Goal: Task Accomplishment & Management: Use online tool/utility

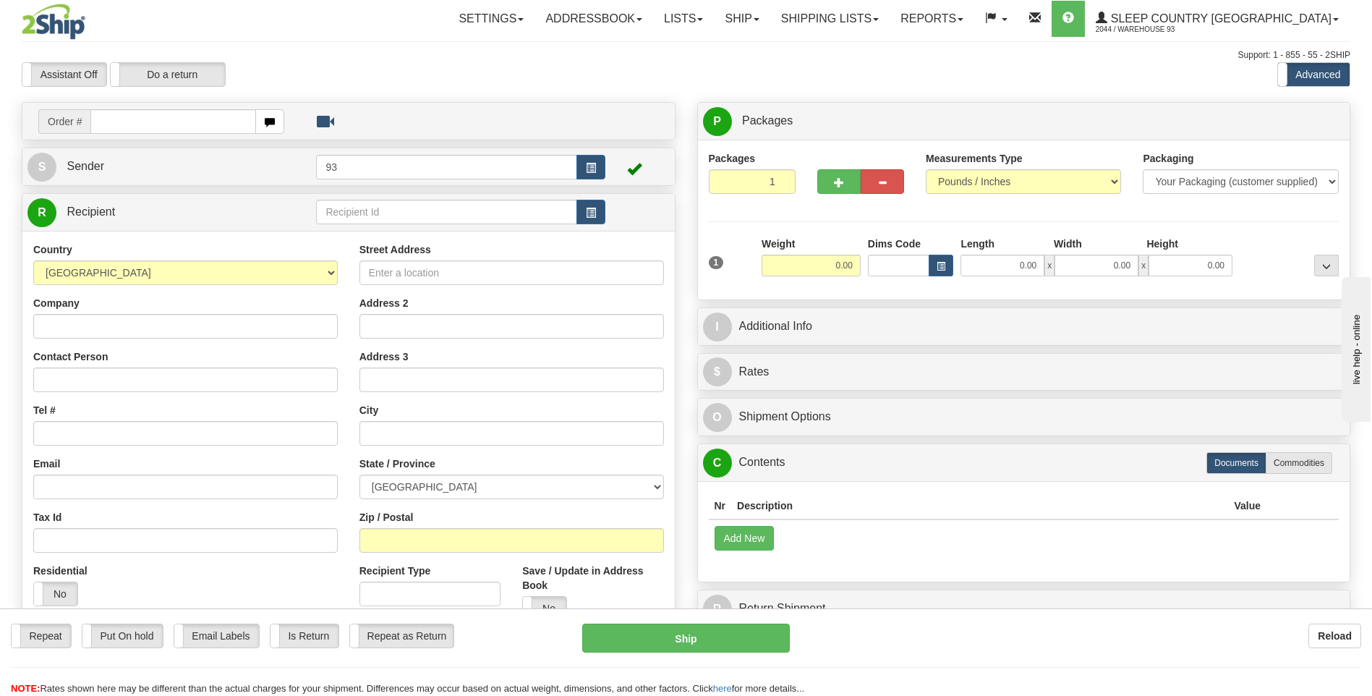
click at [796, 647] on div "Ship" at bounding box center [685, 638] width 229 height 29
click at [179, 119] on input "text" at bounding box center [172, 121] width 165 height 25
type input "9000H975094"
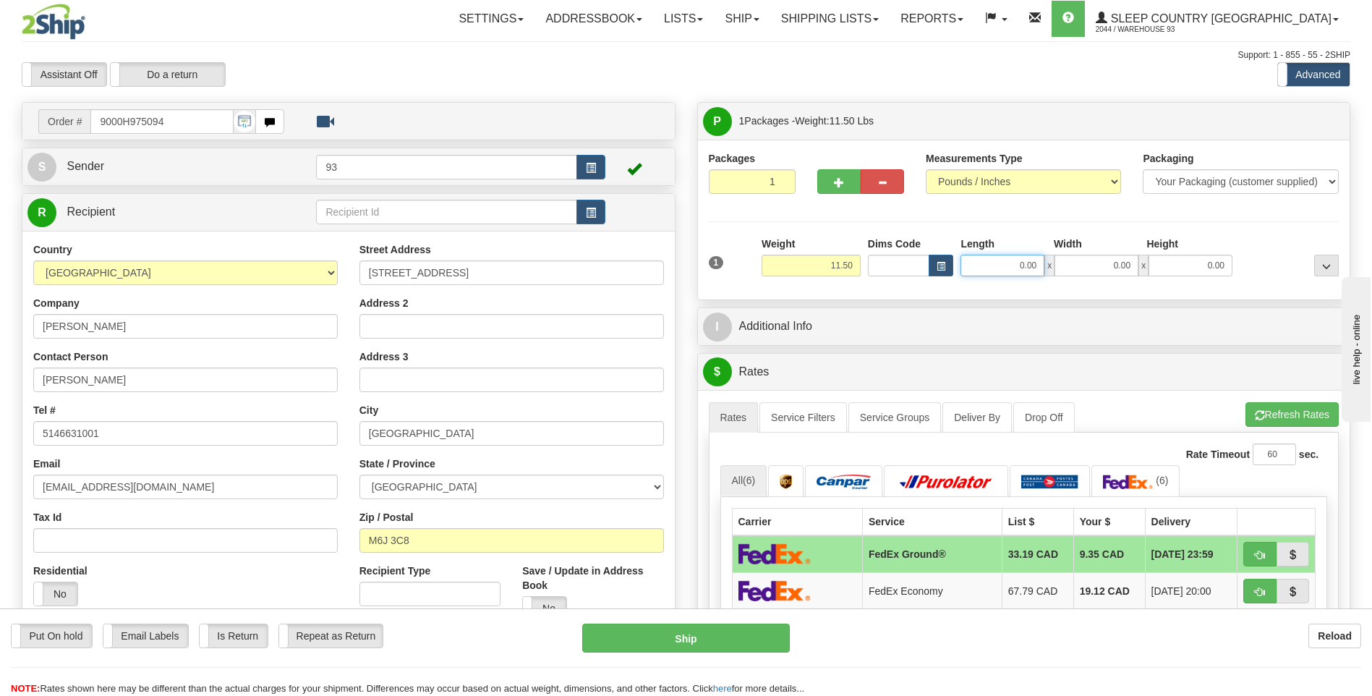
click at [991, 271] on input "0.00" at bounding box center [1003, 266] width 84 height 22
type input "40.00"
click at [1100, 272] on input "0.00" at bounding box center [1097, 266] width 84 height 22
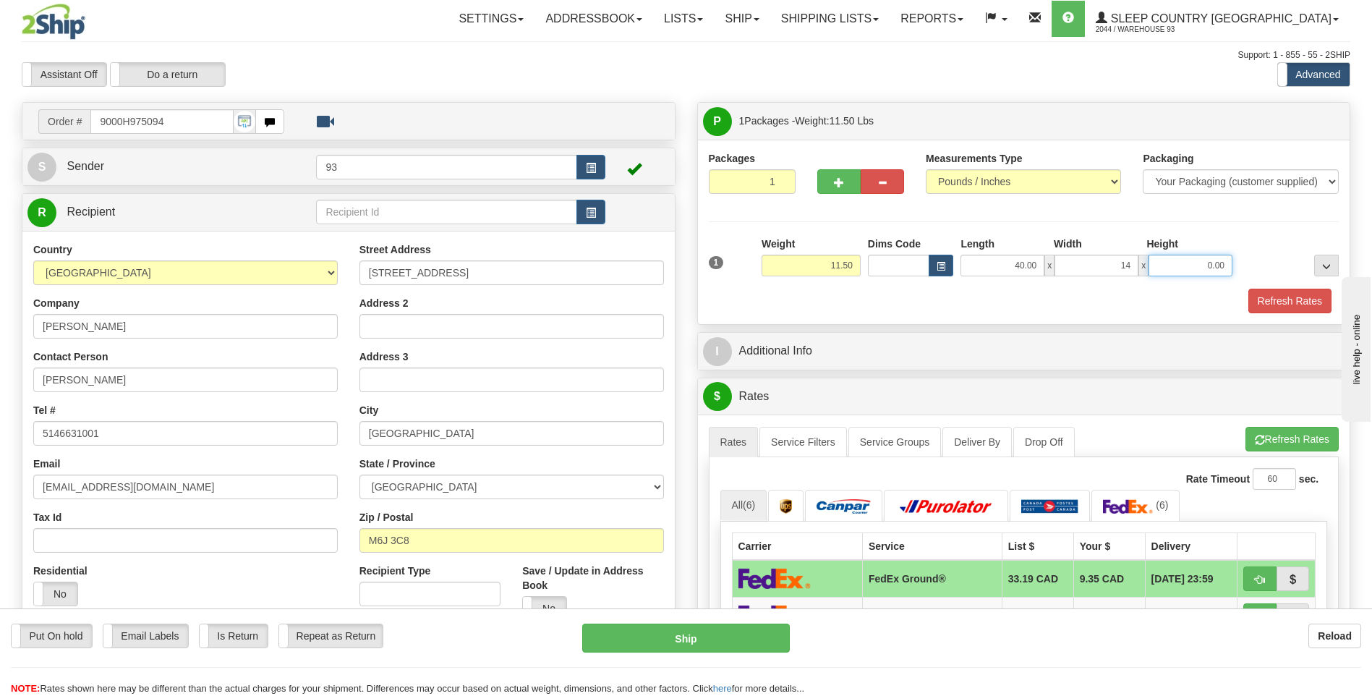
type input "14.00"
click at [1186, 263] on input "0.00" at bounding box center [1191, 266] width 84 height 22
type input "14.00"
click at [1273, 299] on button "Refresh Rates" at bounding box center [1290, 301] width 83 height 25
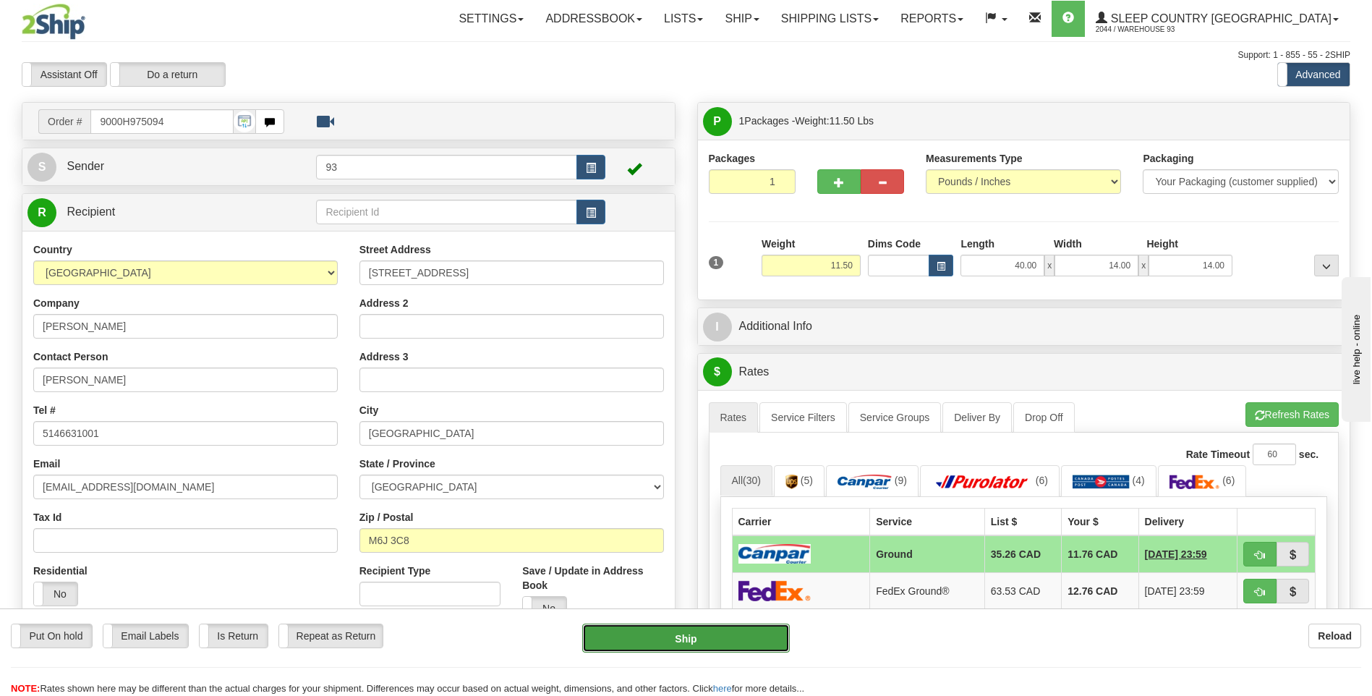
click at [716, 648] on button "Ship" at bounding box center [685, 638] width 207 height 29
type input "1"
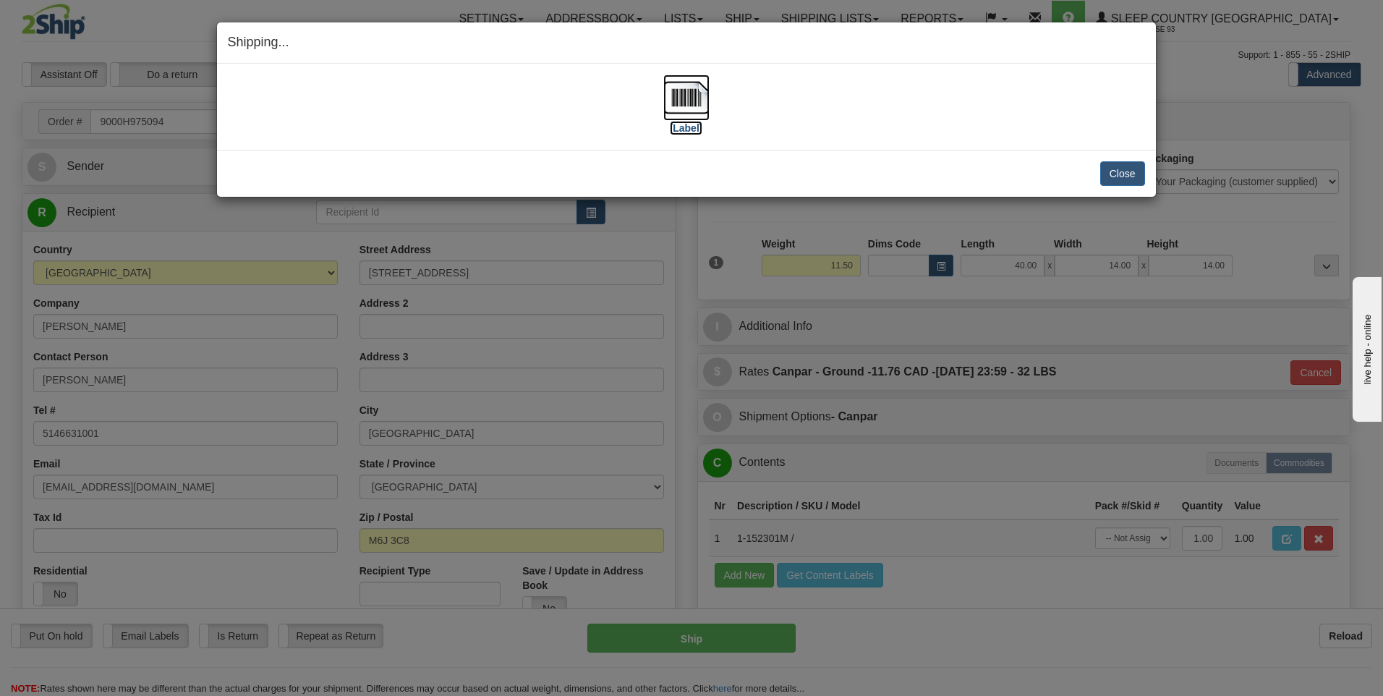
click at [686, 95] on img at bounding box center [686, 98] width 46 height 46
click at [1136, 172] on button "Close" at bounding box center [1122, 173] width 45 height 25
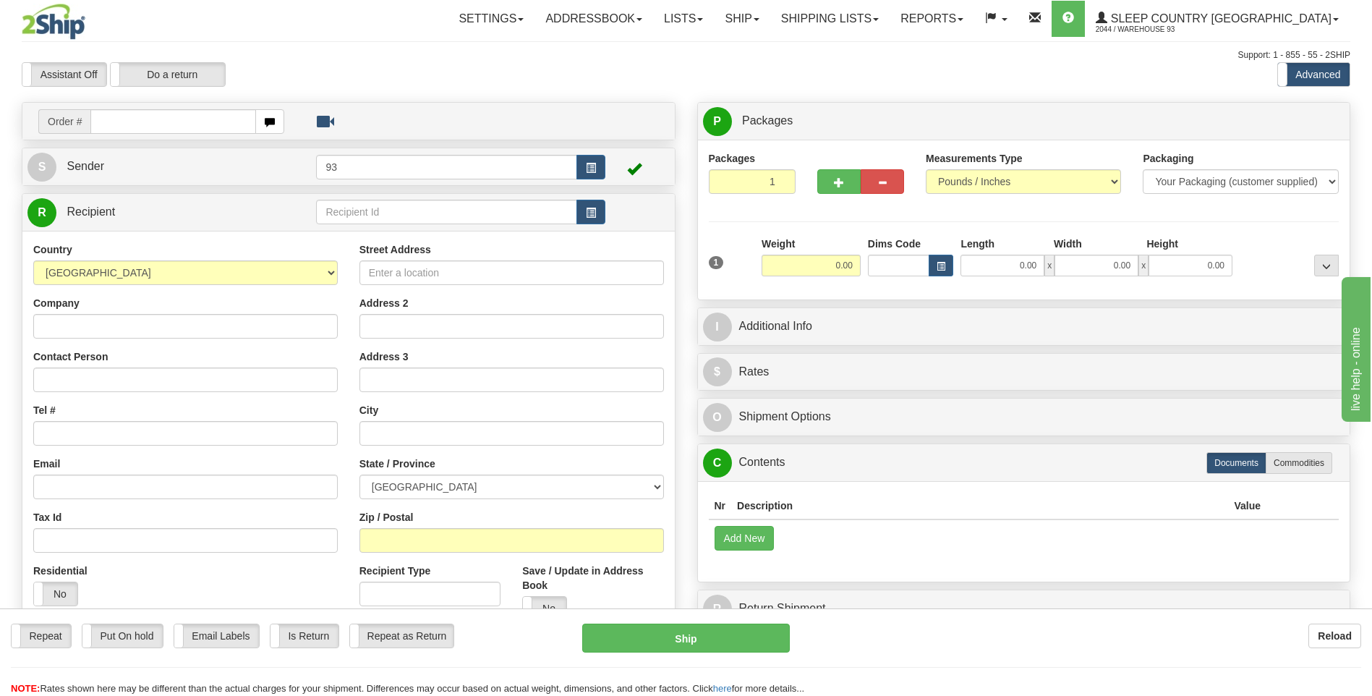
click at [119, 119] on input "text" at bounding box center [172, 121] width 165 height 25
type input "9000H982103"
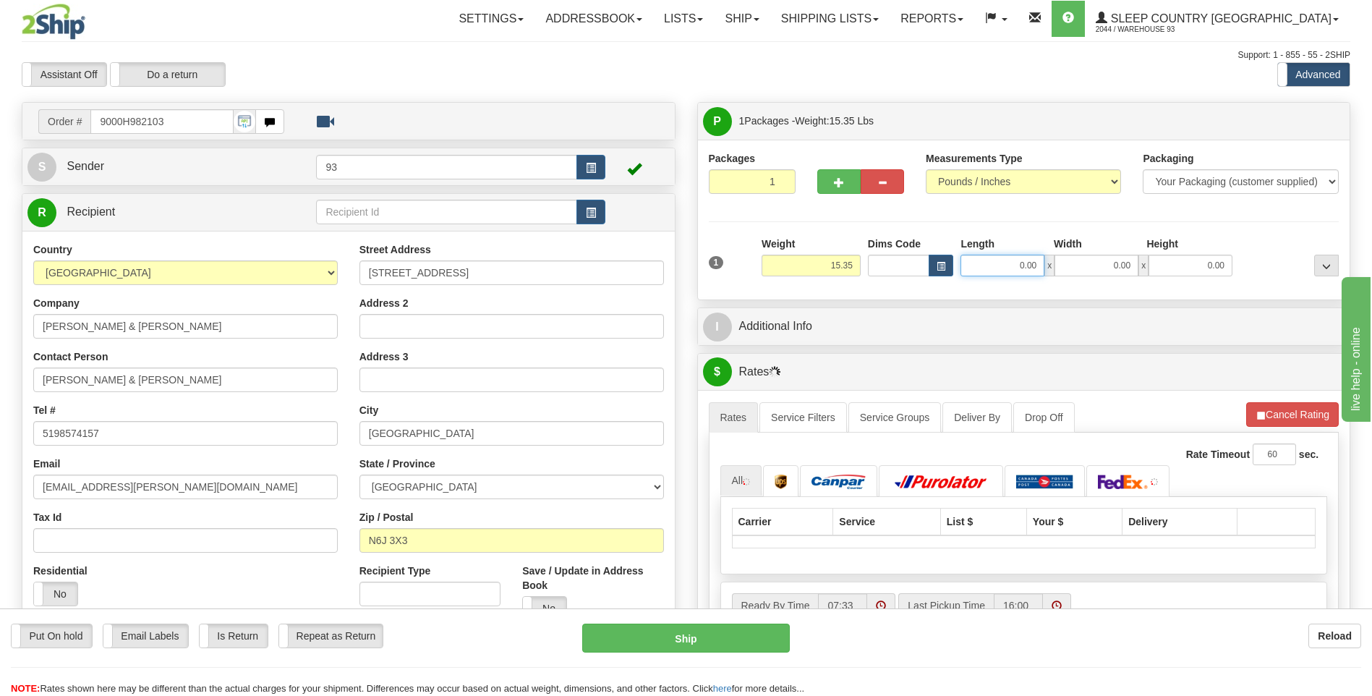
click at [994, 269] on input "0.00" at bounding box center [1003, 266] width 84 height 22
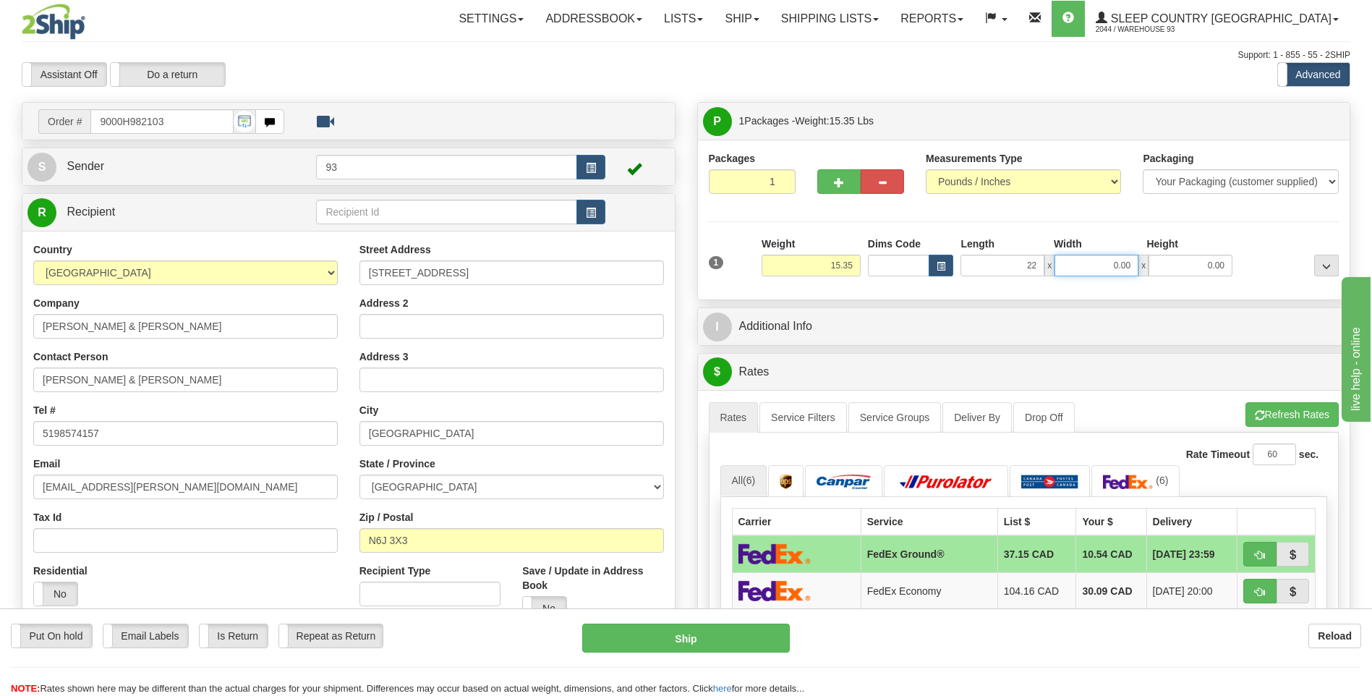
type input "22.00"
click at [1102, 265] on input "0.00" at bounding box center [1097, 266] width 84 height 22
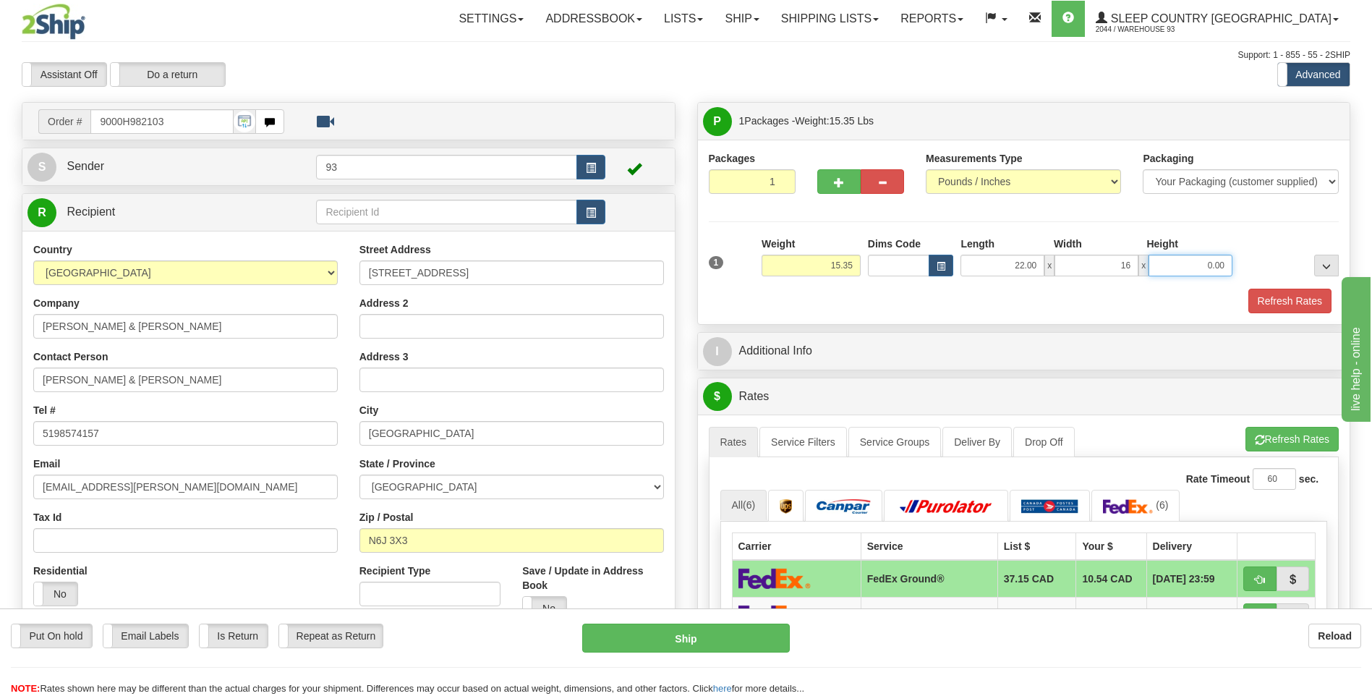
type input "16.00"
click at [1192, 260] on input "0.00" at bounding box center [1191, 266] width 84 height 22
type input "8.00"
click at [1281, 299] on button "Refresh Rates" at bounding box center [1290, 301] width 83 height 25
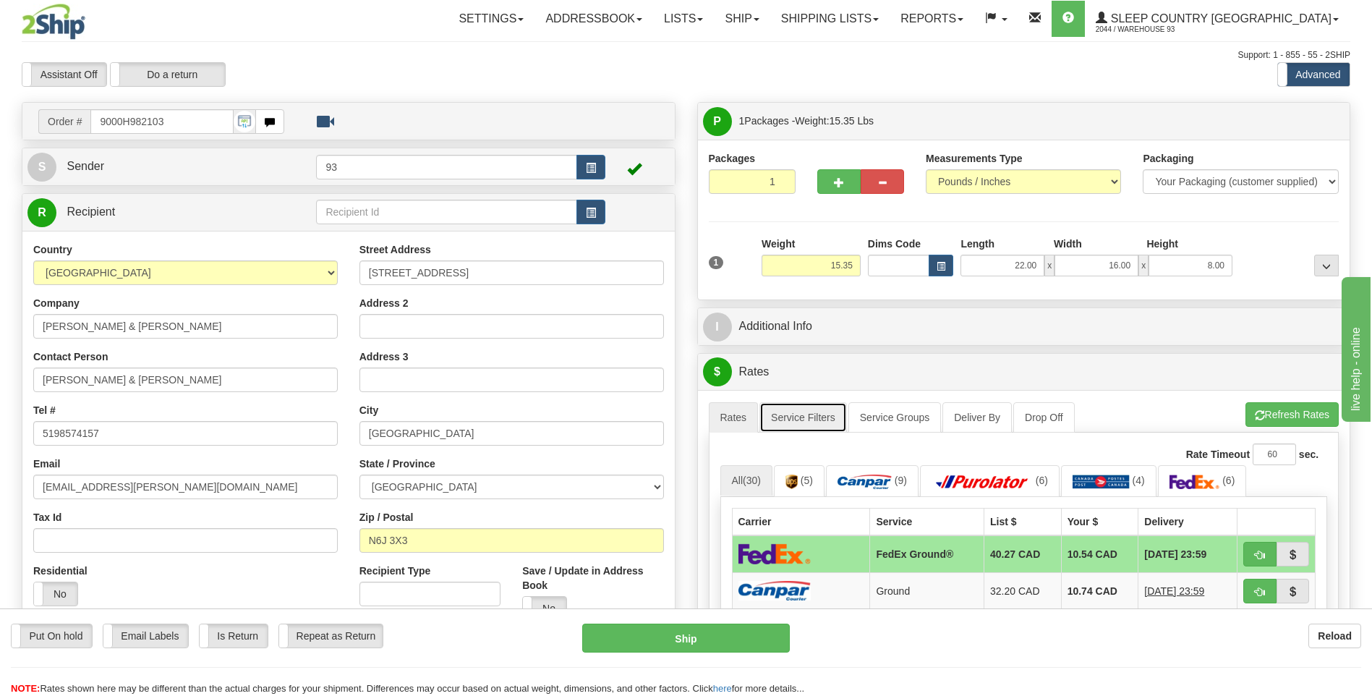
click at [809, 414] on link "Service Filters" at bounding box center [804, 417] width 88 height 30
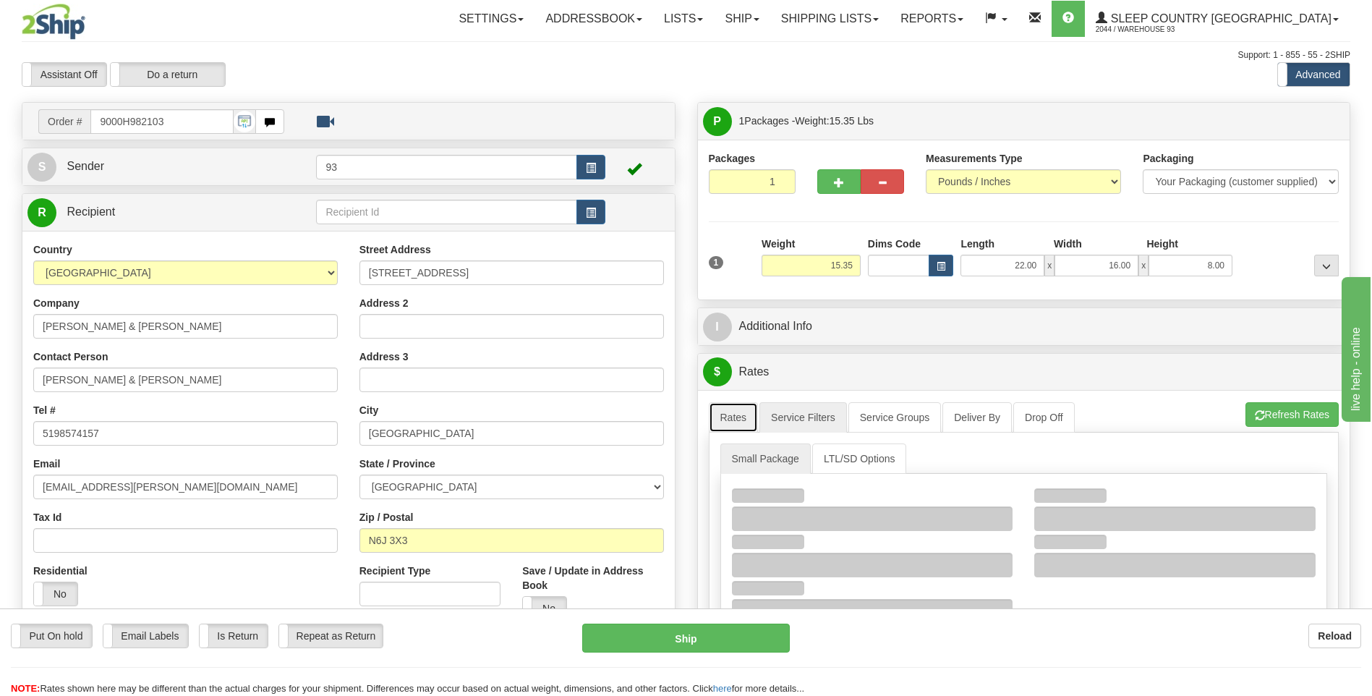
click at [736, 417] on link "Rates" at bounding box center [734, 417] width 50 height 30
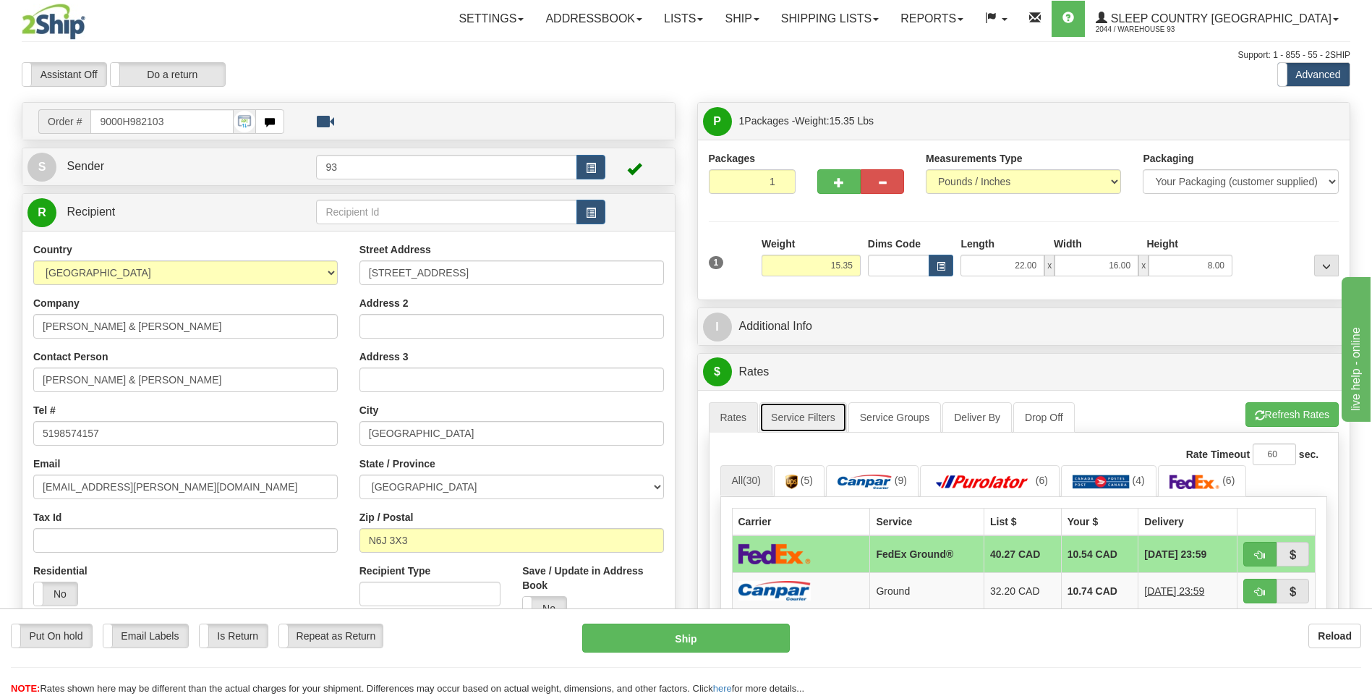
click at [802, 420] on link "Service Filters" at bounding box center [804, 417] width 88 height 30
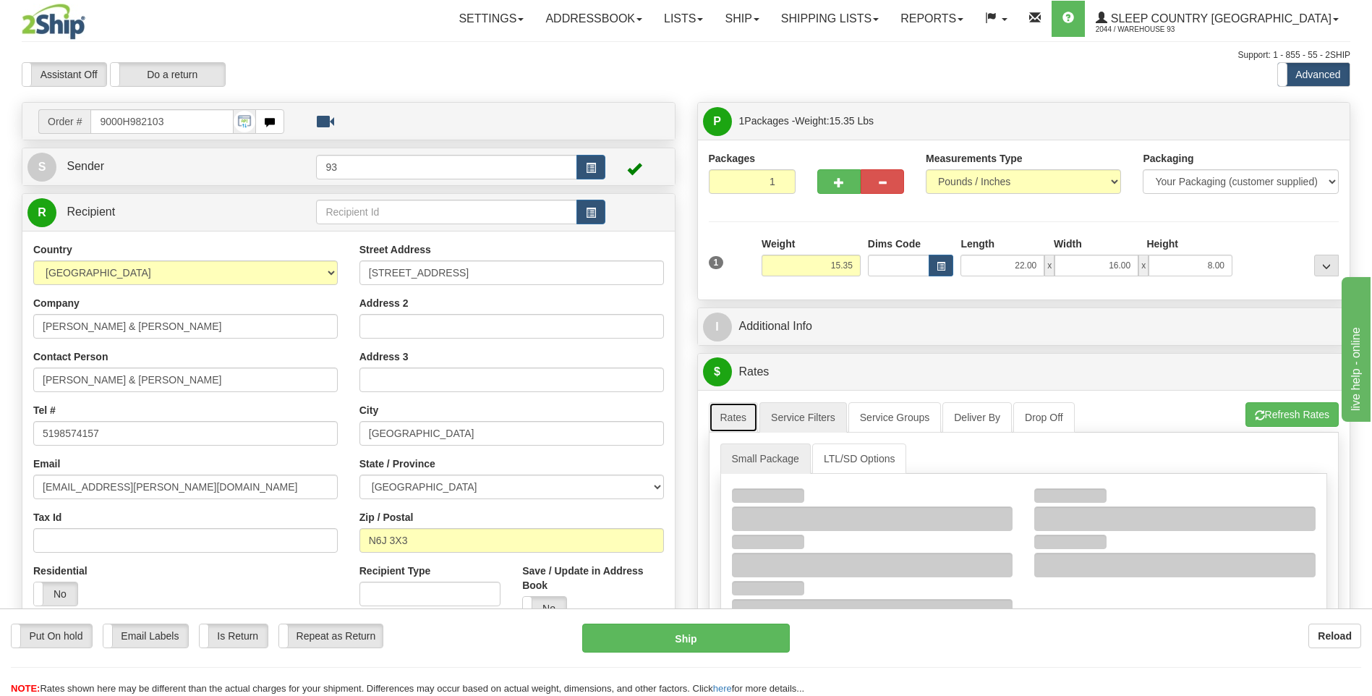
click at [744, 416] on link "Rates" at bounding box center [734, 417] width 50 height 30
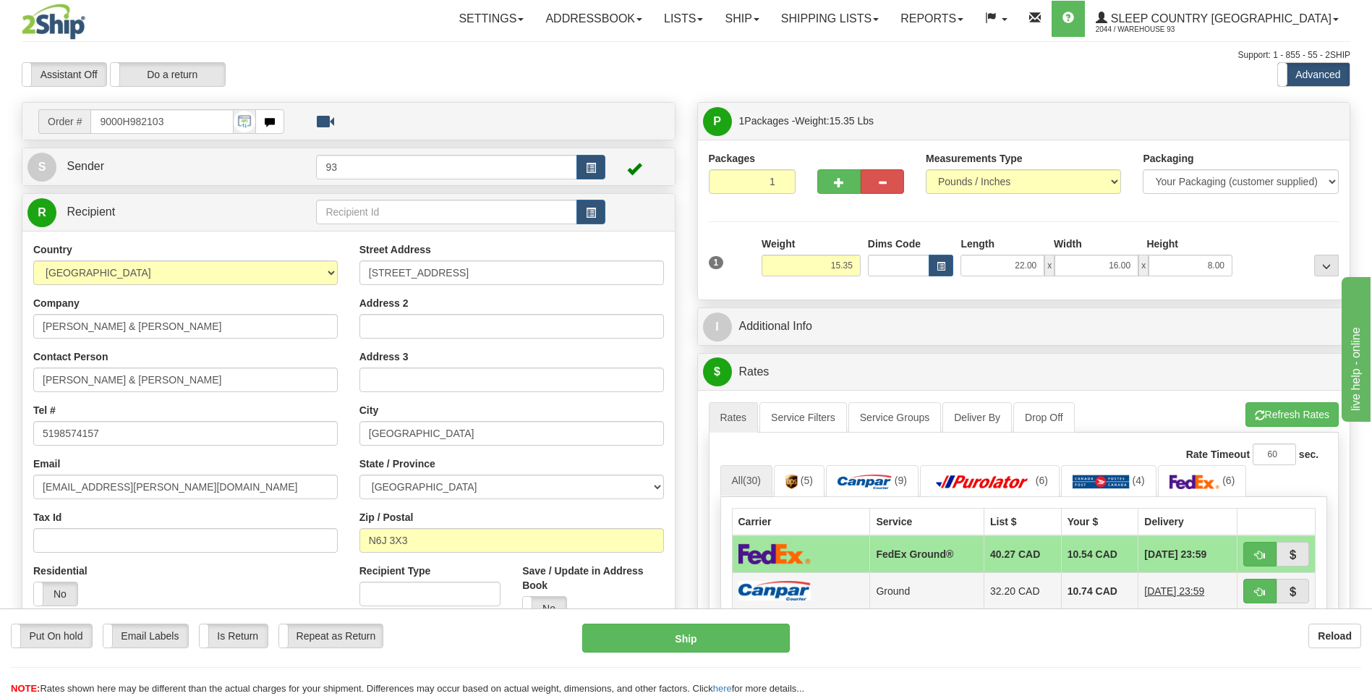
click at [843, 589] on td at bounding box center [801, 590] width 138 height 37
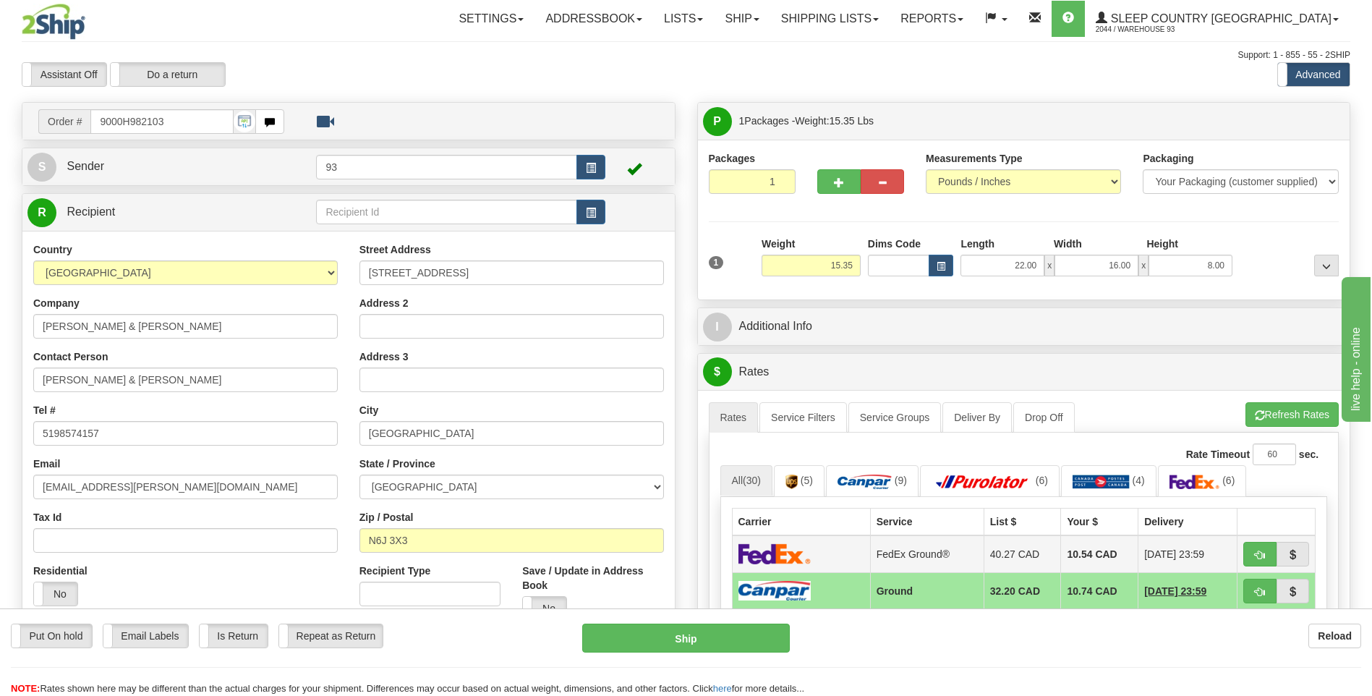
click at [822, 543] on td at bounding box center [801, 554] width 138 height 38
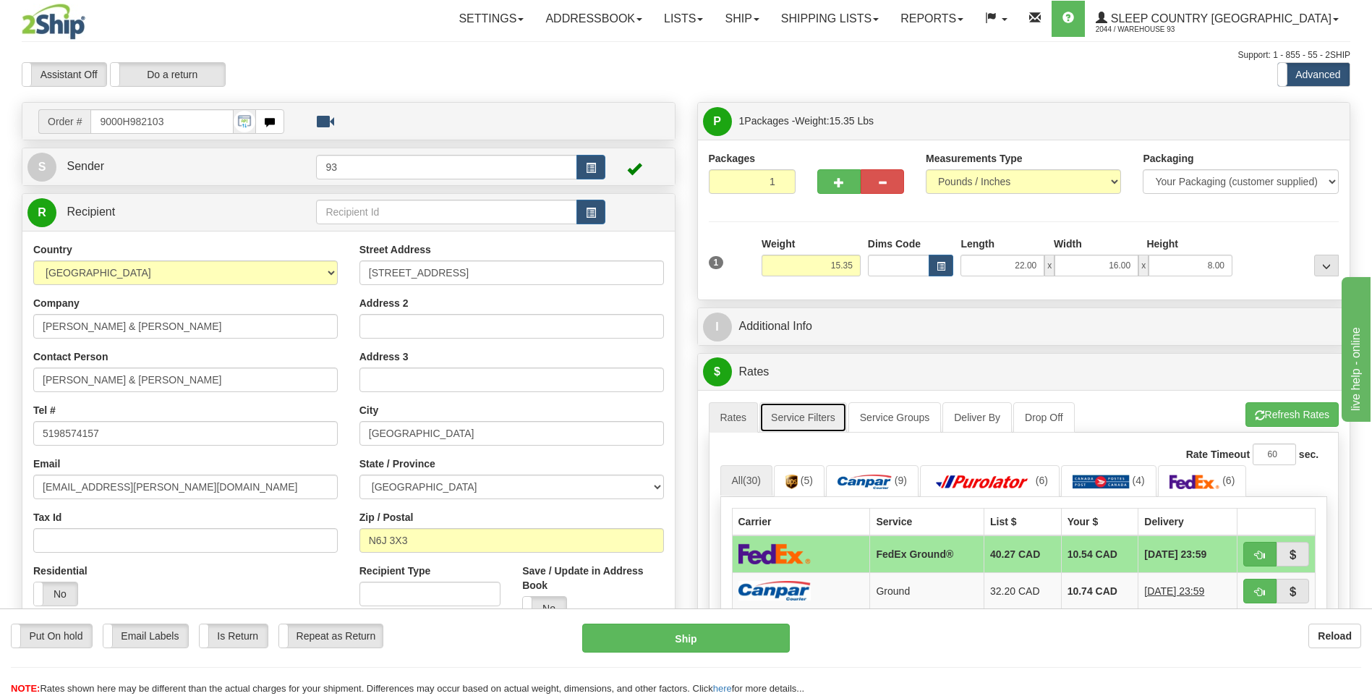
click at [789, 424] on link "Service Filters" at bounding box center [804, 417] width 88 height 30
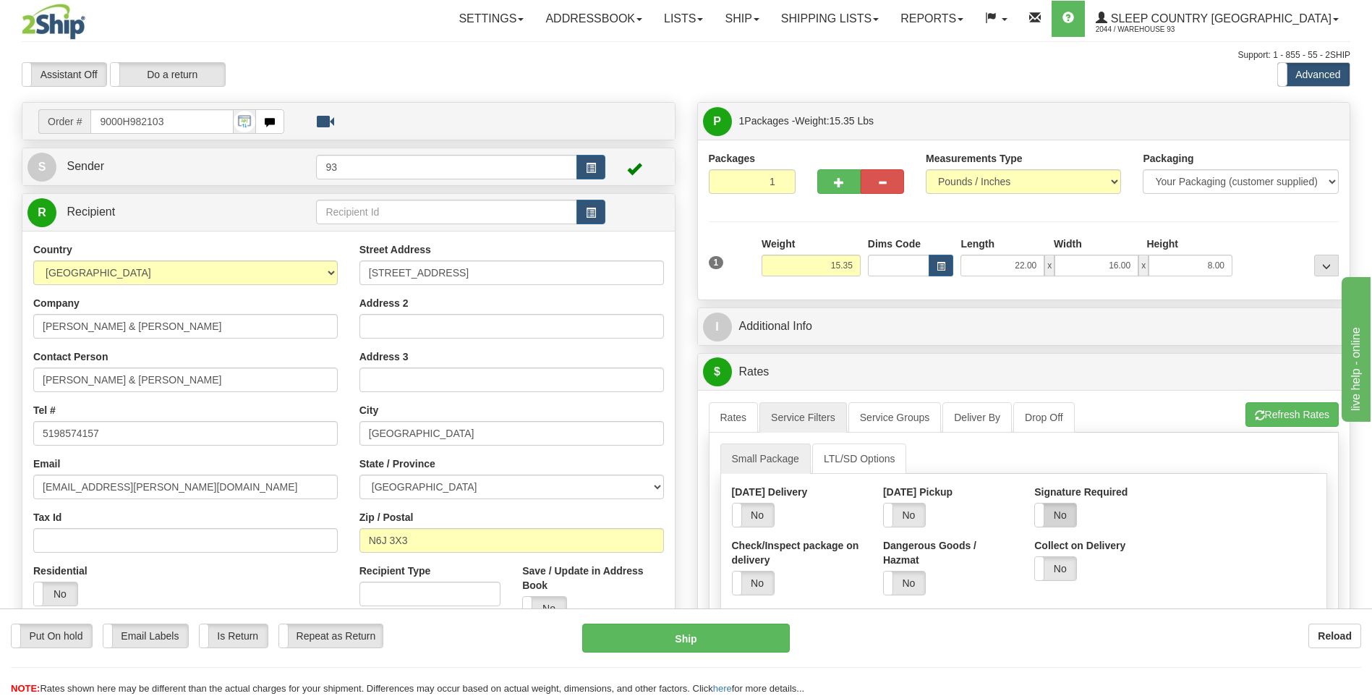
click at [1061, 516] on label "No" at bounding box center [1055, 514] width 41 height 23
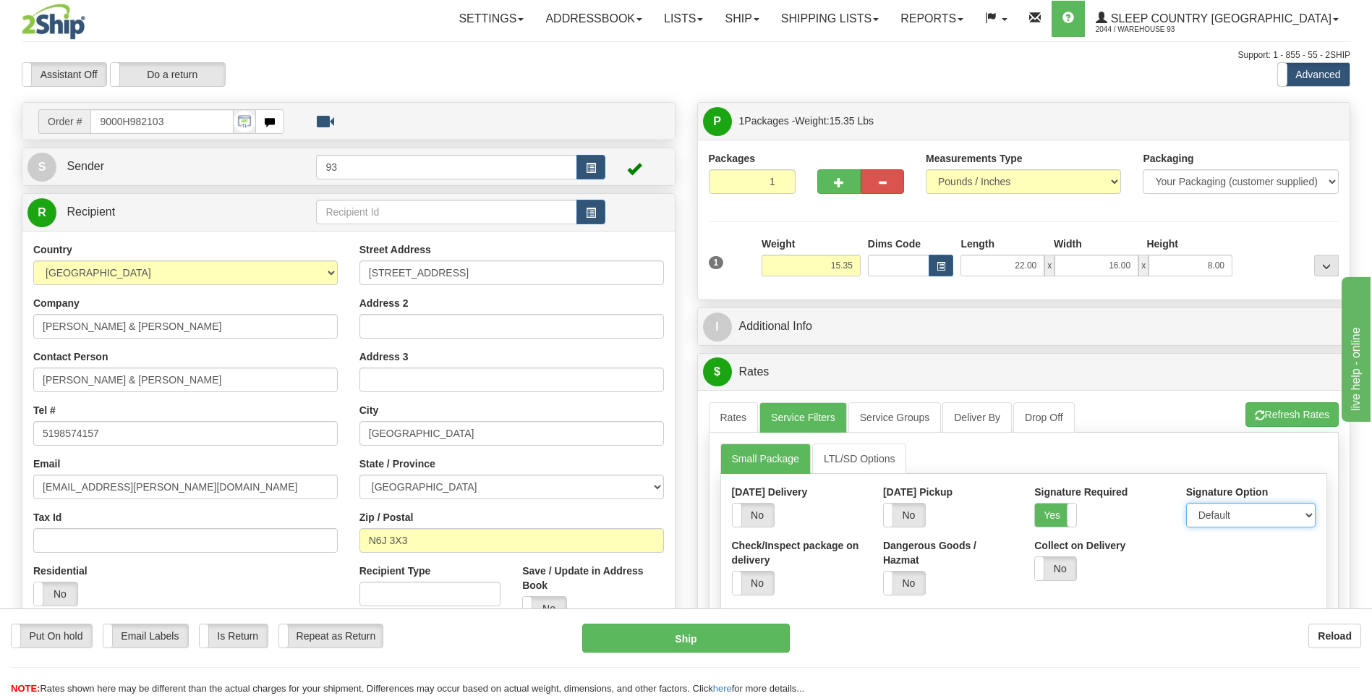
click at [1225, 523] on select "Default Adult Direct Indirect No Signature Required" at bounding box center [1250, 515] width 129 height 25
select select "1"
click at [1186, 503] on select "Default Adult Direct Indirect No Signature Required" at bounding box center [1250, 515] width 129 height 25
click at [731, 414] on link "Rates" at bounding box center [734, 417] width 50 height 30
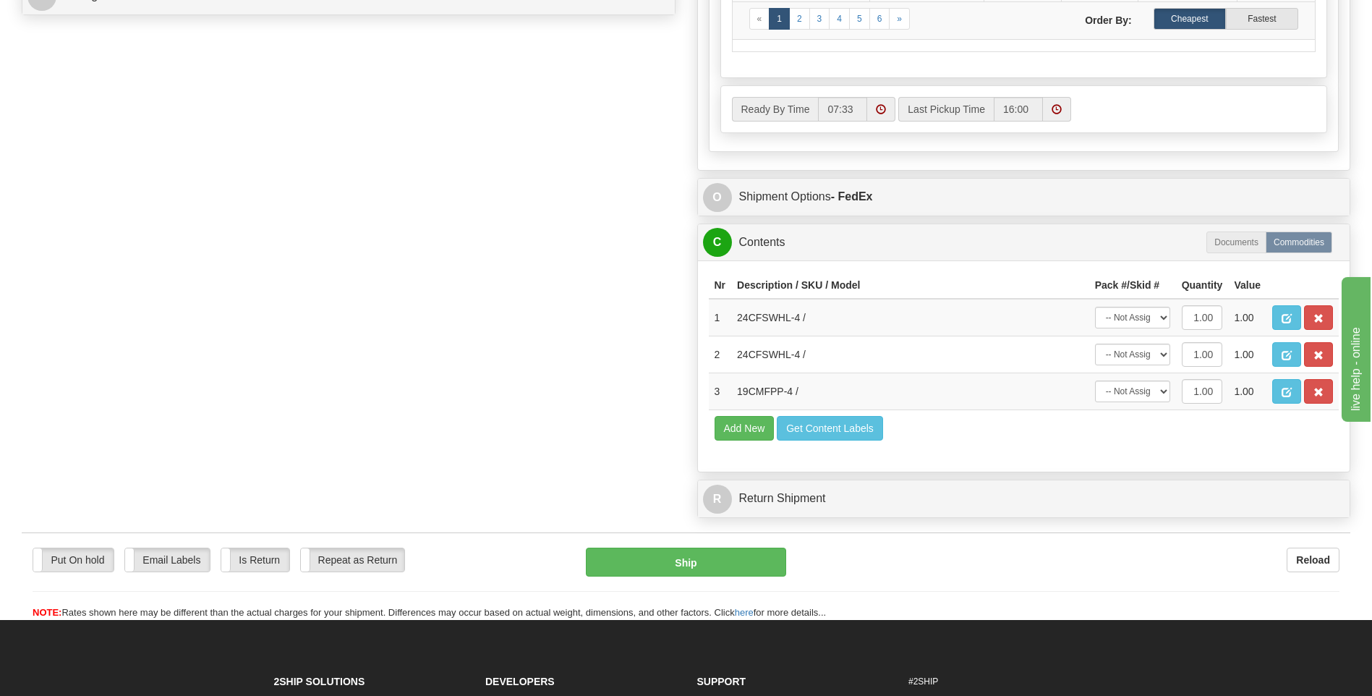
scroll to position [723, 0]
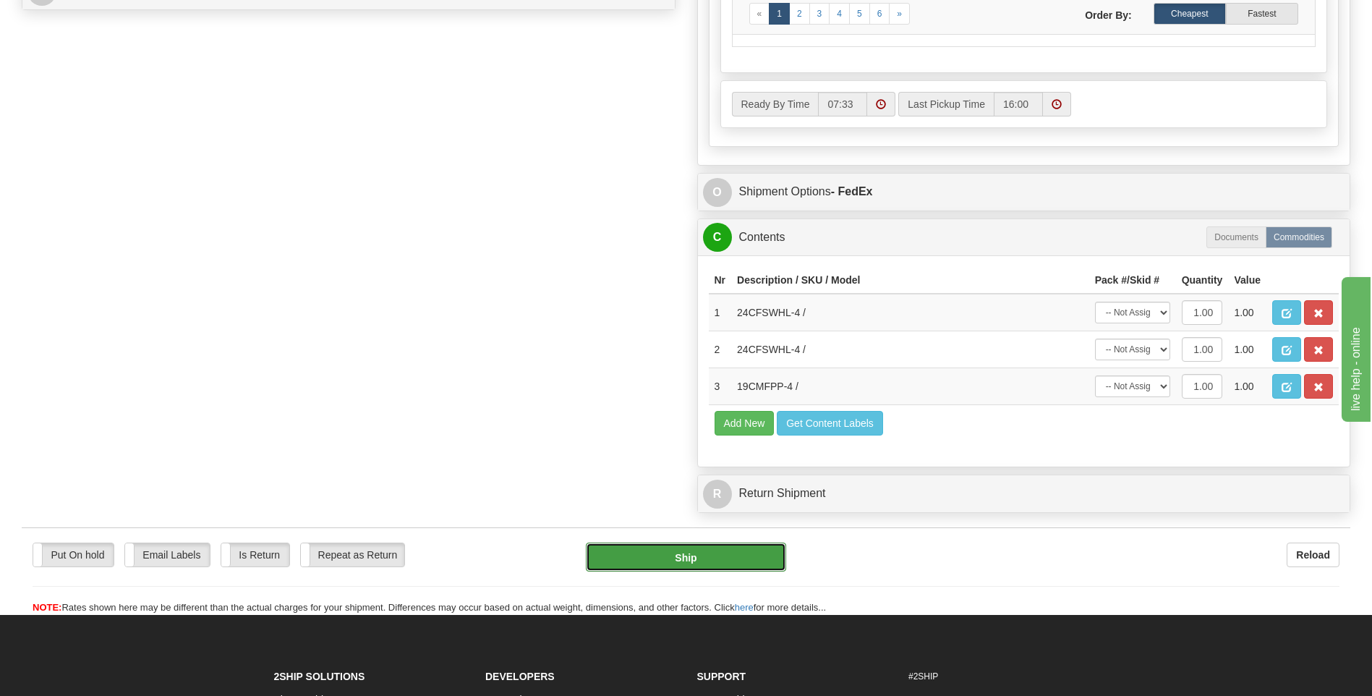
click at [737, 557] on button "Ship" at bounding box center [686, 557] width 200 height 29
type input "92"
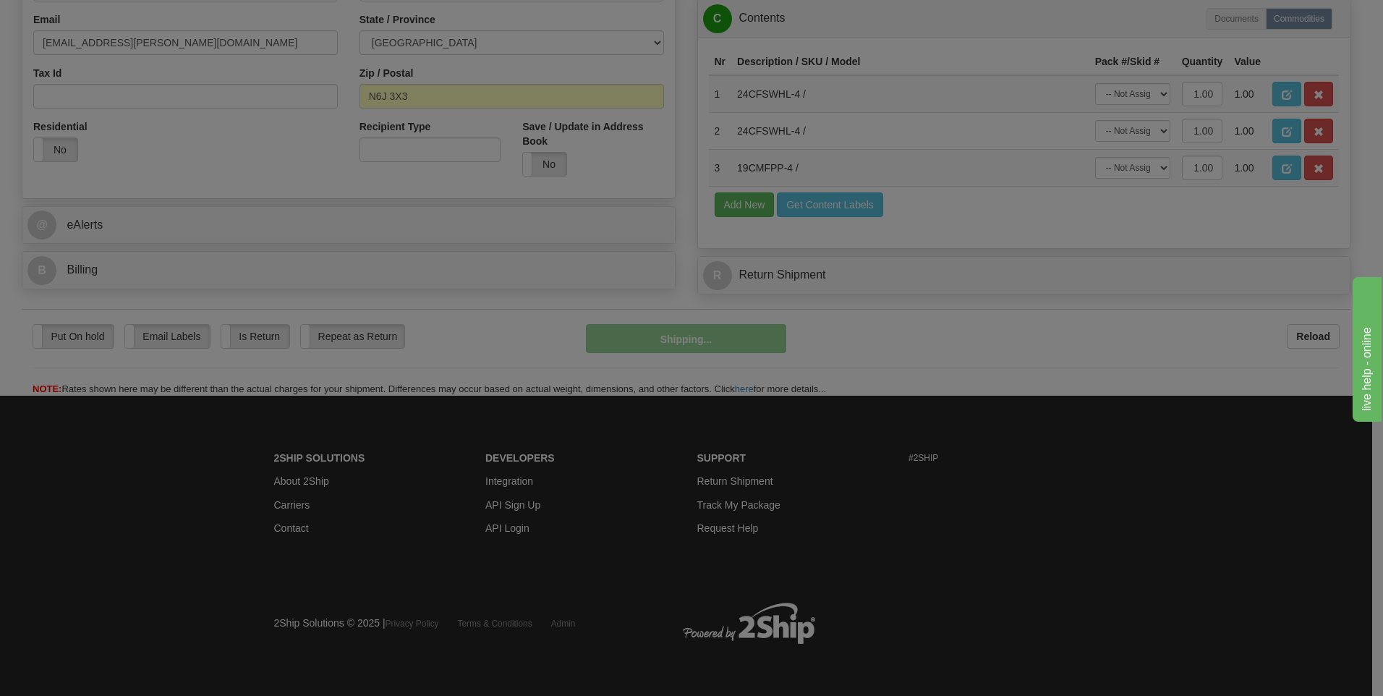
scroll to position [444, 0]
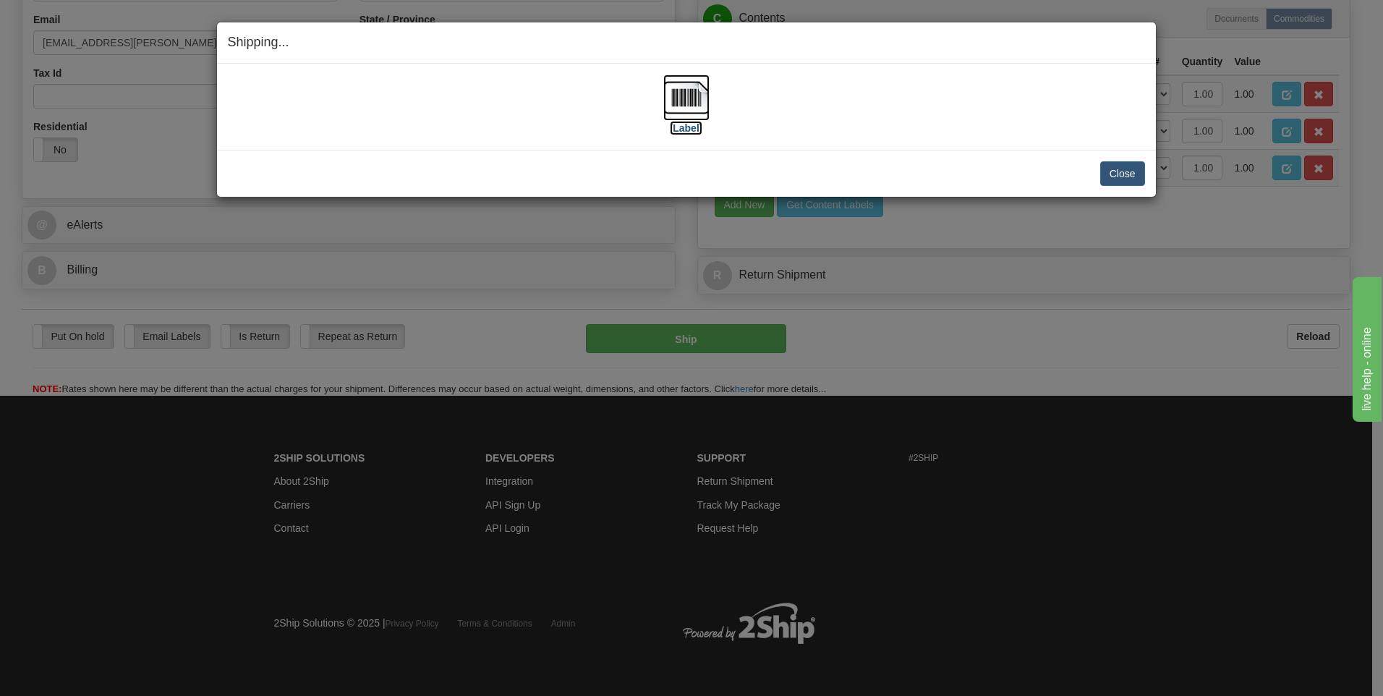
click at [689, 103] on img at bounding box center [686, 98] width 46 height 46
click at [1108, 173] on button "Close" at bounding box center [1122, 173] width 45 height 25
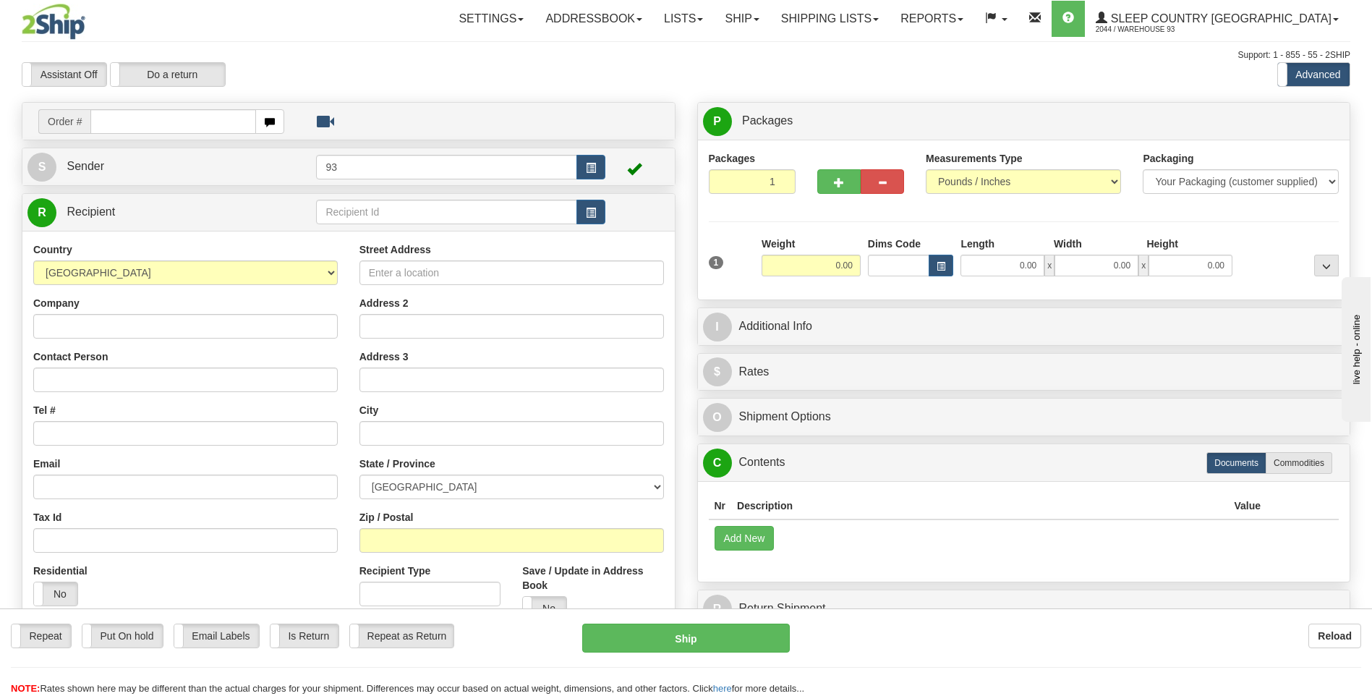
click at [122, 118] on input "text" at bounding box center [172, 121] width 165 height 25
type input "9000H983199"
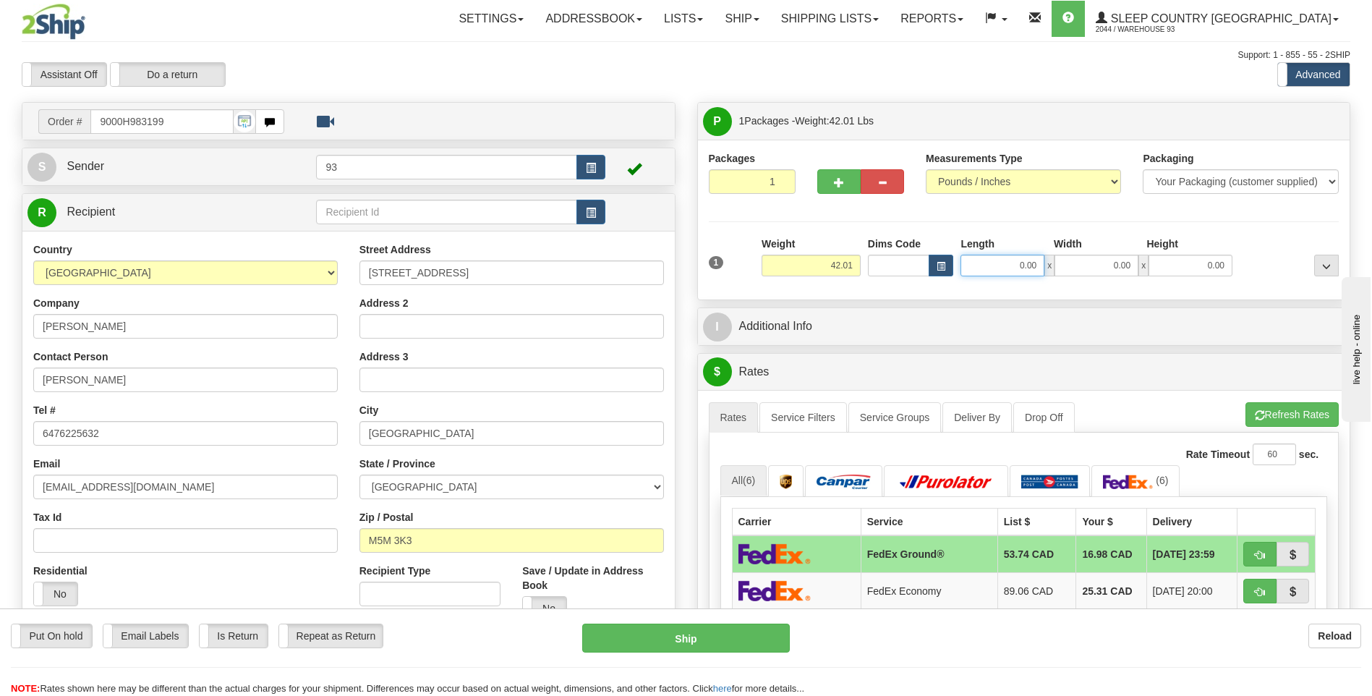
click at [1009, 271] on input "0.00" at bounding box center [1003, 266] width 84 height 22
type input "40.00"
click at [1109, 260] on input "0.00" at bounding box center [1097, 266] width 84 height 22
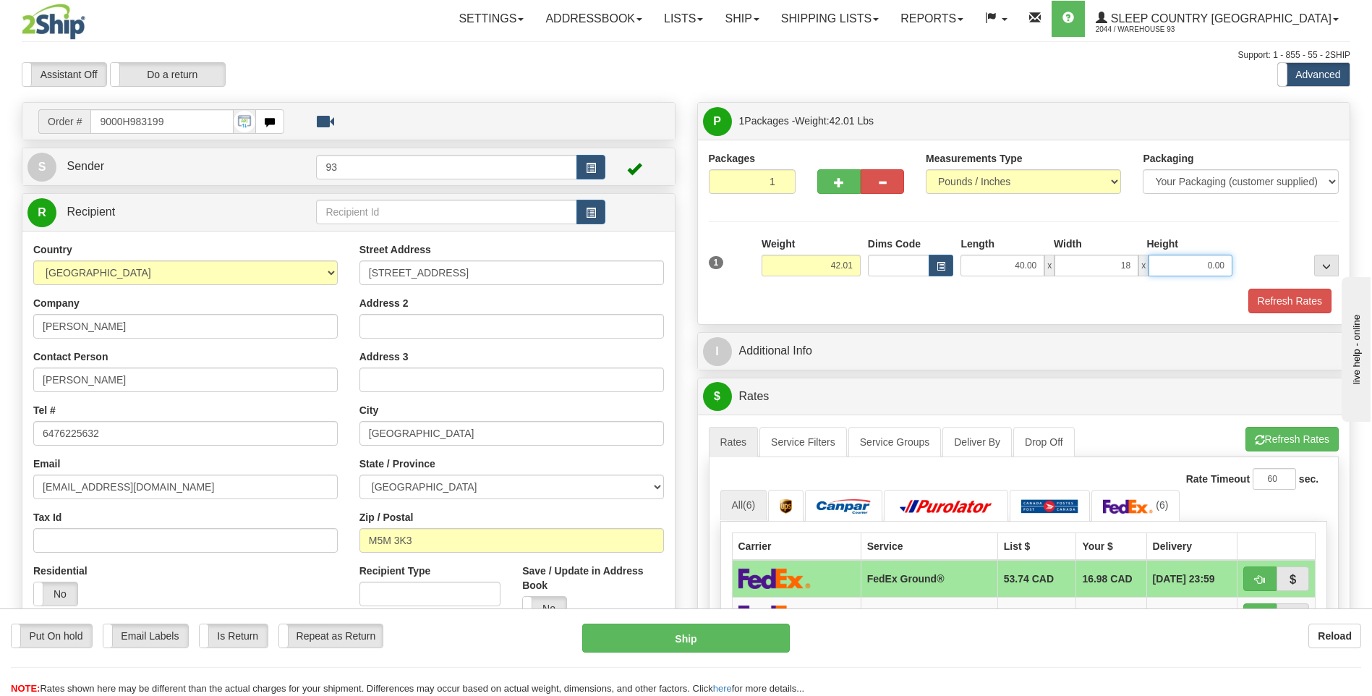
type input "18.00"
click at [1173, 264] on input "0.00" at bounding box center [1191, 266] width 84 height 22
type input "18.00"
click at [1273, 293] on button "Refresh Rates" at bounding box center [1290, 301] width 83 height 25
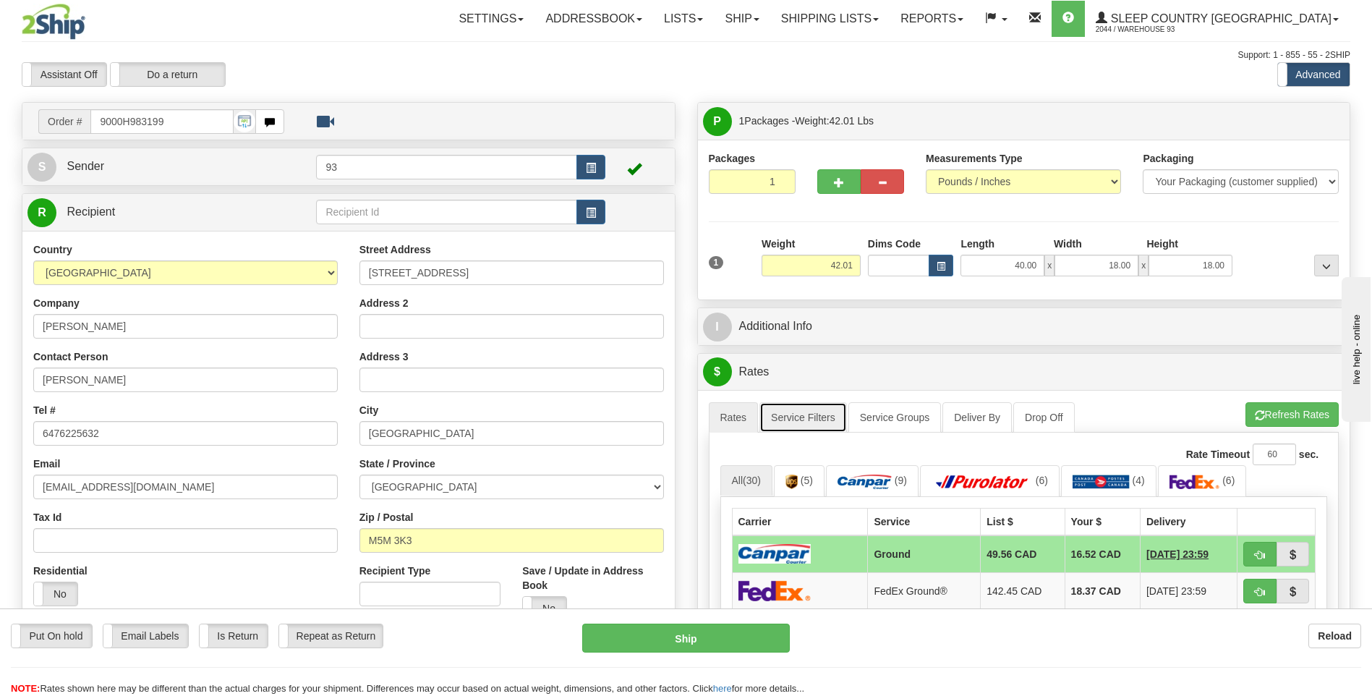
drag, startPoint x: 812, startPoint y: 422, endPoint x: 822, endPoint y: 426, distance: 11.4
click at [812, 422] on link "Service Filters" at bounding box center [804, 417] width 88 height 30
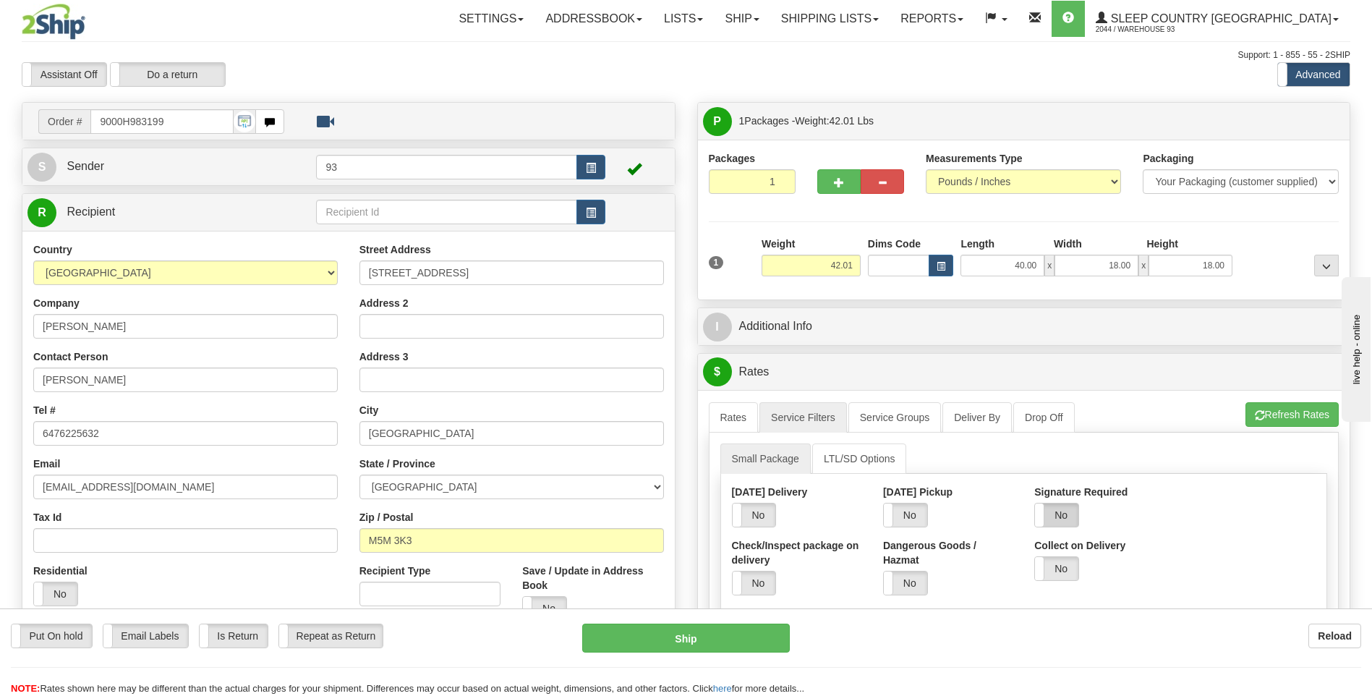
click at [1073, 519] on label "No" at bounding box center [1056, 514] width 43 height 23
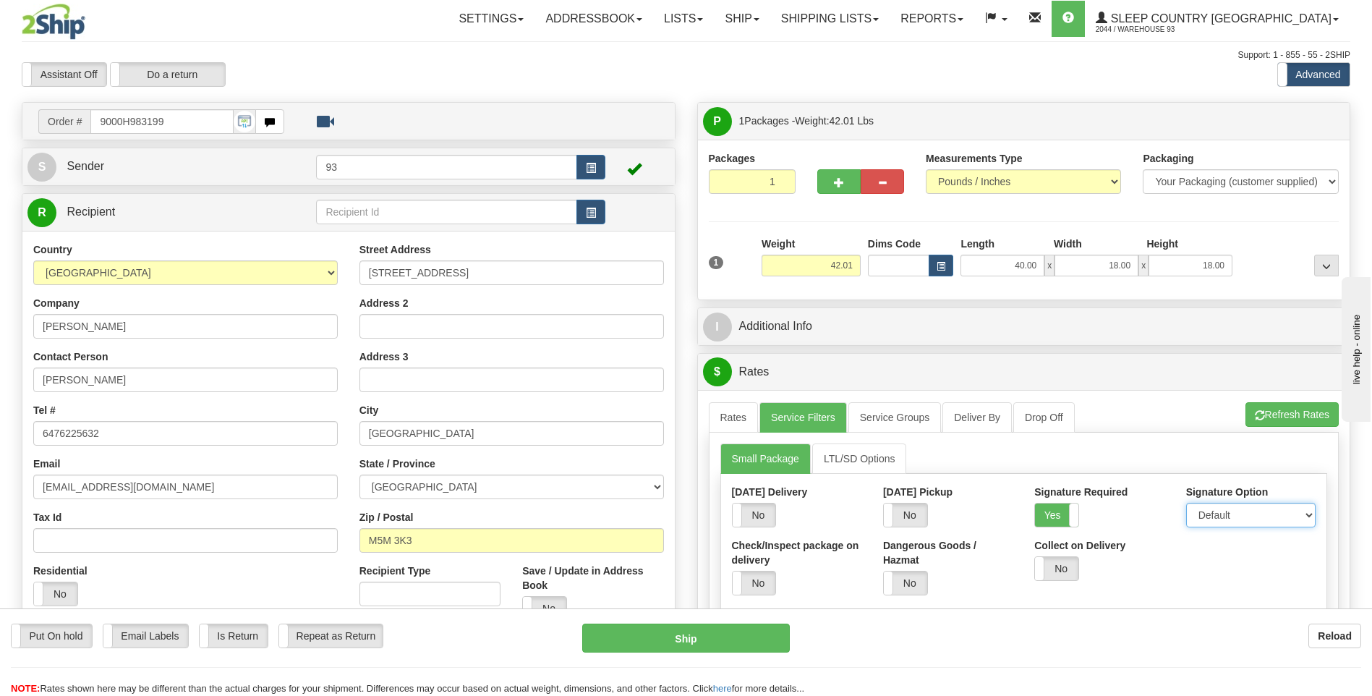
click at [1217, 516] on select "Default Adult Direct Indirect No Signature Required" at bounding box center [1250, 515] width 129 height 25
select select "1"
click at [1186, 503] on select "Default Adult Direct Indirect No Signature Required" at bounding box center [1250, 515] width 129 height 25
click at [747, 413] on link "Rates" at bounding box center [734, 417] width 50 height 30
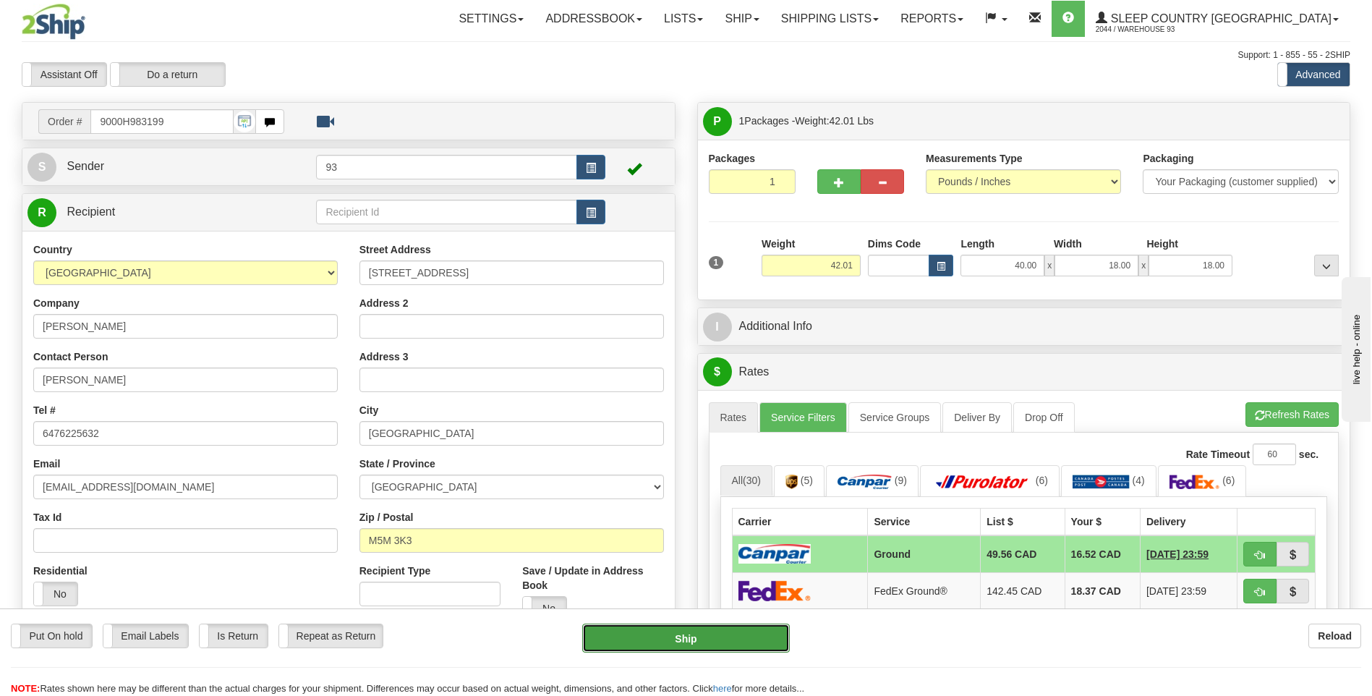
click at [745, 641] on button "Ship" at bounding box center [685, 638] width 207 height 29
type input "1"
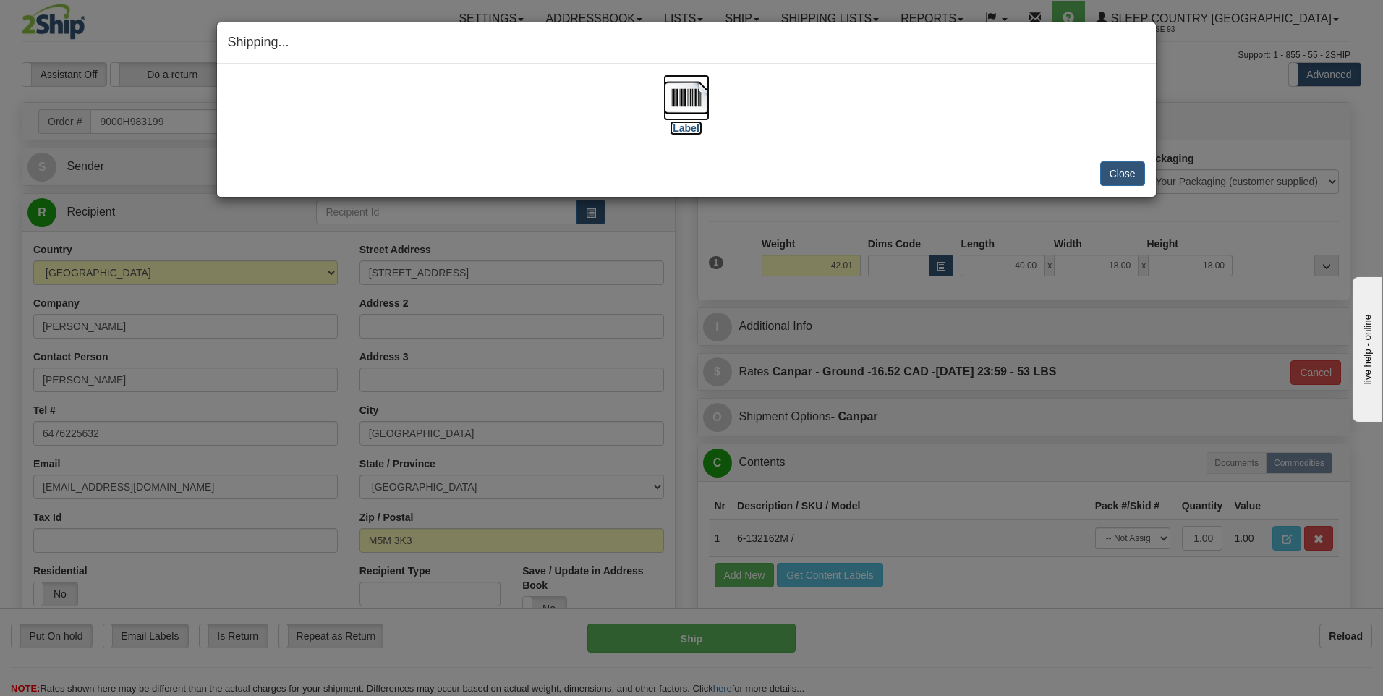
click at [689, 97] on img at bounding box center [686, 98] width 46 height 46
click at [1126, 168] on button "Close" at bounding box center [1122, 173] width 45 height 25
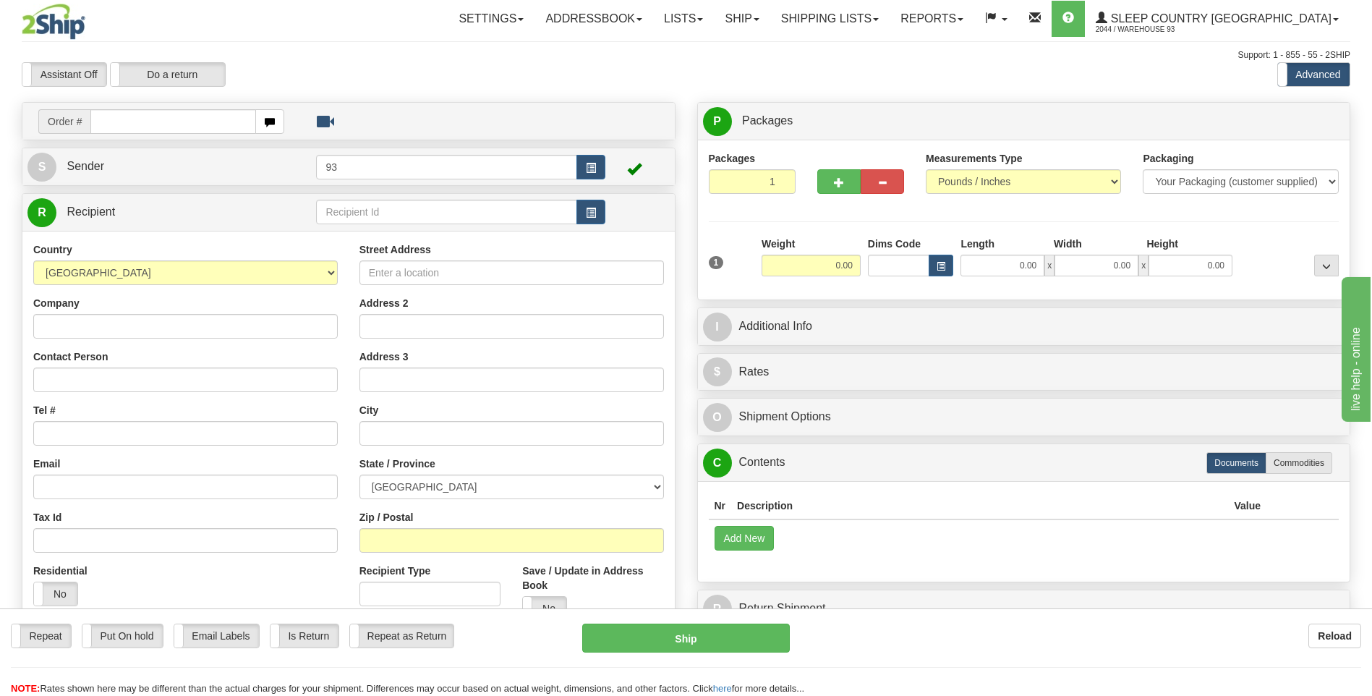
click at [120, 122] on input "text" at bounding box center [172, 121] width 165 height 25
type input "9000H983205"
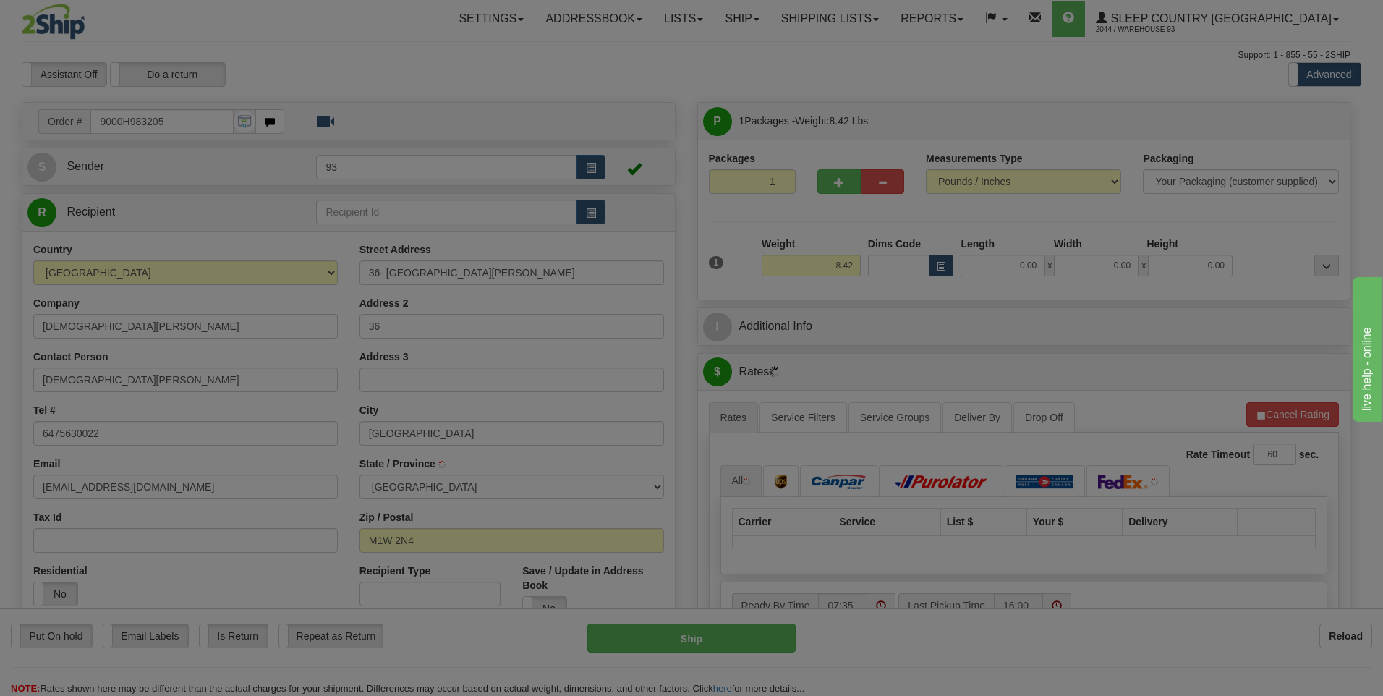
type input "SCARBOROUGH"
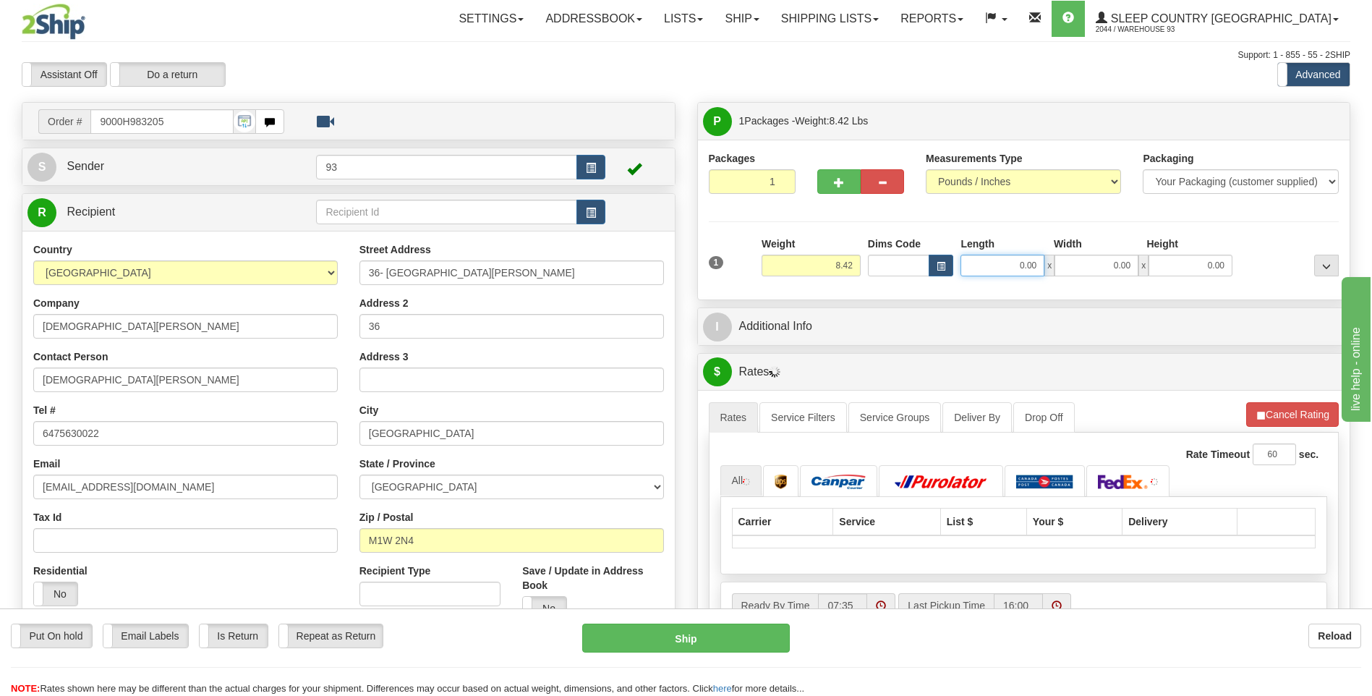
click at [994, 271] on input "0.00" at bounding box center [1003, 266] width 84 height 22
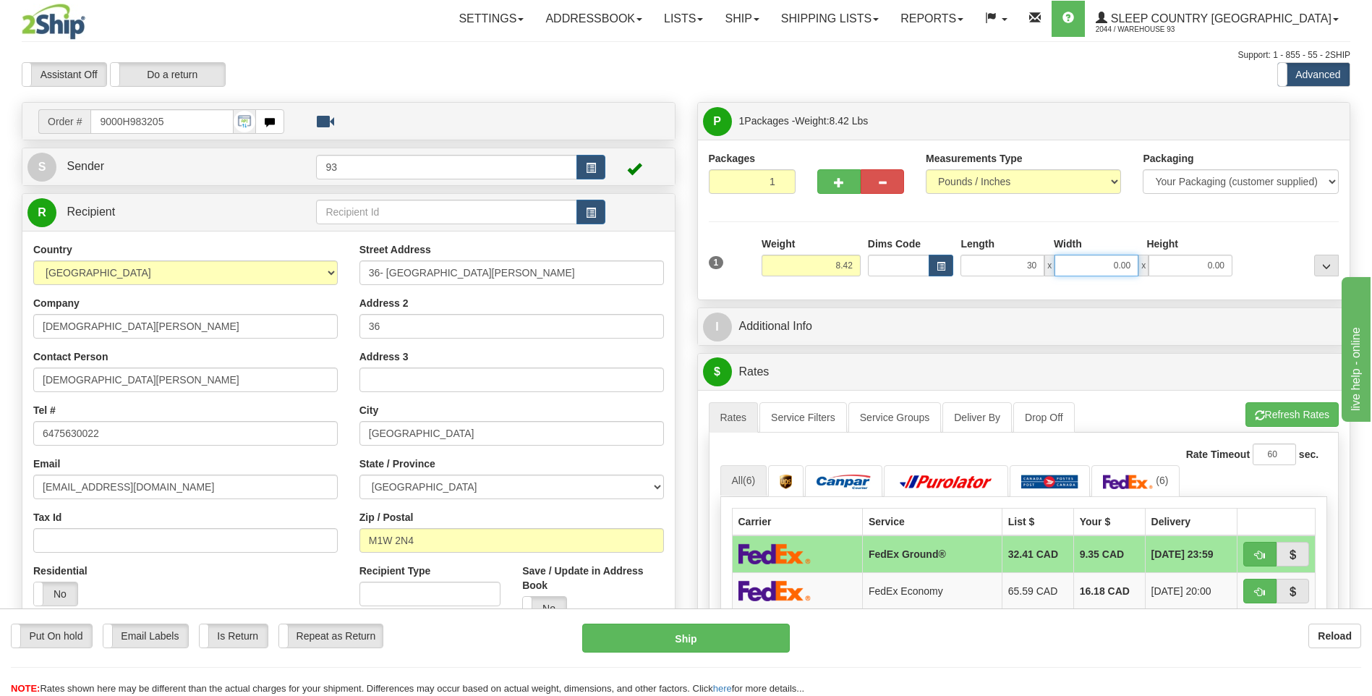
type input "30.00"
click at [1092, 265] on input "0.00" at bounding box center [1097, 266] width 84 height 22
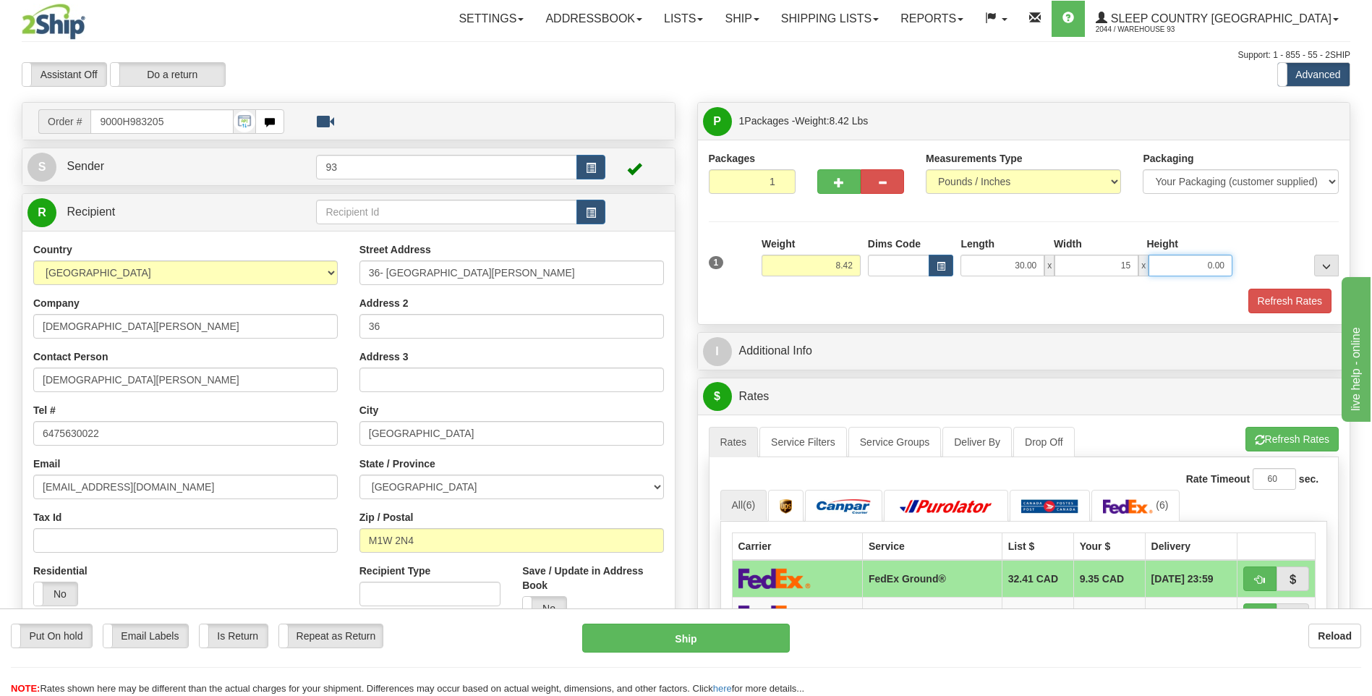
type input "15.00"
click at [1177, 262] on input "0.00" at bounding box center [1191, 266] width 84 height 22
type input "10.00"
click at [1293, 290] on button "Refresh Rates" at bounding box center [1290, 301] width 83 height 25
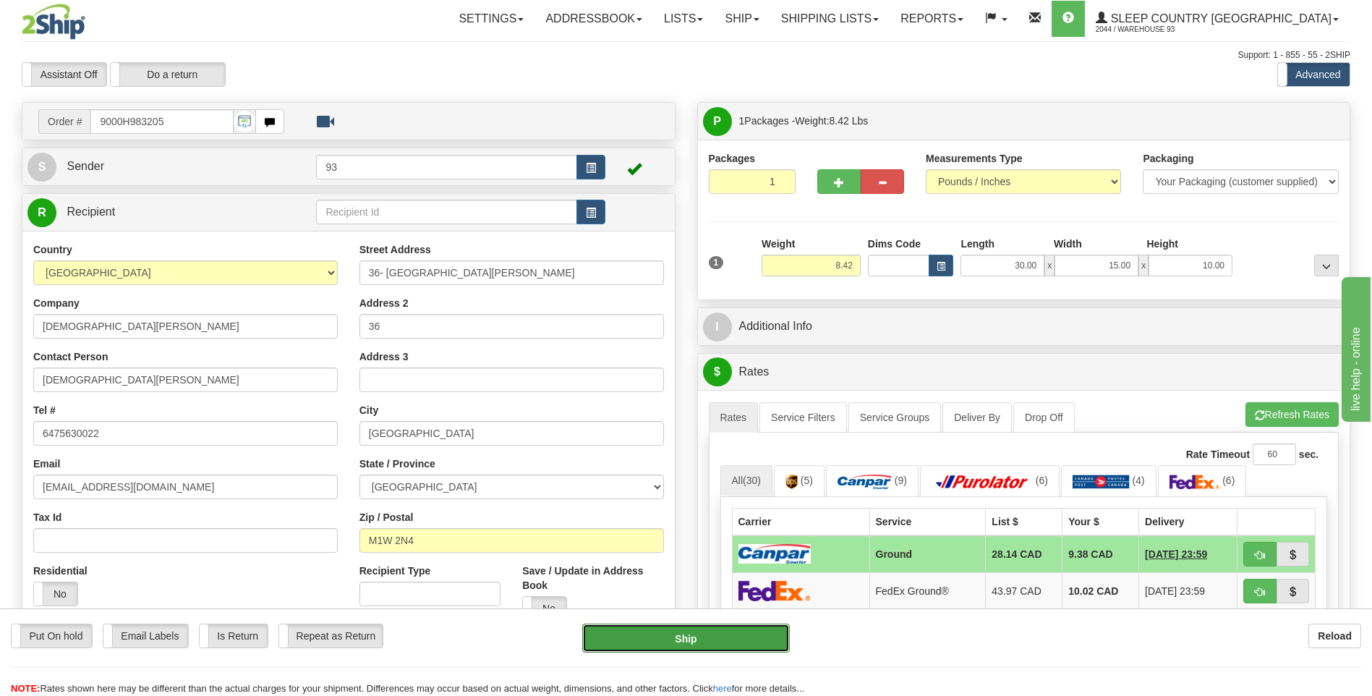
click at [711, 648] on button "Ship" at bounding box center [685, 638] width 207 height 29
type input "1"
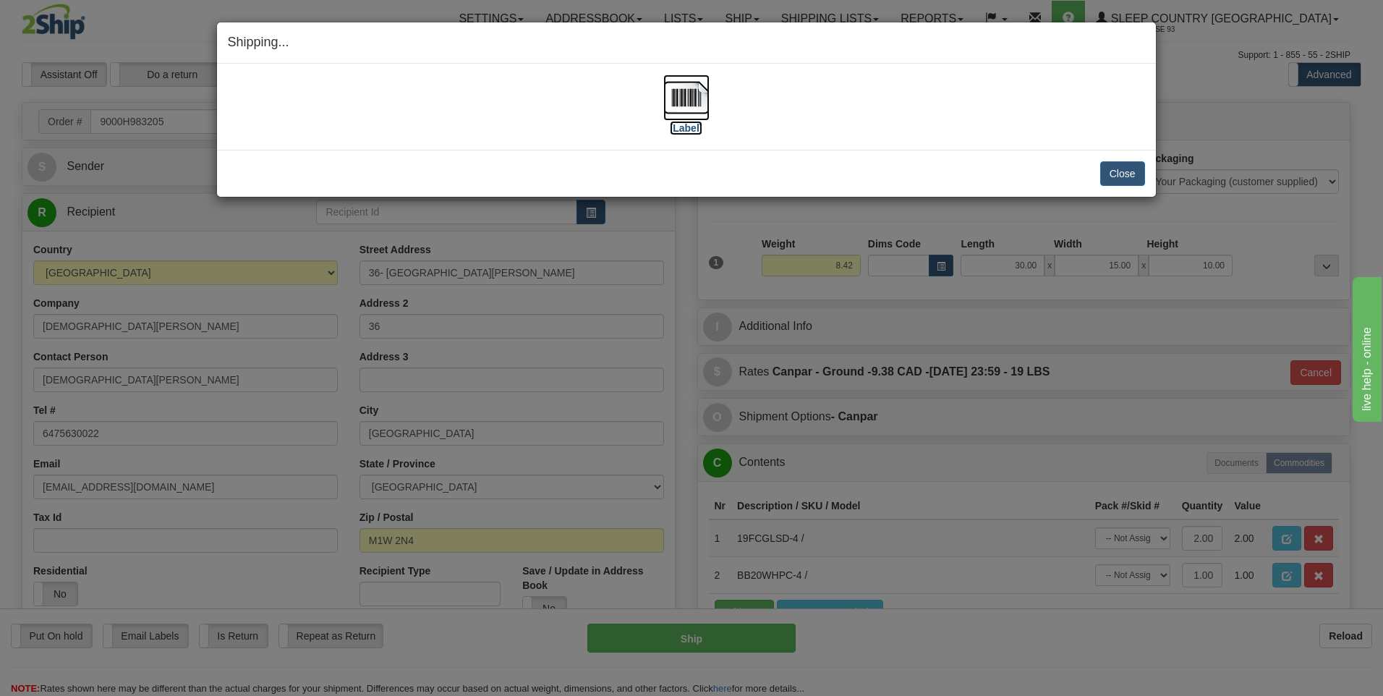
click at [681, 100] on img at bounding box center [686, 98] width 46 height 46
click at [1130, 169] on button "Close" at bounding box center [1122, 173] width 45 height 25
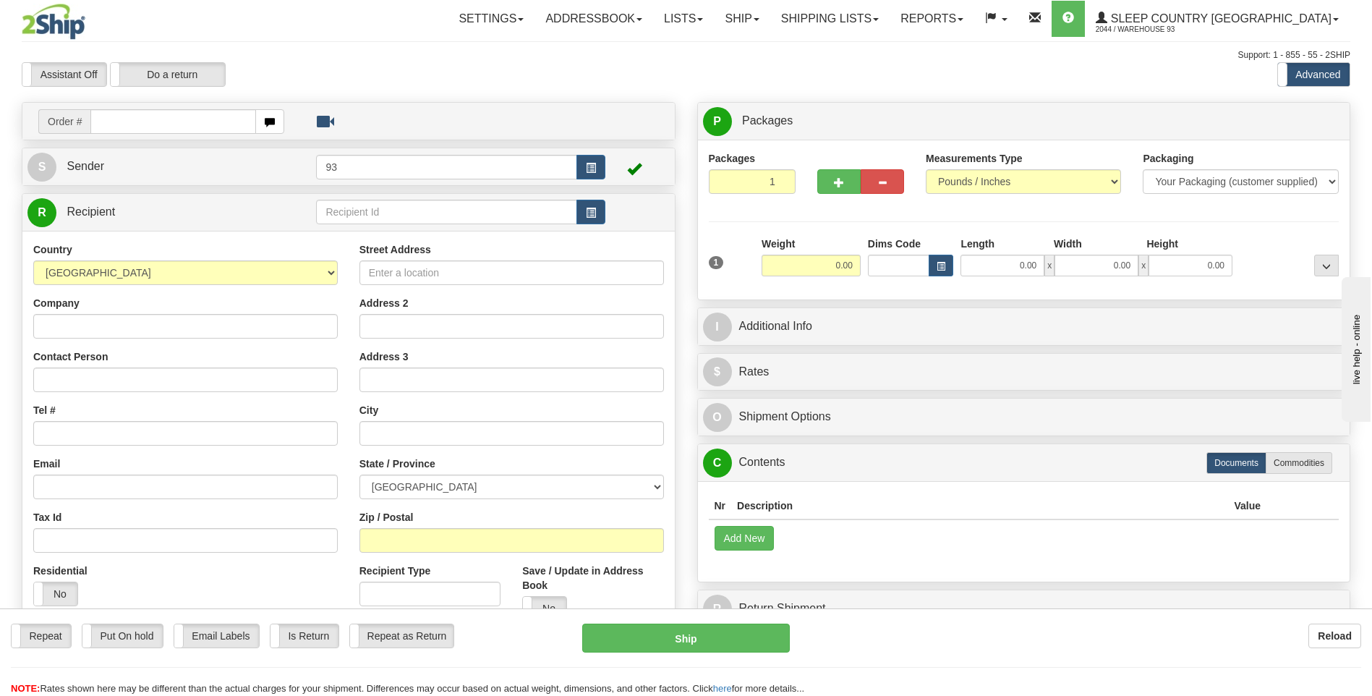
click at [141, 122] on input "text" at bounding box center [172, 121] width 165 height 25
type input "9000H983223"
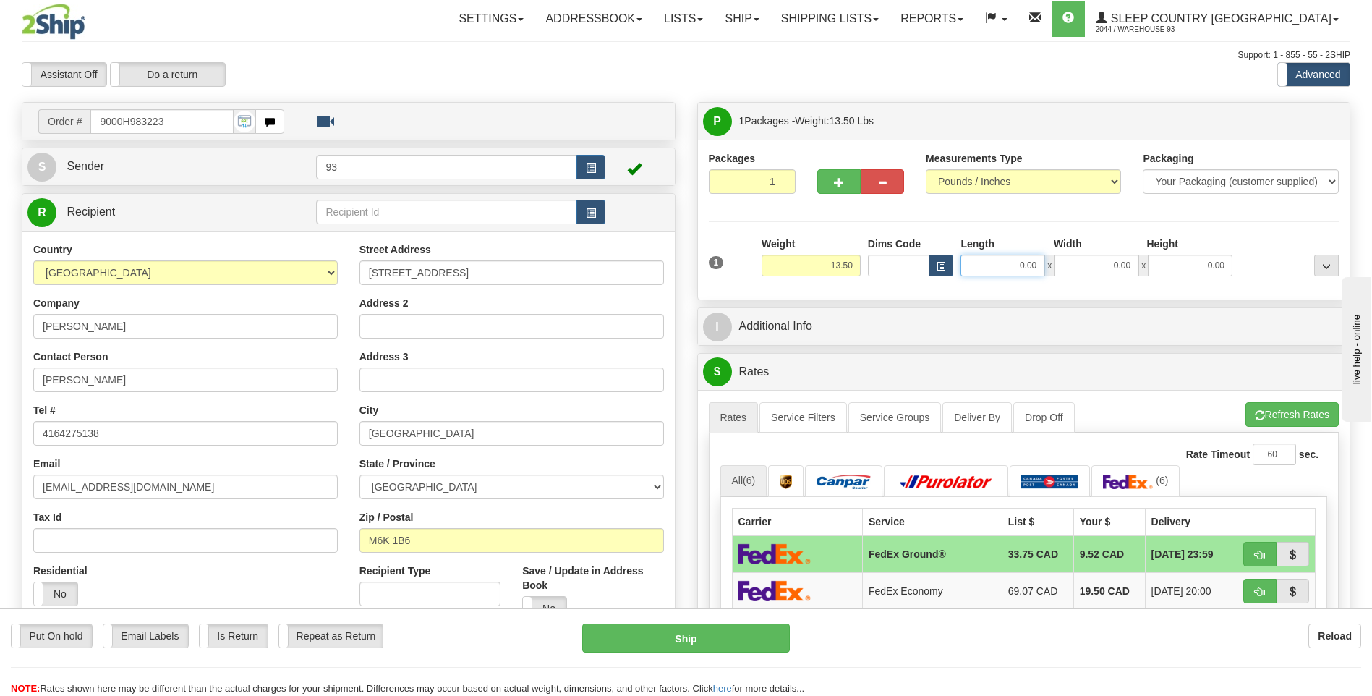
click at [1018, 272] on input "0.00" at bounding box center [1003, 266] width 84 height 22
type input "20.00"
click at [1099, 271] on input "0.00" at bounding box center [1097, 266] width 84 height 22
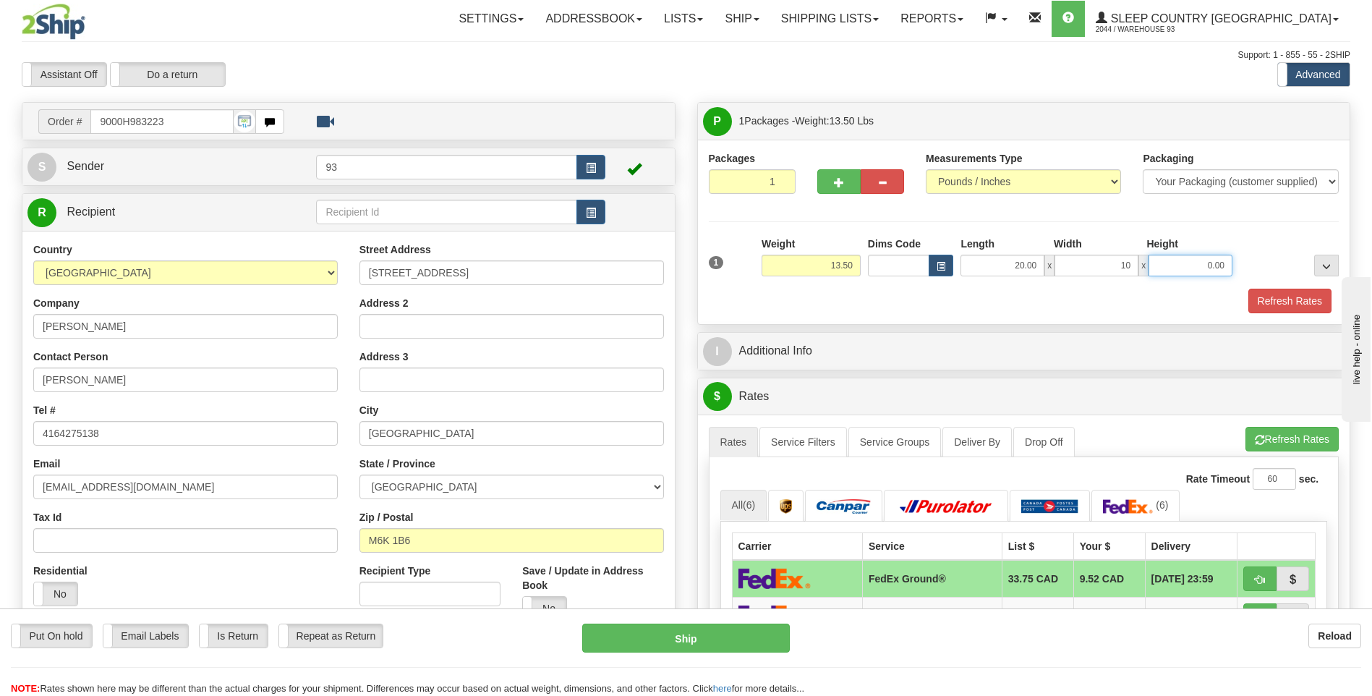
type input "10.00"
click at [1172, 273] on input "0.00" at bounding box center [1191, 266] width 84 height 22
type input "10.00"
click at [1296, 297] on button "Refresh Rates" at bounding box center [1290, 301] width 83 height 25
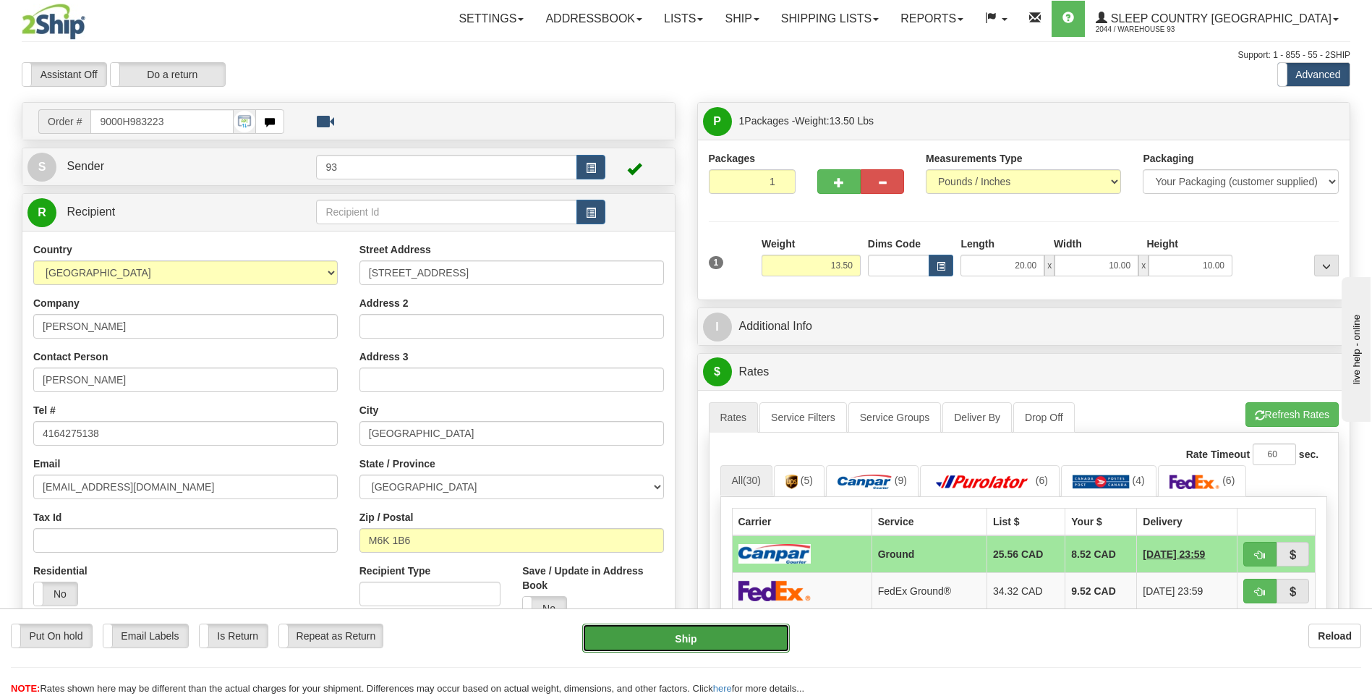
click at [754, 634] on button "Ship" at bounding box center [685, 638] width 207 height 29
type input "1"
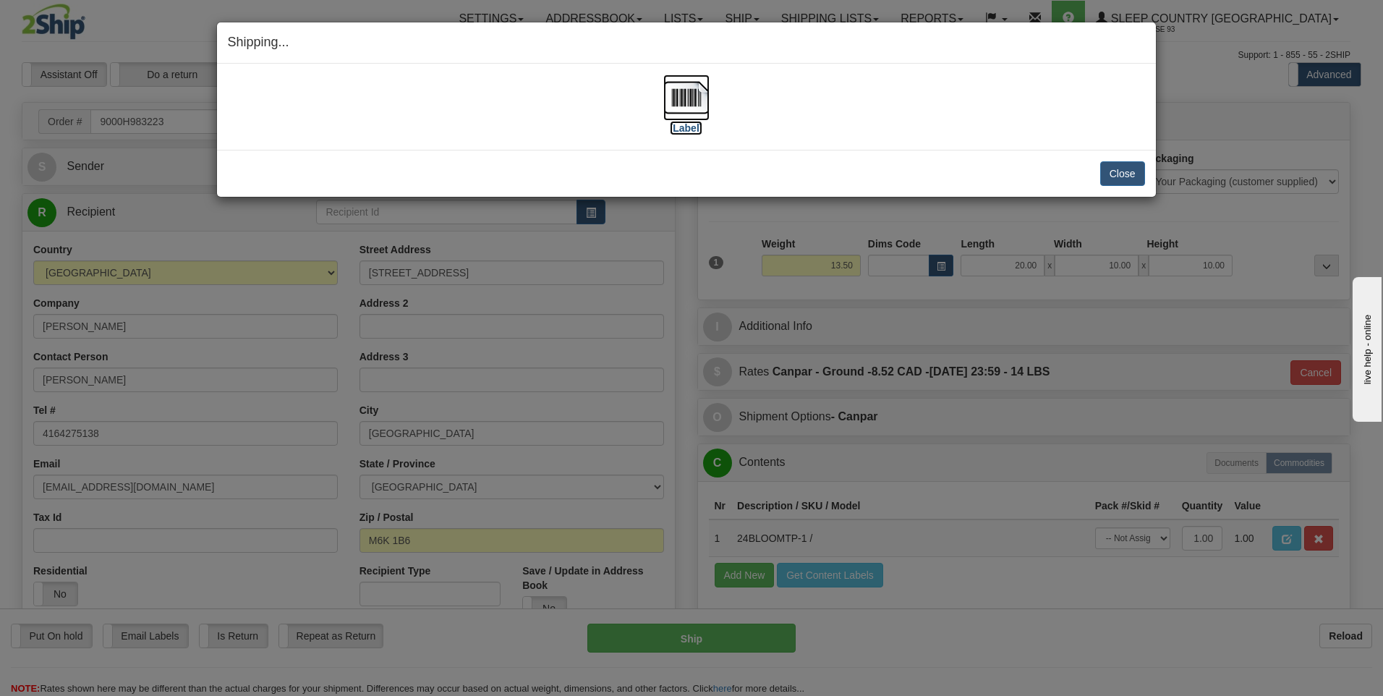
click at [694, 94] on img at bounding box center [686, 98] width 46 height 46
click at [1123, 175] on button "Close" at bounding box center [1122, 173] width 45 height 25
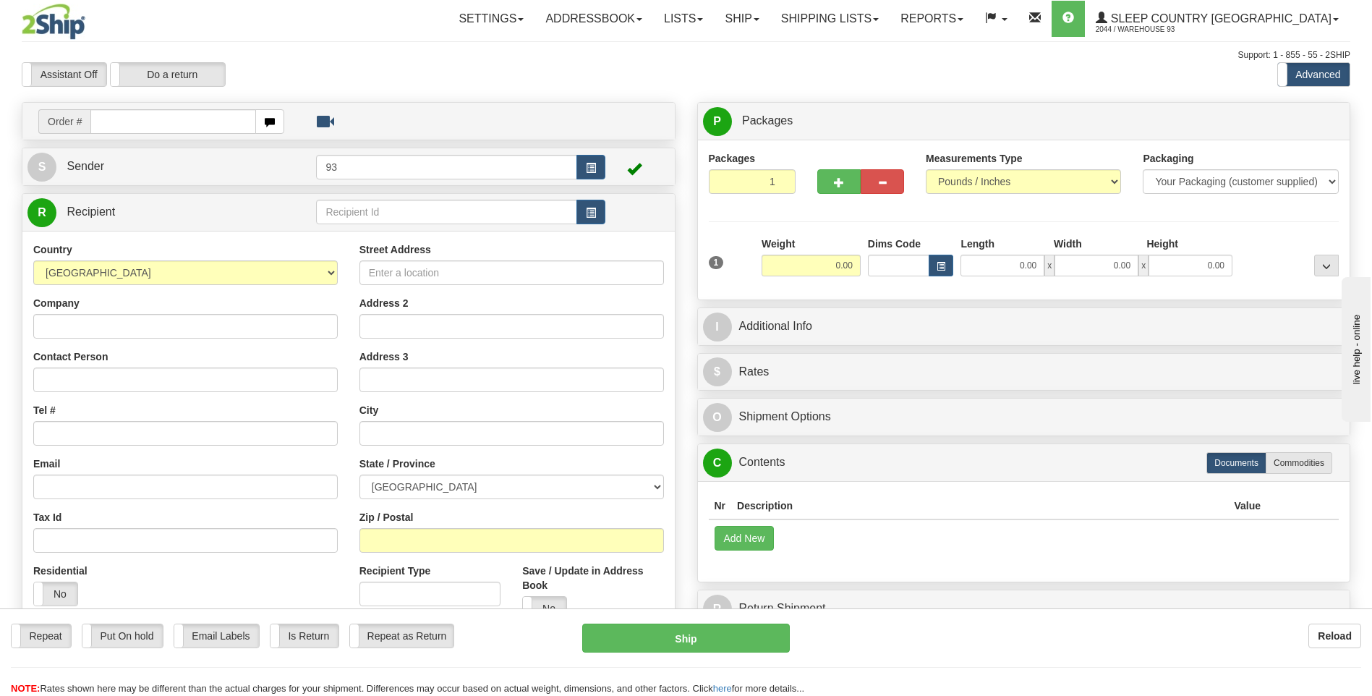
click at [166, 126] on input "text" at bounding box center [172, 121] width 165 height 25
type input "9000H983237"
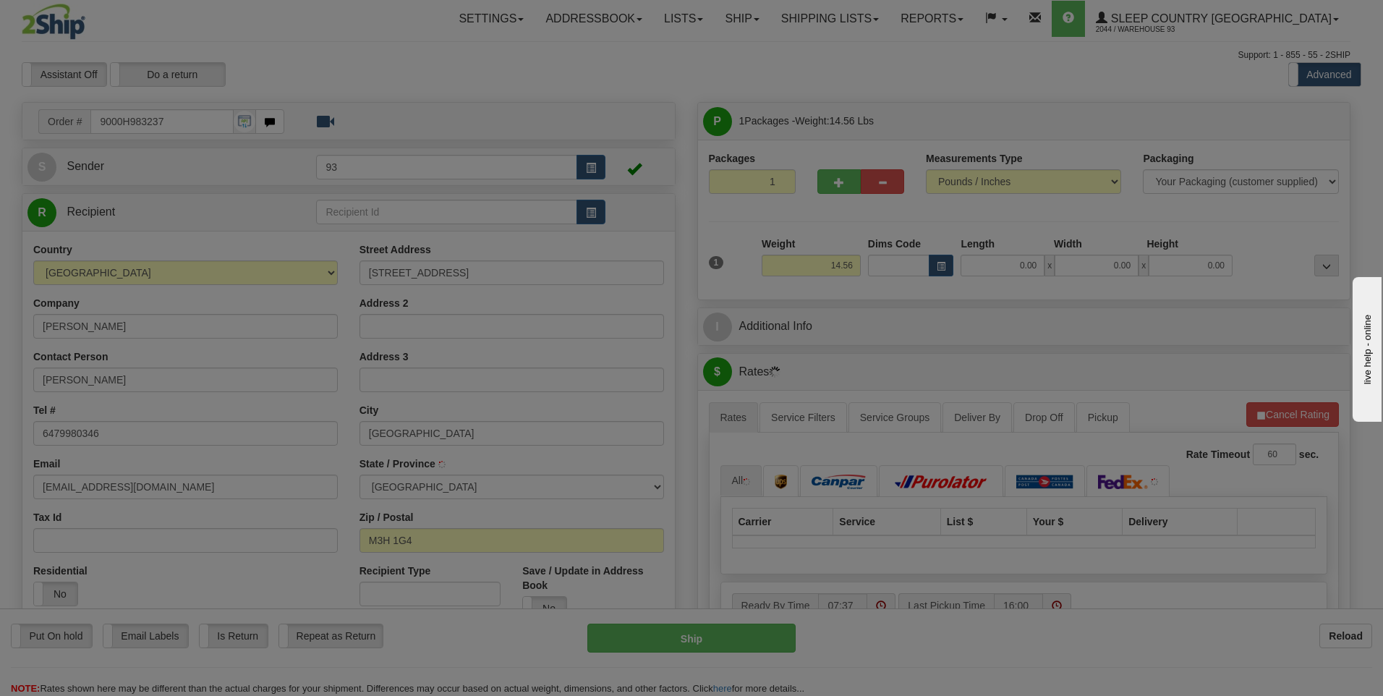
type input "[GEOGRAPHIC_DATA]"
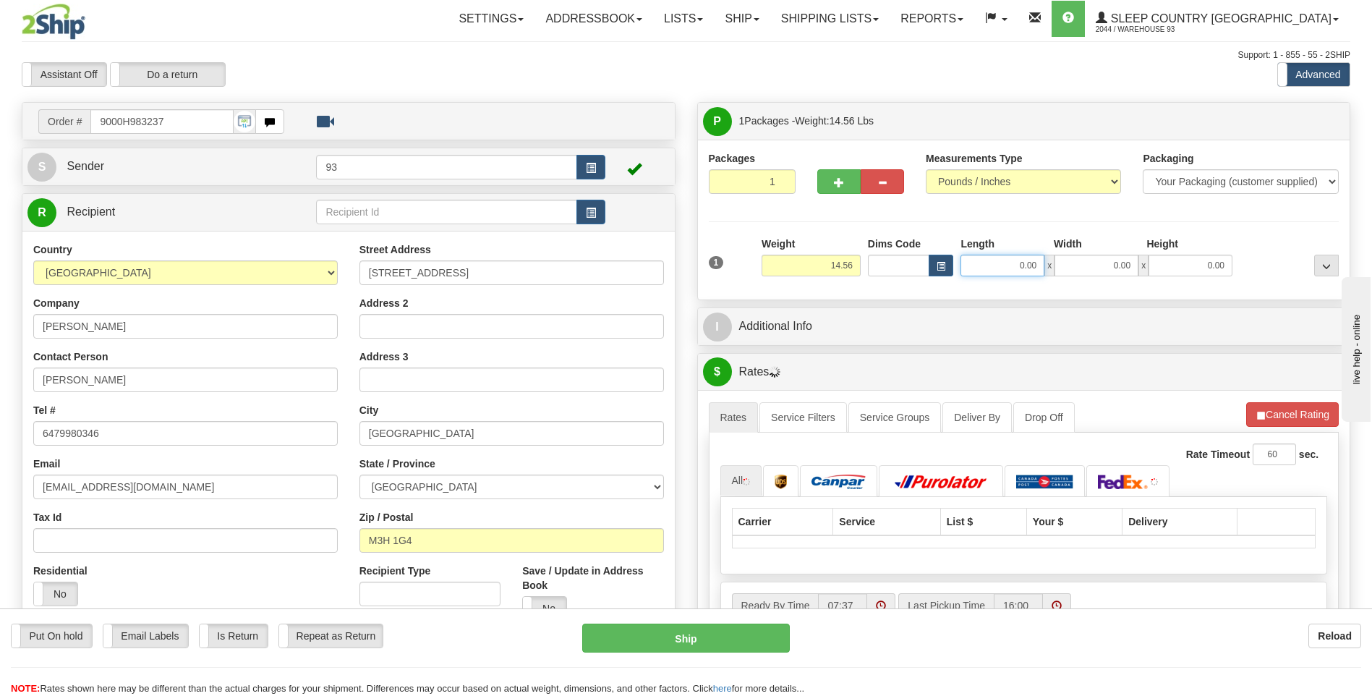
click at [1023, 258] on input "0.00" at bounding box center [1003, 266] width 84 height 22
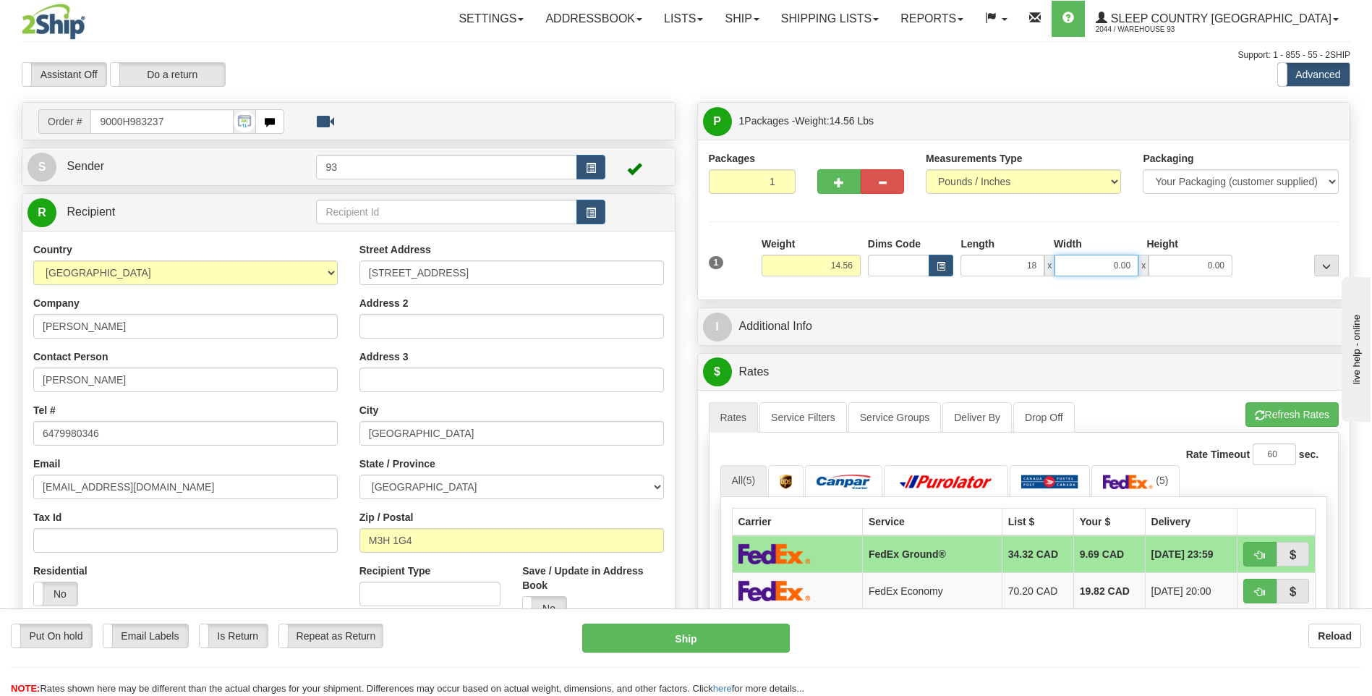
type input "18.00"
click at [1110, 270] on input "0.00" at bounding box center [1097, 266] width 84 height 22
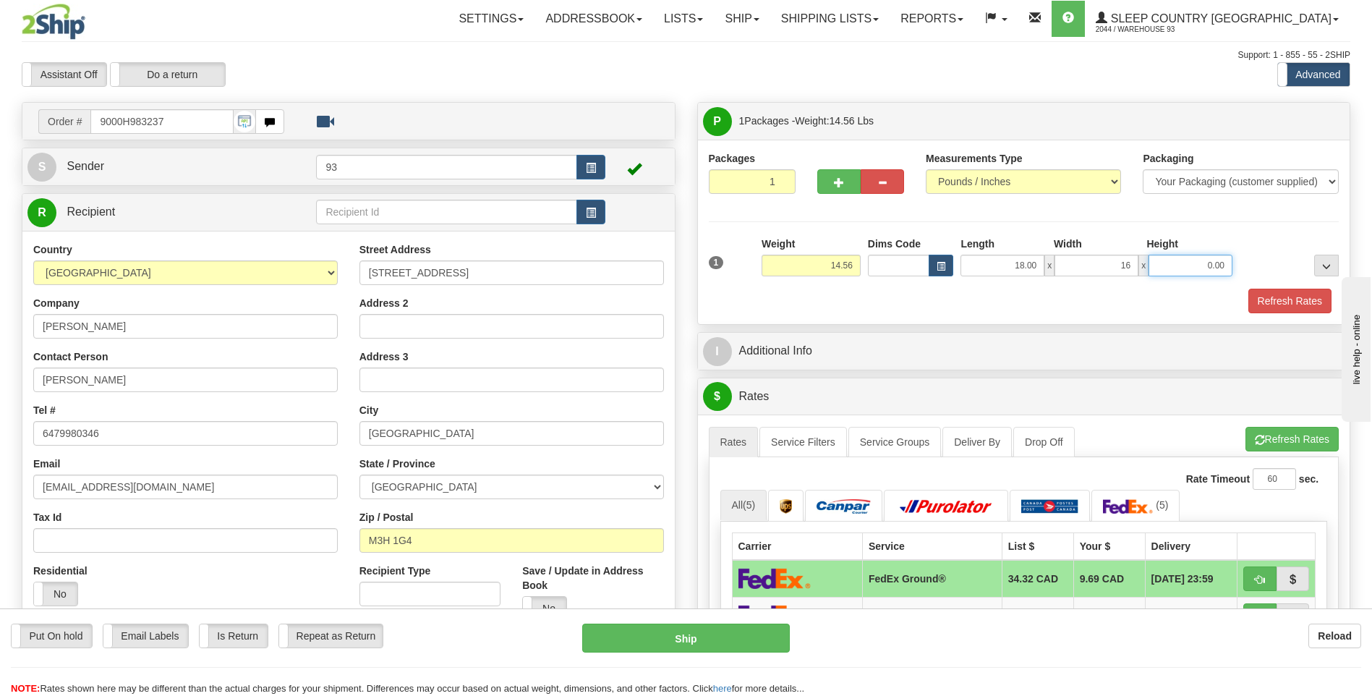
type input "16.00"
click at [1205, 273] on input "0.00" at bounding box center [1191, 266] width 84 height 22
type input "8.00"
click at [1275, 299] on button "Refresh Rates" at bounding box center [1290, 301] width 83 height 25
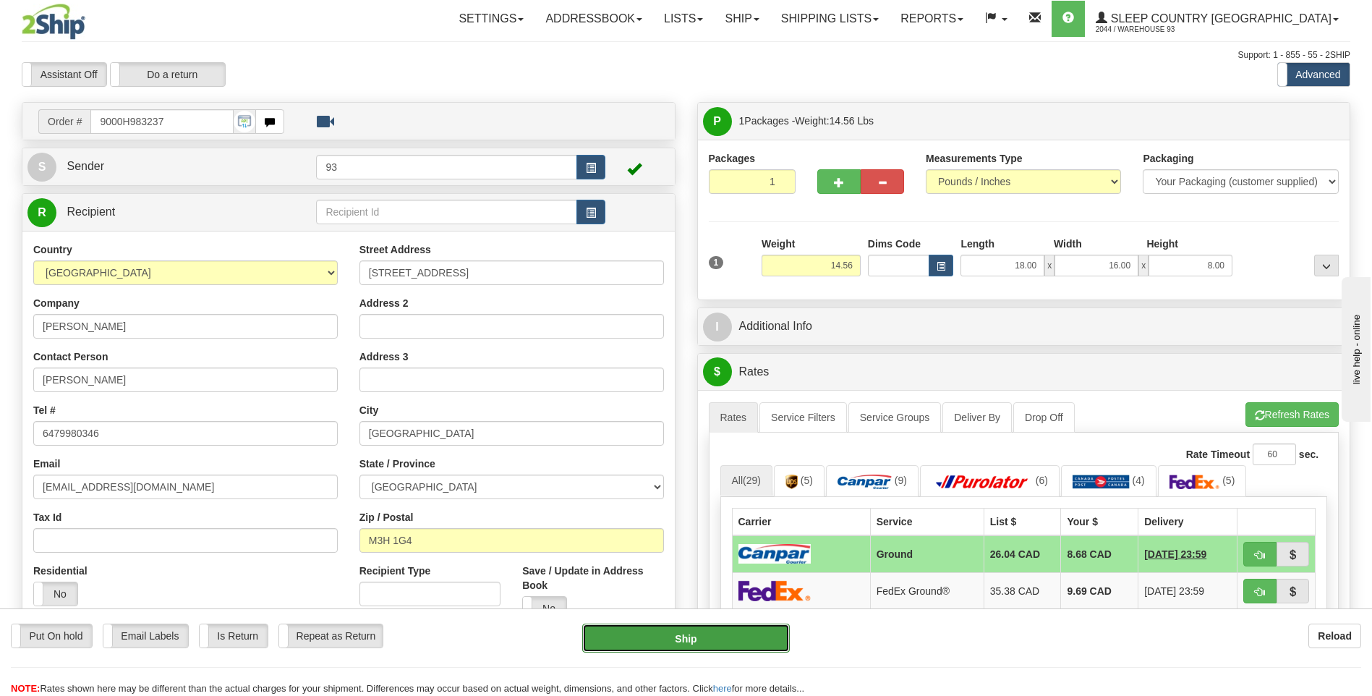
click at [780, 634] on button "Ship" at bounding box center [685, 638] width 207 height 29
type input "1"
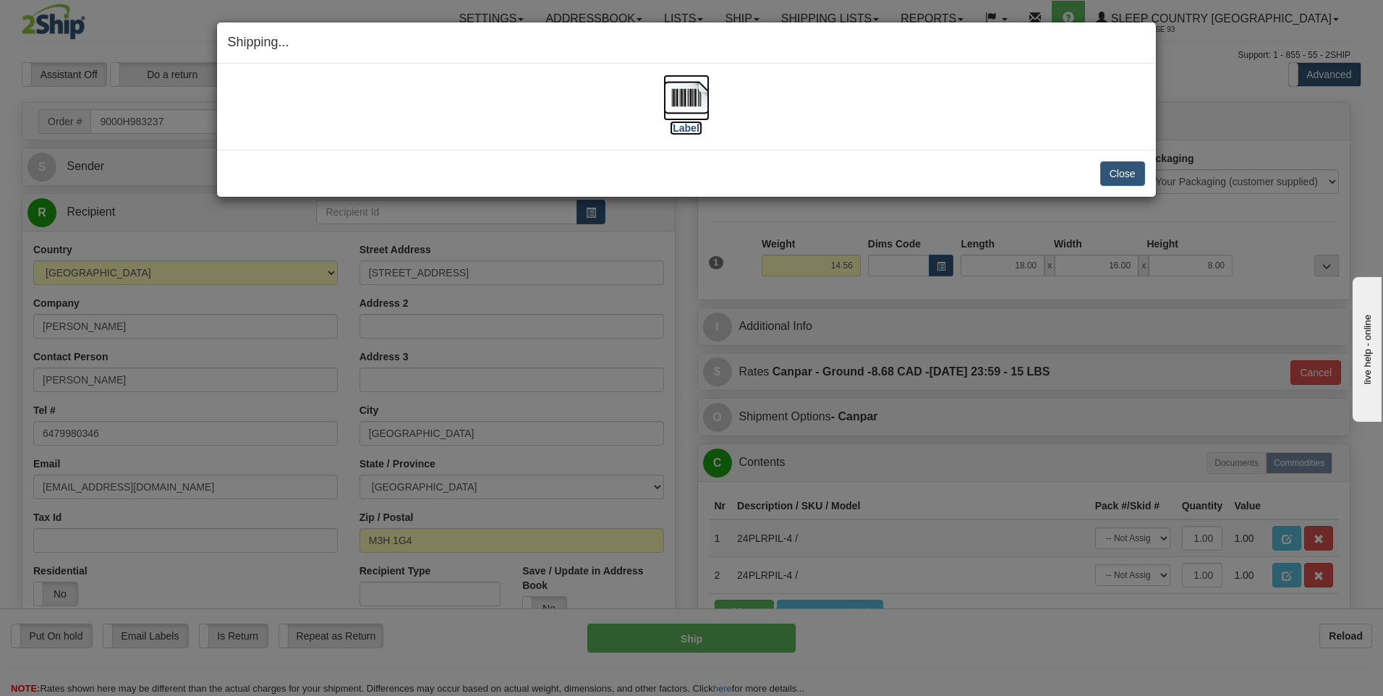
click at [687, 98] on img at bounding box center [686, 98] width 46 height 46
click at [1123, 173] on button "Close" at bounding box center [1122, 173] width 45 height 25
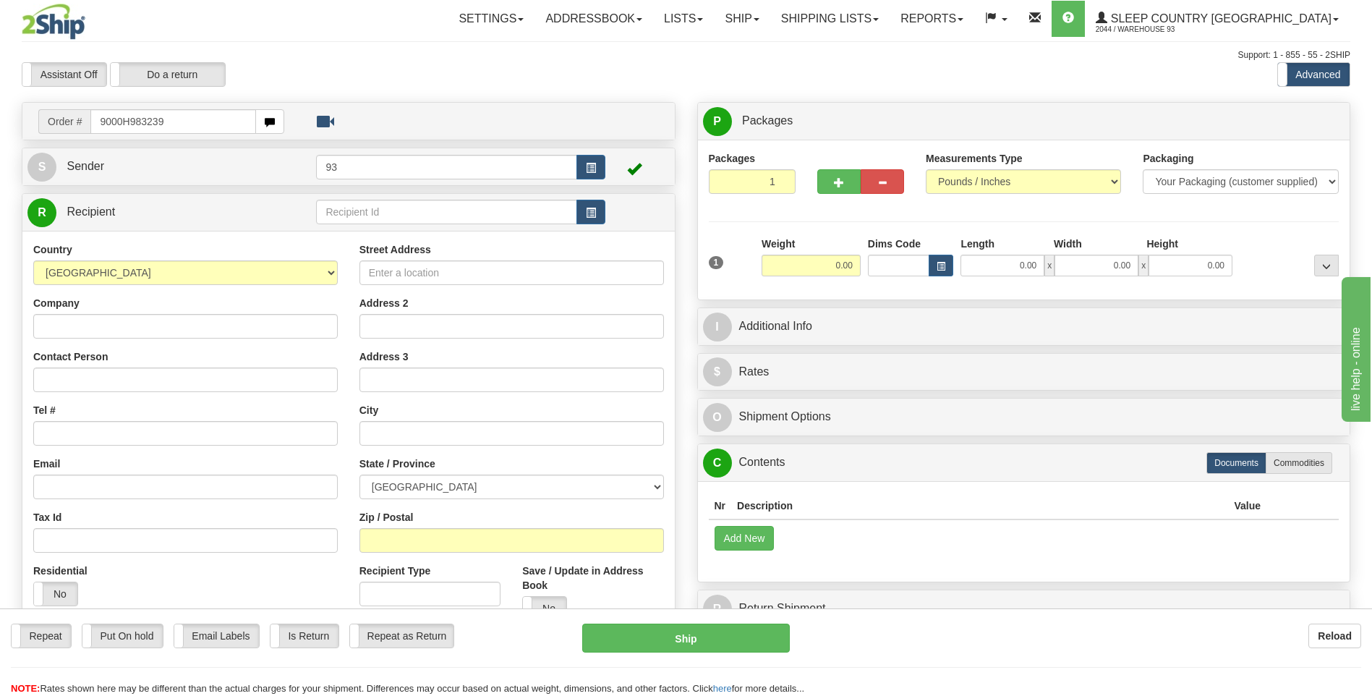
type input "9000H983239"
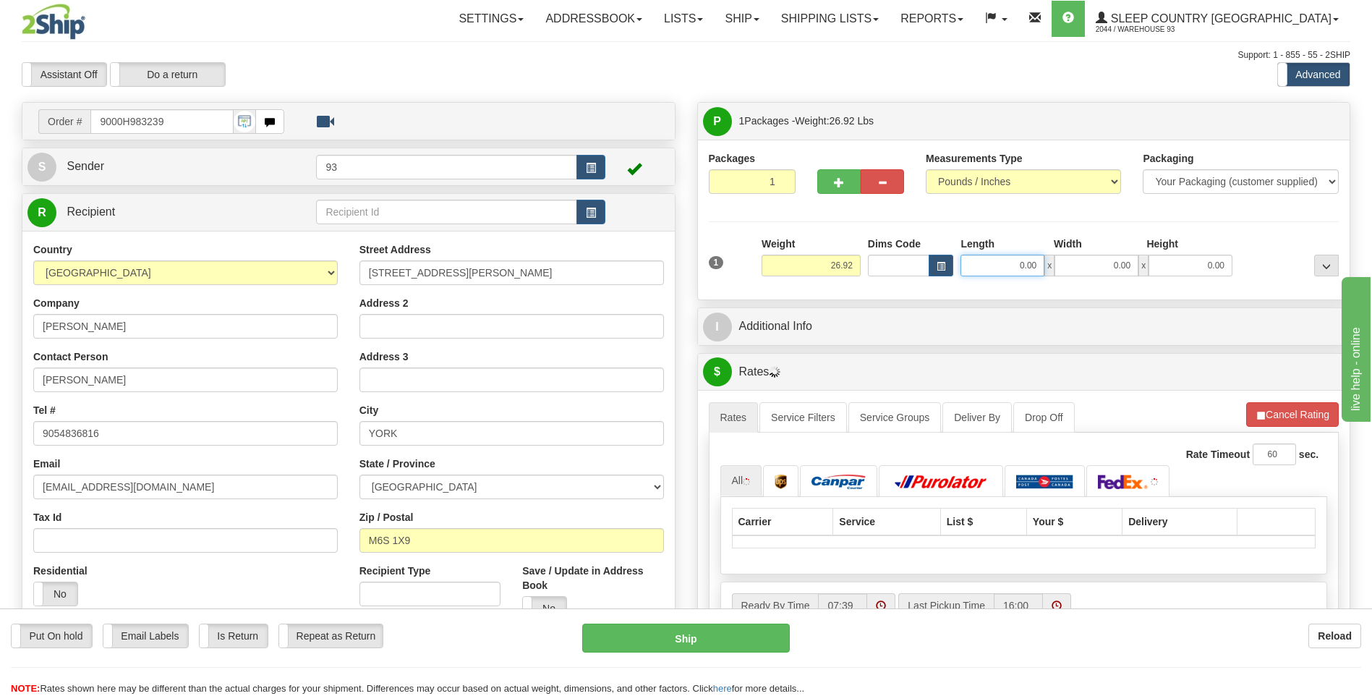
click at [978, 255] on input "0.00" at bounding box center [1003, 266] width 84 height 22
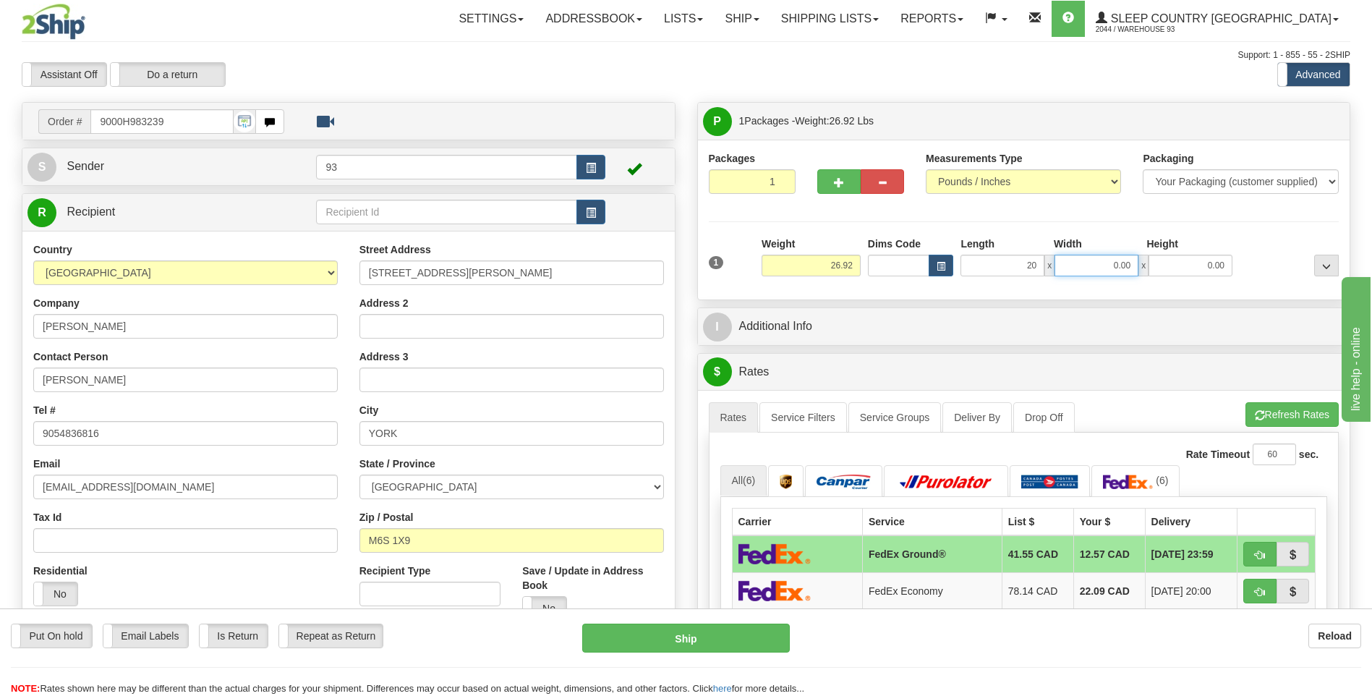
type input "20.00"
click at [1080, 260] on input "0.00" at bounding box center [1097, 266] width 84 height 22
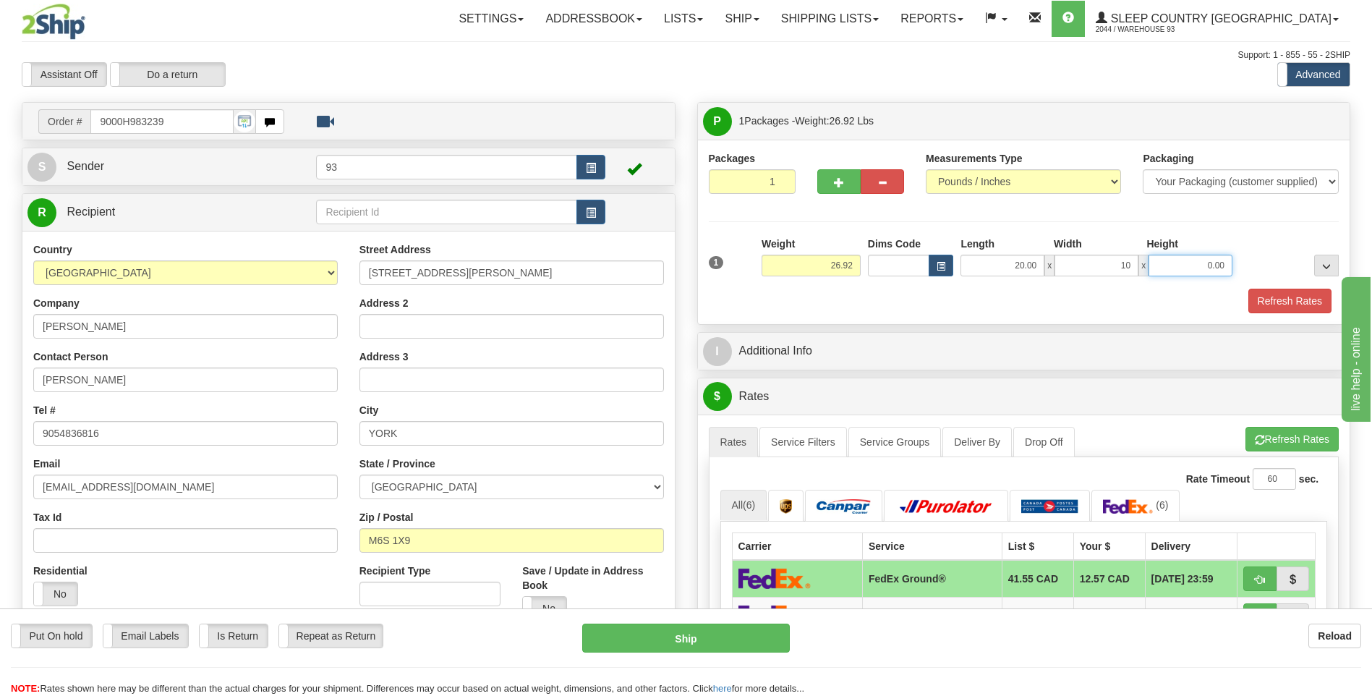
type input "10.00"
click at [1176, 266] on input "0.00" at bounding box center [1191, 266] width 84 height 22
type input "10.00"
click at [1306, 303] on button "Refresh Rates" at bounding box center [1290, 301] width 83 height 25
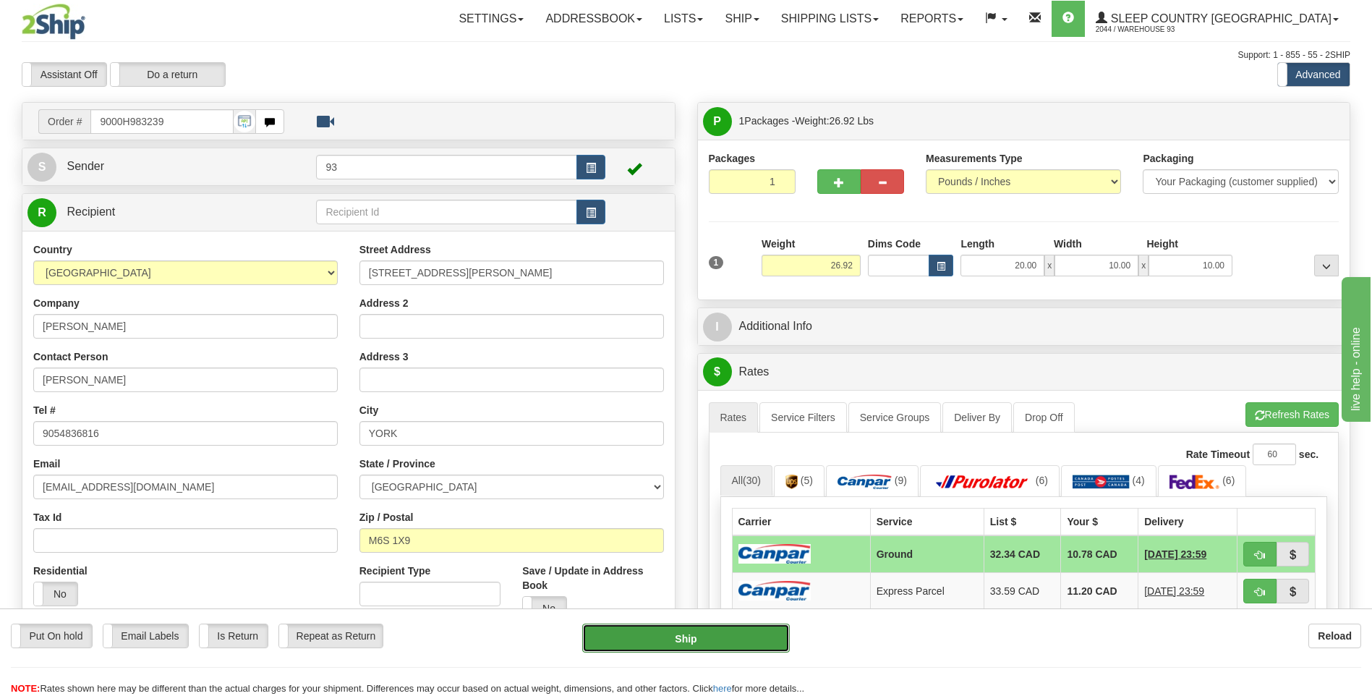
click at [746, 642] on button "Ship" at bounding box center [685, 638] width 207 height 29
type input "1"
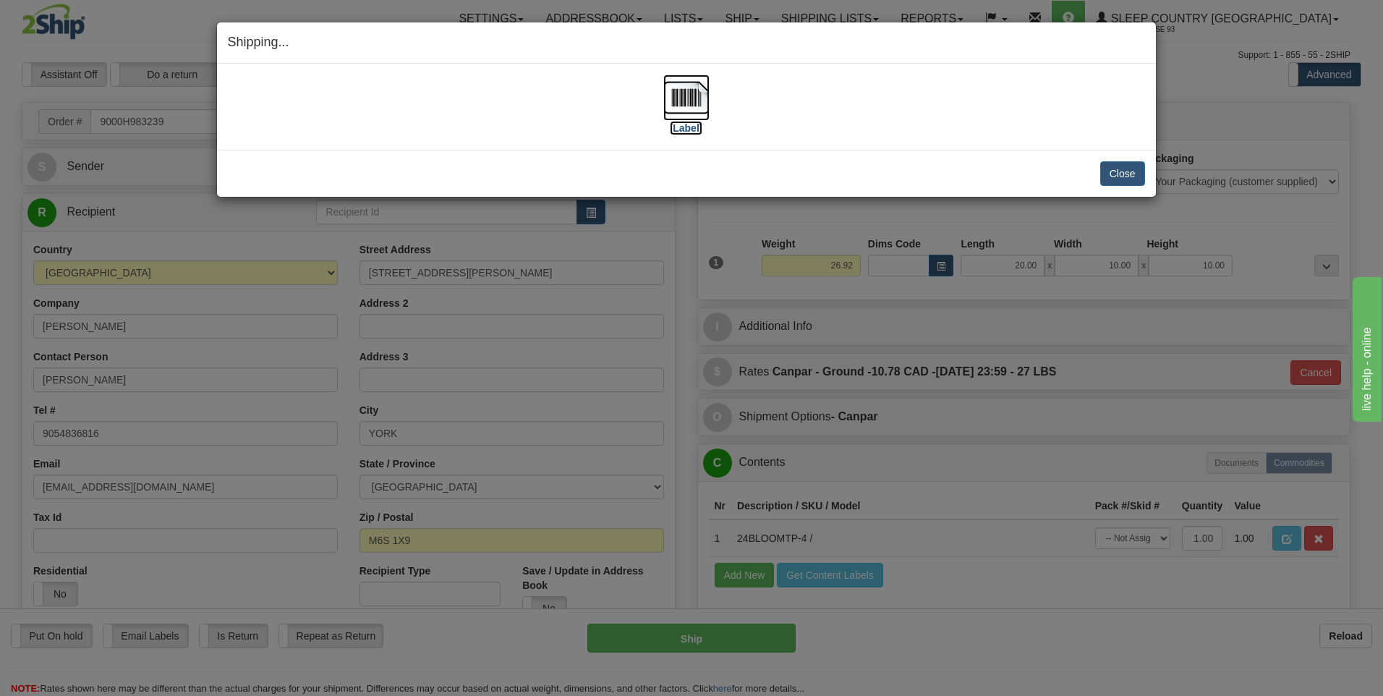
click at [689, 93] on img at bounding box center [686, 98] width 46 height 46
click at [1129, 171] on button "Close" at bounding box center [1122, 173] width 45 height 25
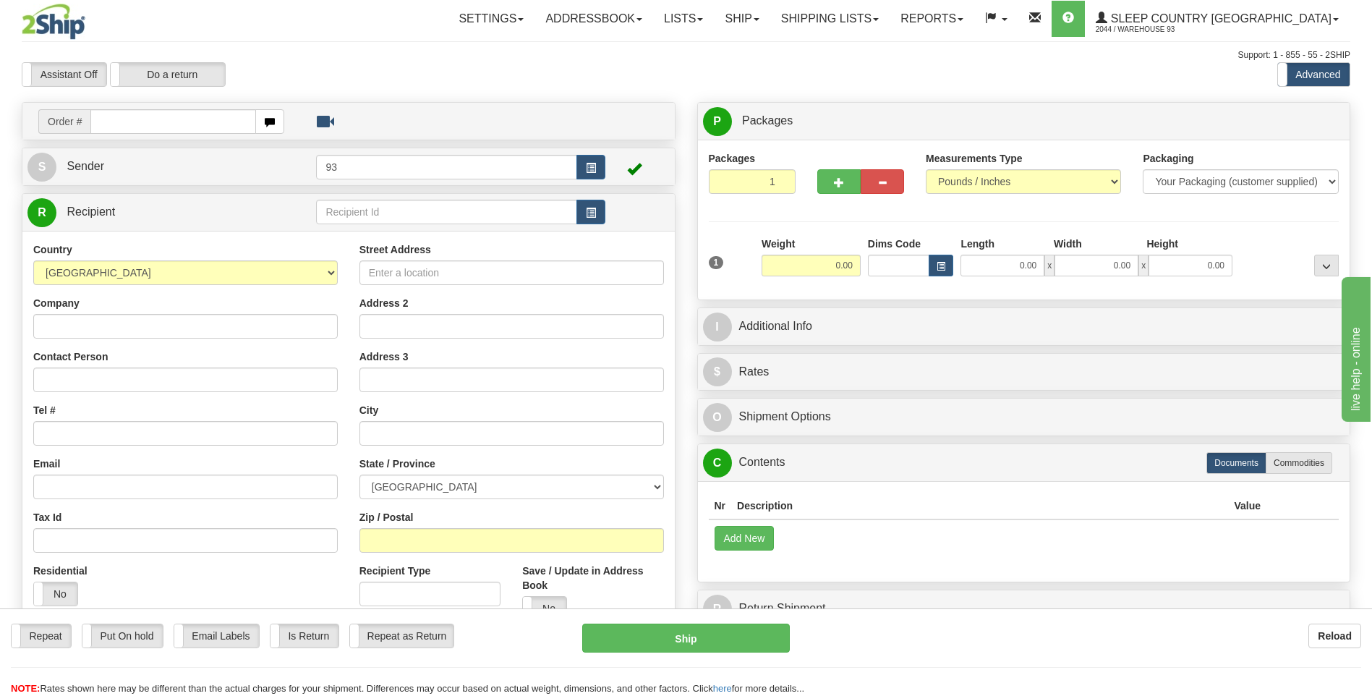
click at [169, 125] on input "text" at bounding box center [172, 121] width 165 height 25
type input "9000H983242"
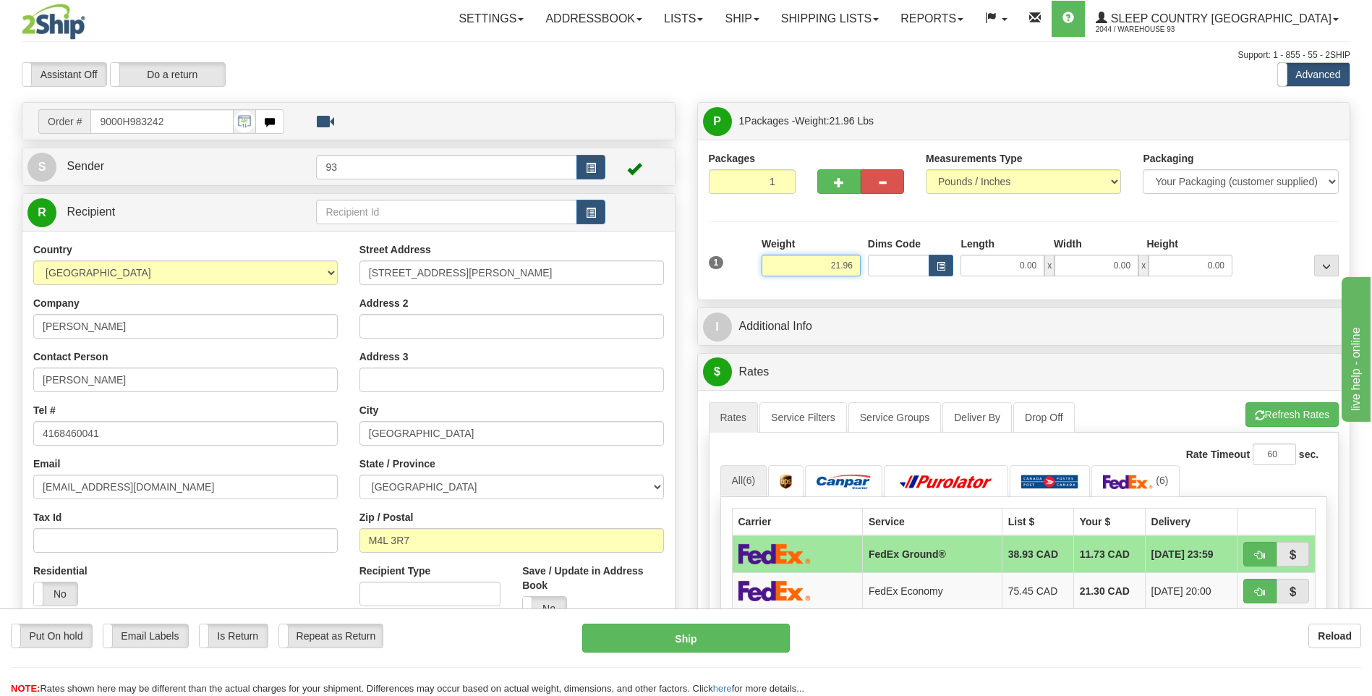
click at [857, 265] on input "21.96" at bounding box center [811, 266] width 99 height 22
type input "2"
type input "10.45"
click at [984, 260] on input "0.00" at bounding box center [1003, 266] width 84 height 22
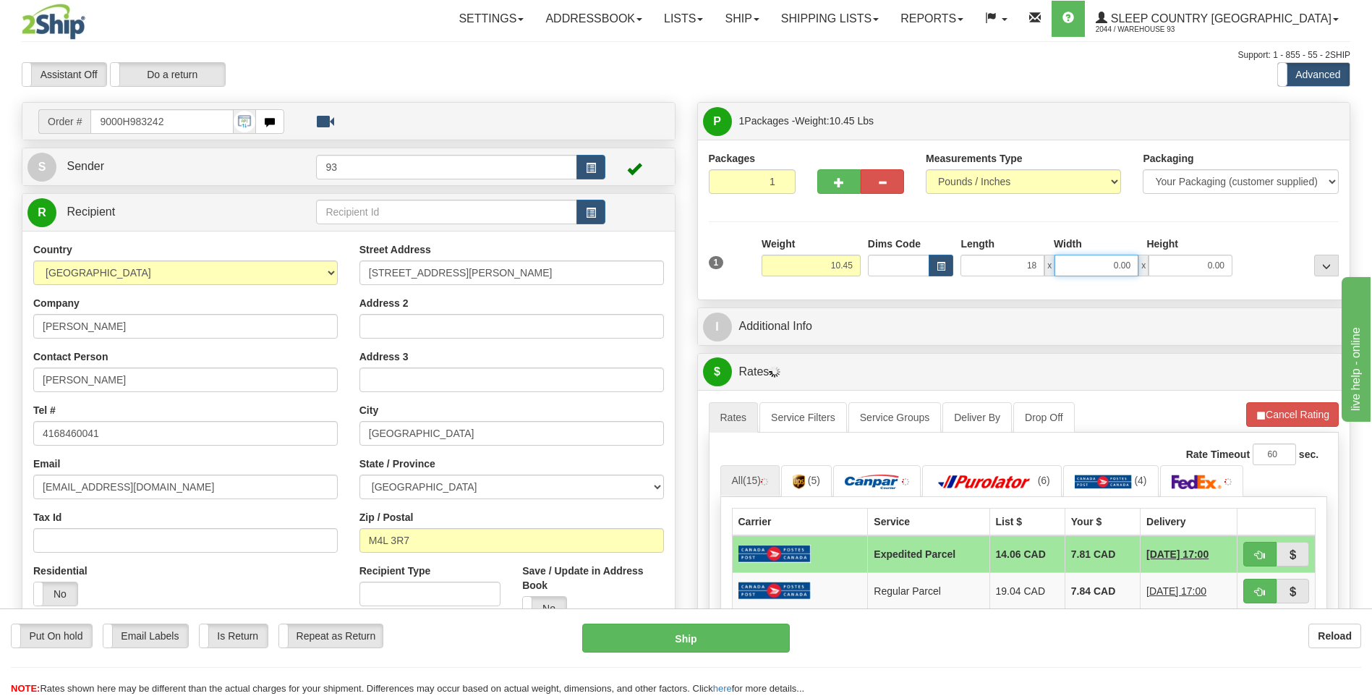
type input "18.00"
click at [1079, 264] on input "0.00" at bounding box center [1097, 266] width 84 height 22
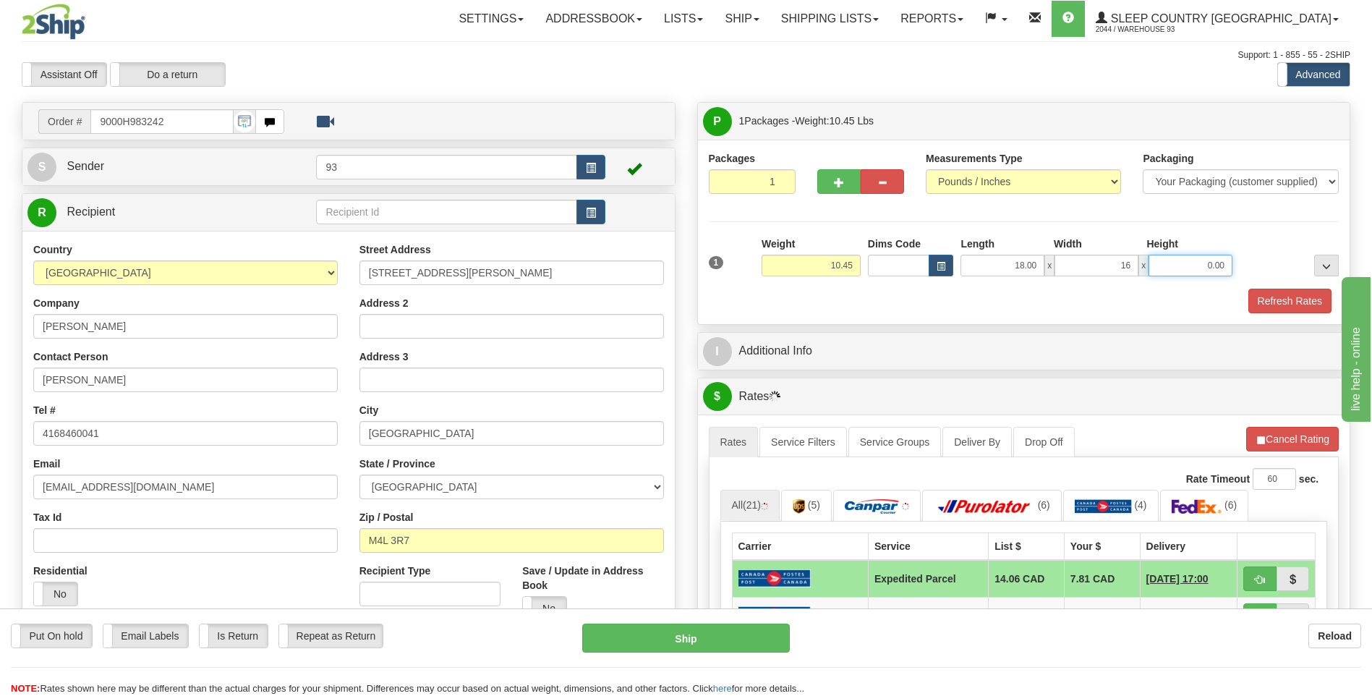
type input "16.00"
click at [1175, 272] on input "0.00" at bounding box center [1191, 266] width 84 height 22
type input "8.00"
drag, startPoint x: 846, startPoint y: 178, endPoint x: 861, endPoint y: 178, distance: 14.5
click at [846, 178] on button "button" at bounding box center [838, 181] width 43 height 25
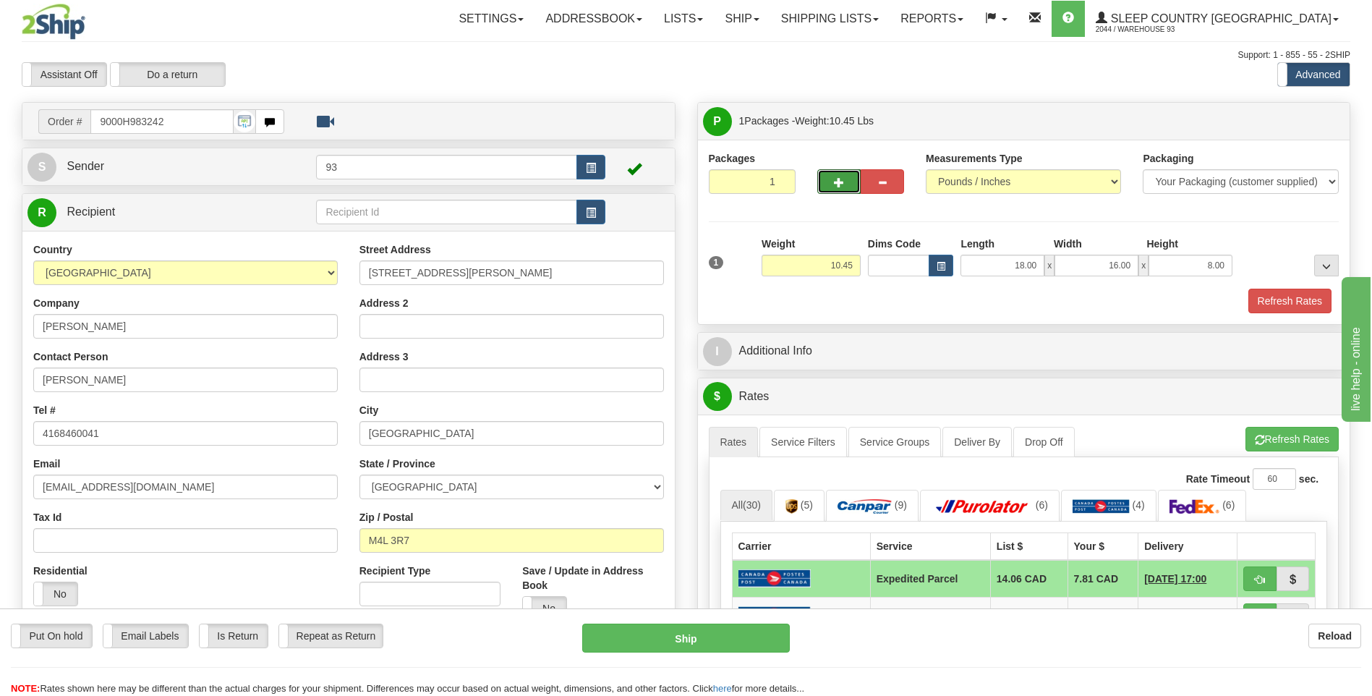
type input "2"
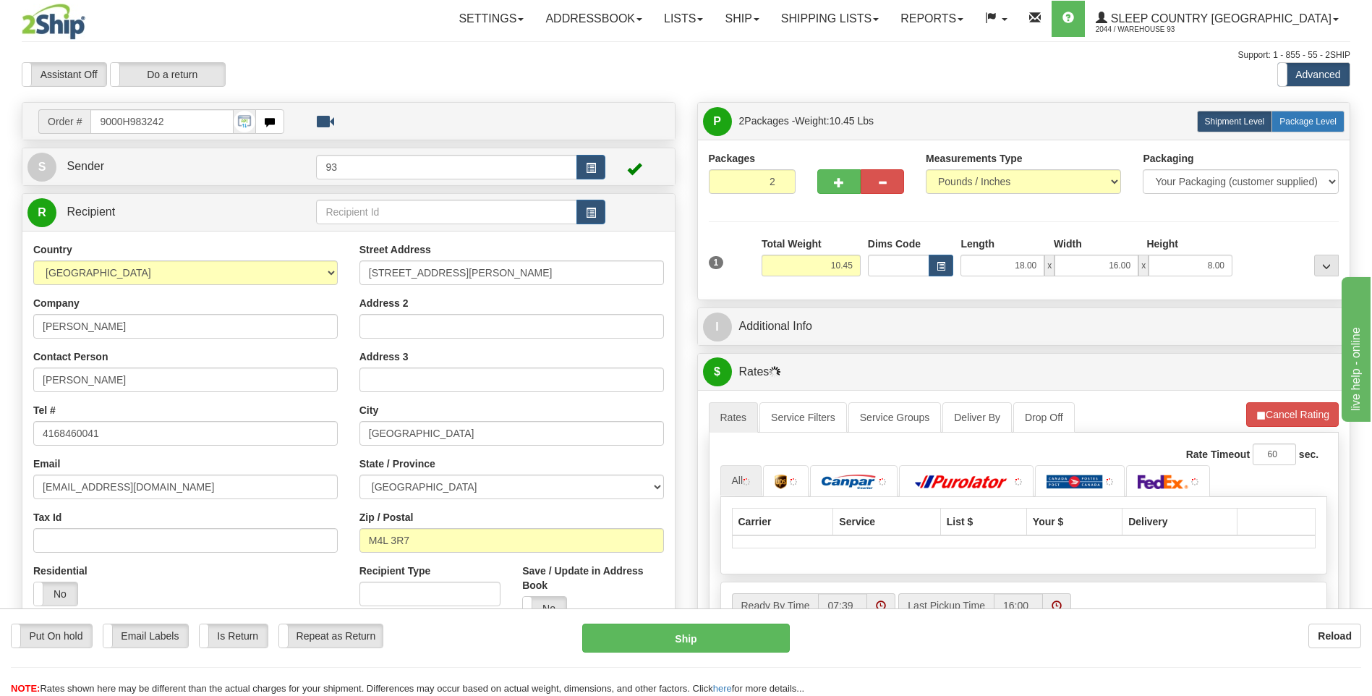
click at [1301, 117] on span "Package Level" at bounding box center [1308, 121] width 57 height 10
radio input "true"
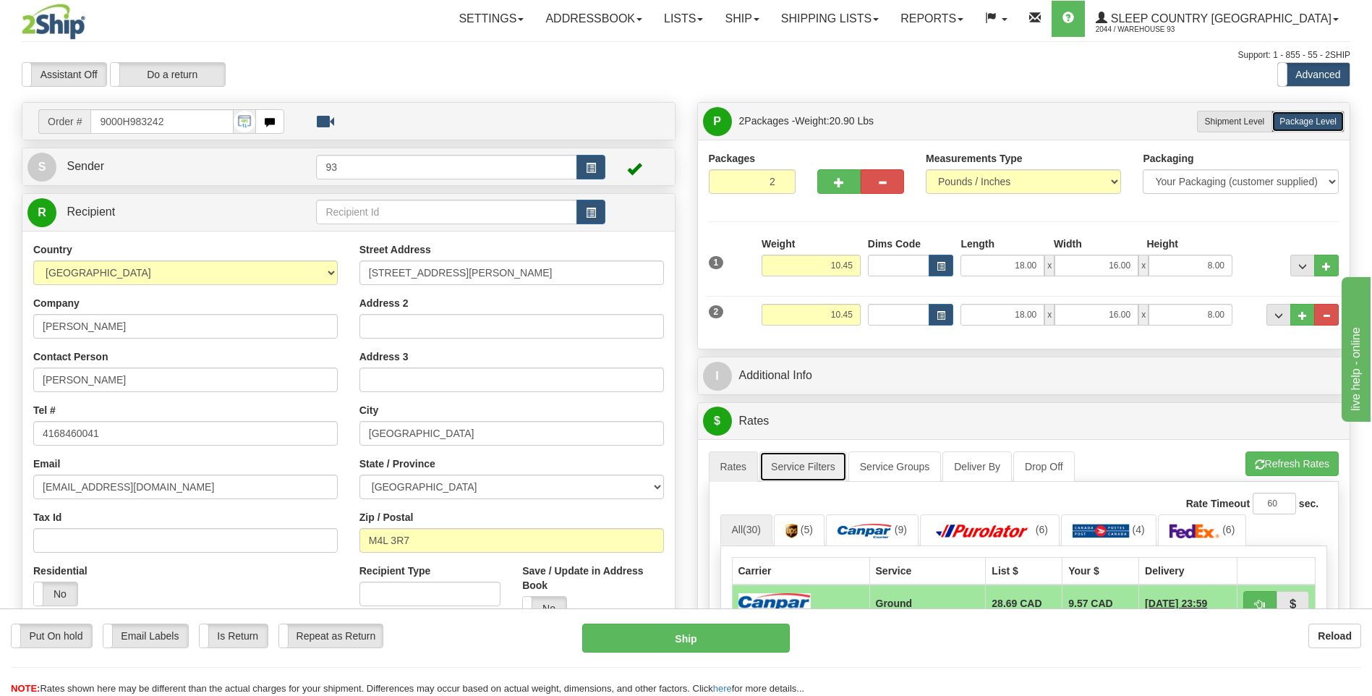
click at [820, 461] on link "Service Filters" at bounding box center [804, 466] width 88 height 30
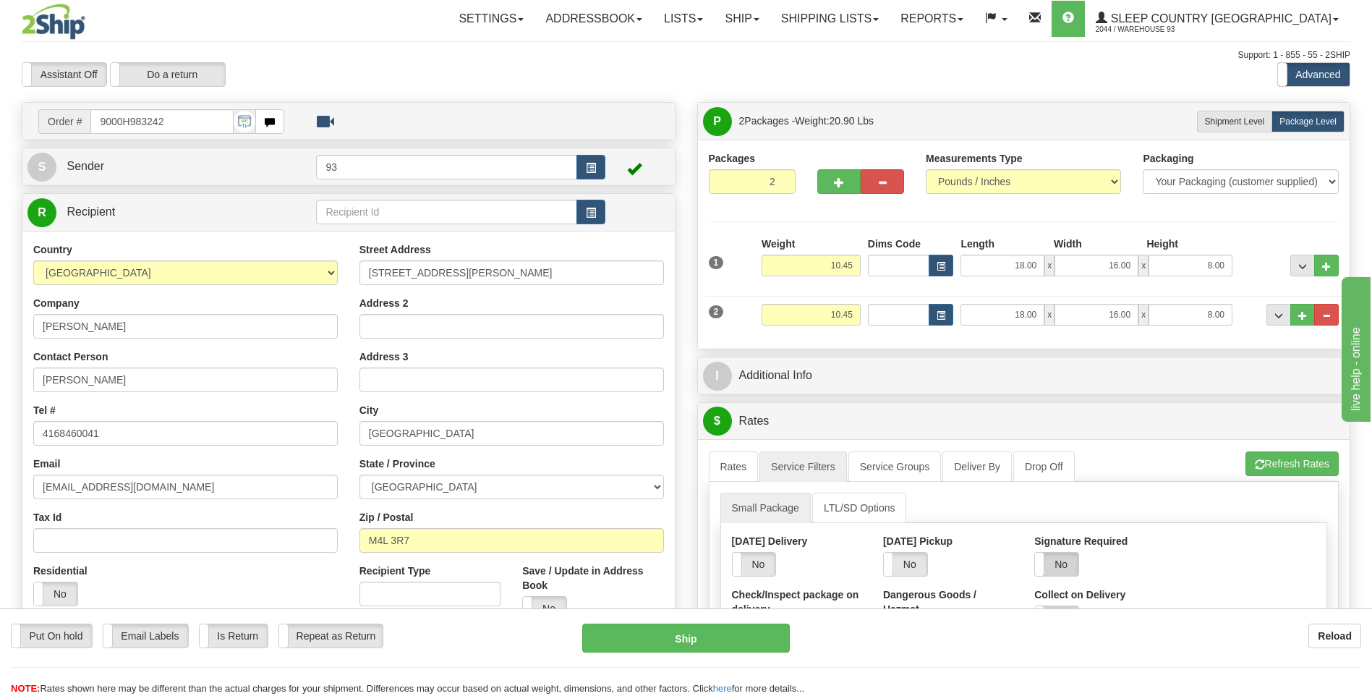
click at [1066, 560] on label "No" at bounding box center [1056, 564] width 43 height 23
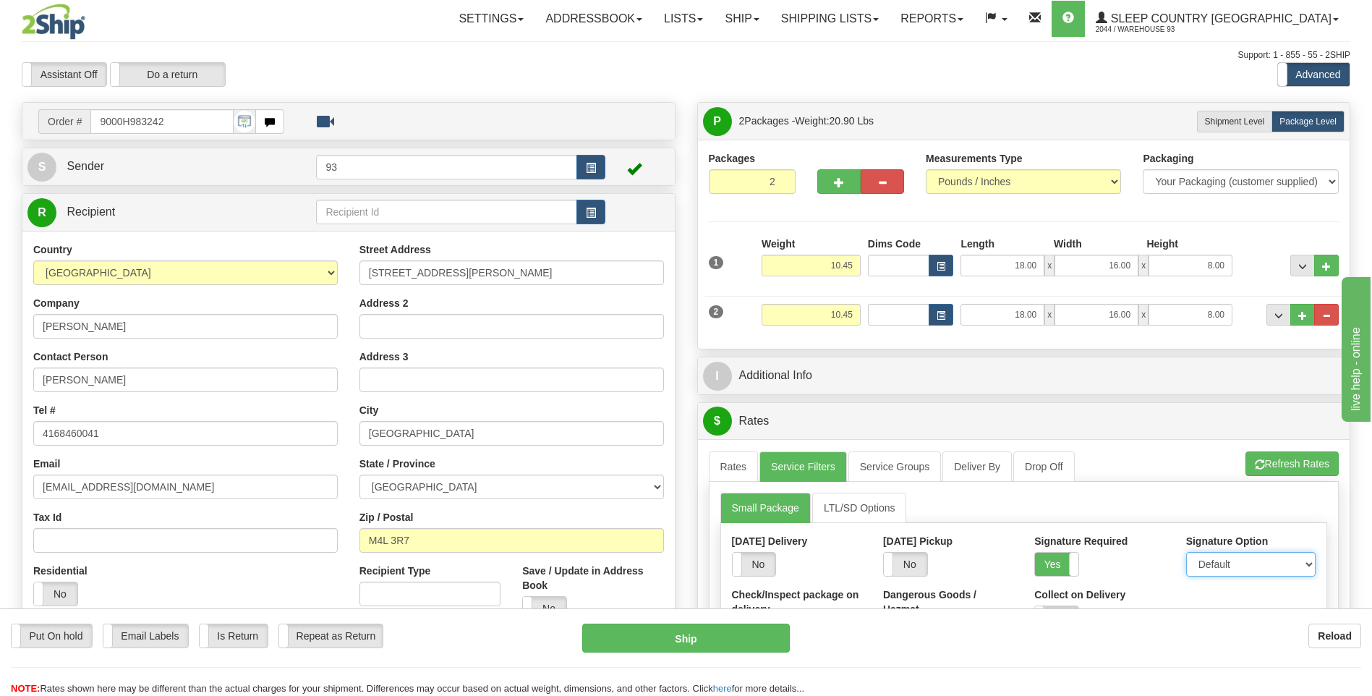
click at [1233, 564] on select "Default Adult Direct Indirect No Signature Required" at bounding box center [1250, 564] width 129 height 25
select select "1"
click at [1186, 552] on select "Default Adult Direct Indirect No Signature Required" at bounding box center [1250, 564] width 129 height 25
click at [736, 475] on link "Rates" at bounding box center [734, 466] width 50 height 30
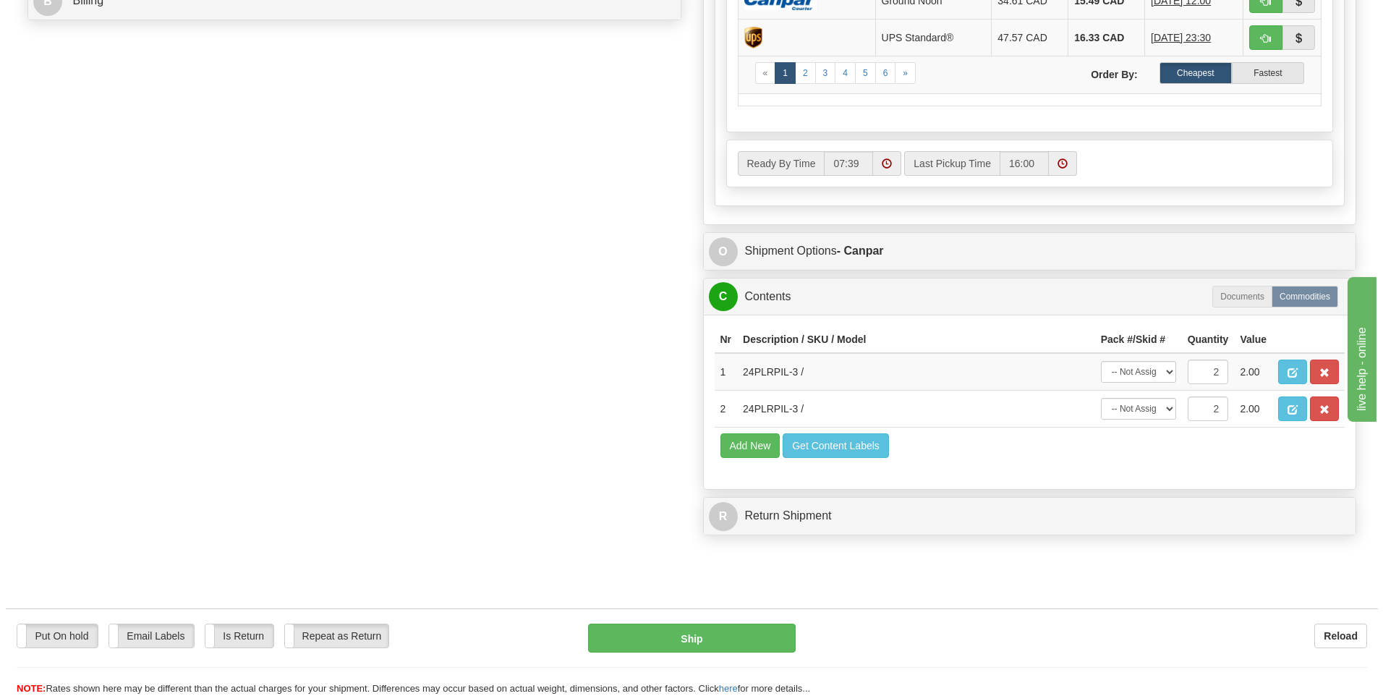
scroll to position [723, 0]
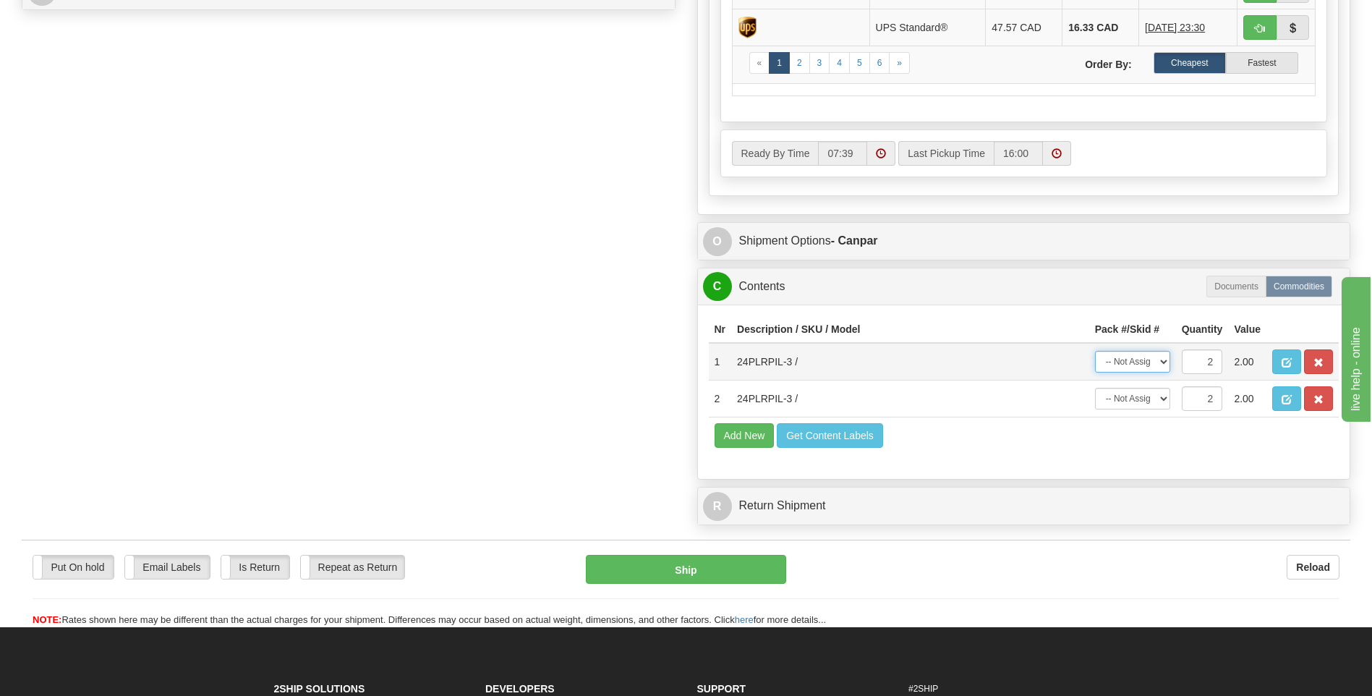
click at [1151, 364] on select "-- Not Assigned -- Package 1 Package 2 Split" at bounding box center [1132, 362] width 75 height 22
select select "0"
click at [1095, 351] on select "-- Not Assigned -- Package 1 Package 2 Split" at bounding box center [1132, 362] width 75 height 22
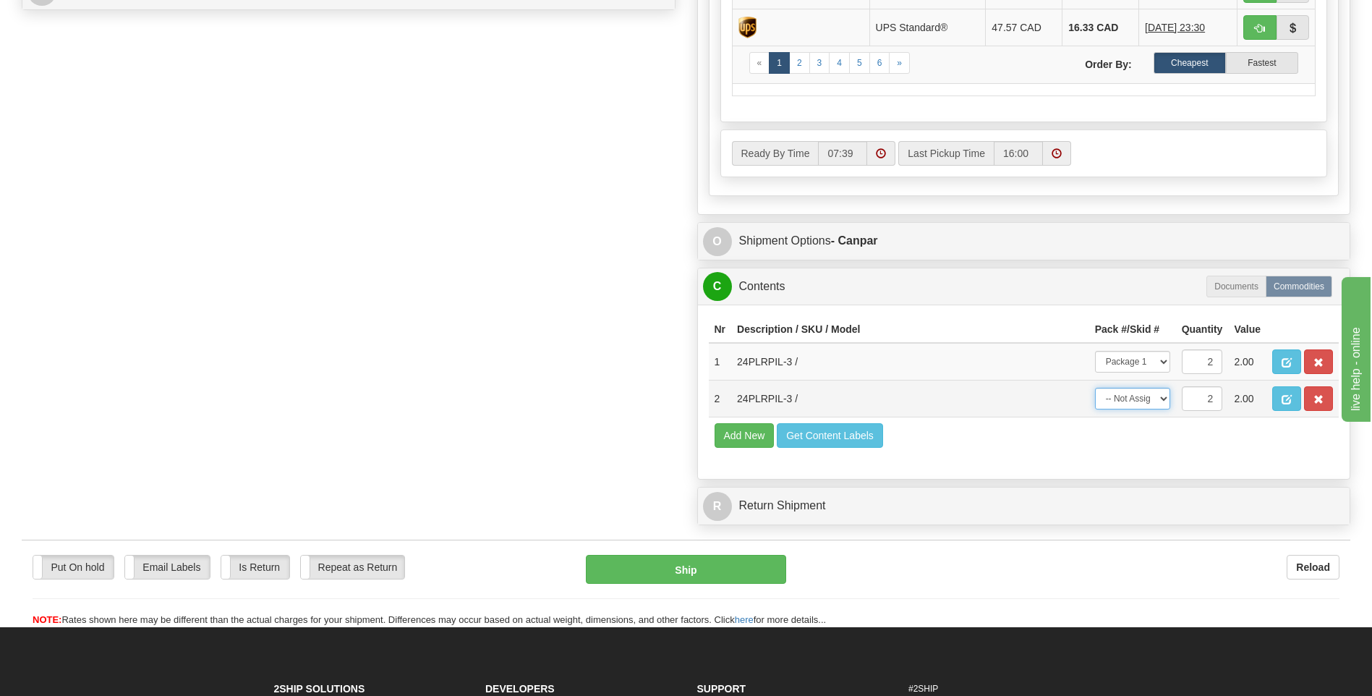
click at [1162, 404] on select "-- Not Assigned -- Package 1 Package 2 Split" at bounding box center [1132, 399] width 75 height 22
select select "1"
click at [1095, 388] on select "-- Not Assigned -- Package 1 Package 2 Split" at bounding box center [1132, 399] width 75 height 22
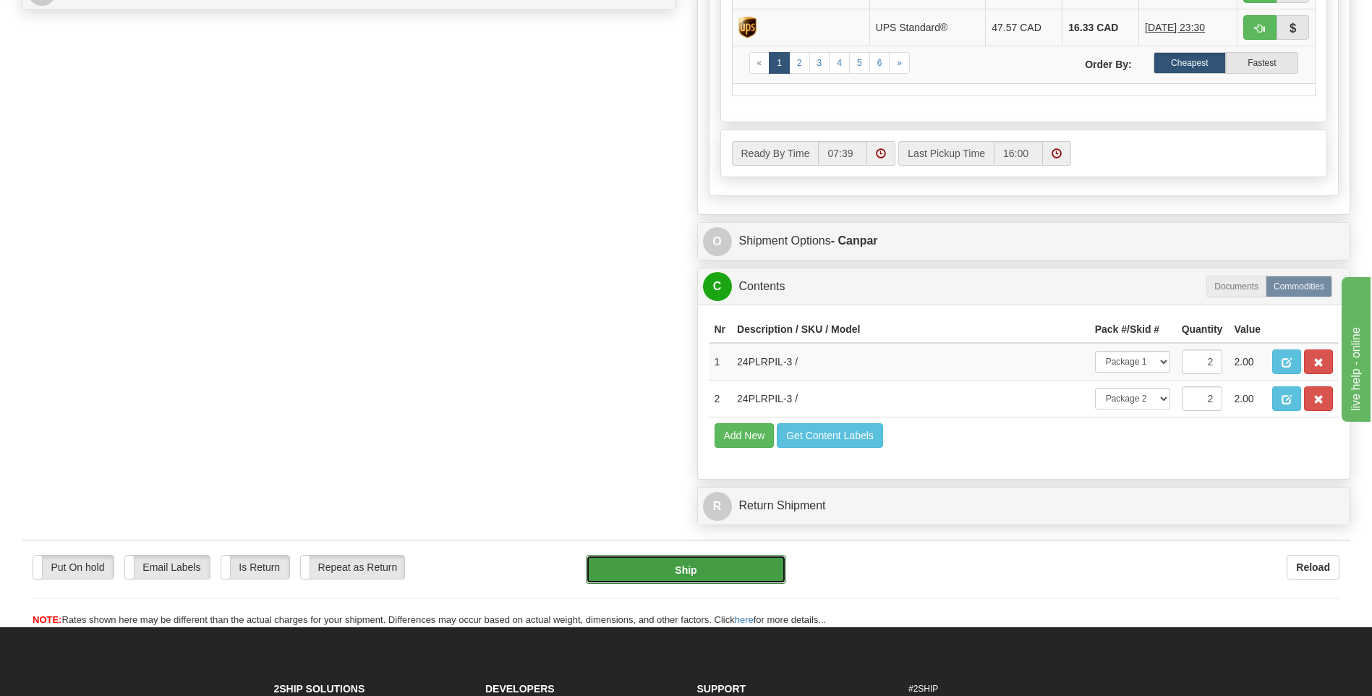
click at [772, 571] on button "Ship" at bounding box center [686, 569] width 200 height 29
type input "1"
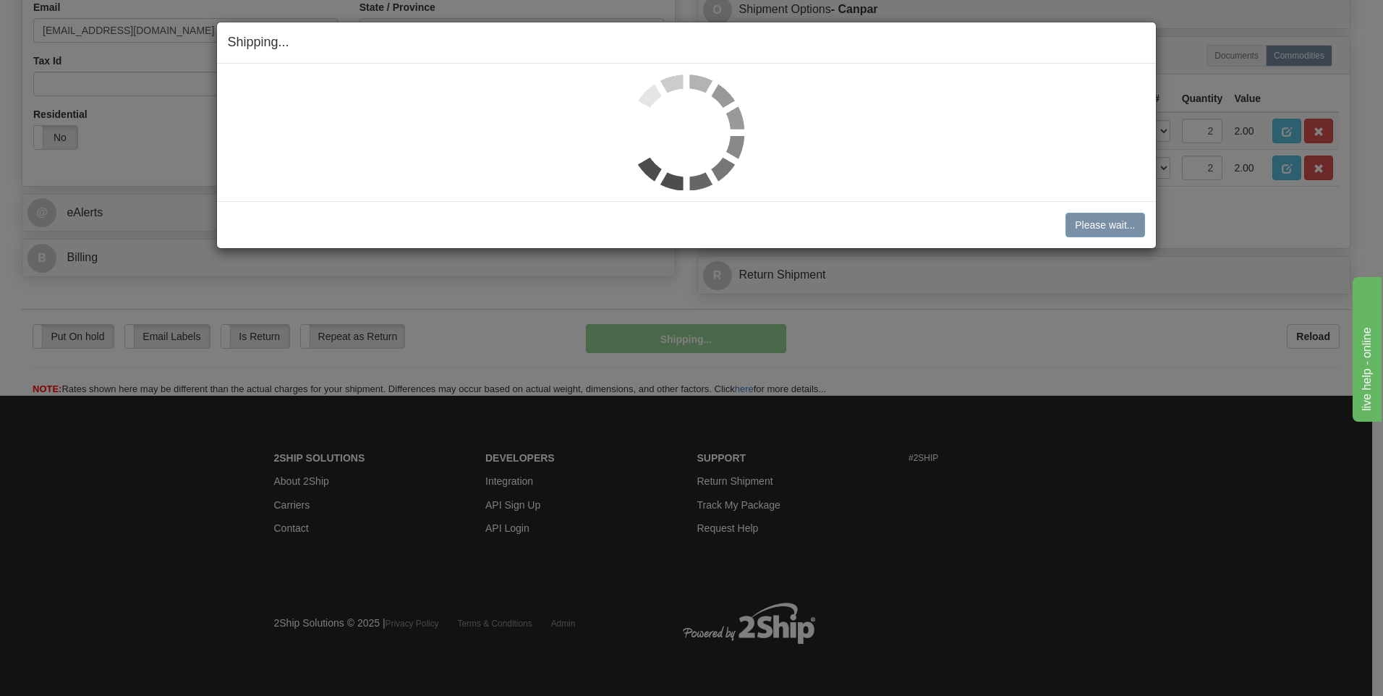
scroll to position [456, 0]
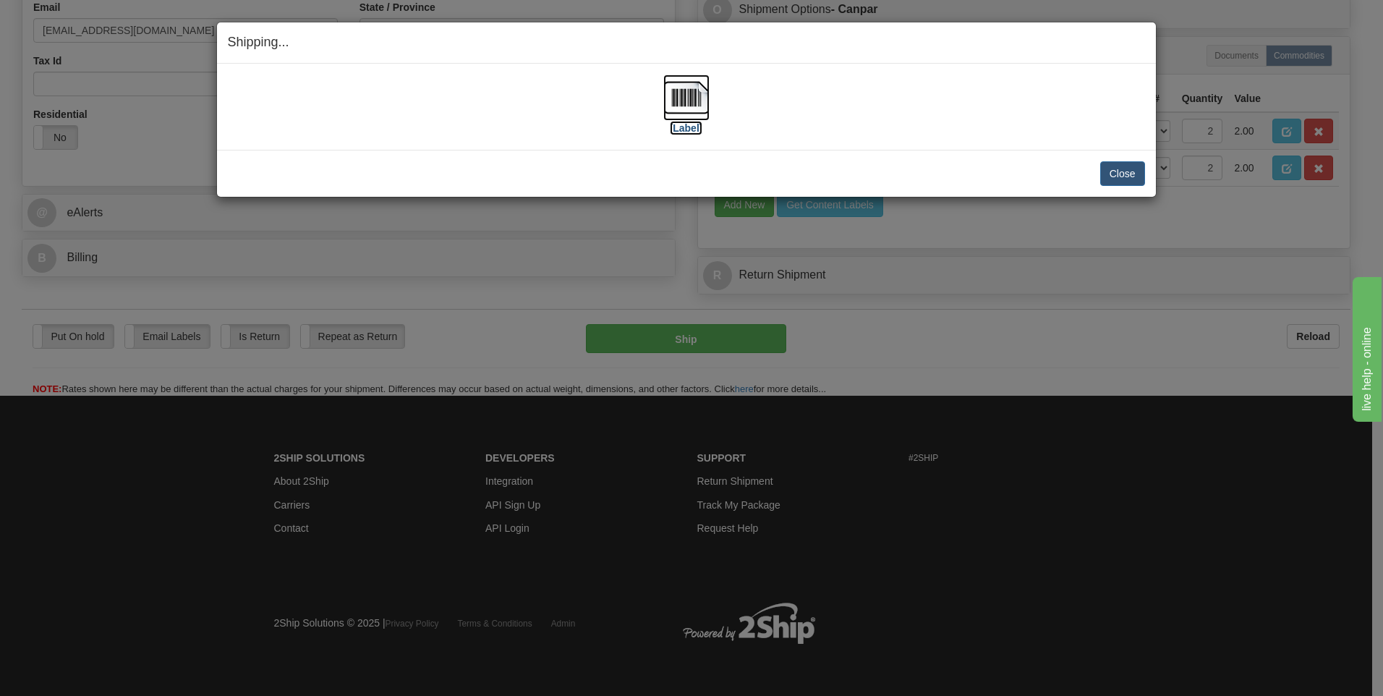
click at [676, 102] on img at bounding box center [686, 98] width 46 height 46
click at [1136, 179] on button "Close" at bounding box center [1122, 173] width 45 height 25
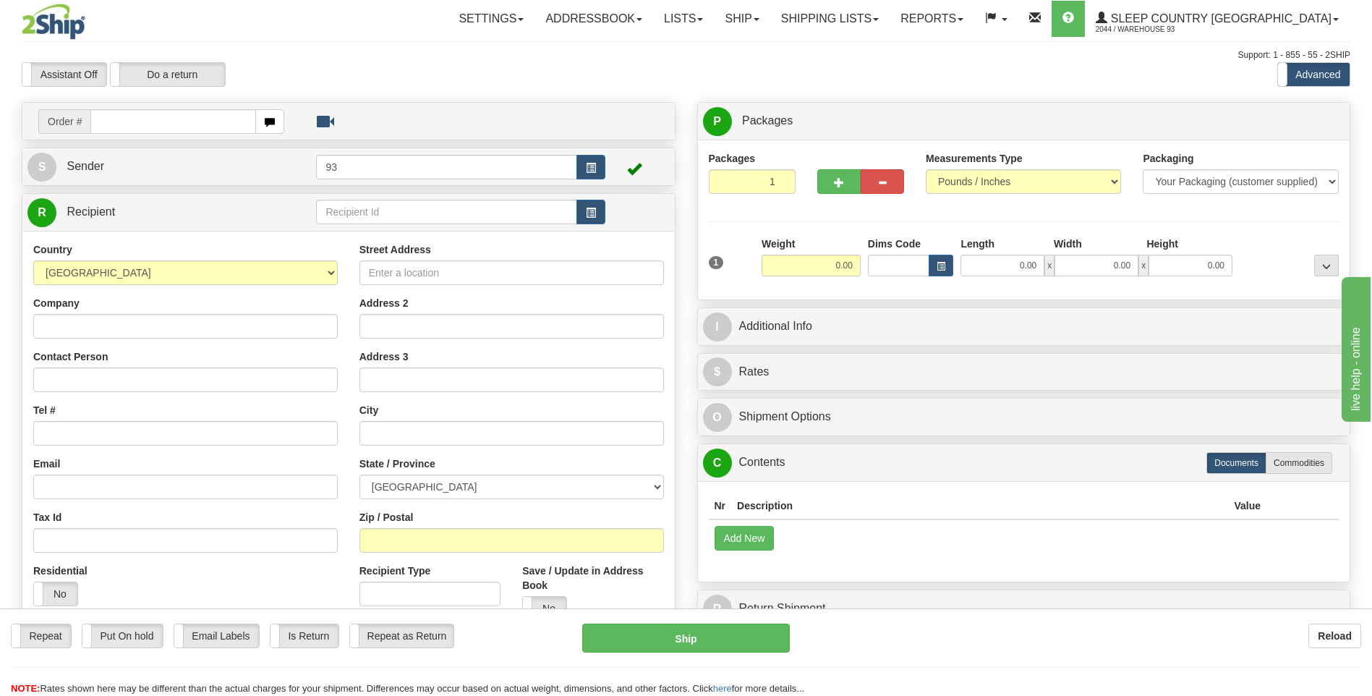
click at [122, 123] on input "text" at bounding box center [172, 121] width 165 height 25
type input "9000H983244"
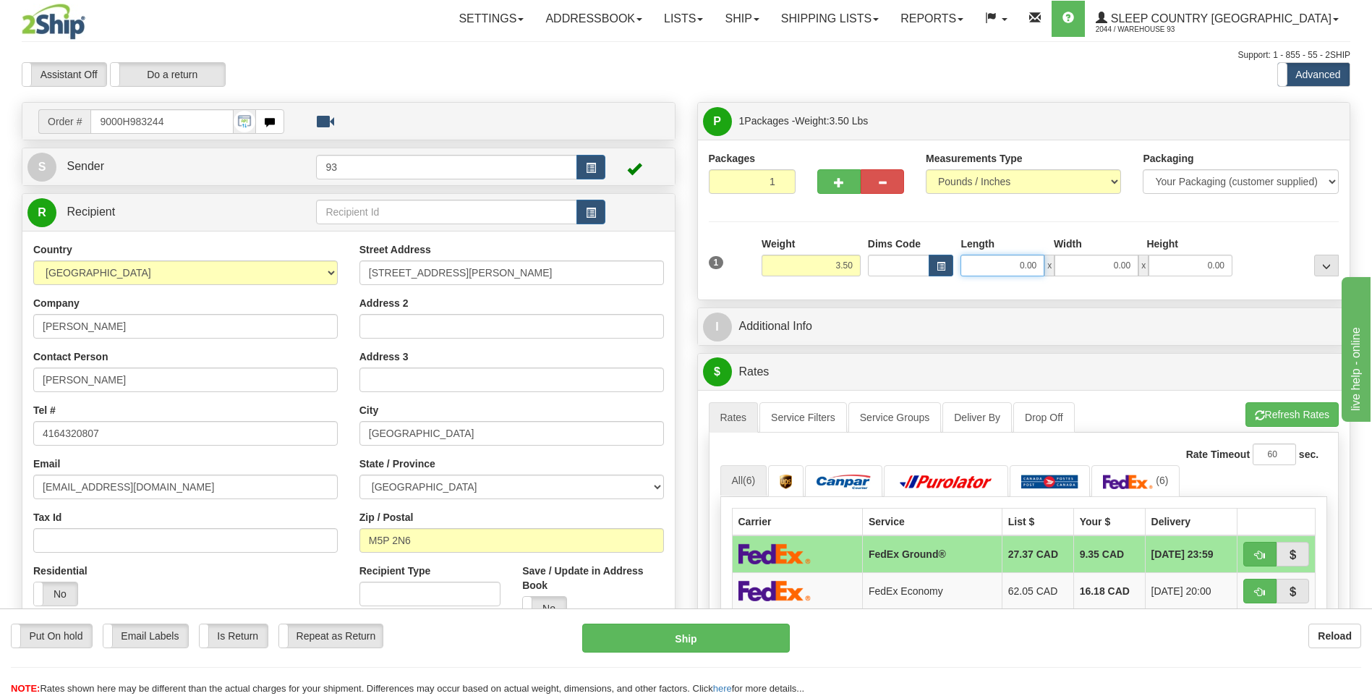
click at [1006, 261] on input "0.00" at bounding box center [1003, 266] width 84 height 22
type input "25.00"
click at [1093, 273] on input "0.00" at bounding box center [1097, 266] width 84 height 22
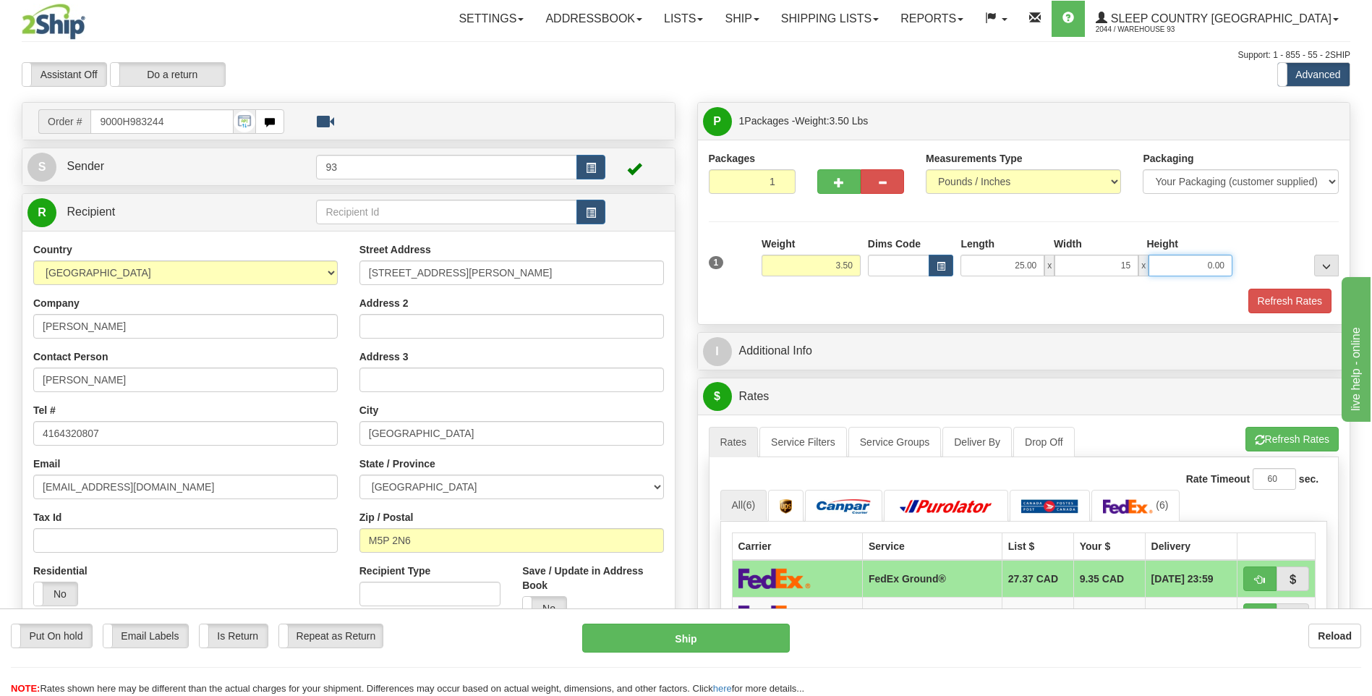
type input "15.00"
click at [1196, 268] on input "0.00" at bounding box center [1191, 266] width 84 height 22
type input "5.00"
click at [1259, 297] on button "Refresh Rates" at bounding box center [1290, 301] width 83 height 25
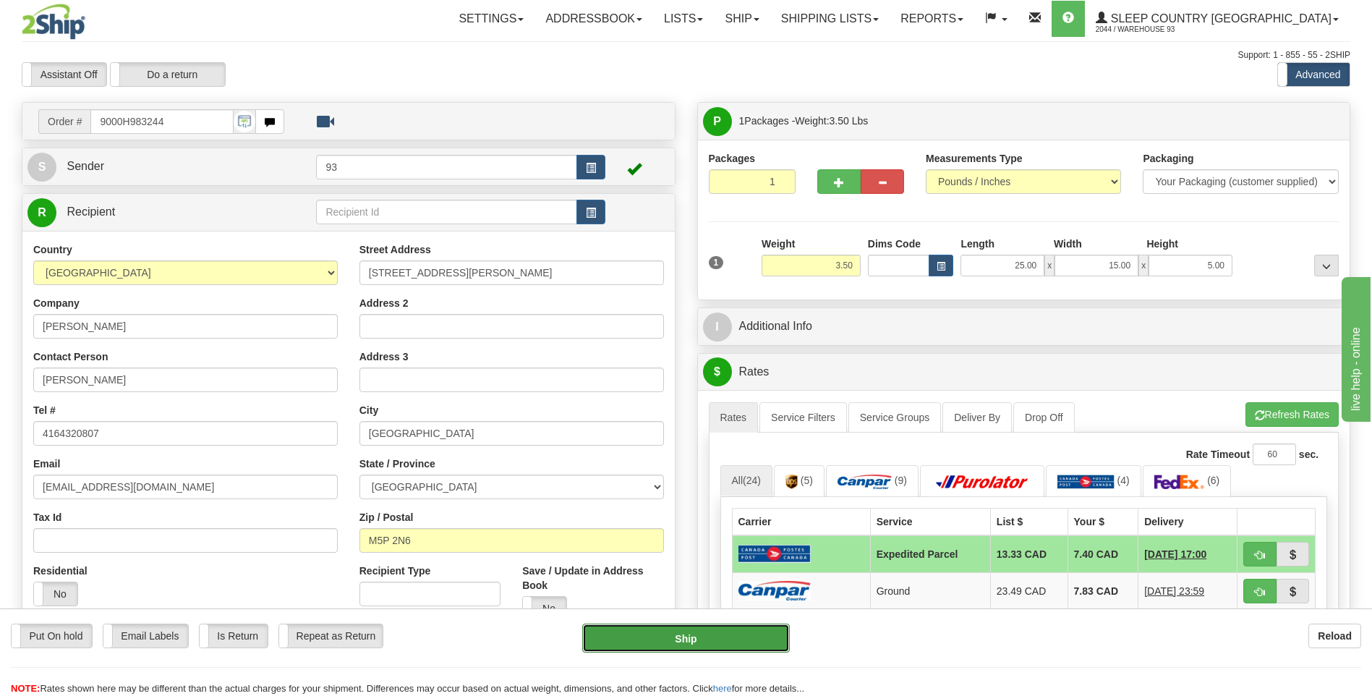
click at [743, 642] on button "Ship" at bounding box center [685, 638] width 207 height 29
type input "DOM.EP"
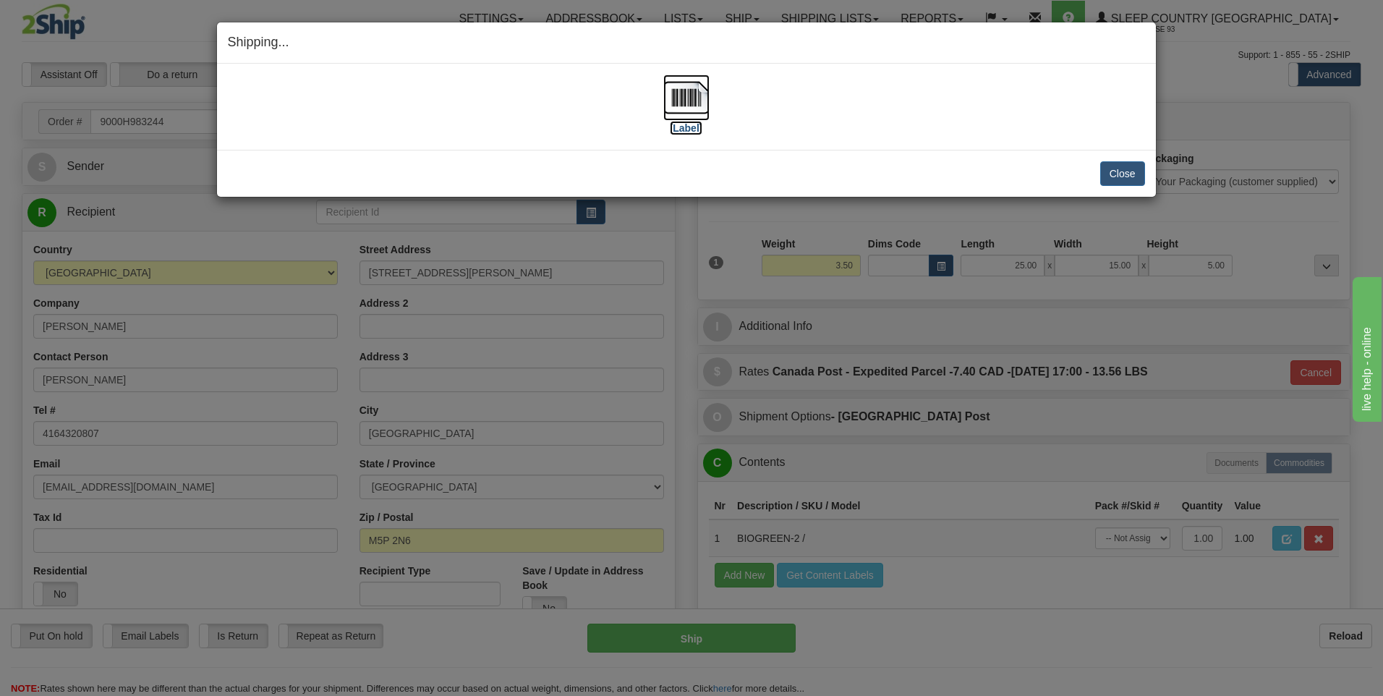
click at [685, 95] on img at bounding box center [686, 98] width 46 height 46
click at [1133, 171] on button "Close" at bounding box center [1122, 173] width 45 height 25
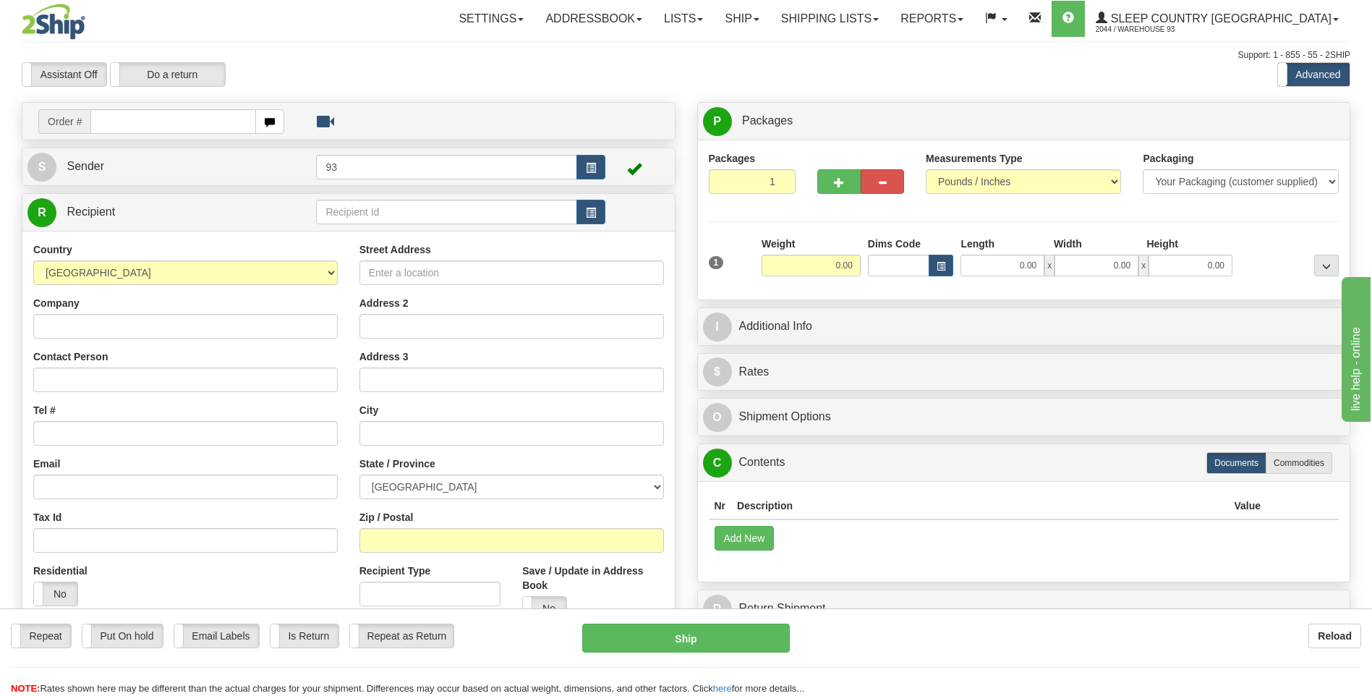
click at [155, 130] on input "text" at bounding box center [172, 121] width 165 height 25
type input "9000H983249"
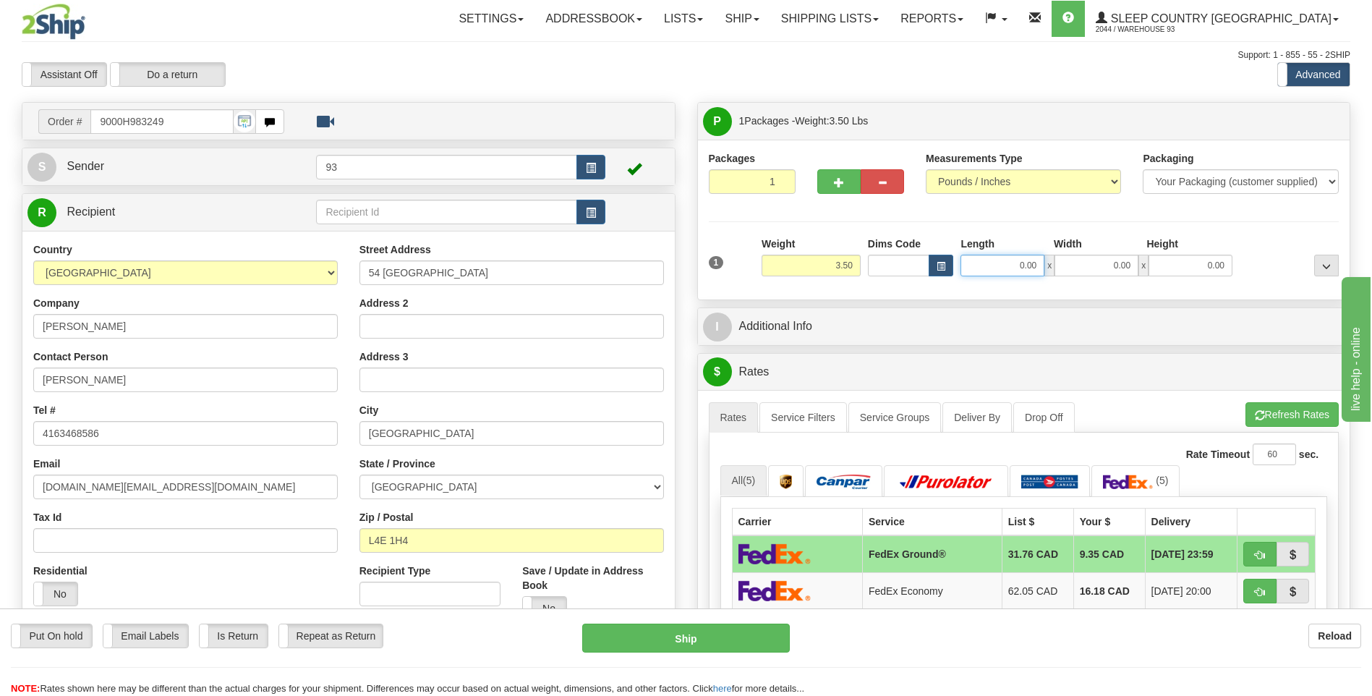
click at [1017, 268] on input "0.00" at bounding box center [1003, 266] width 84 height 22
type input "25.00"
click at [1105, 264] on input "0.00" at bounding box center [1097, 266] width 84 height 22
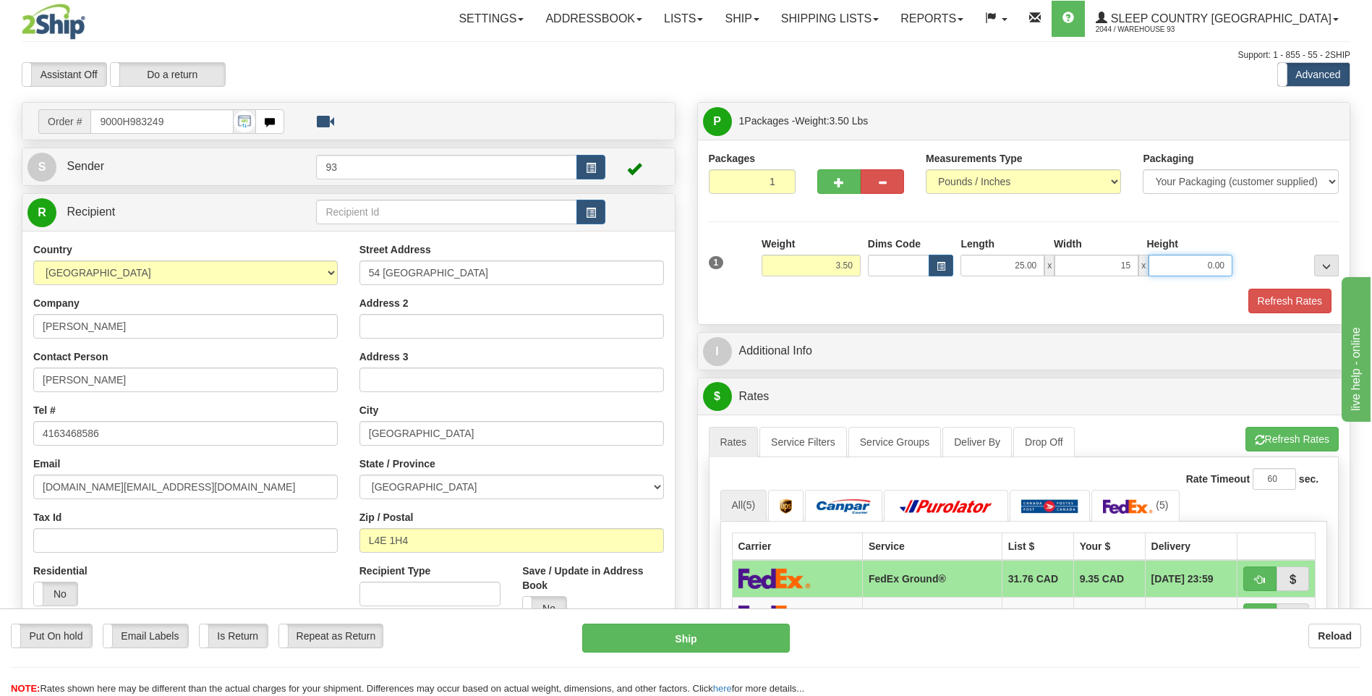
type input "15.00"
click at [1208, 261] on input "0.00" at bounding box center [1191, 266] width 84 height 22
type input "5.00"
click at [1292, 301] on button "Refresh Rates" at bounding box center [1290, 301] width 83 height 25
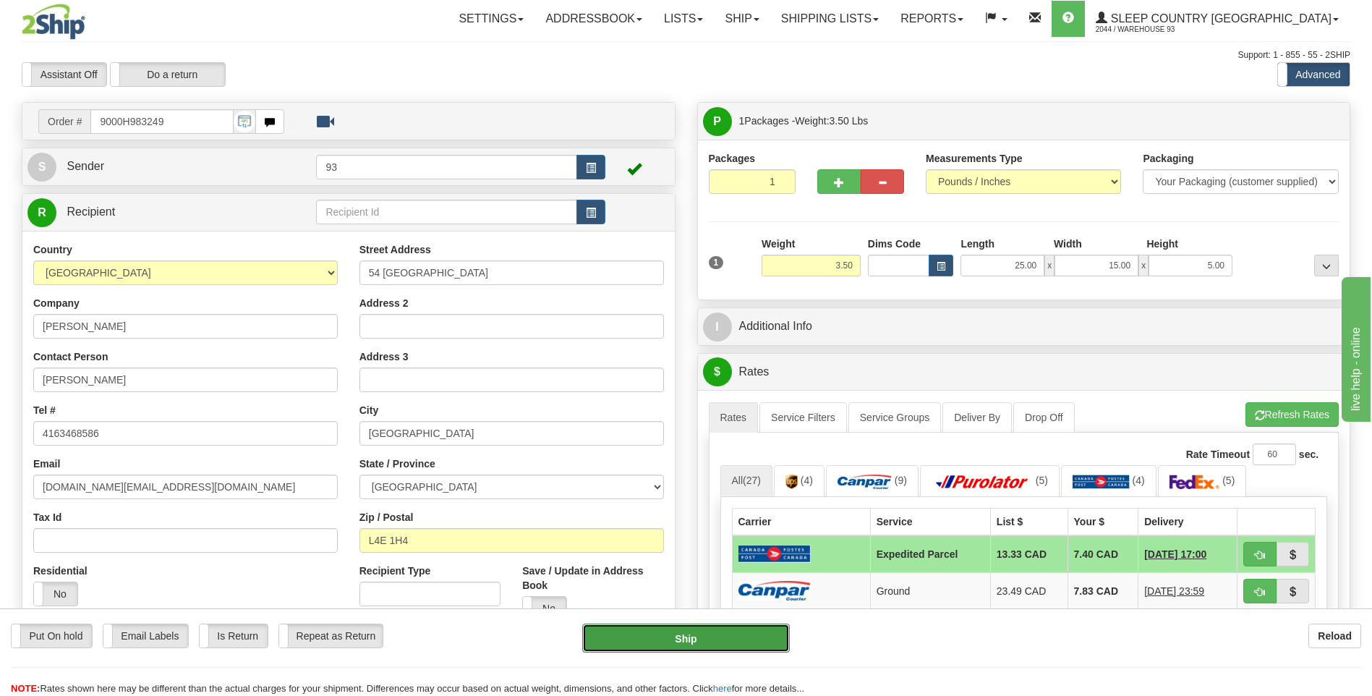
click at [736, 632] on button "Ship" at bounding box center [685, 638] width 207 height 29
type input "DOM.EP"
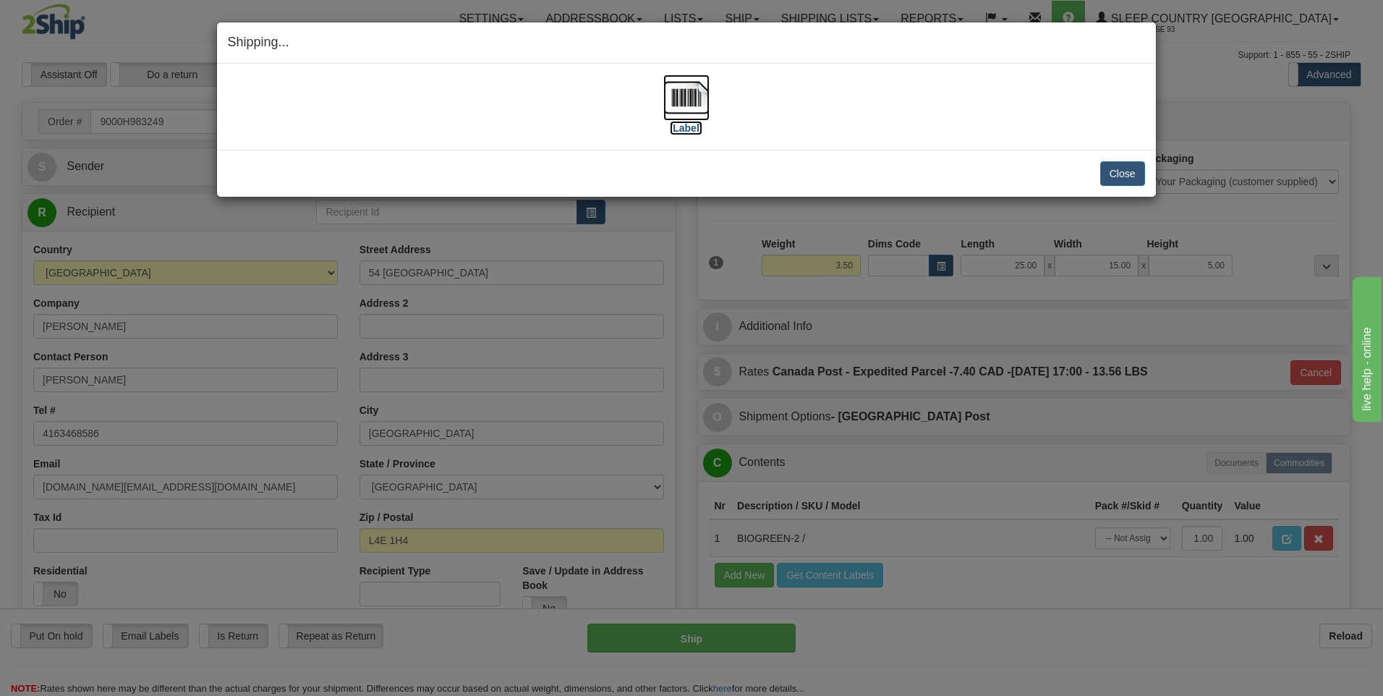
click at [683, 98] on img at bounding box center [686, 98] width 46 height 46
click at [1130, 171] on button "Close" at bounding box center [1122, 173] width 45 height 25
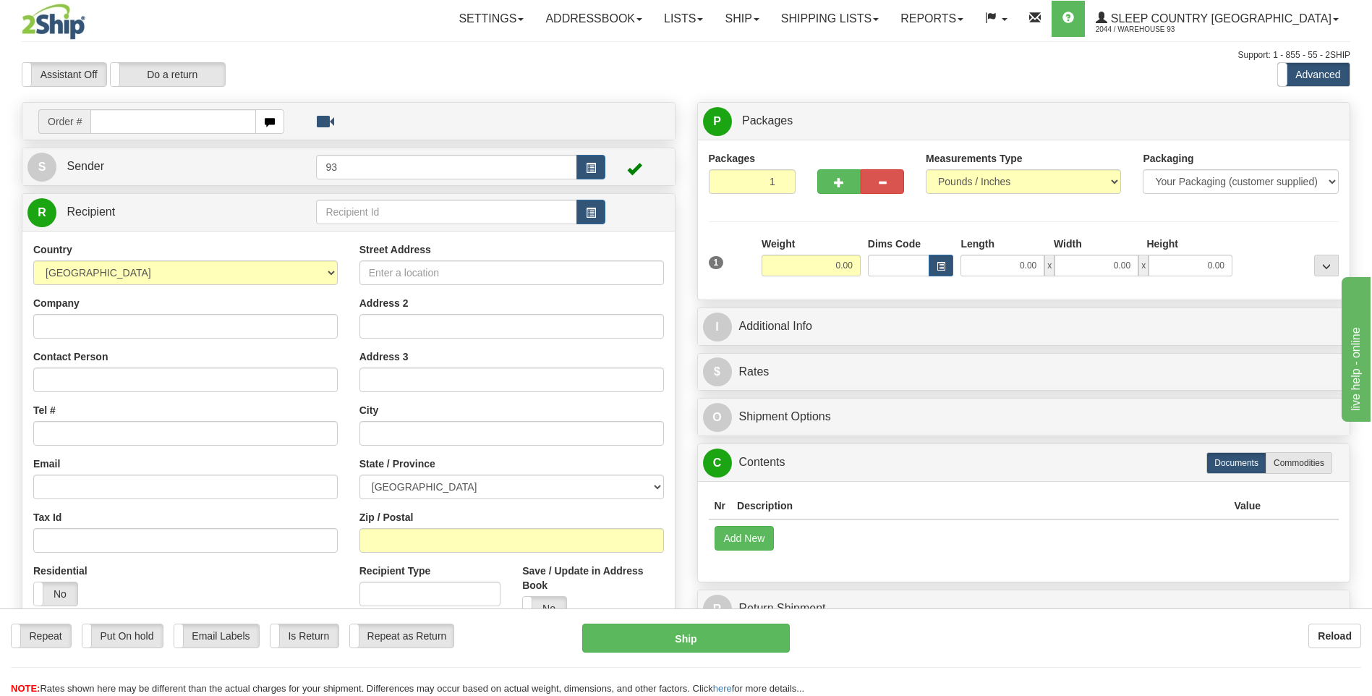
click at [124, 115] on input "text" at bounding box center [172, 121] width 165 height 25
type input "9000H983251"
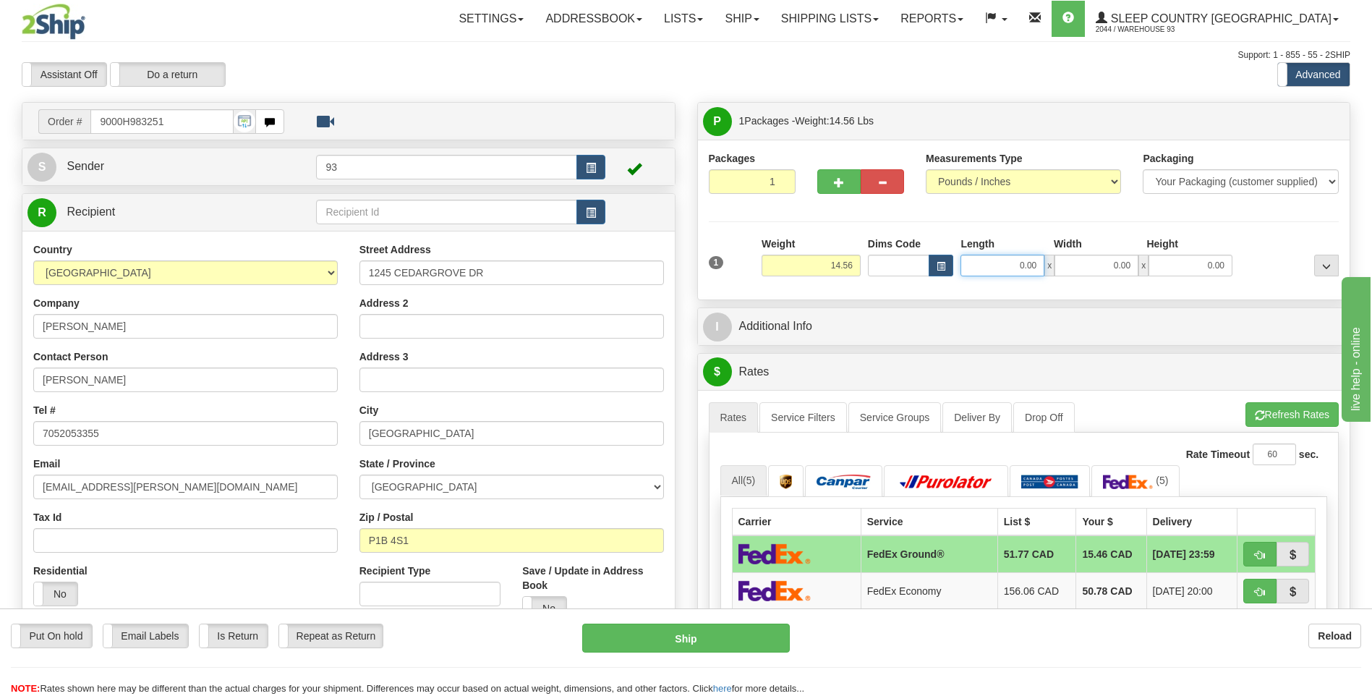
click at [990, 265] on input "0.00" at bounding box center [1003, 266] width 84 height 22
type input "18.00"
click at [1120, 260] on input "0.00" at bounding box center [1097, 266] width 84 height 22
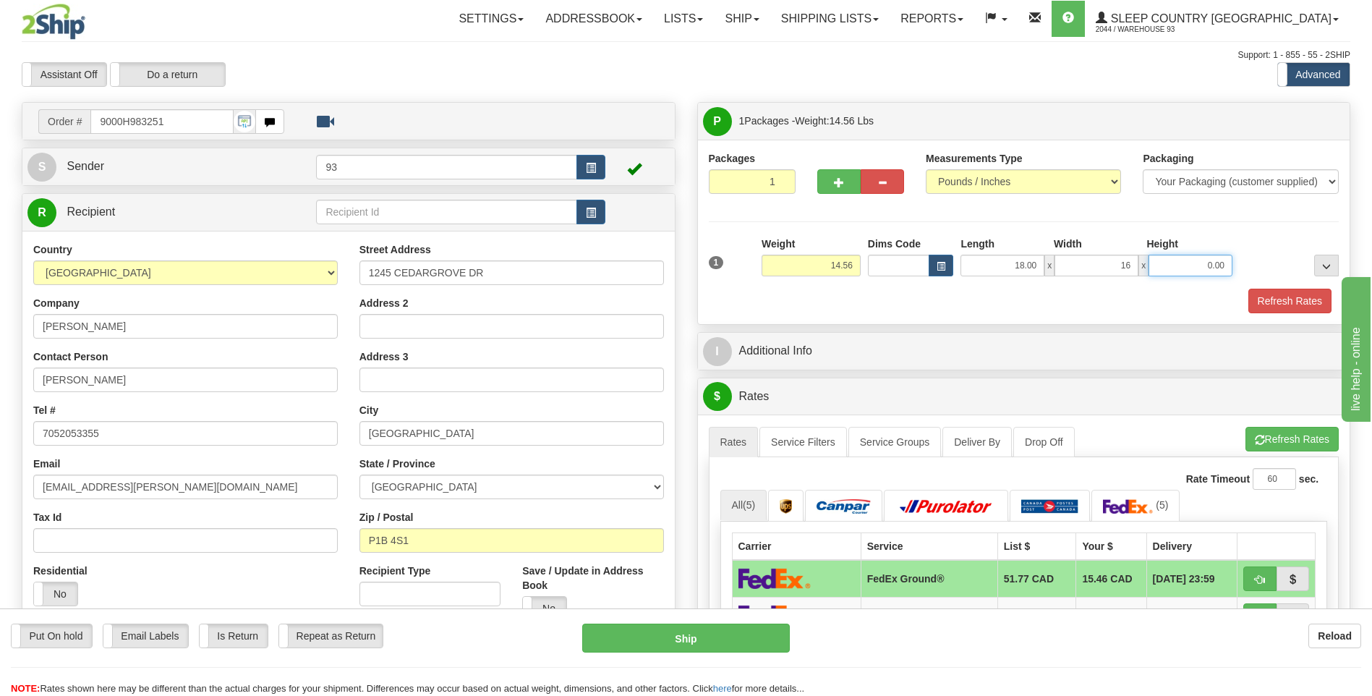
type input "16.00"
click at [1209, 265] on input "0.00" at bounding box center [1191, 266] width 84 height 22
type input "8.00"
click at [1272, 298] on button "Refresh Rates" at bounding box center [1290, 301] width 83 height 25
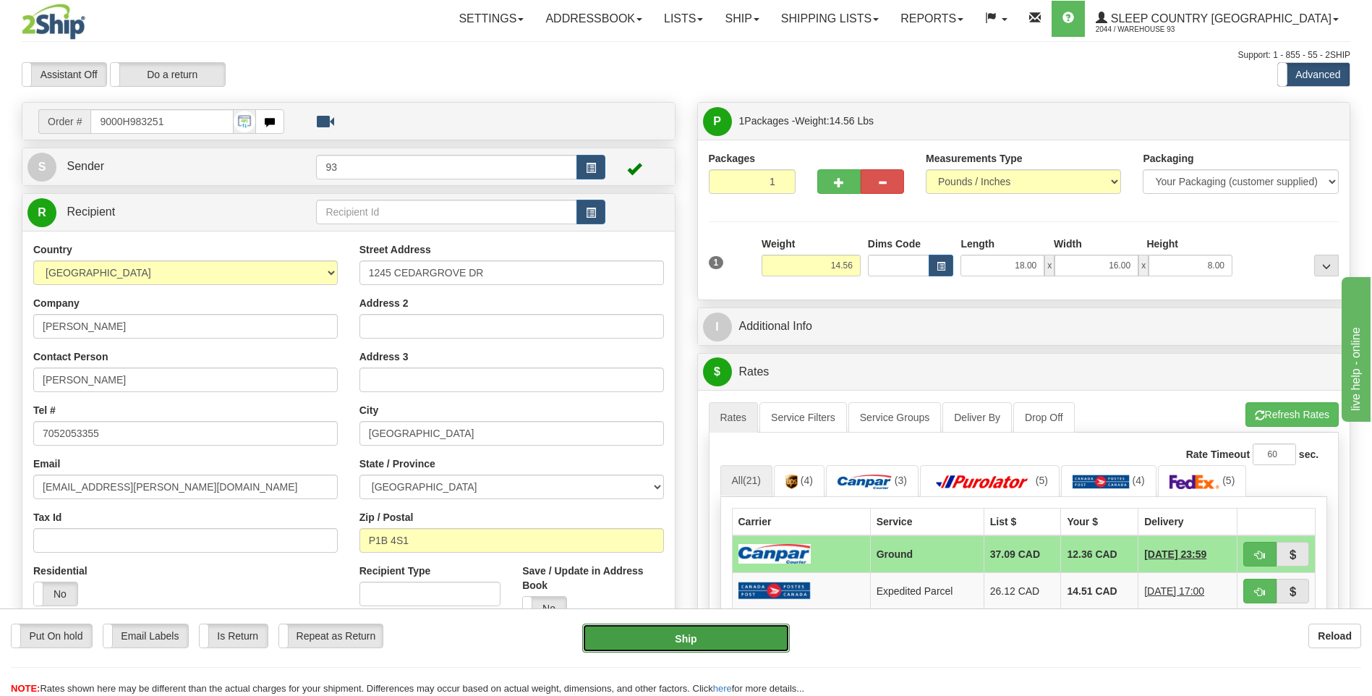
click at [730, 631] on button "Ship" at bounding box center [685, 638] width 207 height 29
type input "1"
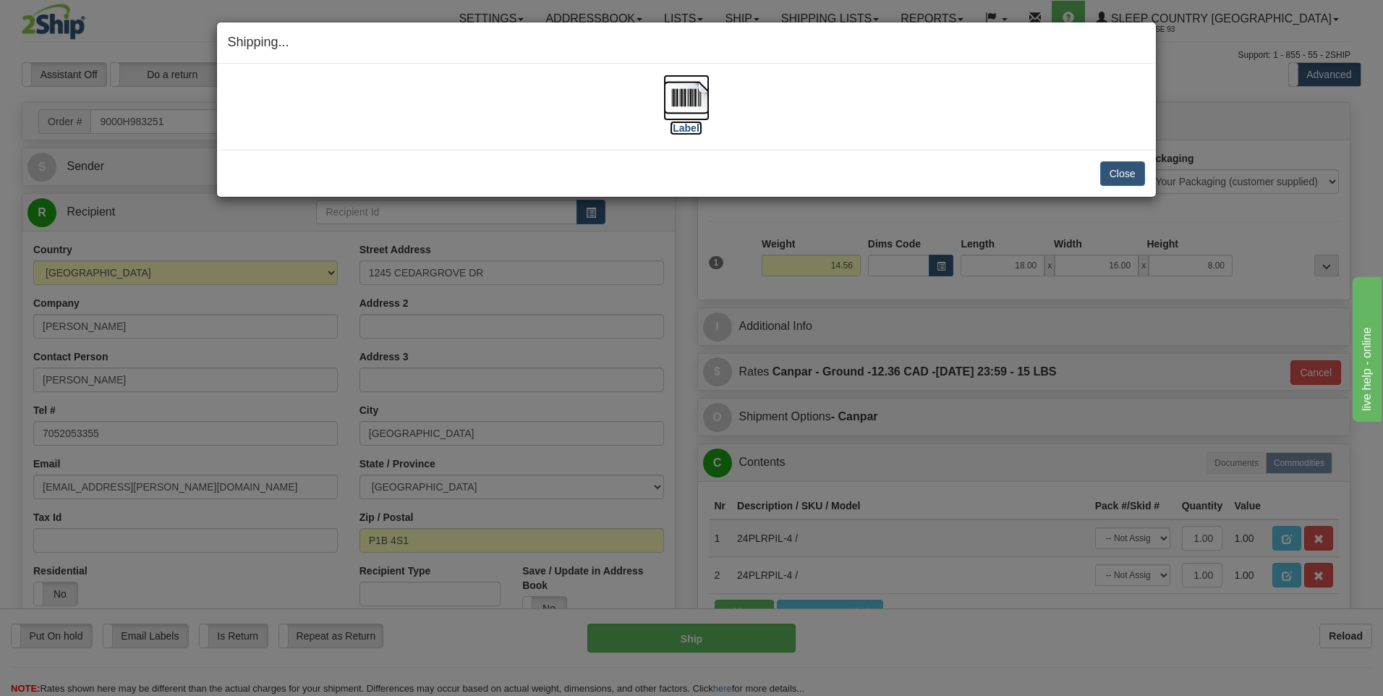
click at [689, 94] on img at bounding box center [686, 98] width 46 height 46
click at [1133, 176] on button "Close" at bounding box center [1122, 173] width 45 height 25
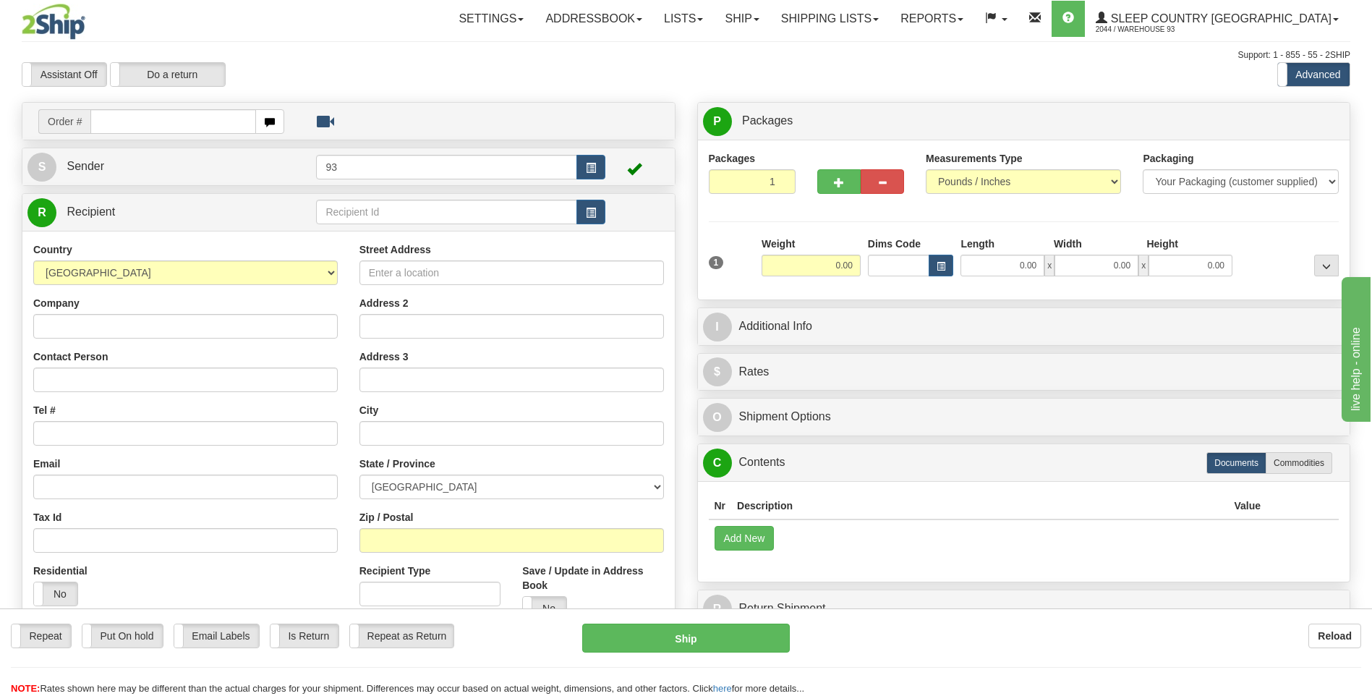
click at [160, 125] on input "text" at bounding box center [172, 121] width 165 height 25
type input "9000H983275"
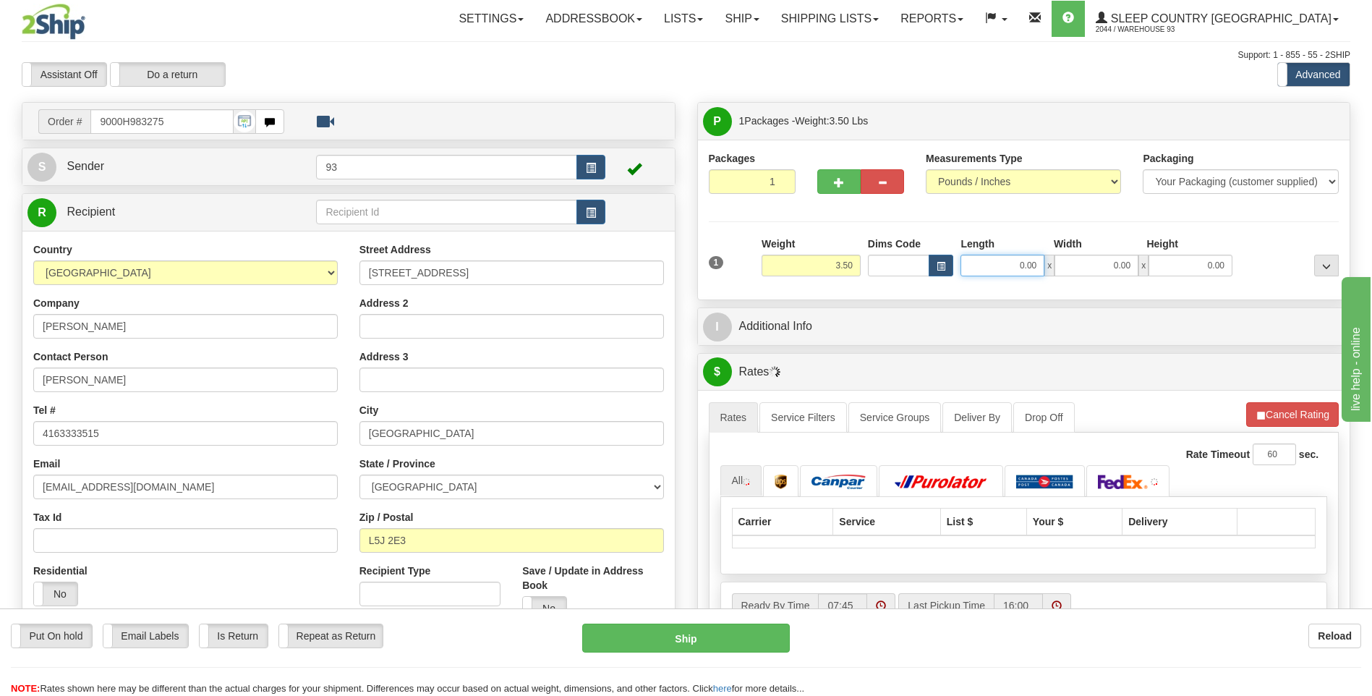
click at [986, 263] on input "0.00" at bounding box center [1003, 266] width 84 height 22
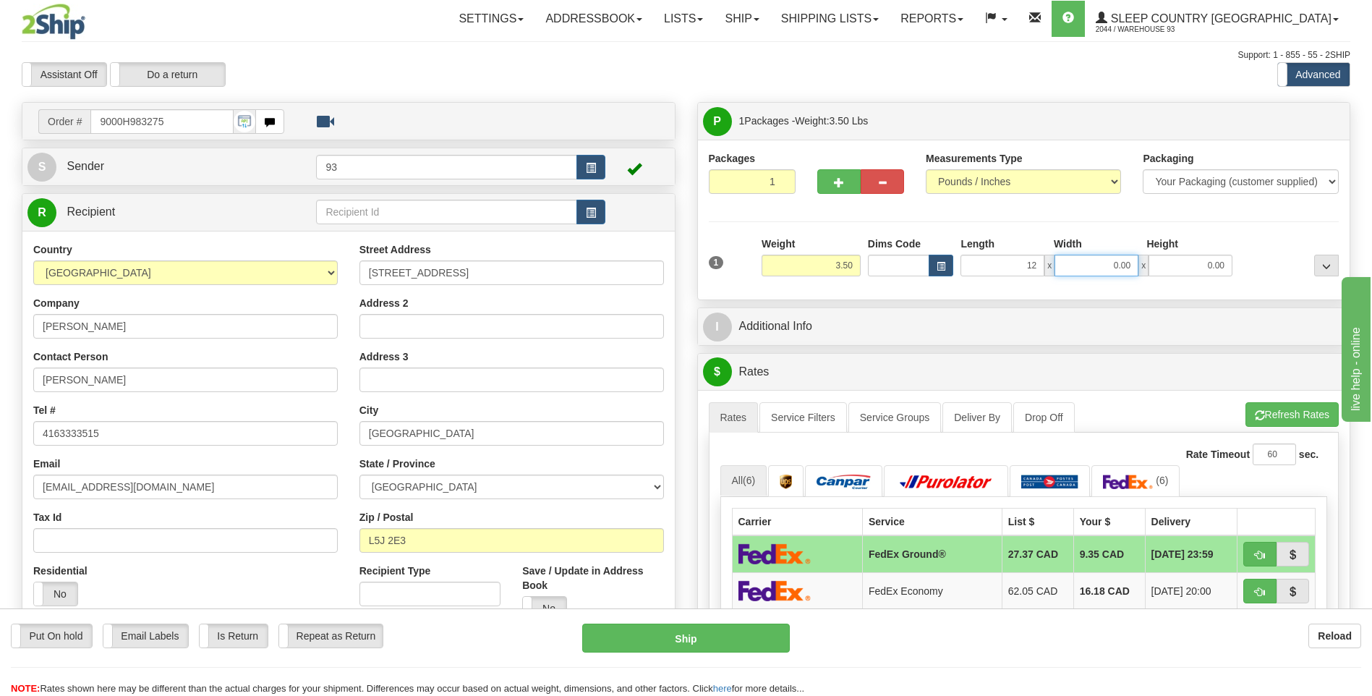
type input "12.00"
click at [1063, 261] on input "0.00" at bounding box center [1097, 266] width 84 height 22
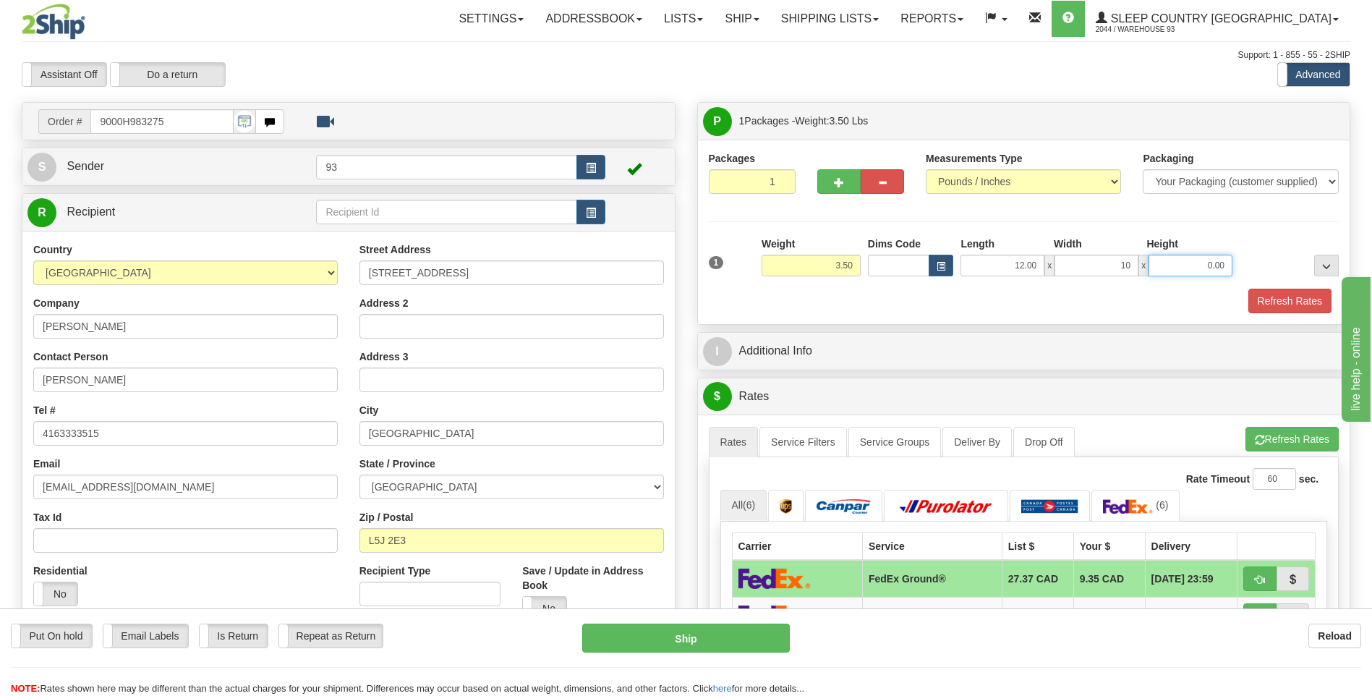
type input "10.00"
click at [1166, 259] on input "0.00" at bounding box center [1191, 266] width 84 height 22
type input "3.00"
click at [1280, 299] on button "Refresh Rates" at bounding box center [1290, 301] width 83 height 25
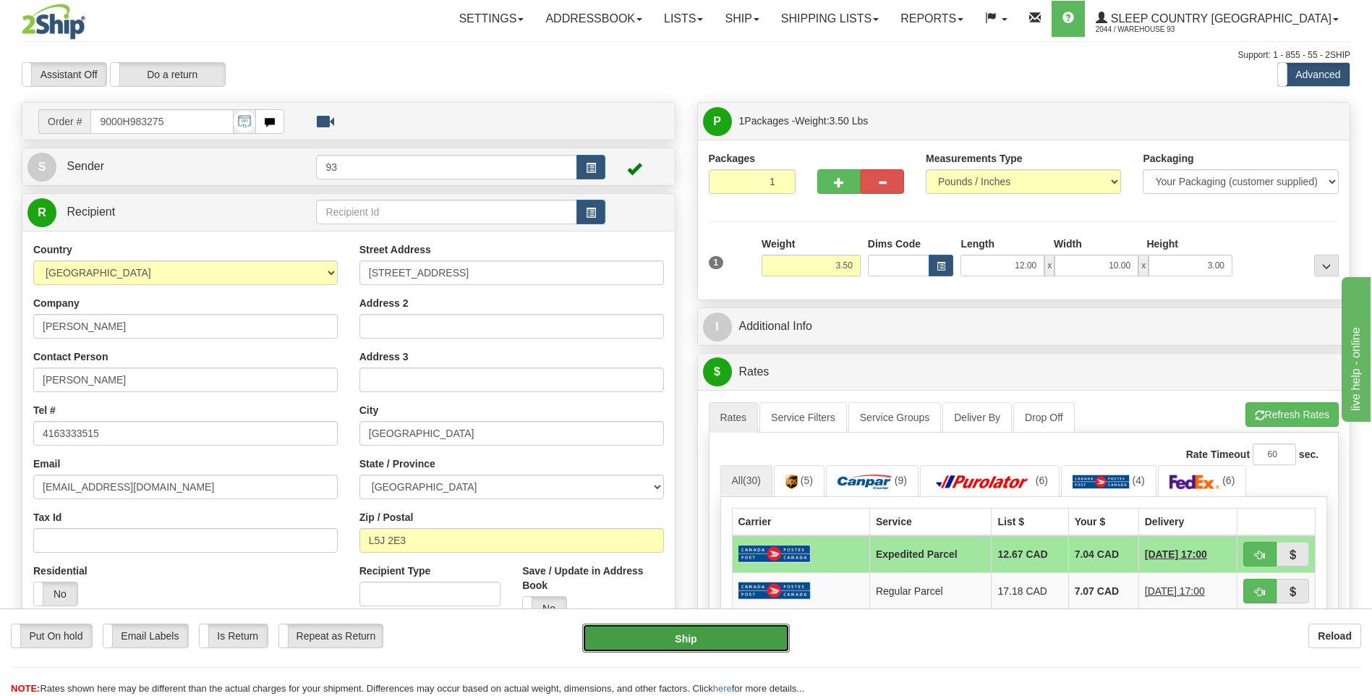
click at [730, 629] on button "Ship" at bounding box center [685, 638] width 207 height 29
type input "DOM.EP"
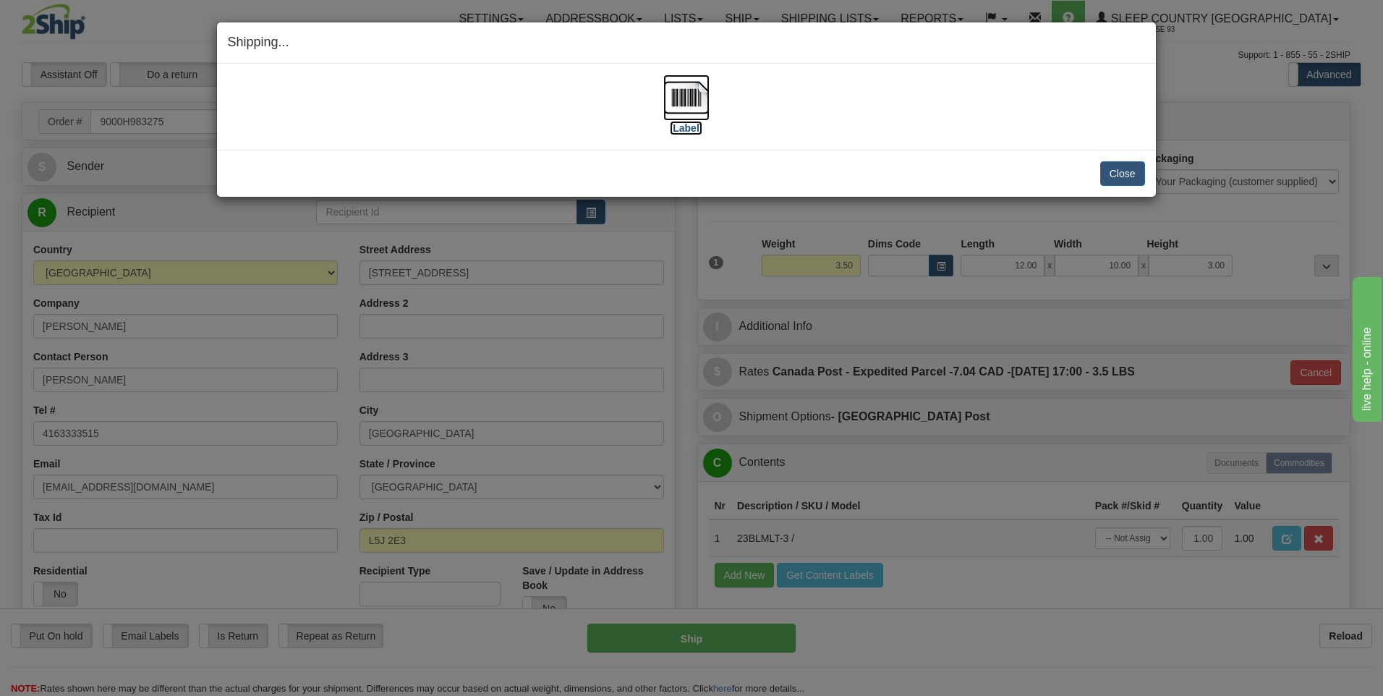
click at [674, 92] on img at bounding box center [686, 98] width 46 height 46
click at [1115, 168] on button "Close" at bounding box center [1122, 173] width 45 height 25
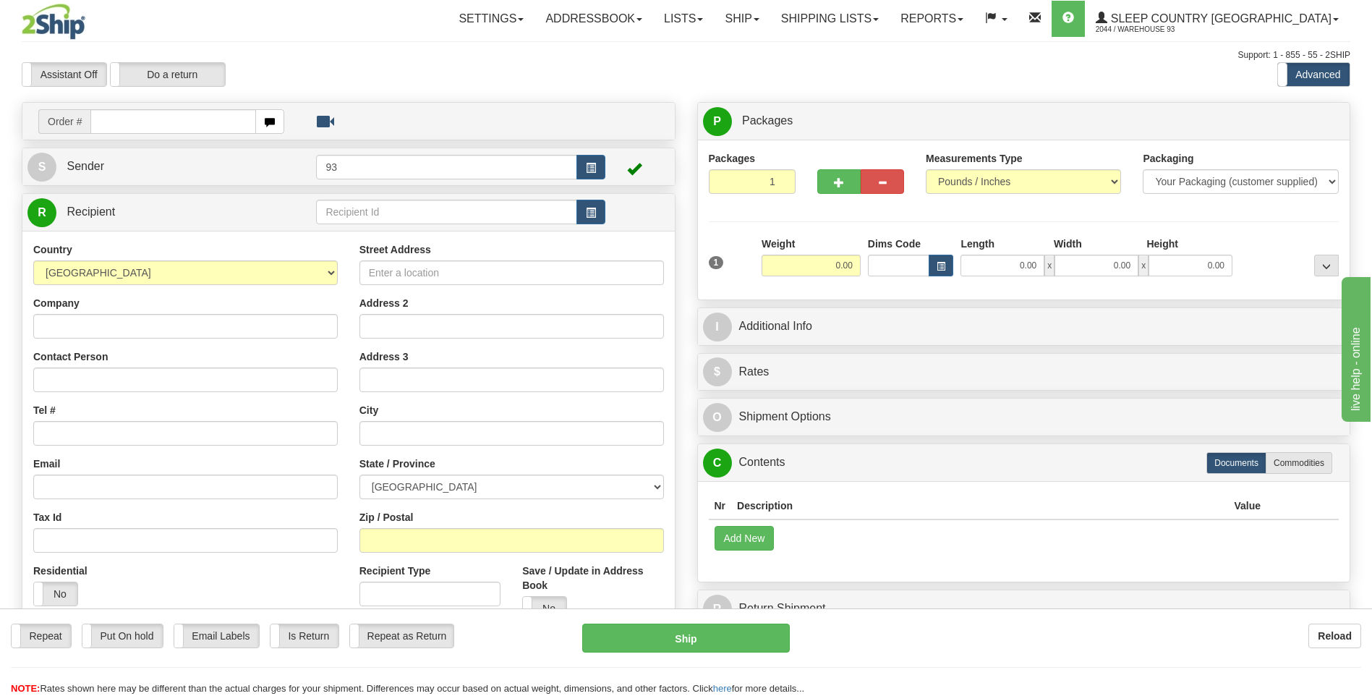
click at [187, 122] on input "text" at bounding box center [172, 121] width 165 height 25
type input "9000H983685"
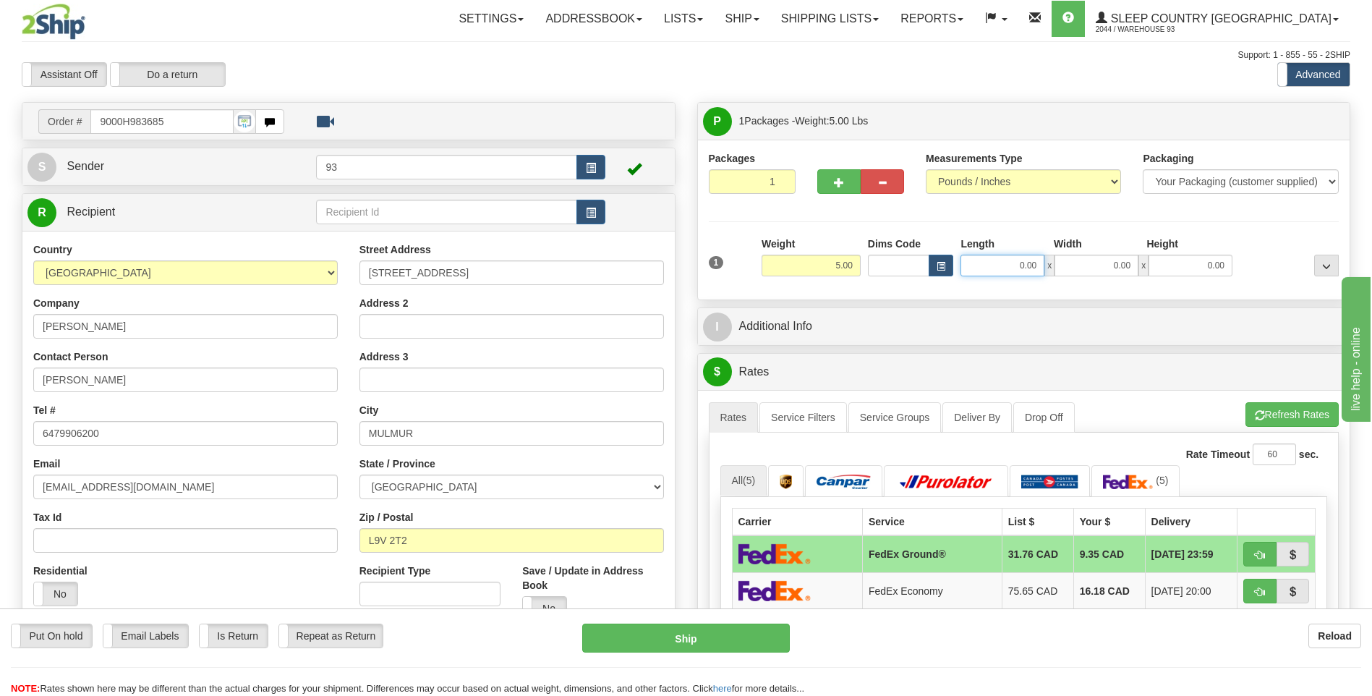
click at [1005, 271] on input "0.00" at bounding box center [1003, 266] width 84 height 22
type input "10.00"
click at [1093, 271] on input "0.00" at bounding box center [1097, 266] width 84 height 22
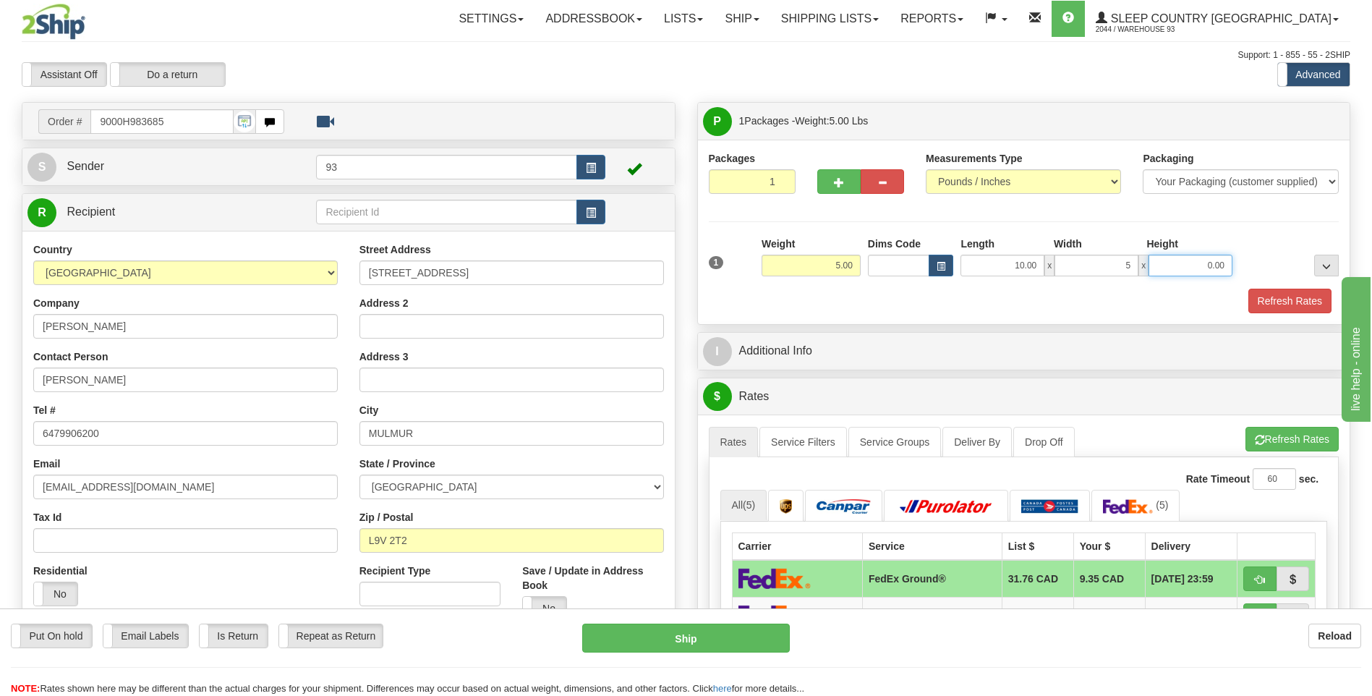
type input "5.00"
click at [1170, 271] on input "0.00" at bounding box center [1191, 266] width 84 height 22
type input "5.00"
click at [1268, 302] on button "Refresh Rates" at bounding box center [1290, 301] width 83 height 25
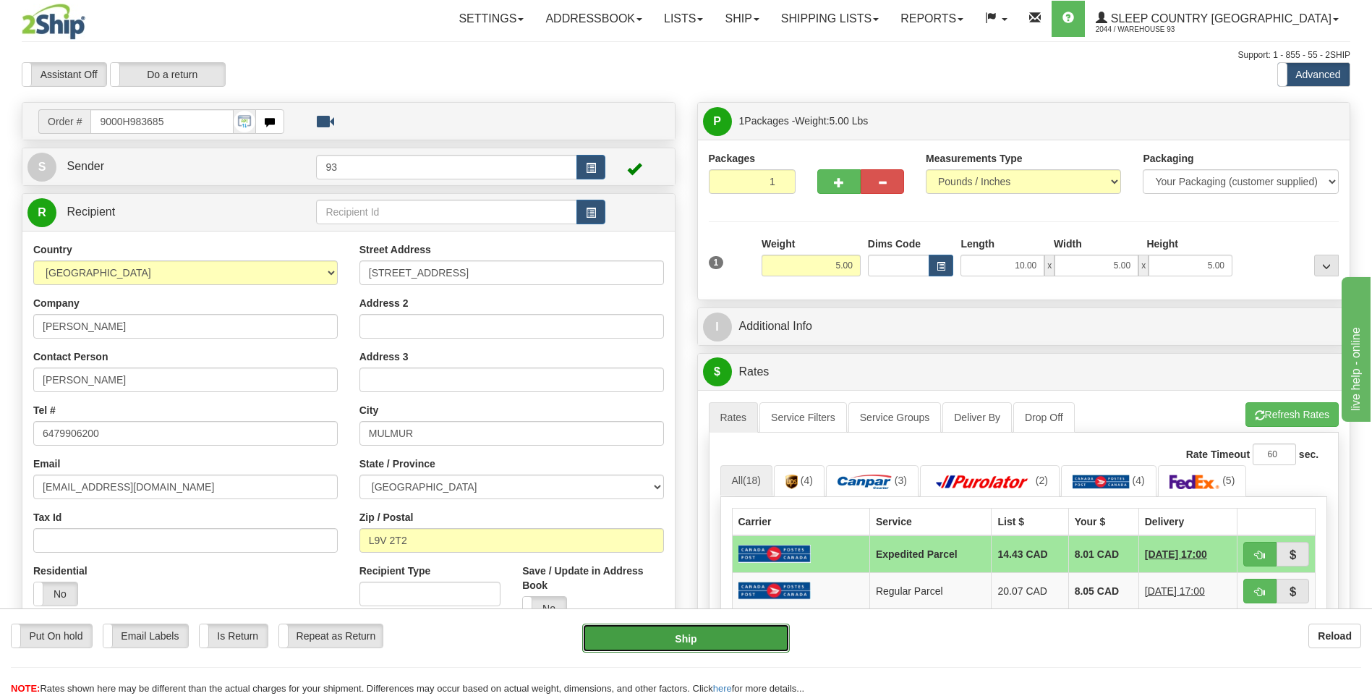
click at [753, 635] on button "Ship" at bounding box center [685, 638] width 207 height 29
type input "DOM.EP"
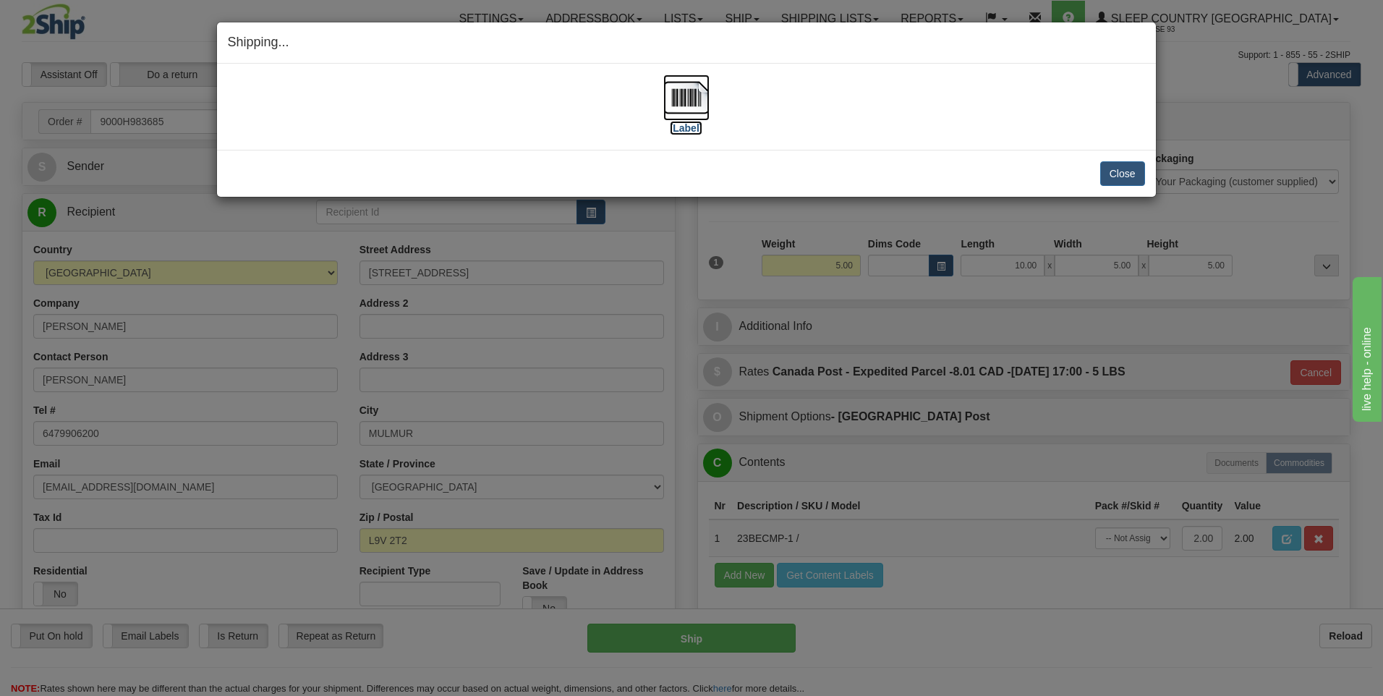
click at [696, 93] on img at bounding box center [686, 98] width 46 height 46
click at [1134, 176] on button "Close" at bounding box center [1122, 173] width 45 height 25
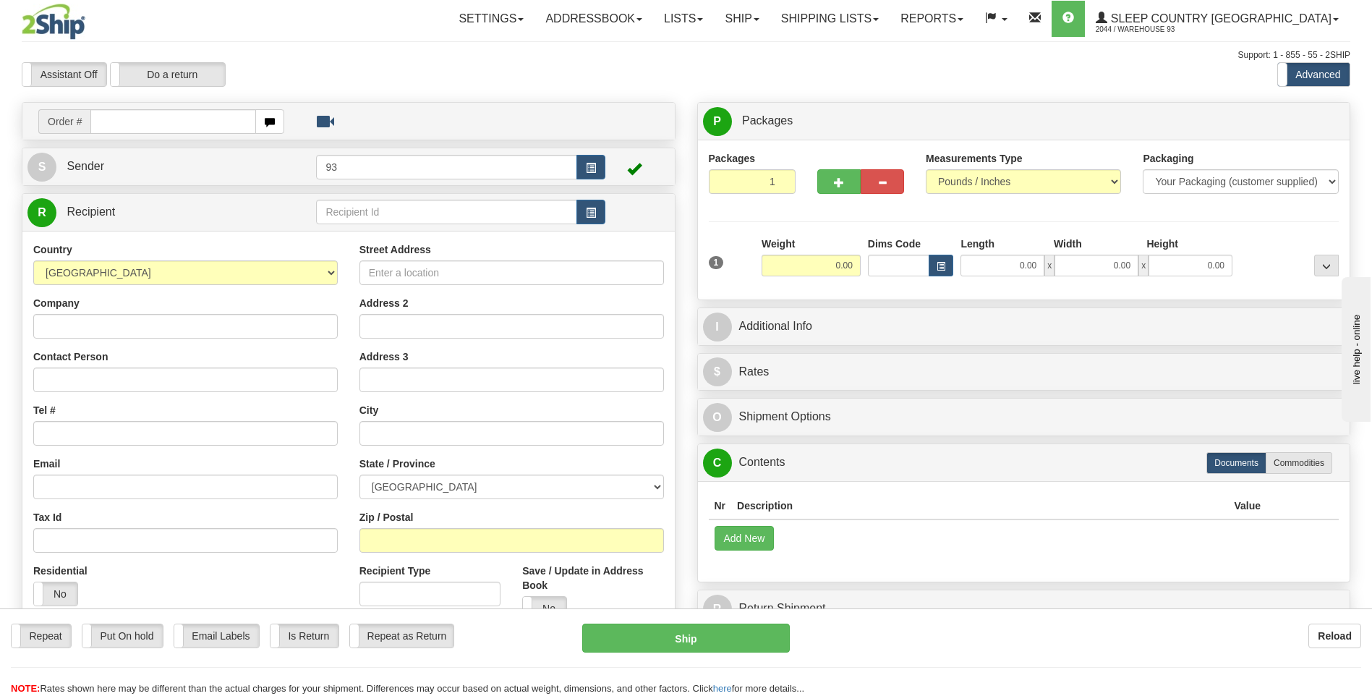
click at [186, 124] on input "text" at bounding box center [172, 121] width 165 height 25
type input "9000H983991"
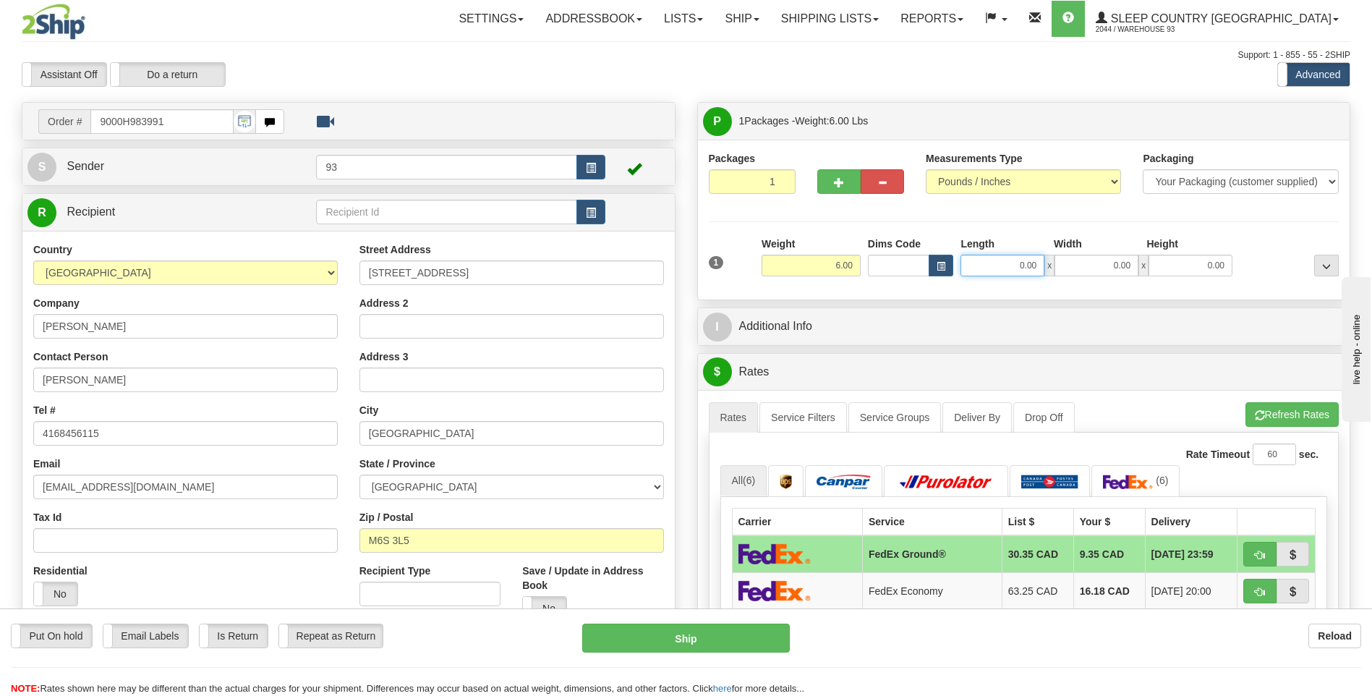
click at [985, 258] on input "0.00" at bounding box center [1003, 266] width 84 height 22
type input "16.00"
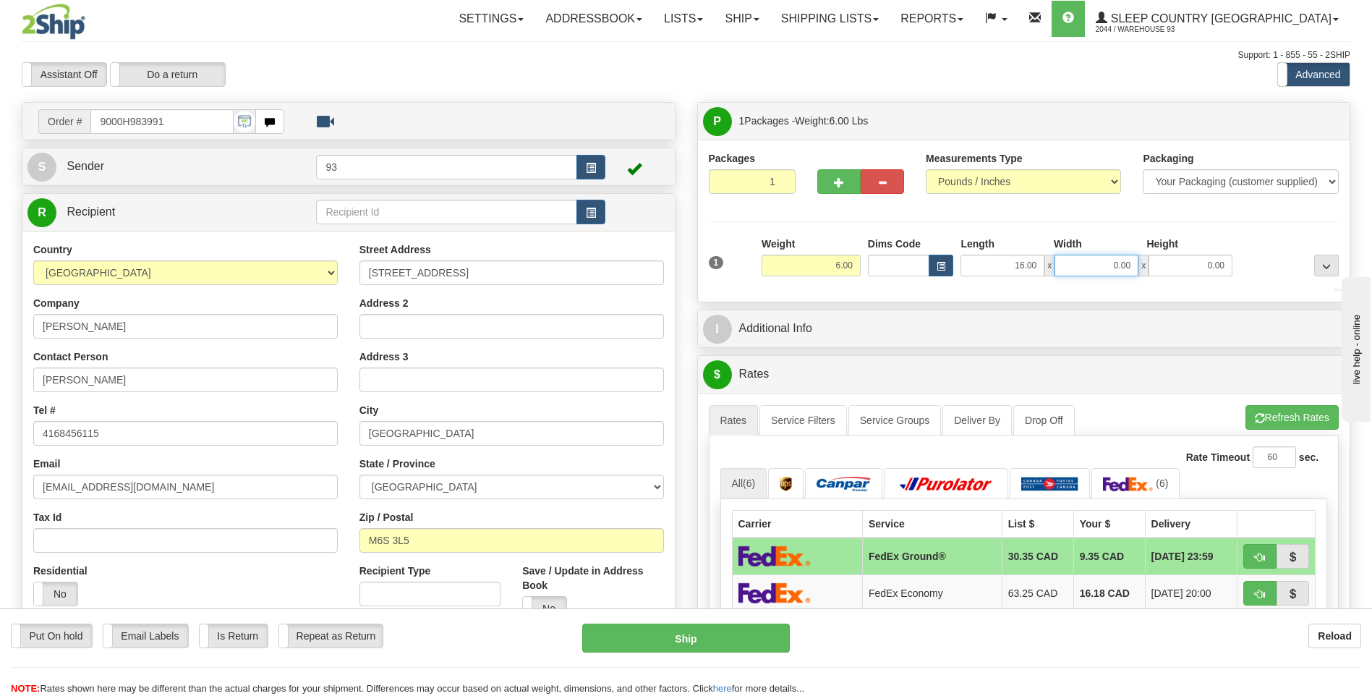
click at [1083, 260] on input "0.00" at bounding box center [1097, 266] width 84 height 22
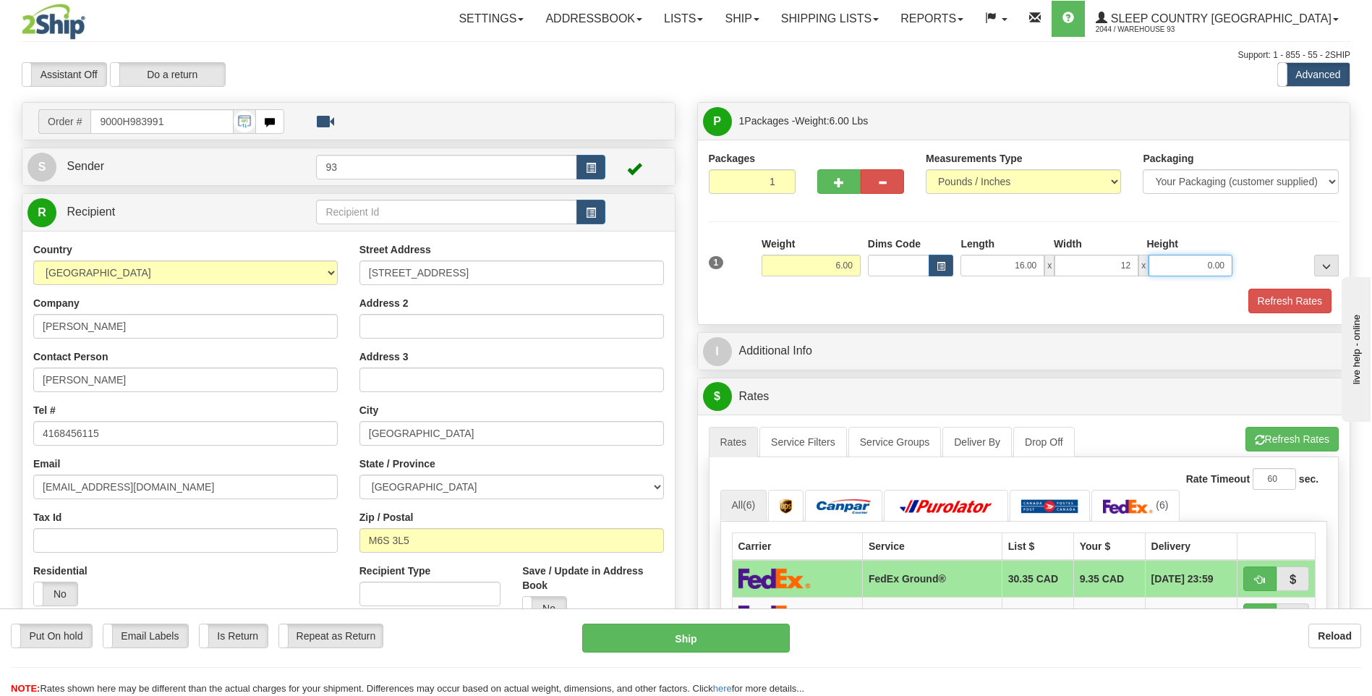
type input "12.00"
click at [1178, 265] on input "0.00" at bounding box center [1191, 266] width 84 height 22
type input "0.00"
click at [1037, 264] on input "16.00" at bounding box center [1003, 266] width 84 height 22
type input "1"
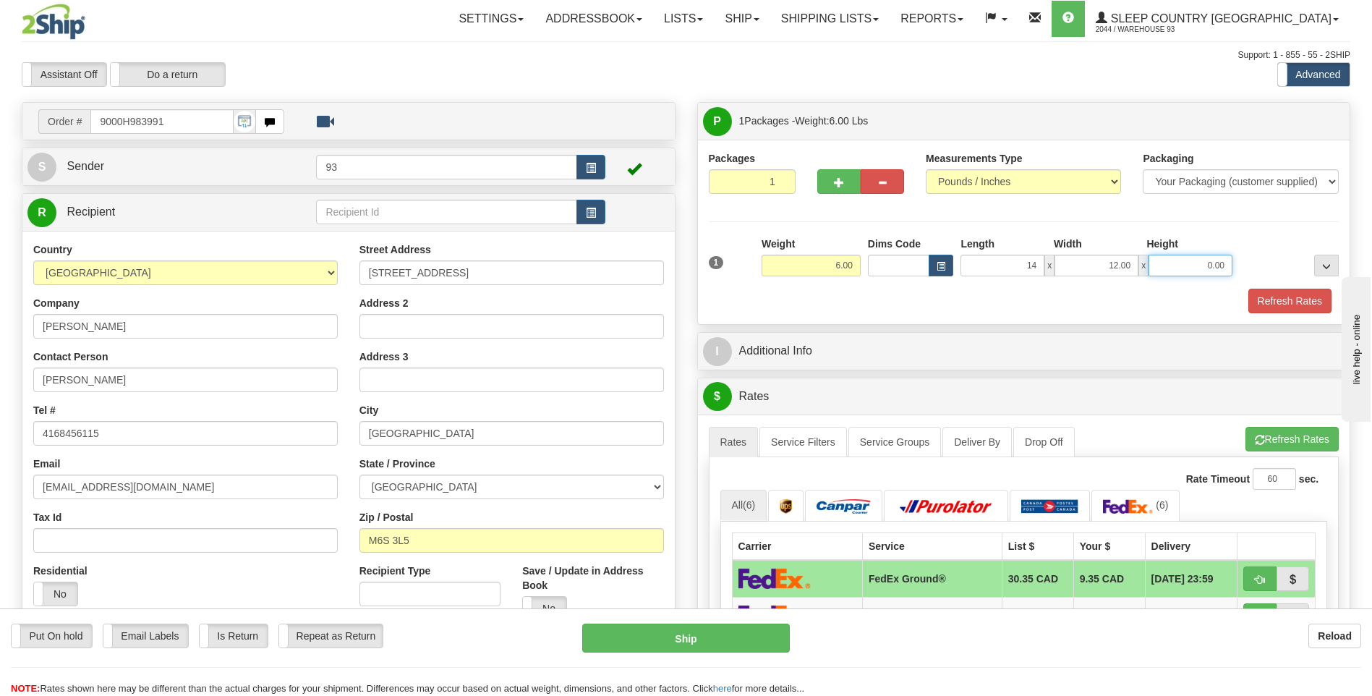
type input "14.00"
click at [1201, 265] on input "0.00" at bounding box center [1191, 266] width 84 height 22
type input "6.00"
click at [1306, 303] on button "Refresh Rates" at bounding box center [1290, 301] width 83 height 25
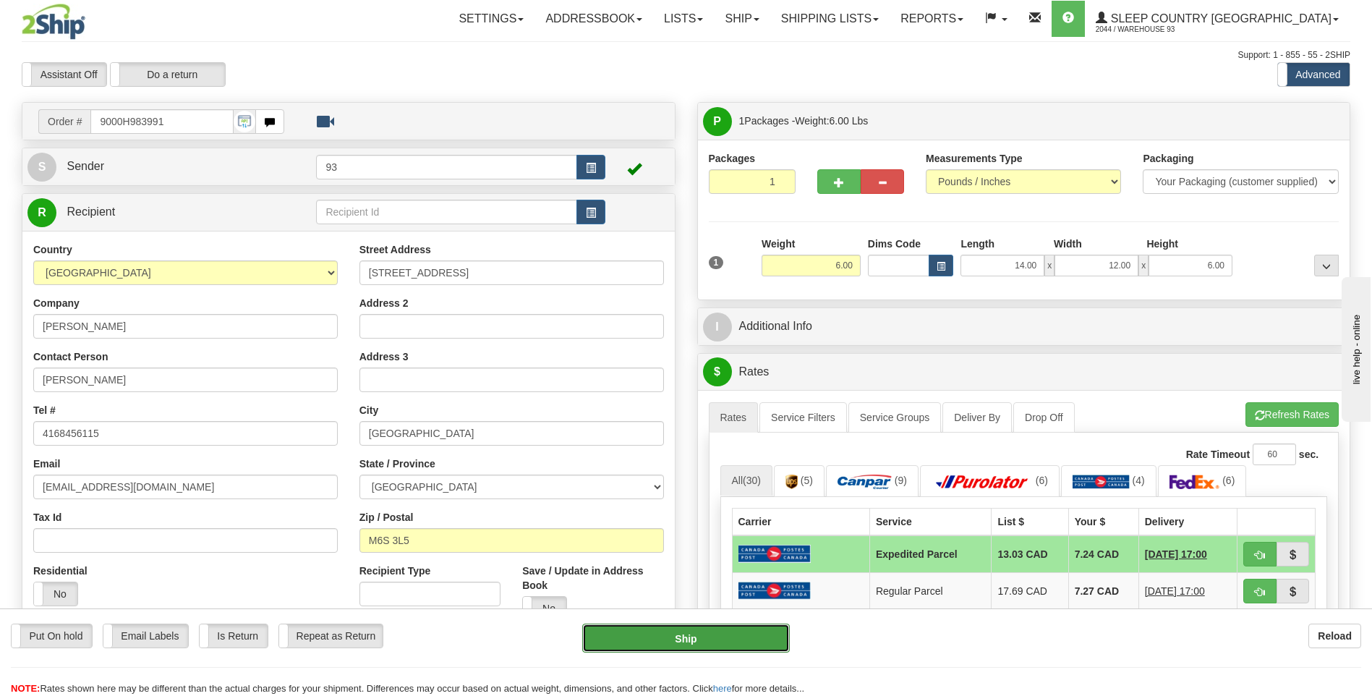
click at [721, 645] on button "Ship" at bounding box center [685, 638] width 207 height 29
type input "DOM.EP"
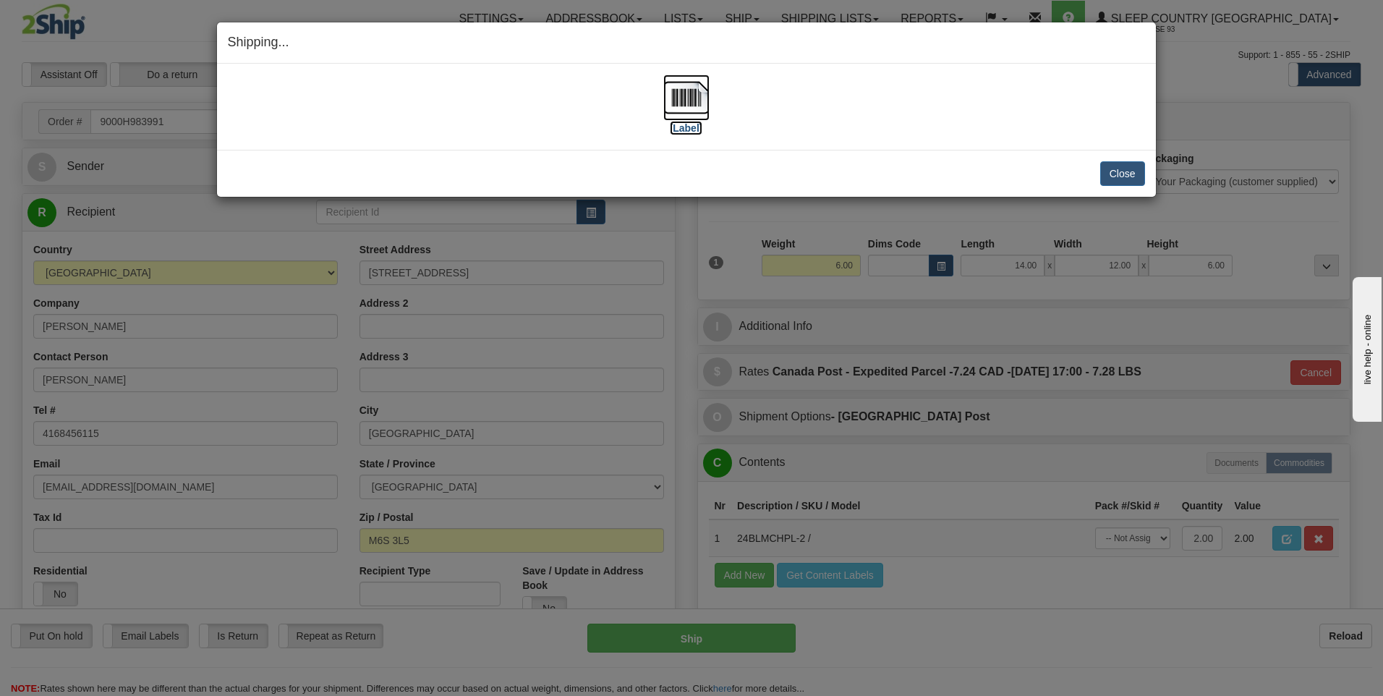
click at [678, 98] on img at bounding box center [686, 98] width 46 height 46
click at [1123, 171] on button "Close" at bounding box center [1122, 173] width 45 height 25
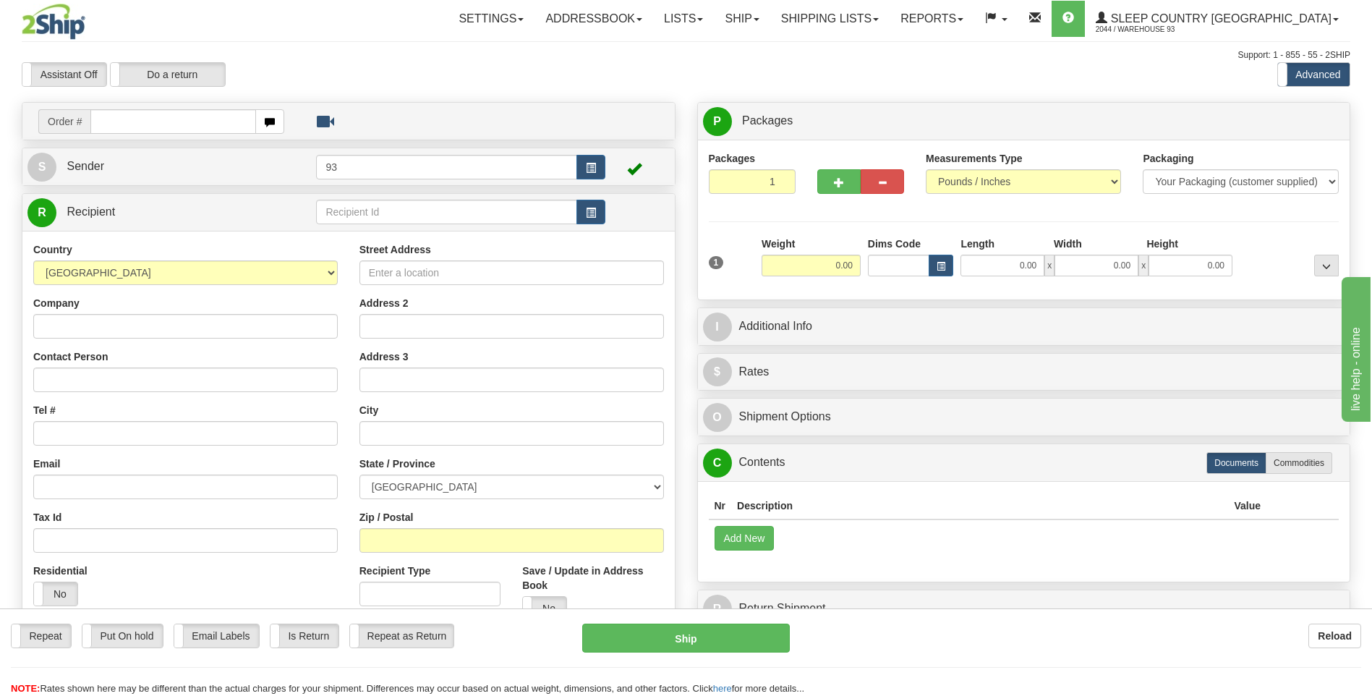
click at [133, 122] on input "text" at bounding box center [172, 121] width 165 height 25
type input "9000H984222"
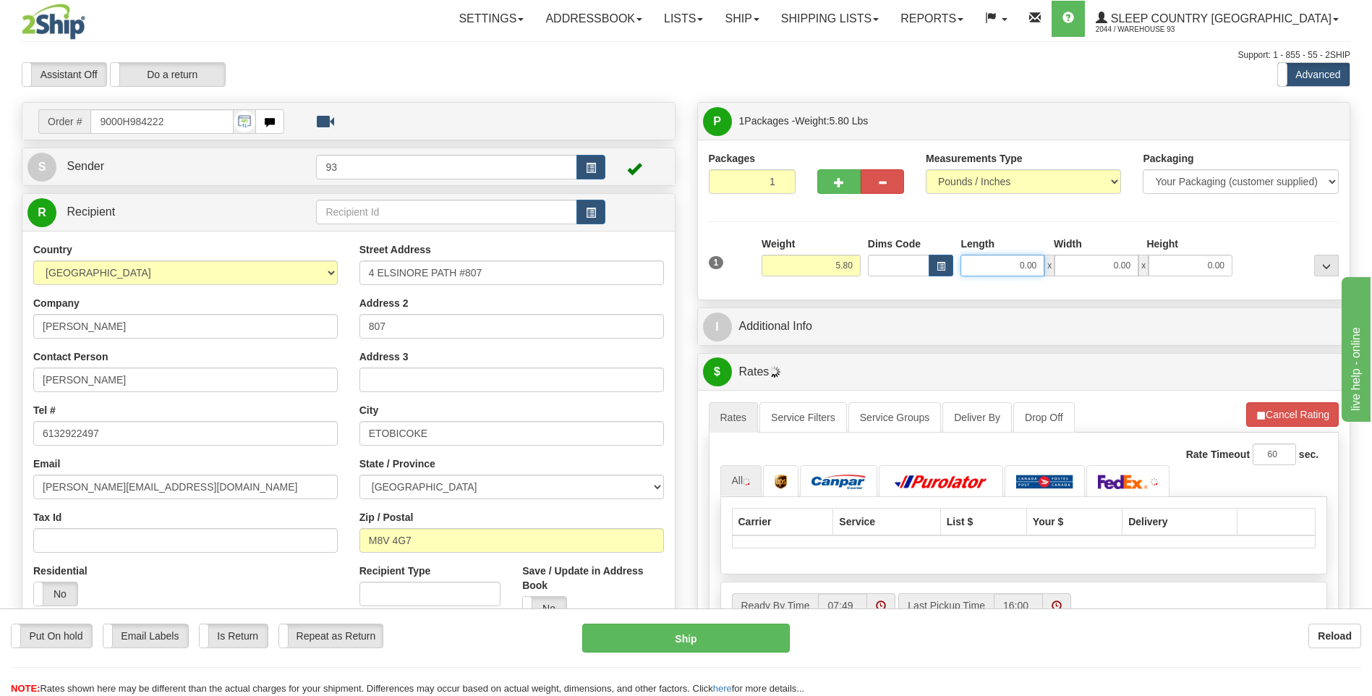
click at [1012, 275] on input "0.00" at bounding box center [1003, 266] width 84 height 22
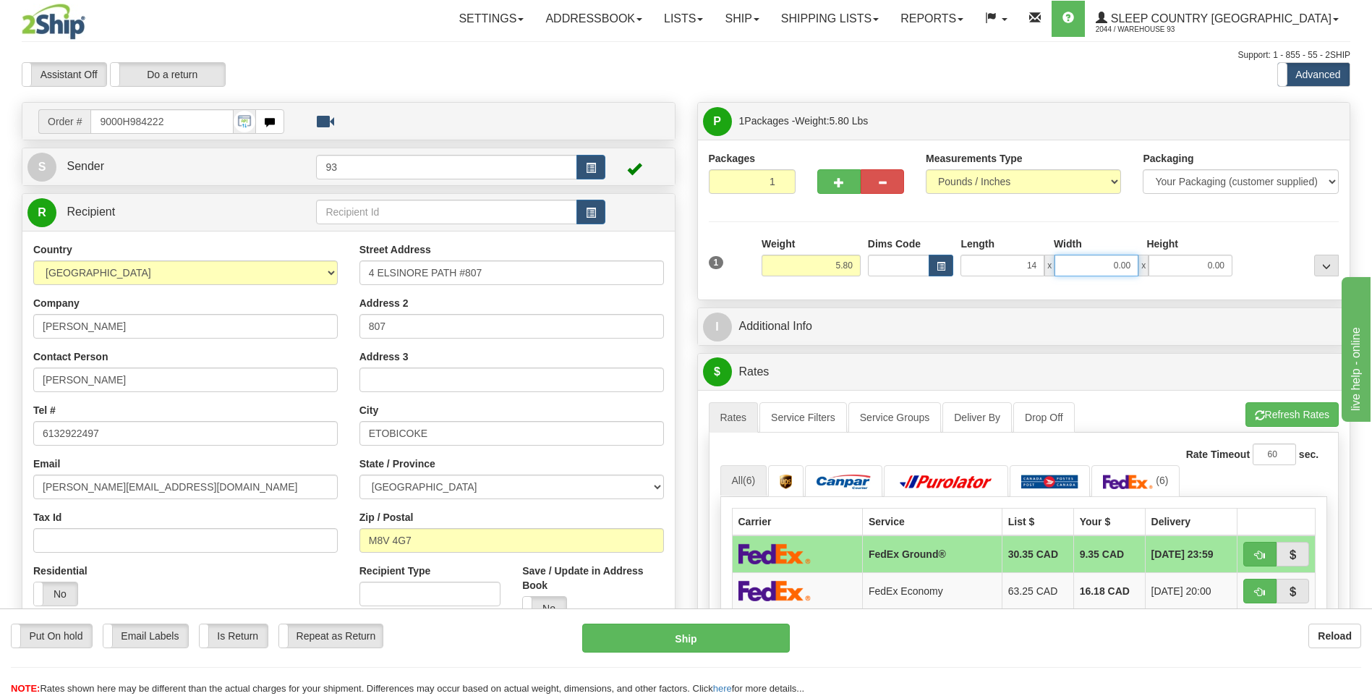
type input "14.00"
click at [1109, 261] on input "0.00" at bounding box center [1097, 266] width 84 height 22
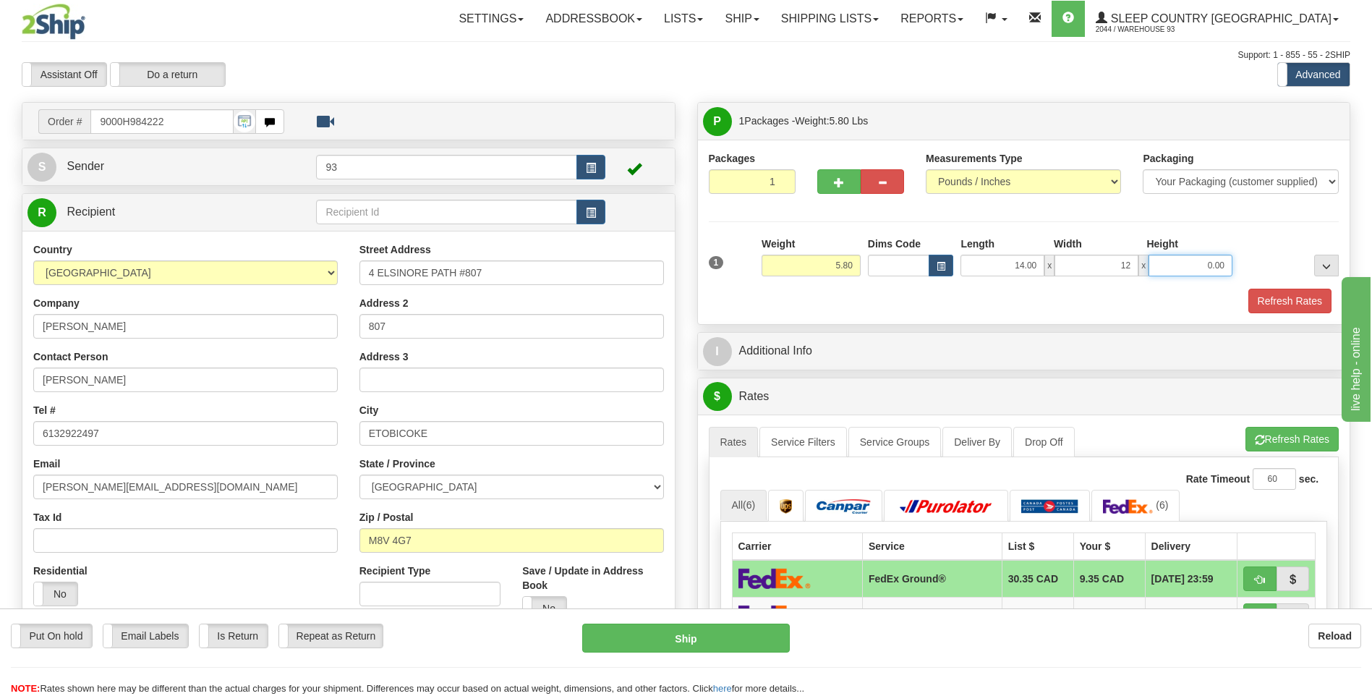
type input "12.00"
click at [1220, 261] on input "0.00" at bounding box center [1191, 266] width 84 height 22
type input "6.00"
click at [1292, 298] on button "Refresh Rates" at bounding box center [1290, 301] width 83 height 25
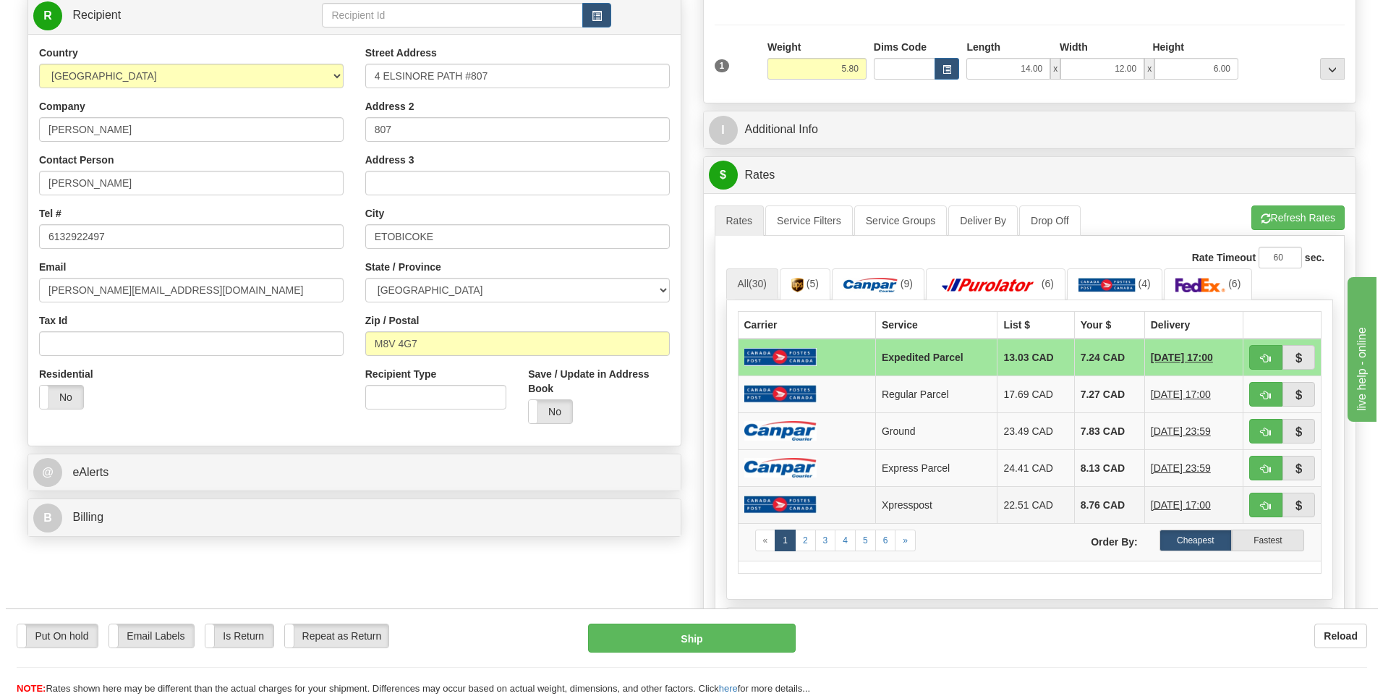
scroll to position [217, 0]
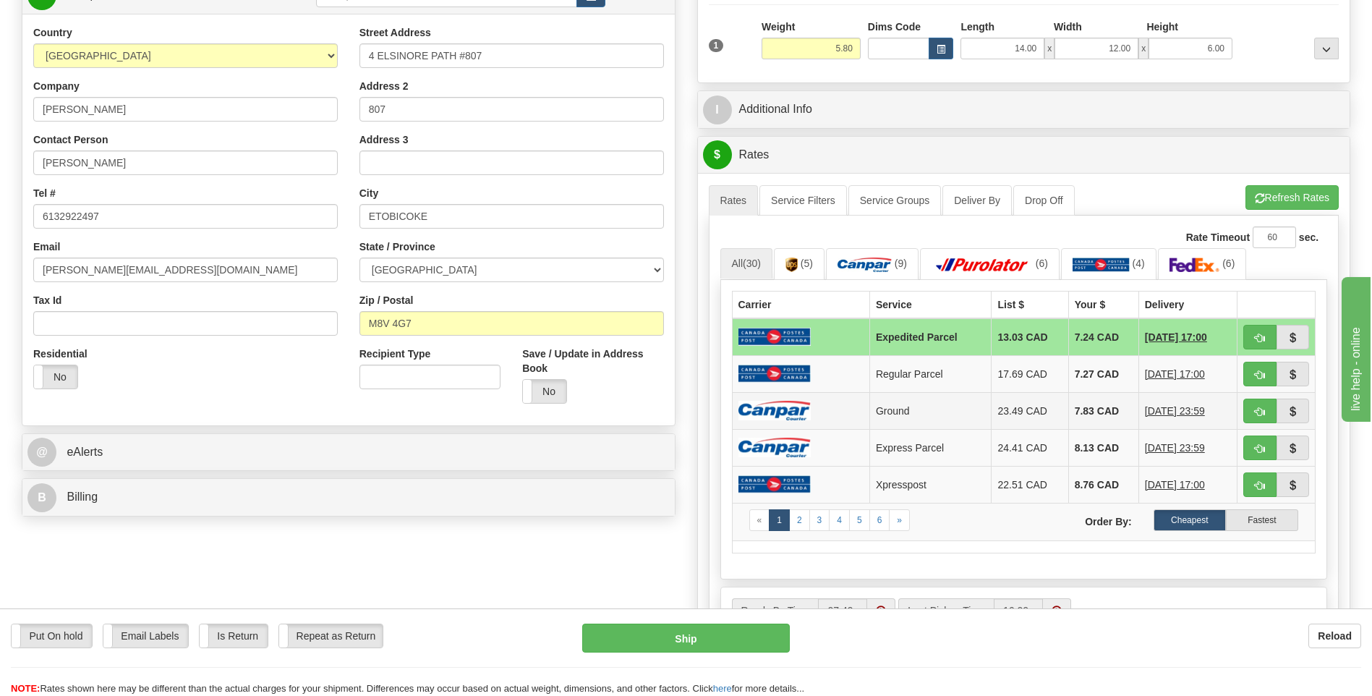
click at [827, 410] on td at bounding box center [800, 410] width 137 height 37
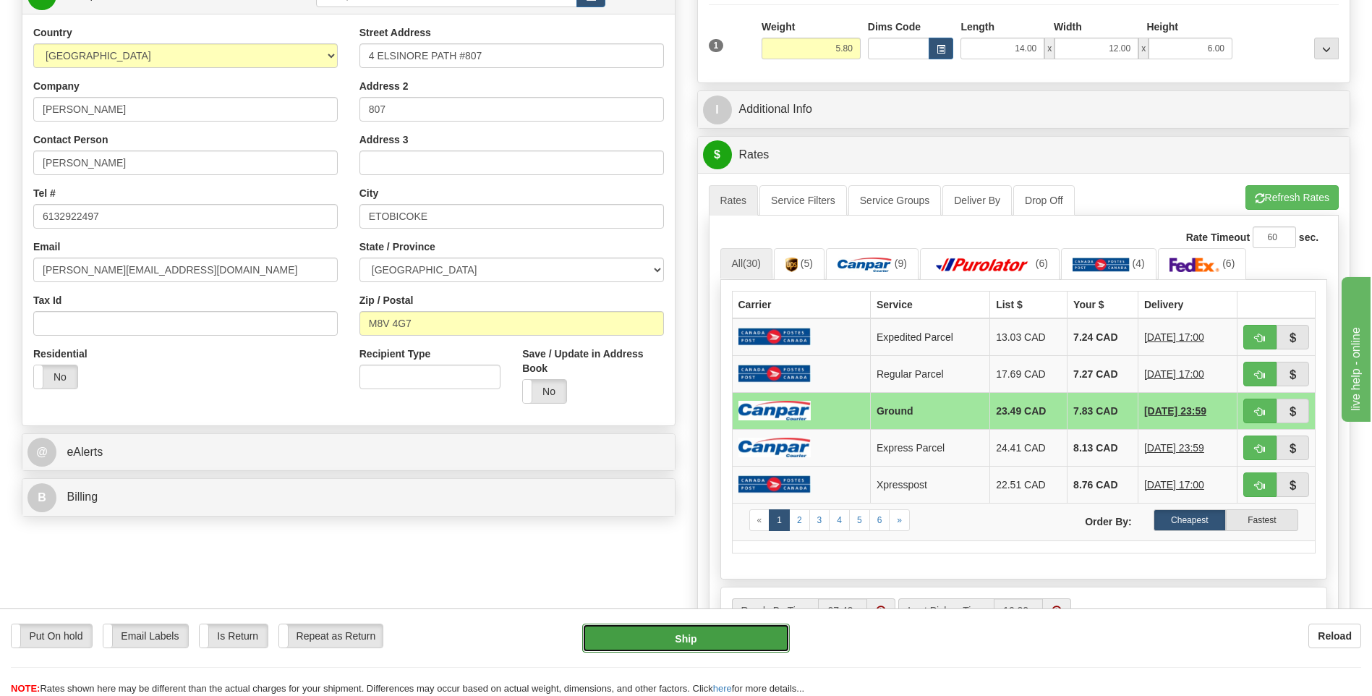
click at [718, 631] on button "Ship" at bounding box center [685, 638] width 207 height 29
type input "1"
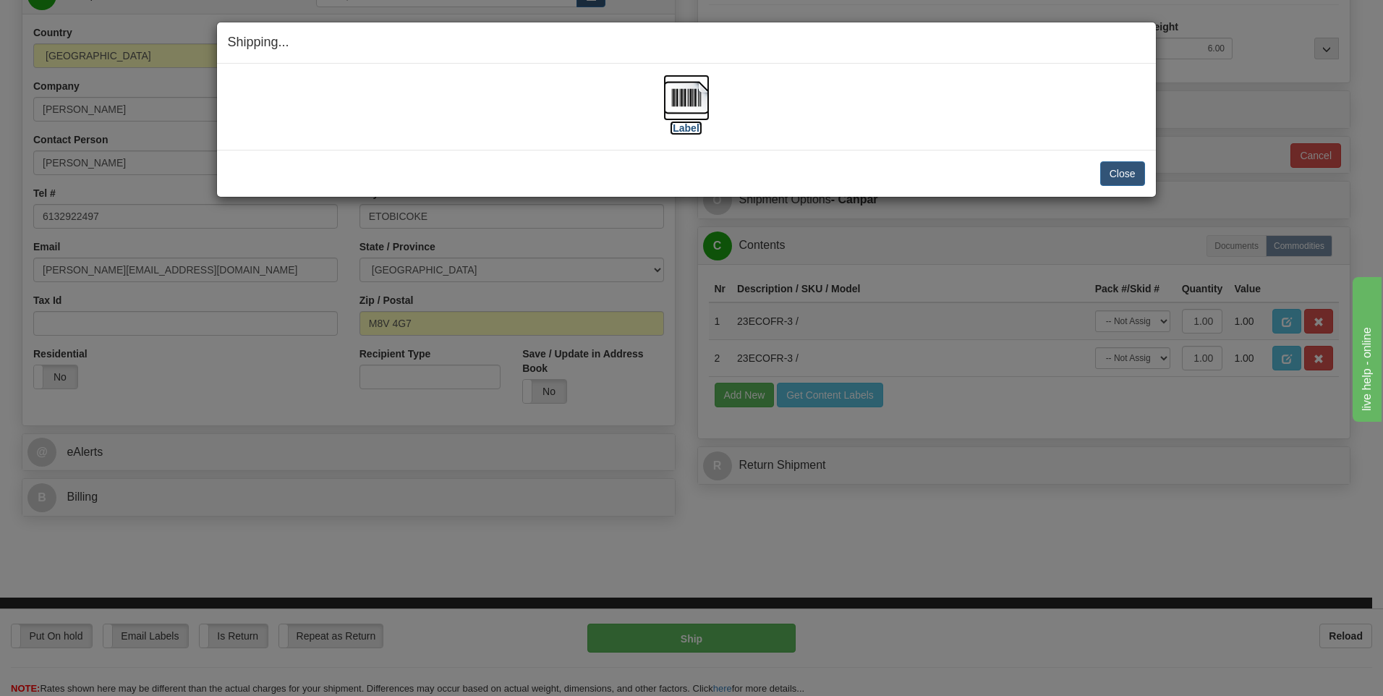
click at [689, 95] on img at bounding box center [686, 98] width 46 height 46
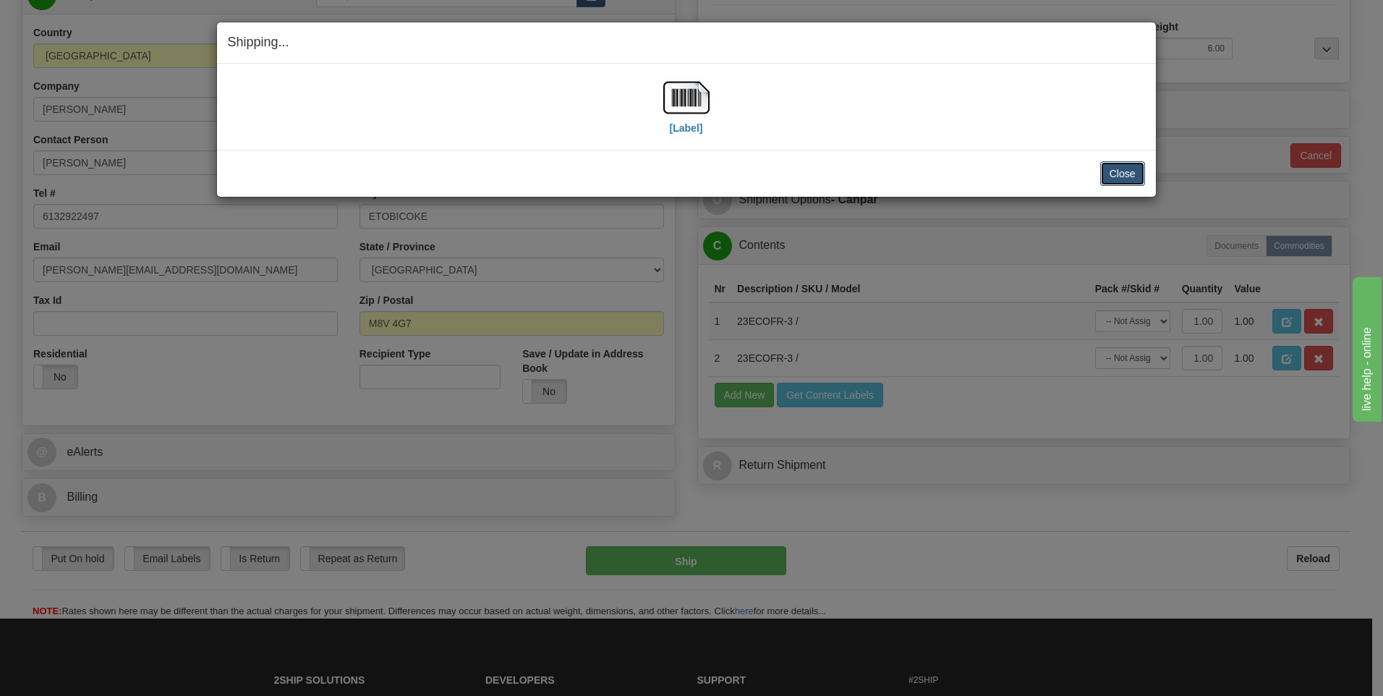
click at [1118, 176] on button "Close" at bounding box center [1122, 173] width 45 height 25
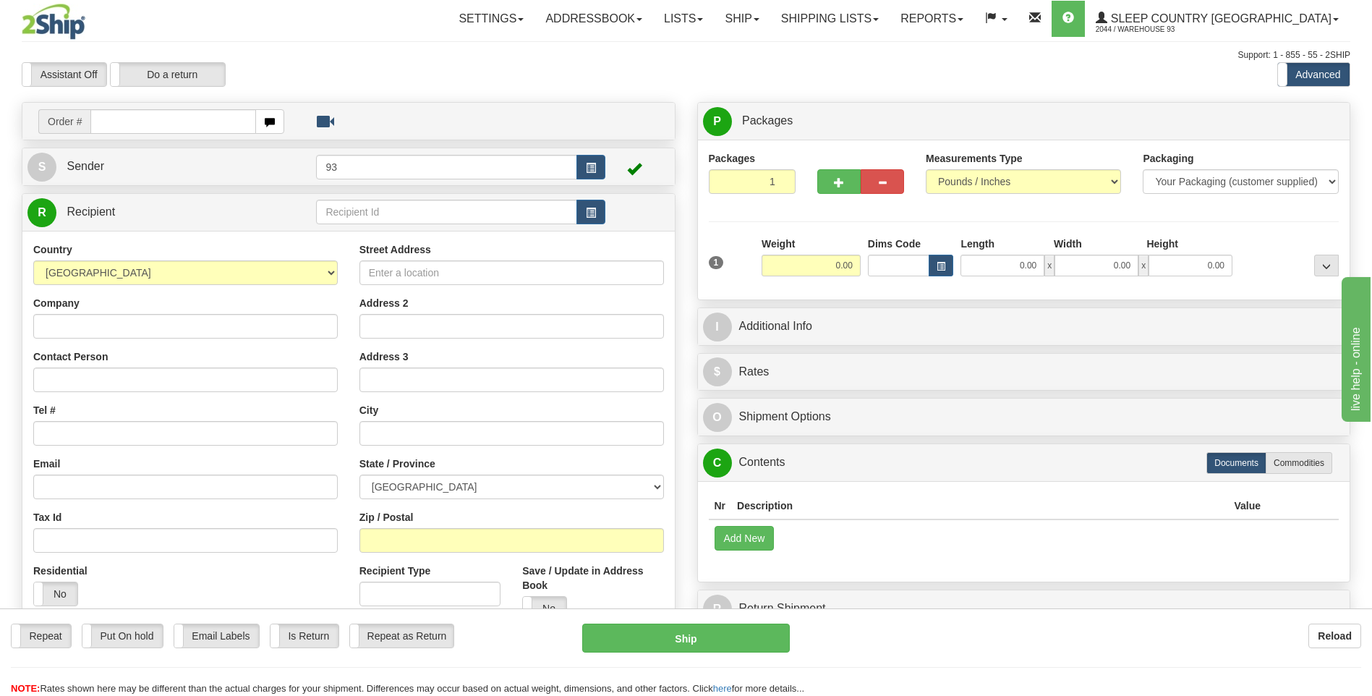
click at [121, 119] on input "text" at bounding box center [172, 121] width 165 height 25
type input "9000H984237"
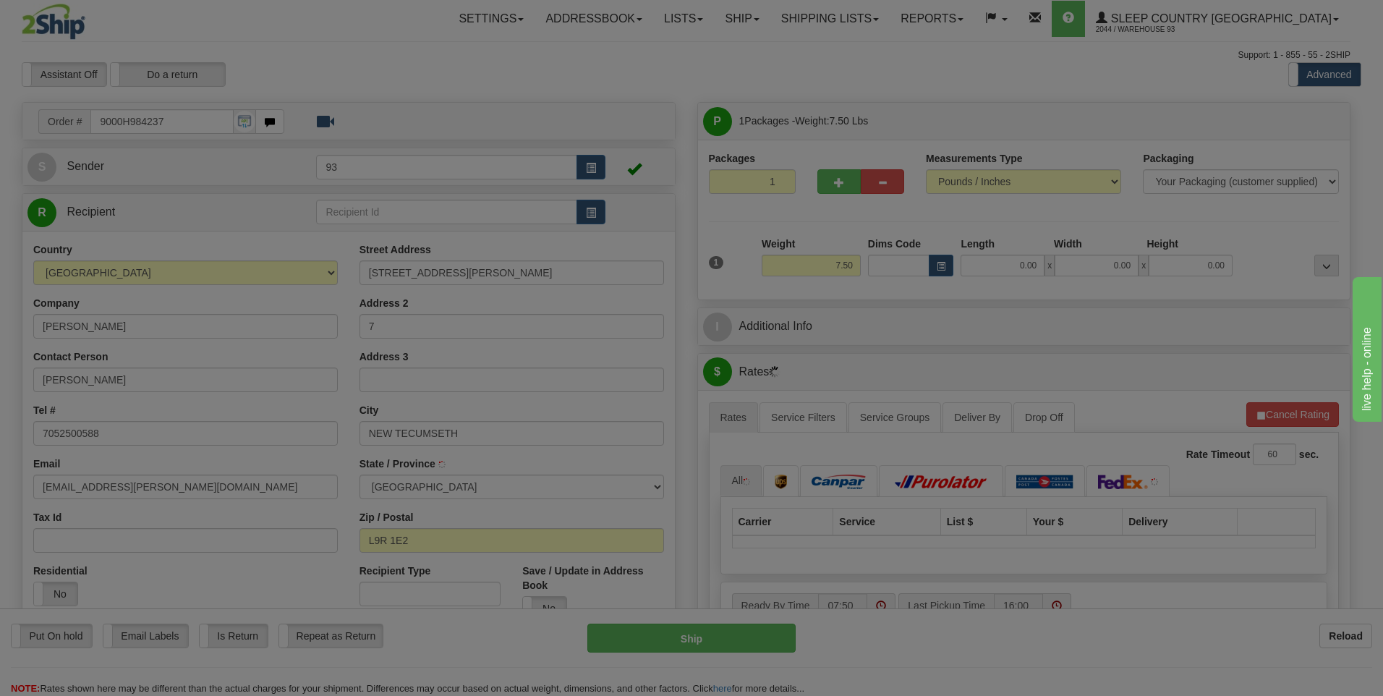
type input "ALLISTON"
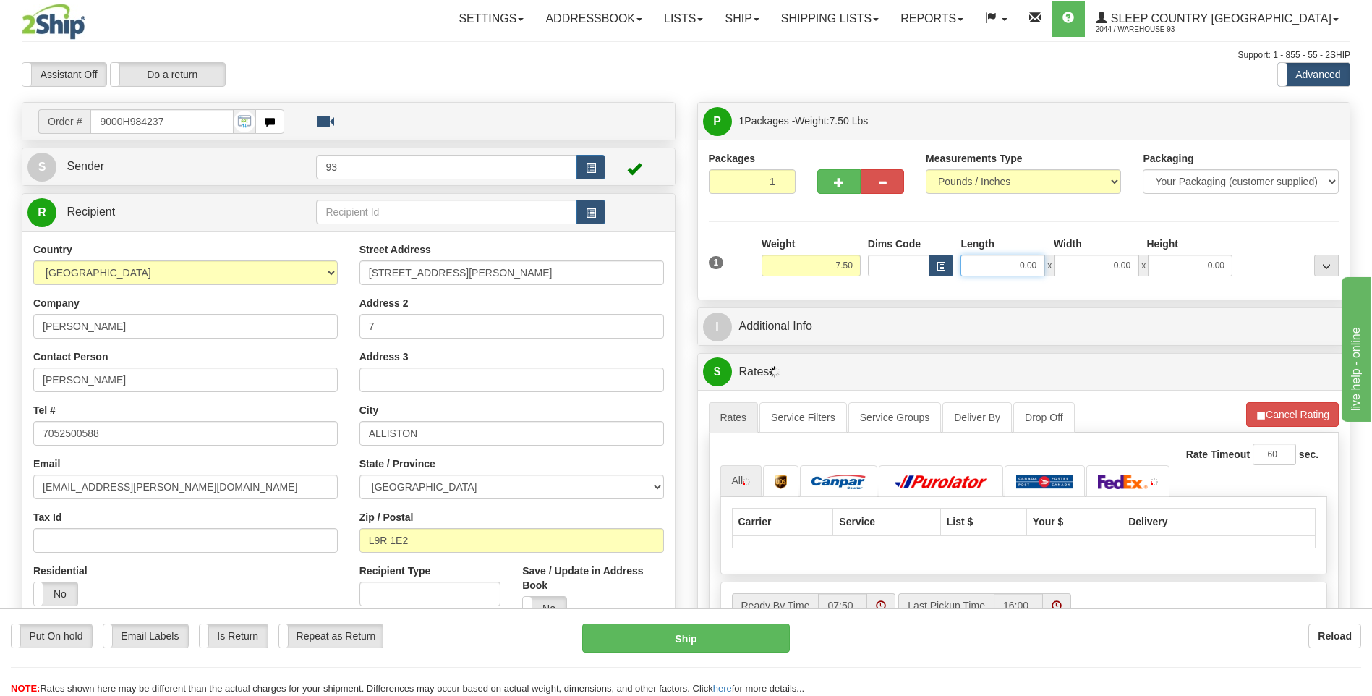
click at [1011, 267] on input "0.00" at bounding box center [1003, 266] width 84 height 22
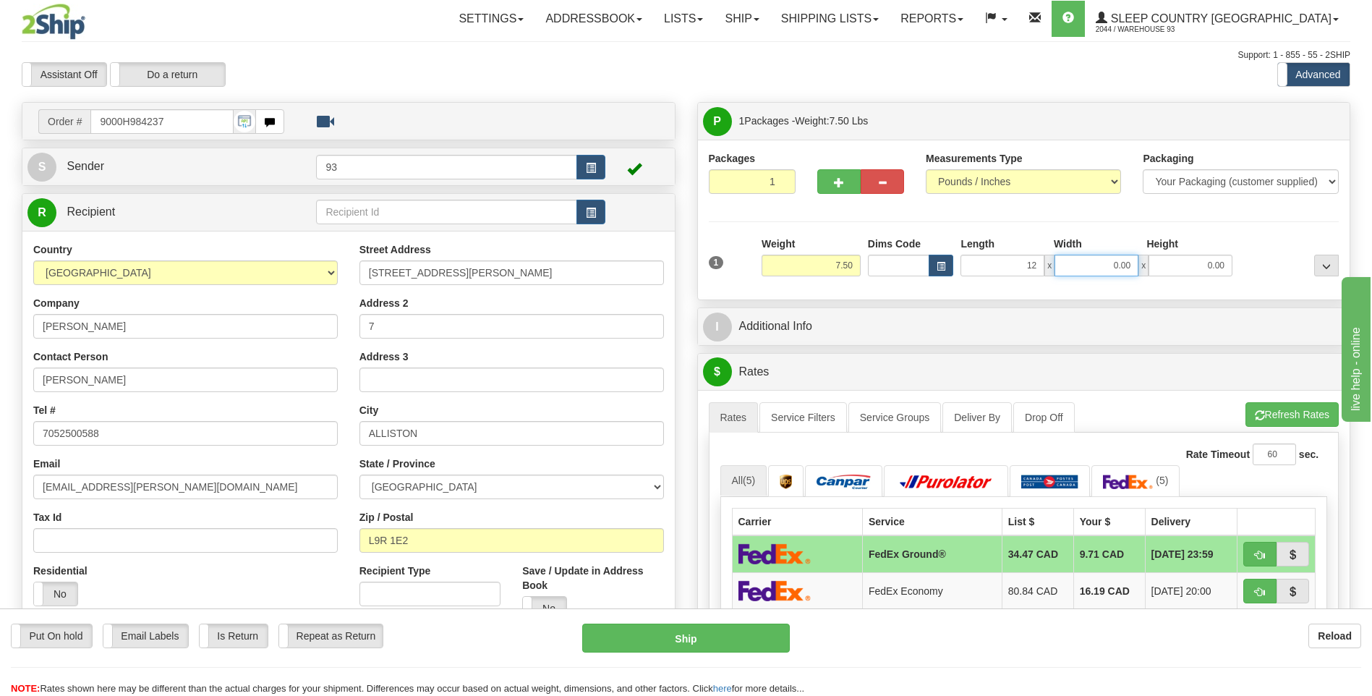
type input "12.00"
click at [1100, 255] on input "0.00" at bounding box center [1097, 266] width 84 height 22
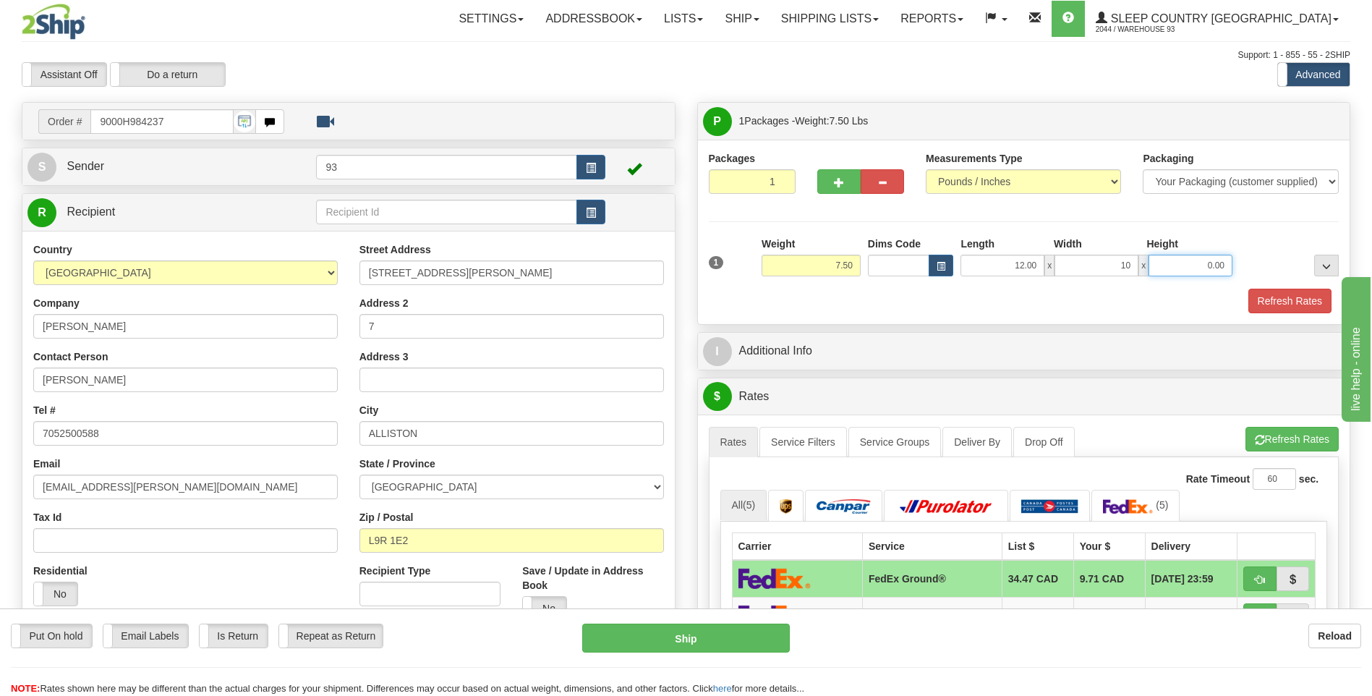
type input "10.00"
click at [1187, 265] on input "0.00" at bounding box center [1191, 266] width 84 height 22
type input "2.00"
click at [1297, 300] on button "Refresh Rates" at bounding box center [1290, 301] width 83 height 25
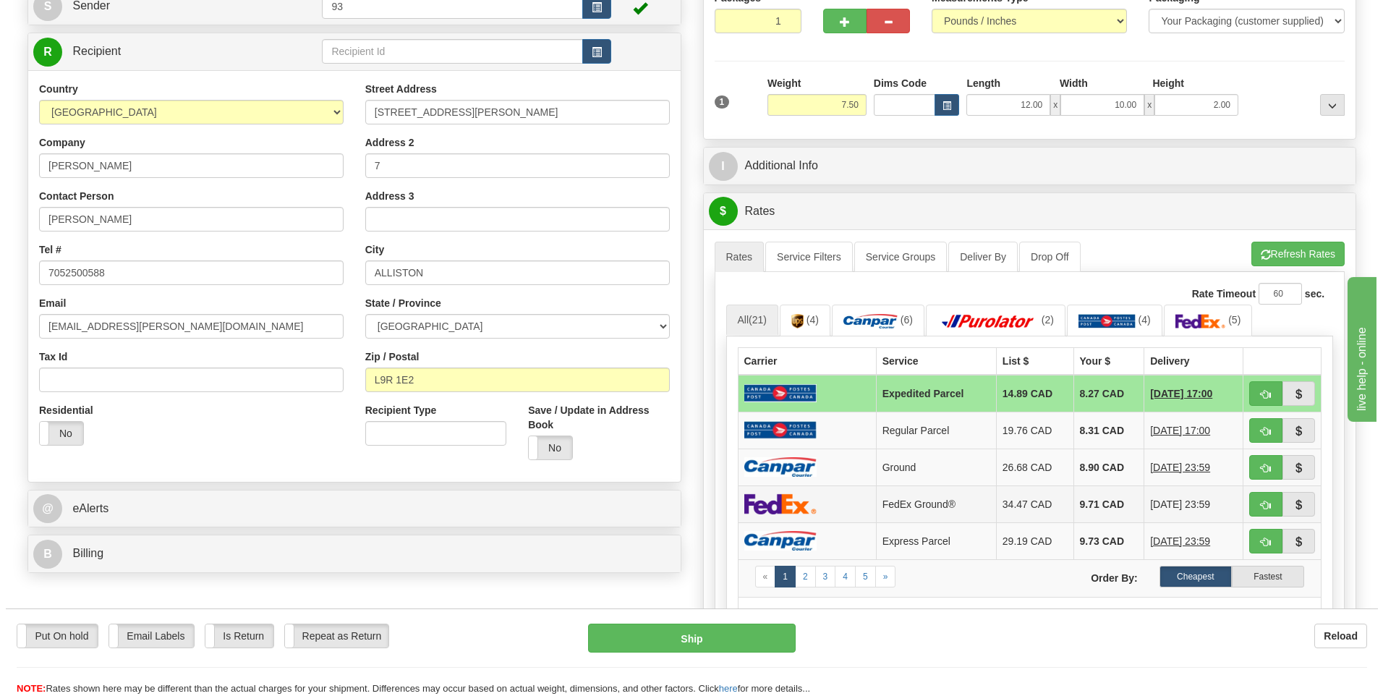
scroll to position [217, 0]
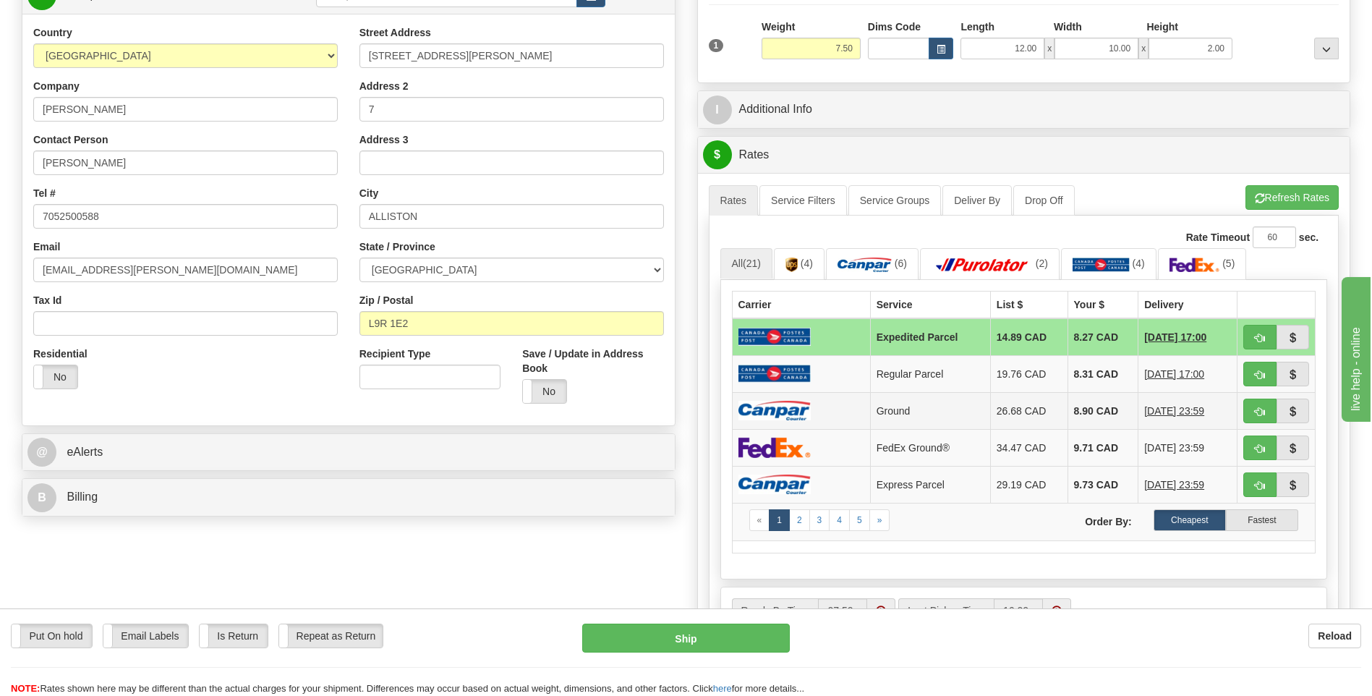
click at [1079, 415] on td "8.90 CAD" at bounding box center [1103, 410] width 71 height 37
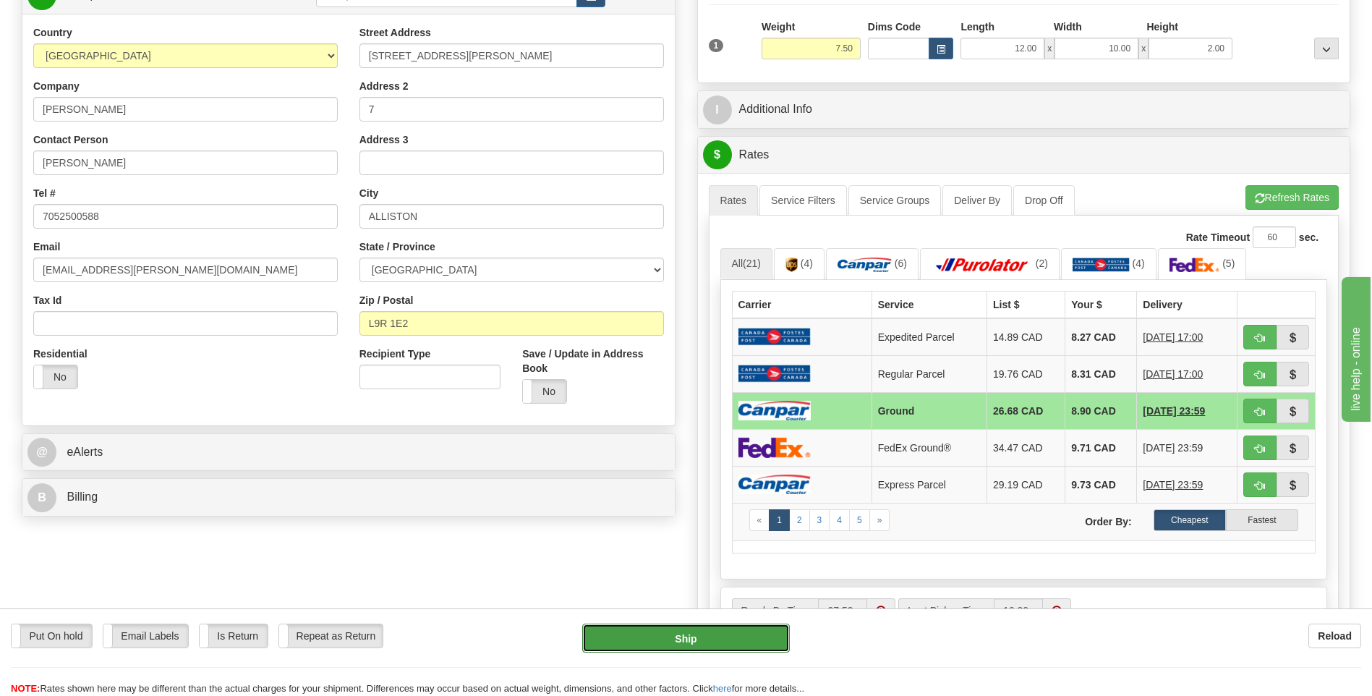
click at [702, 641] on button "Ship" at bounding box center [685, 638] width 207 height 29
type input "1"
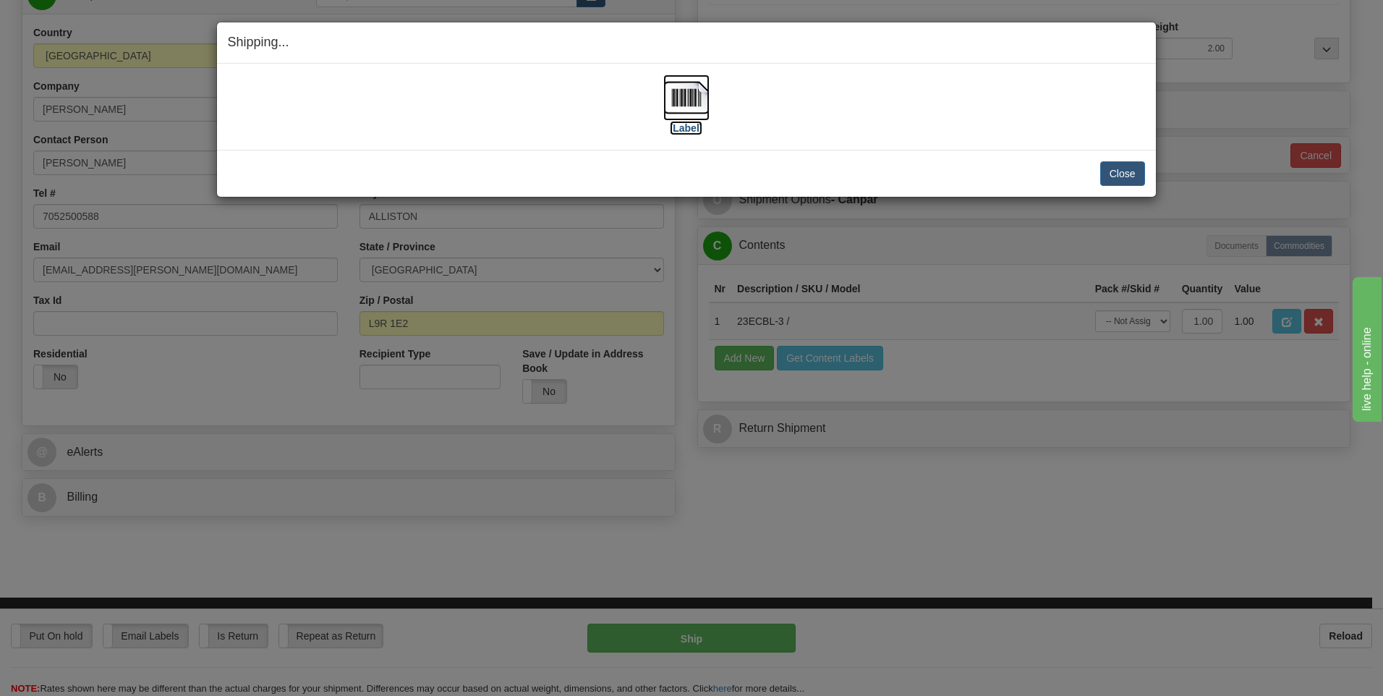
click at [698, 107] on img at bounding box center [686, 98] width 46 height 46
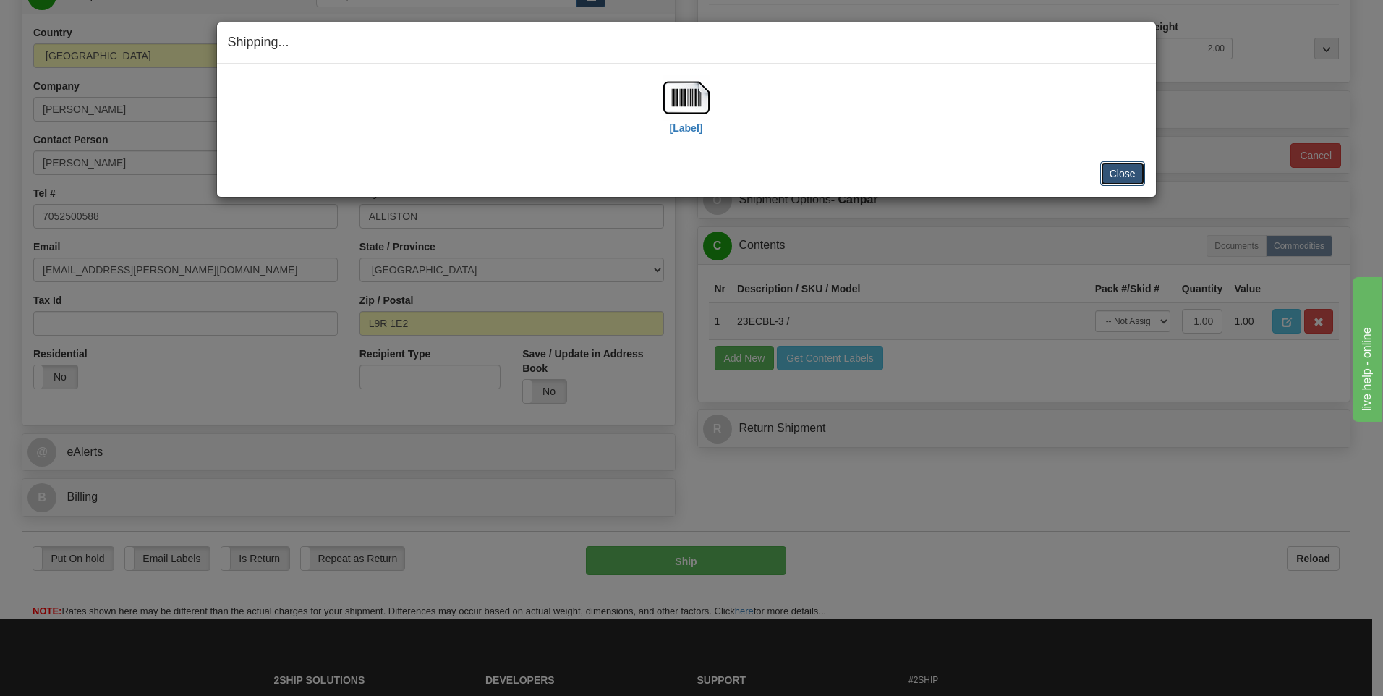
click at [1113, 171] on button "Close" at bounding box center [1122, 173] width 45 height 25
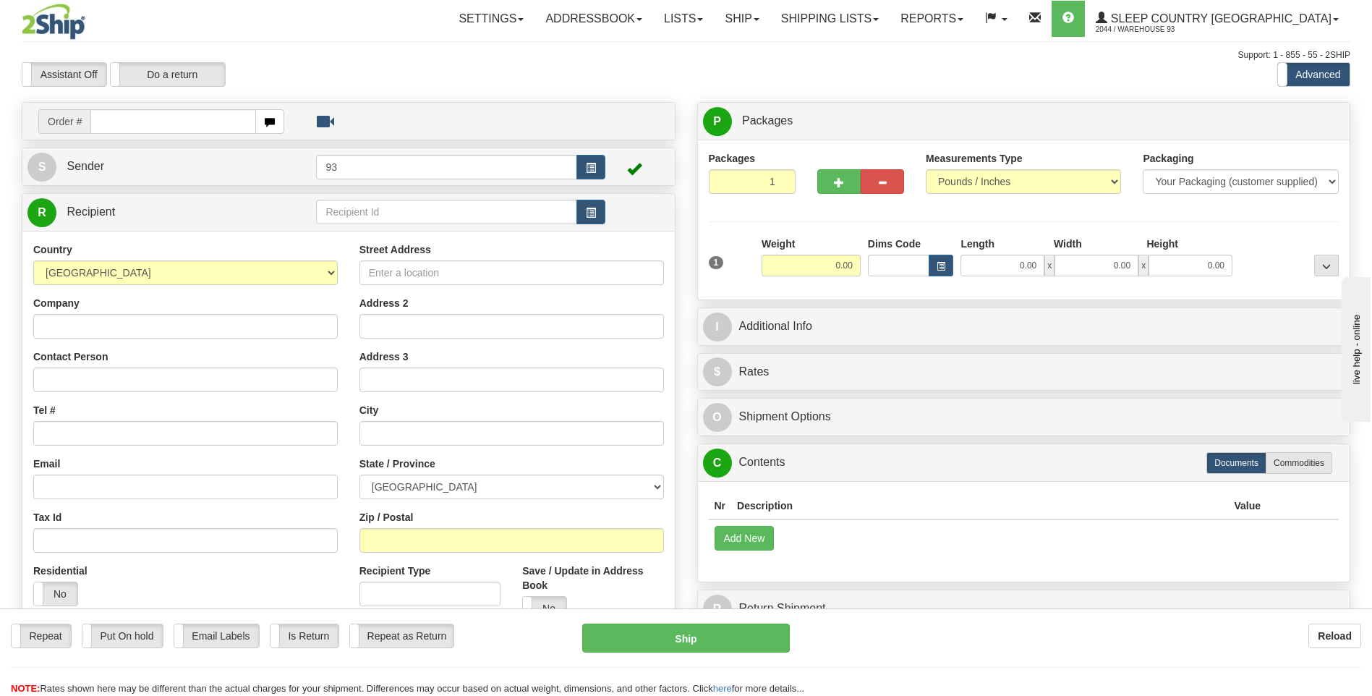
click at [182, 122] on input "text" at bounding box center [172, 121] width 165 height 25
type input "9000H984301"
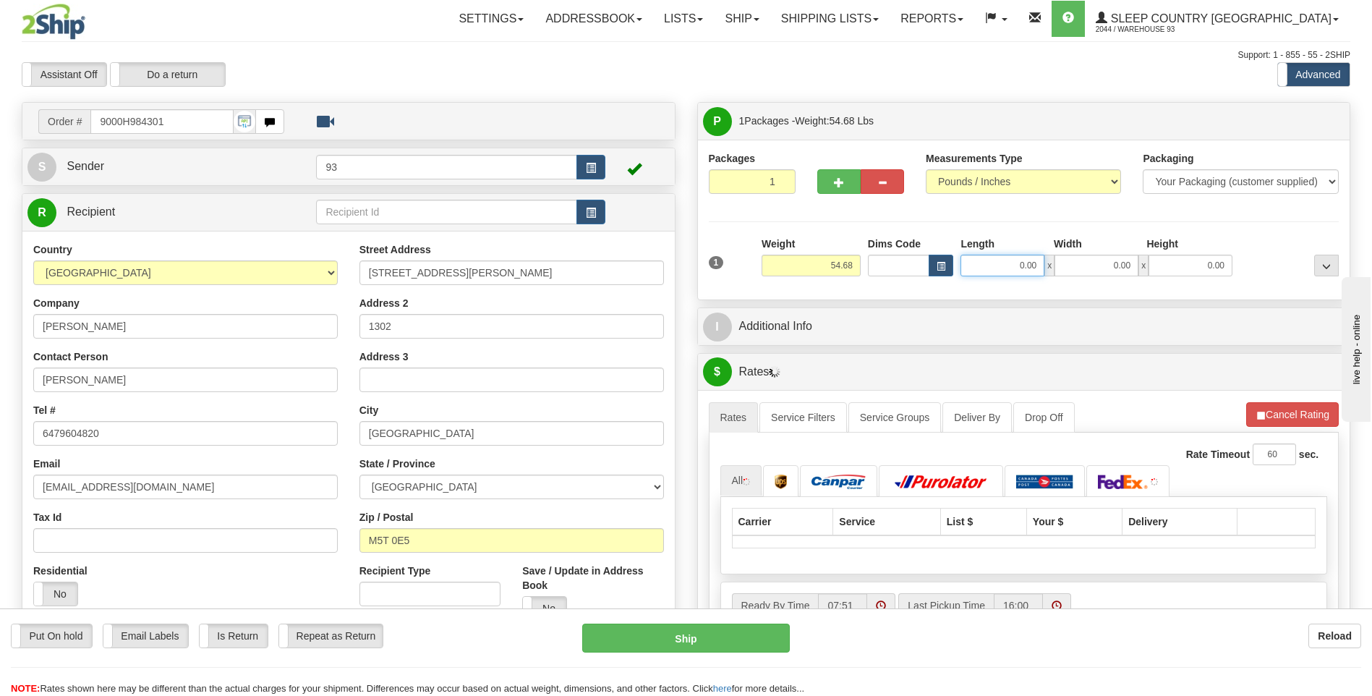
click at [998, 268] on input "0.00" at bounding box center [1003, 266] width 84 height 22
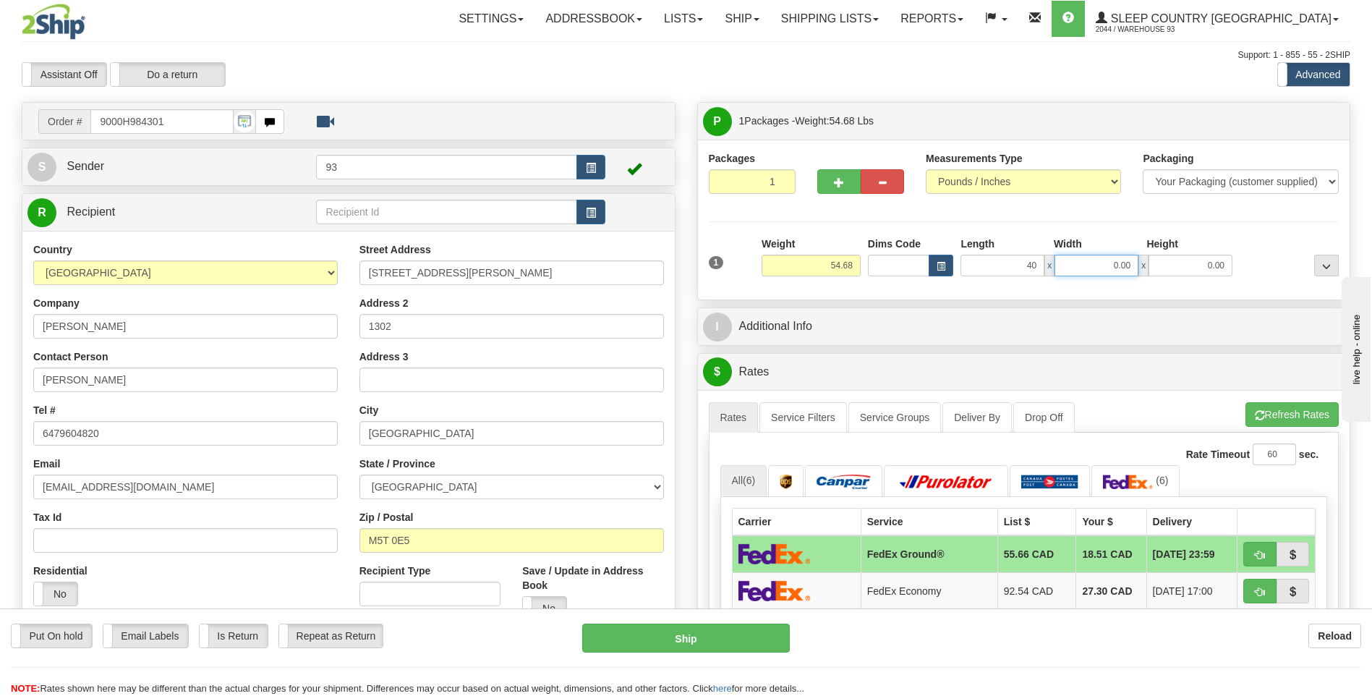
type input "40.00"
click at [1079, 265] on input "0.00" at bounding box center [1097, 266] width 84 height 22
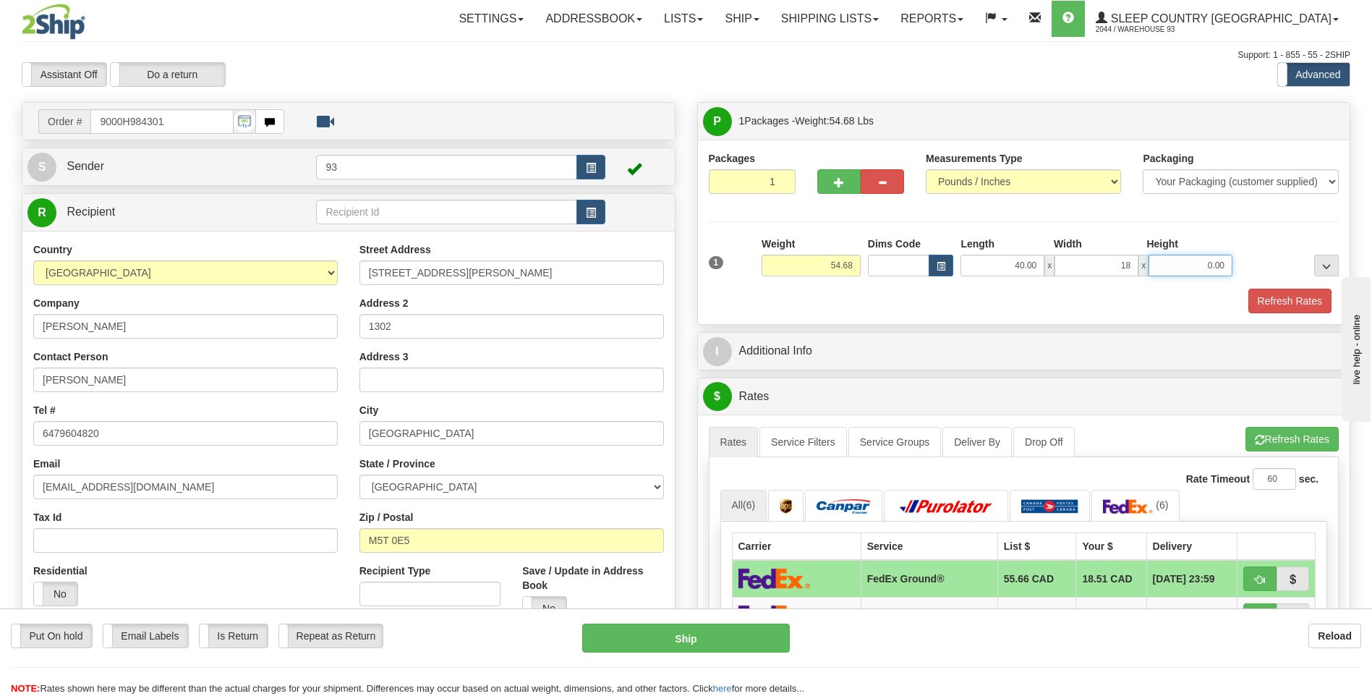
type input "18.00"
click at [1213, 259] on input "0.00" at bounding box center [1191, 266] width 84 height 22
type input "18.00"
click at [1280, 295] on button "Refresh Rates" at bounding box center [1290, 301] width 83 height 25
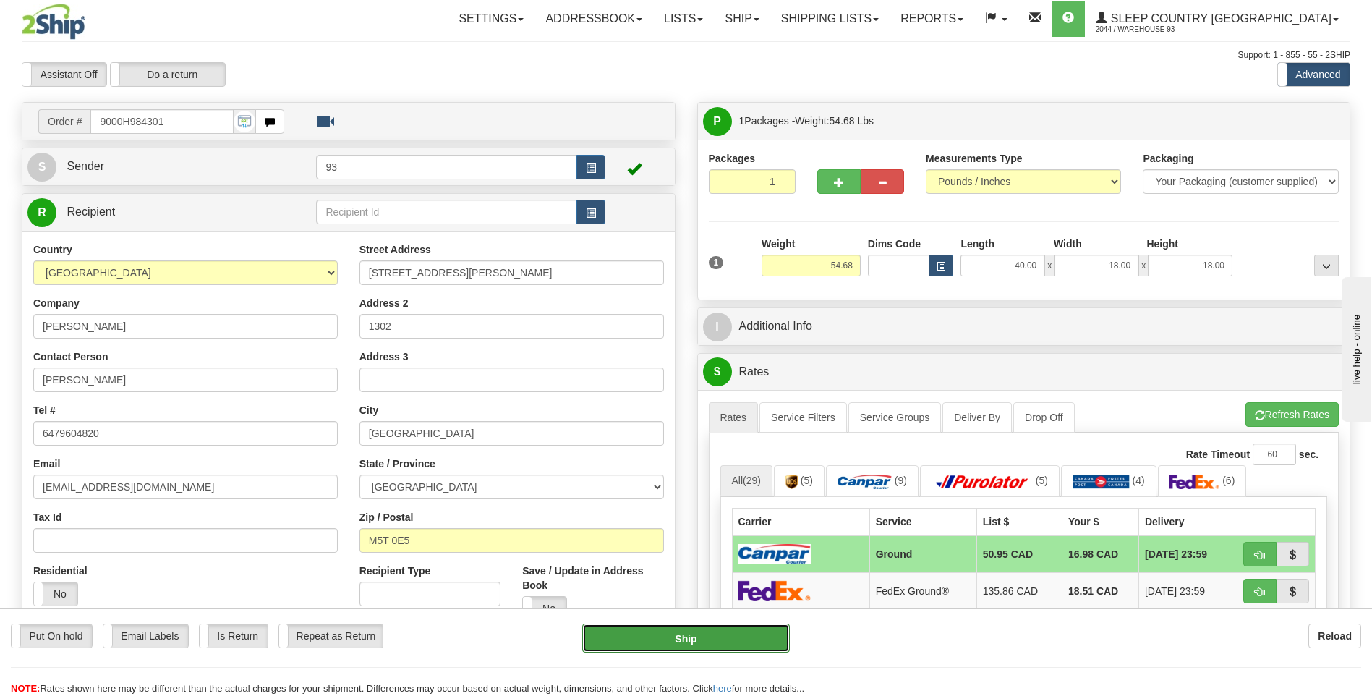
click at [730, 639] on button "Ship" at bounding box center [685, 638] width 207 height 29
type input "1"
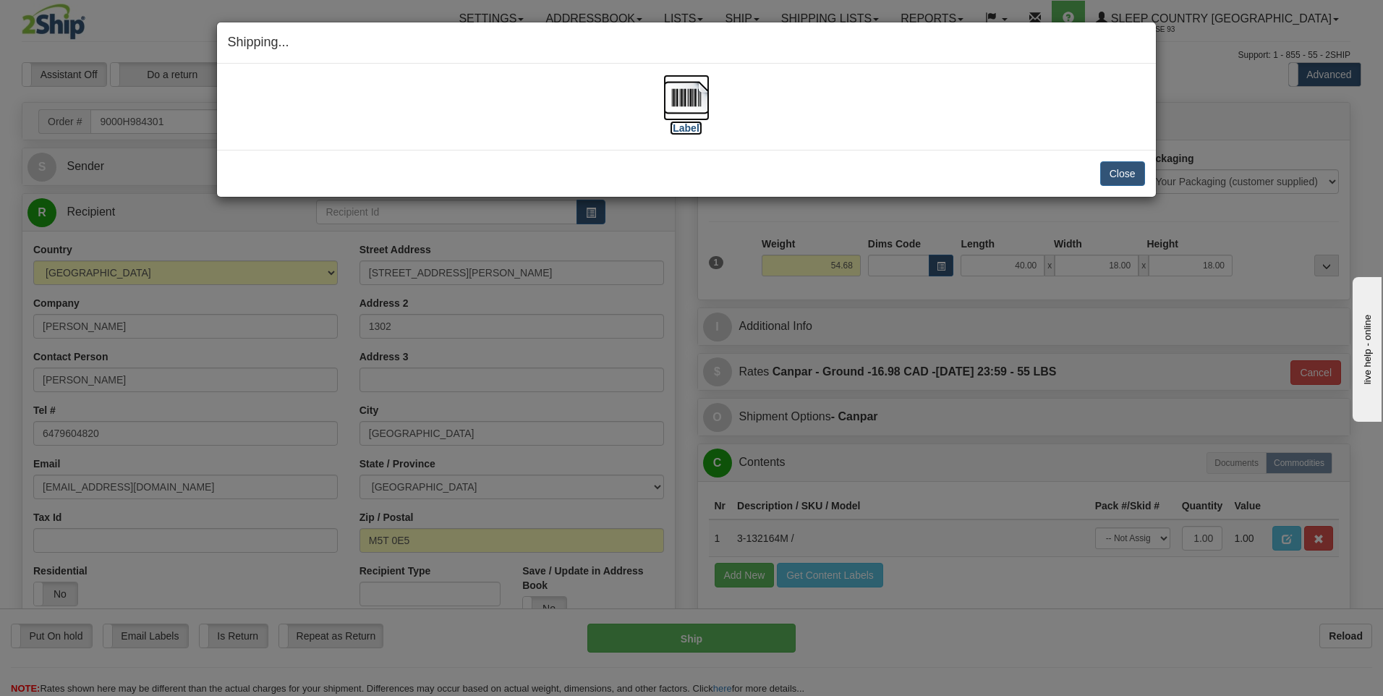
click at [692, 105] on img at bounding box center [686, 98] width 46 height 46
click at [1123, 167] on button "Close" at bounding box center [1122, 173] width 45 height 25
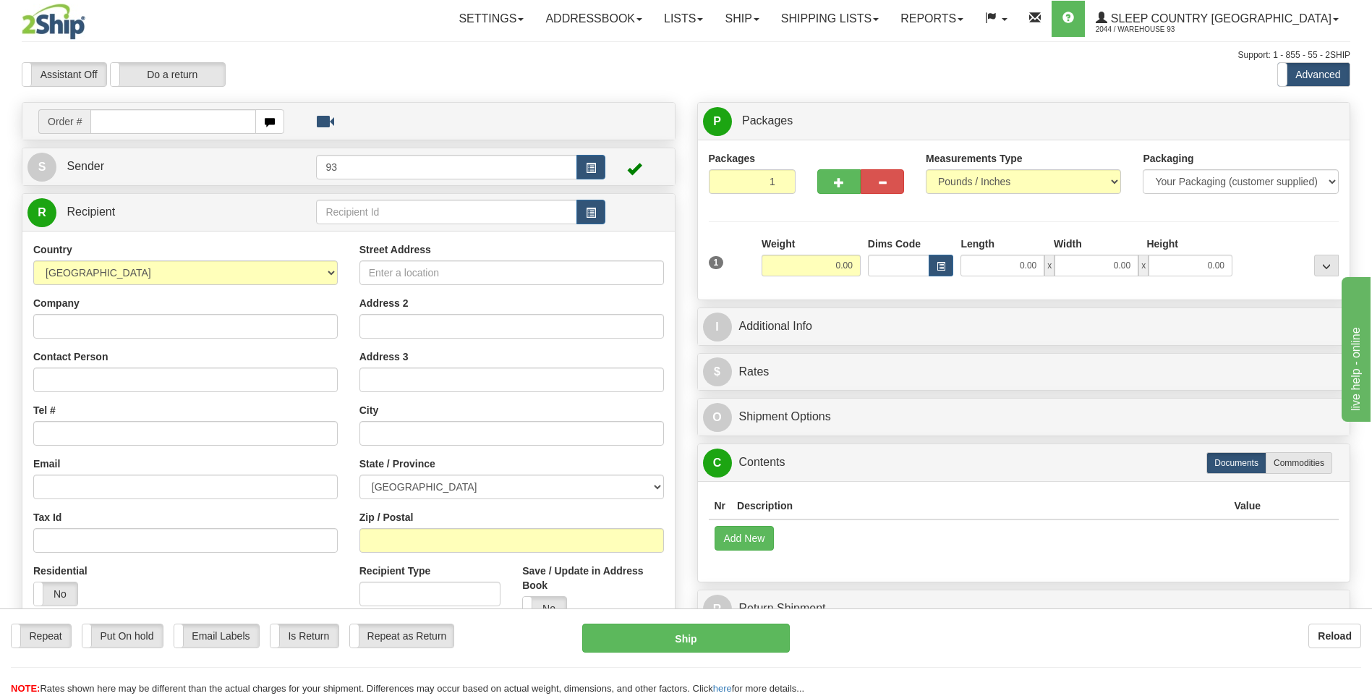
click at [141, 118] on input "text" at bounding box center [172, 121] width 165 height 25
type input "9000H984495"
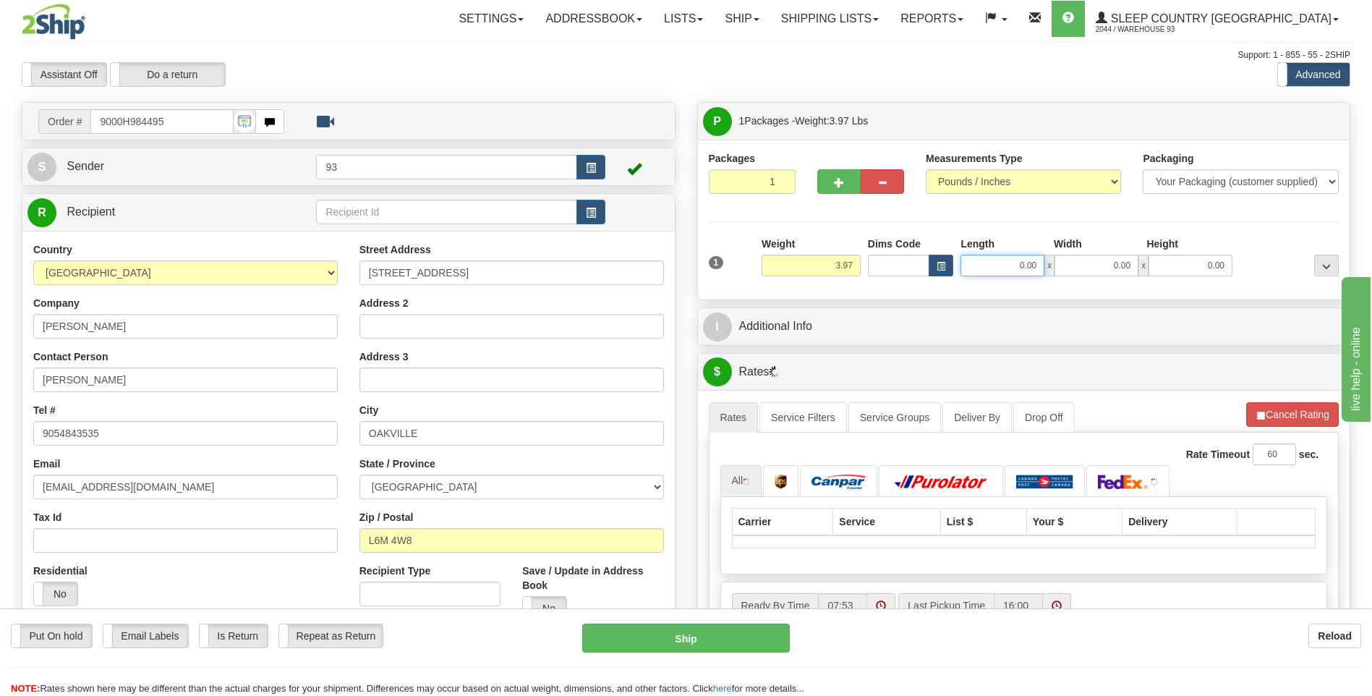
click at [1013, 271] on input "0.00" at bounding box center [1003, 266] width 84 height 22
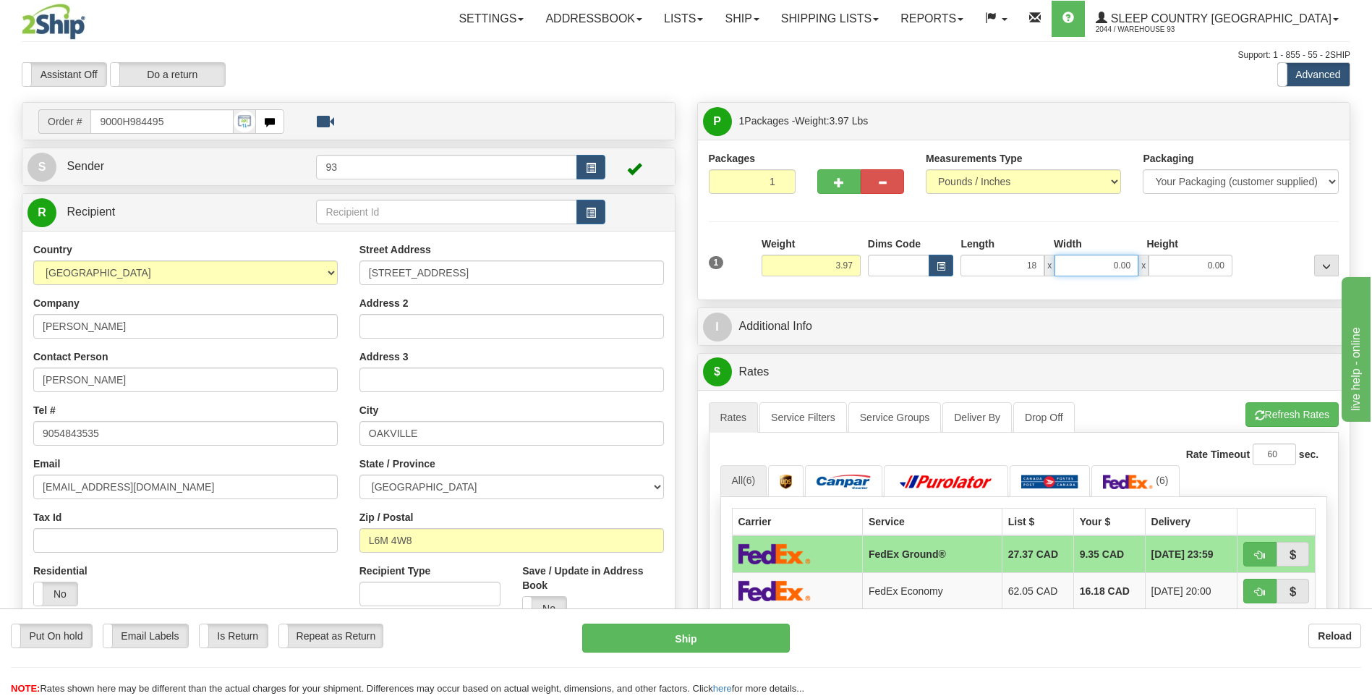
type input "18.00"
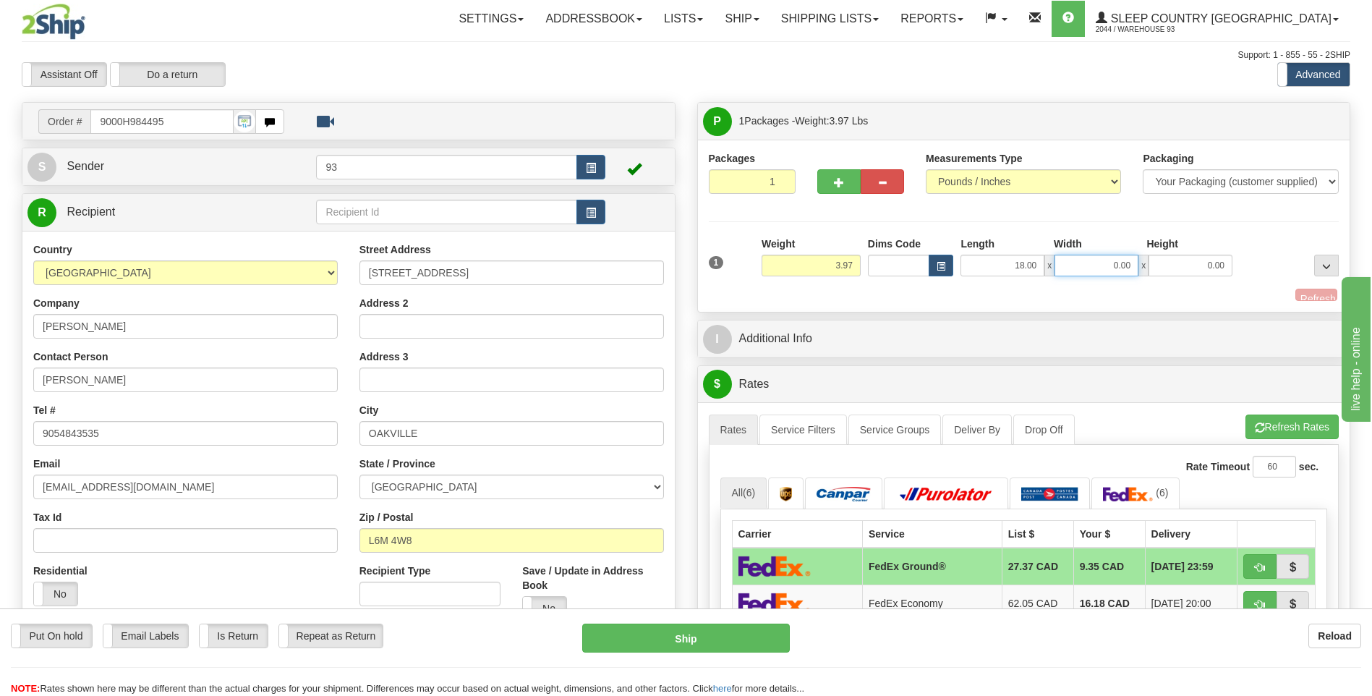
click at [1071, 272] on input "0.00" at bounding box center [1097, 266] width 84 height 22
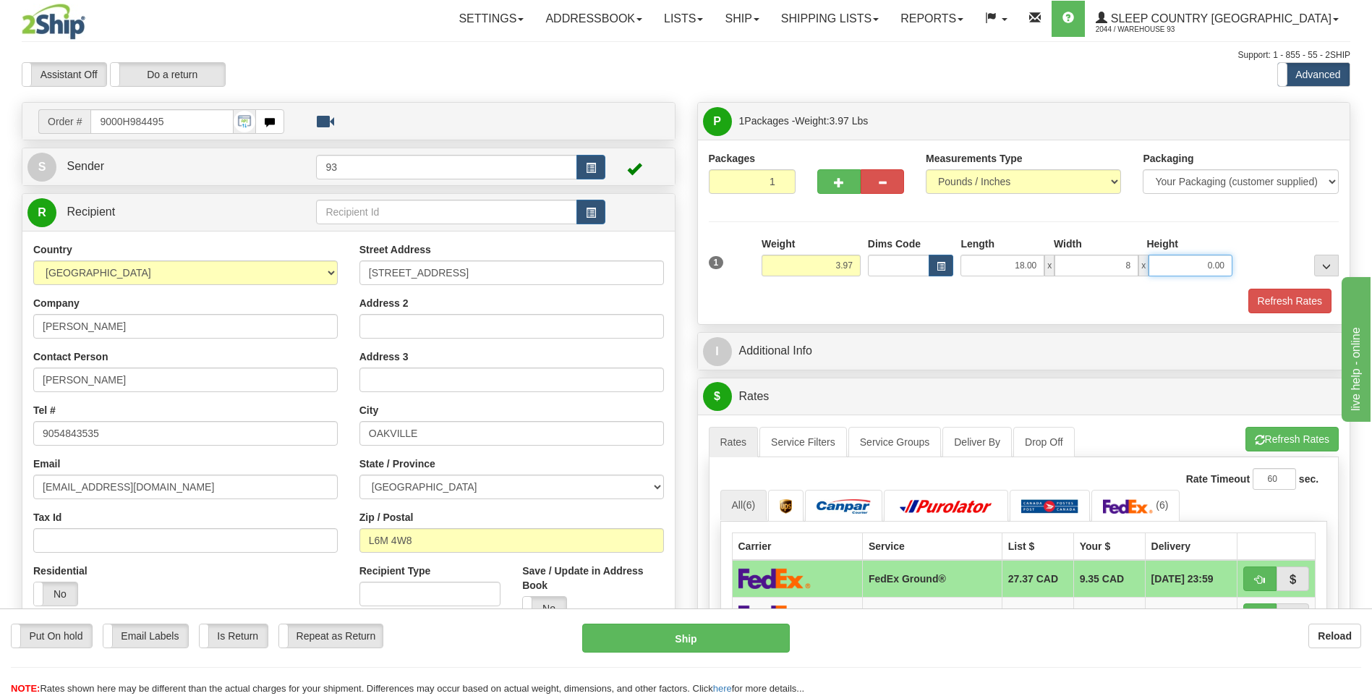
type input "8.00"
click at [1191, 256] on input "0.00" at bounding box center [1191, 266] width 84 height 22
type input "8.00"
click at [1280, 289] on button "Refresh Rates" at bounding box center [1290, 301] width 83 height 25
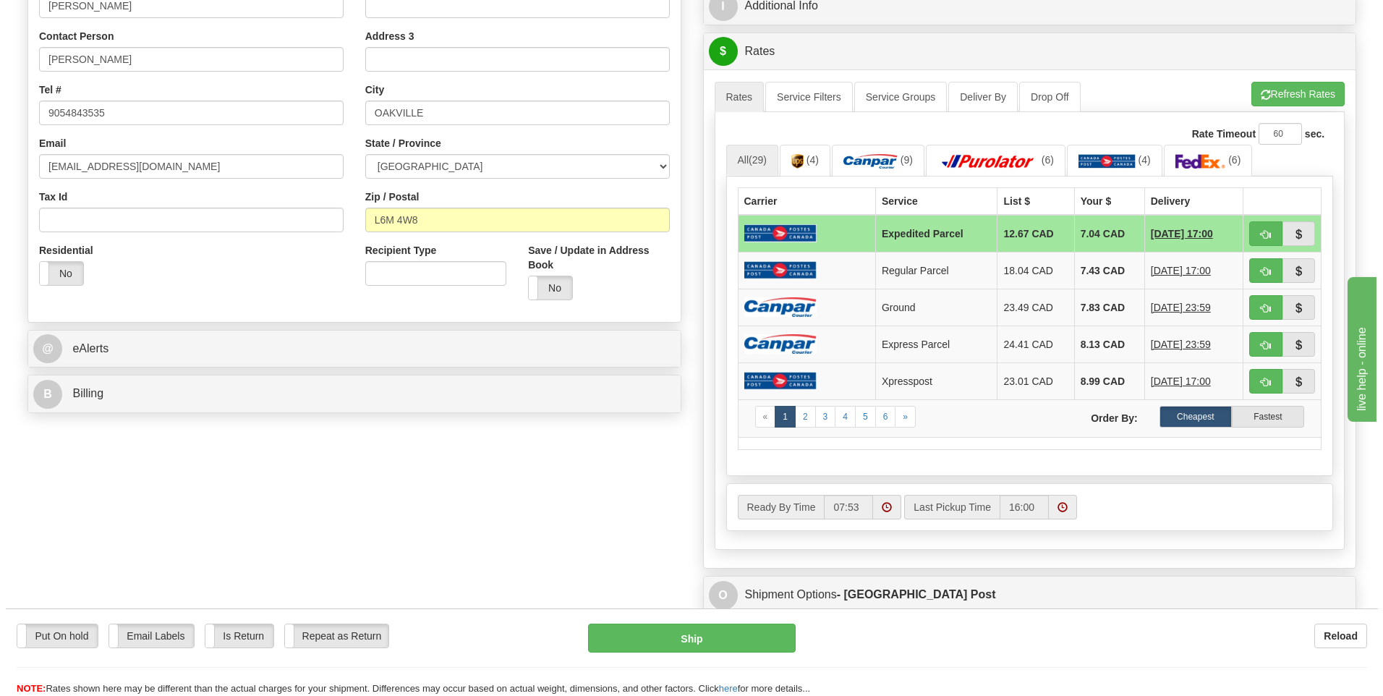
scroll to position [362, 0]
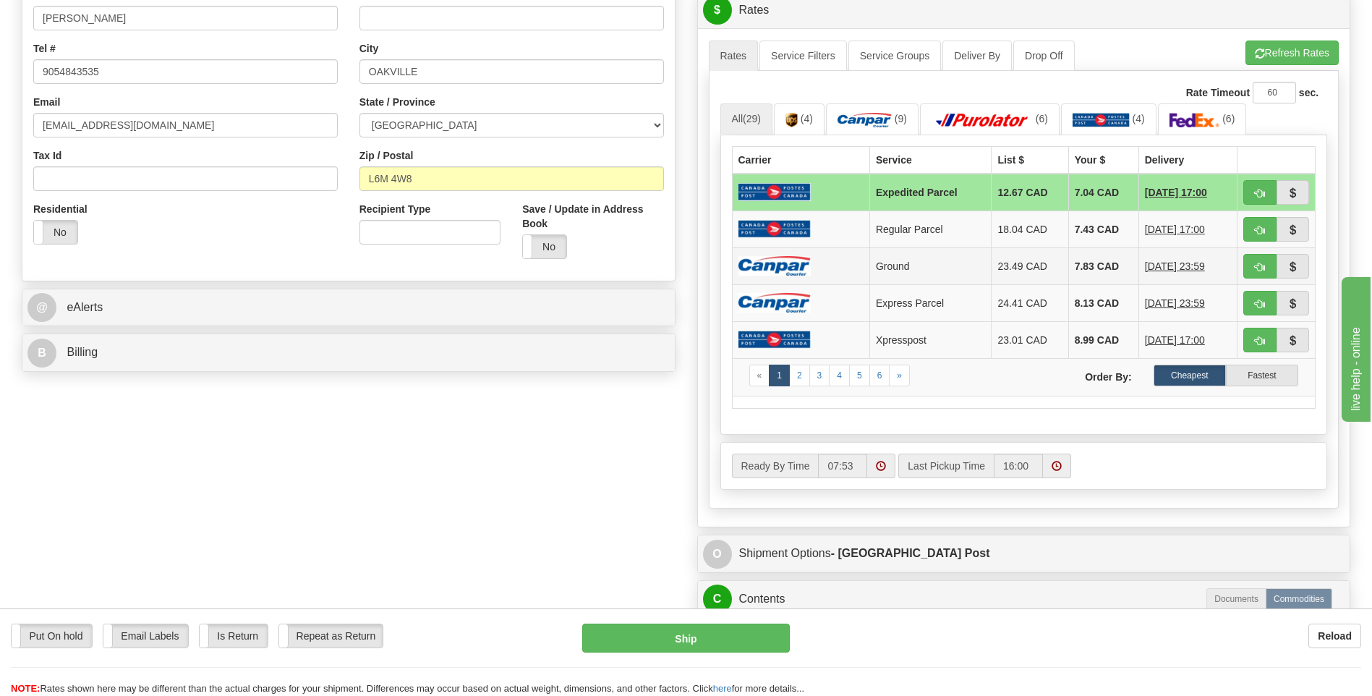
click at [924, 261] on td "Ground" at bounding box center [930, 265] width 122 height 37
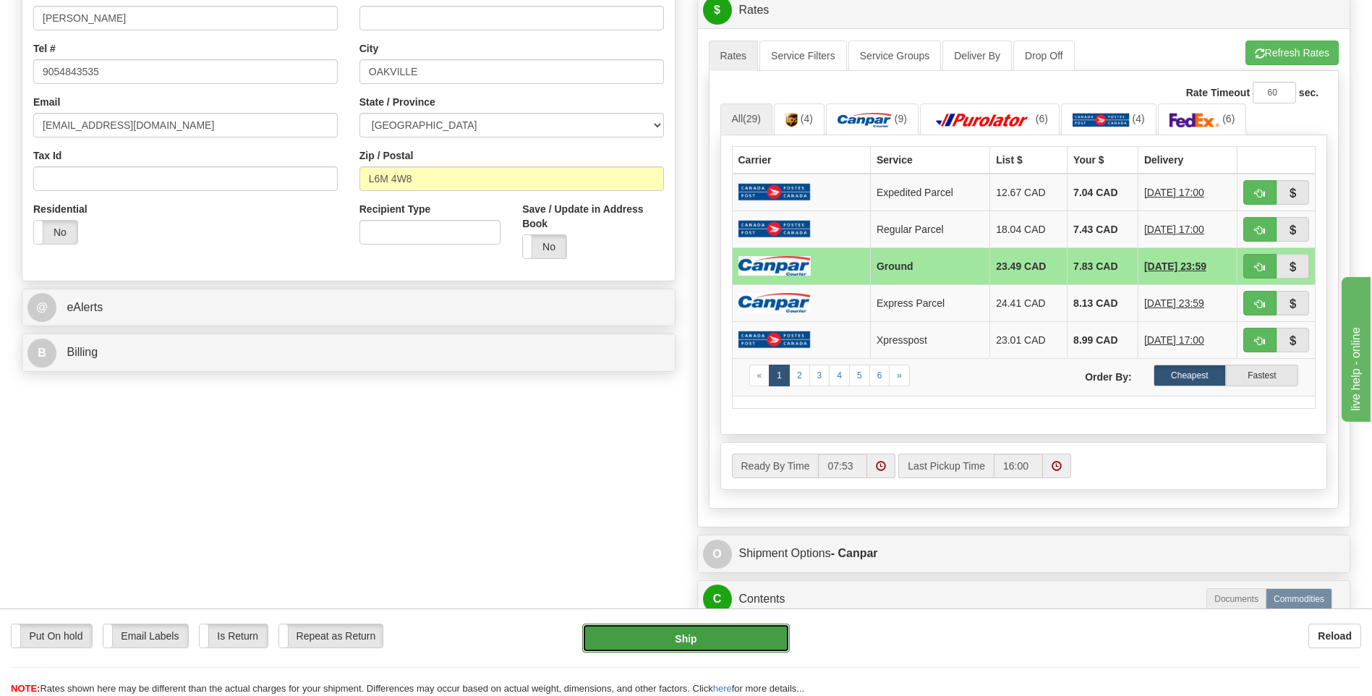
click at [749, 641] on button "Ship" at bounding box center [685, 638] width 207 height 29
type input "1"
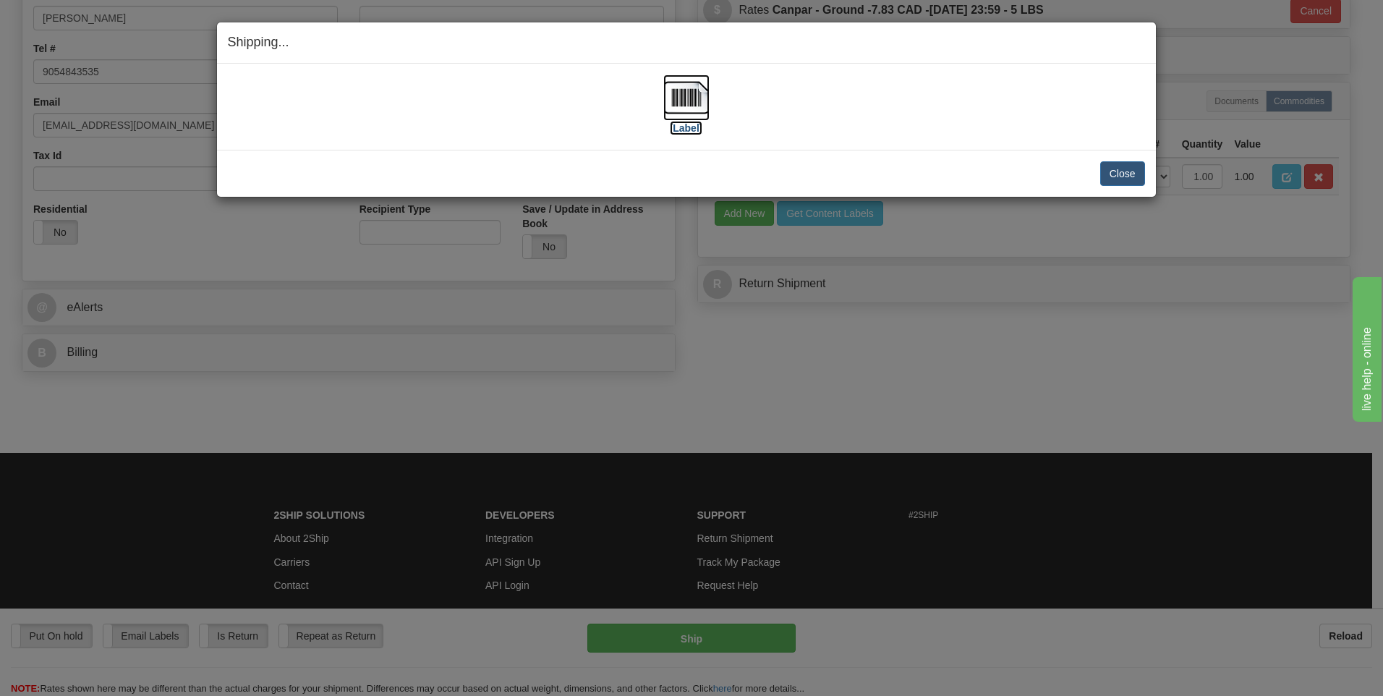
click at [691, 97] on img at bounding box center [686, 98] width 46 height 46
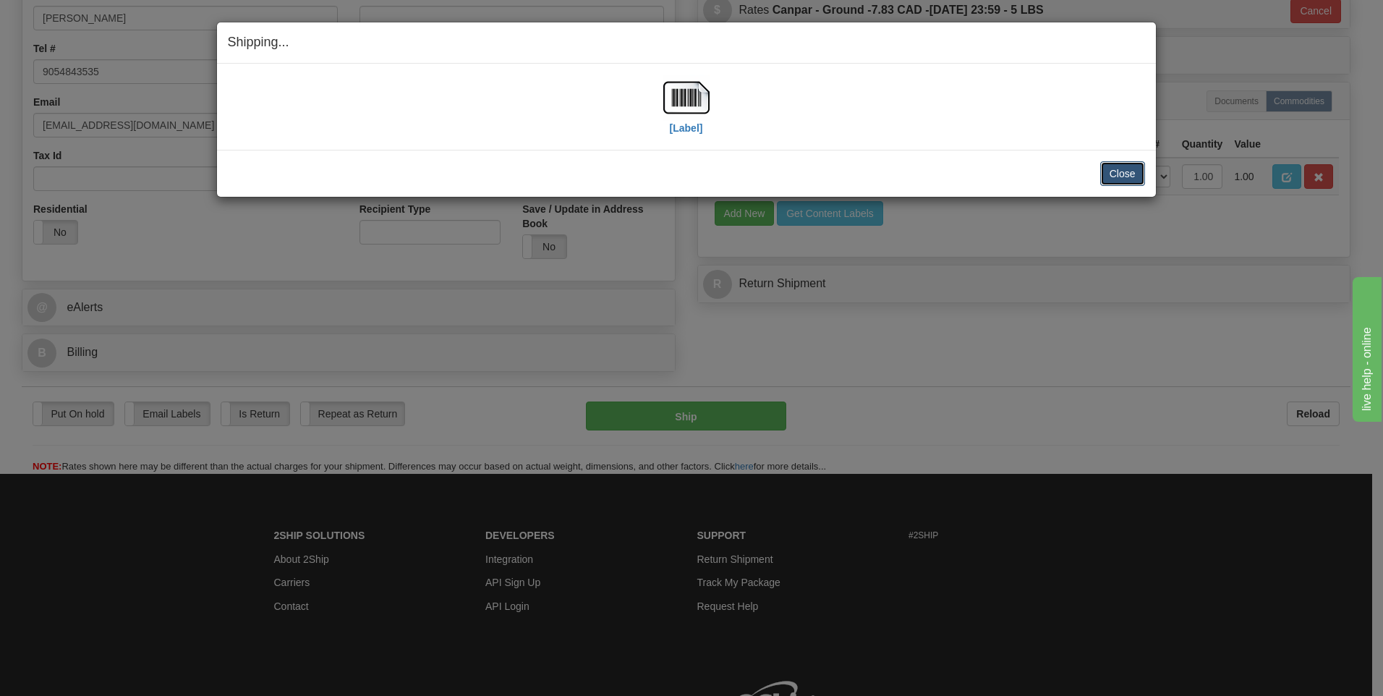
click at [1120, 177] on button "Close" at bounding box center [1122, 173] width 45 height 25
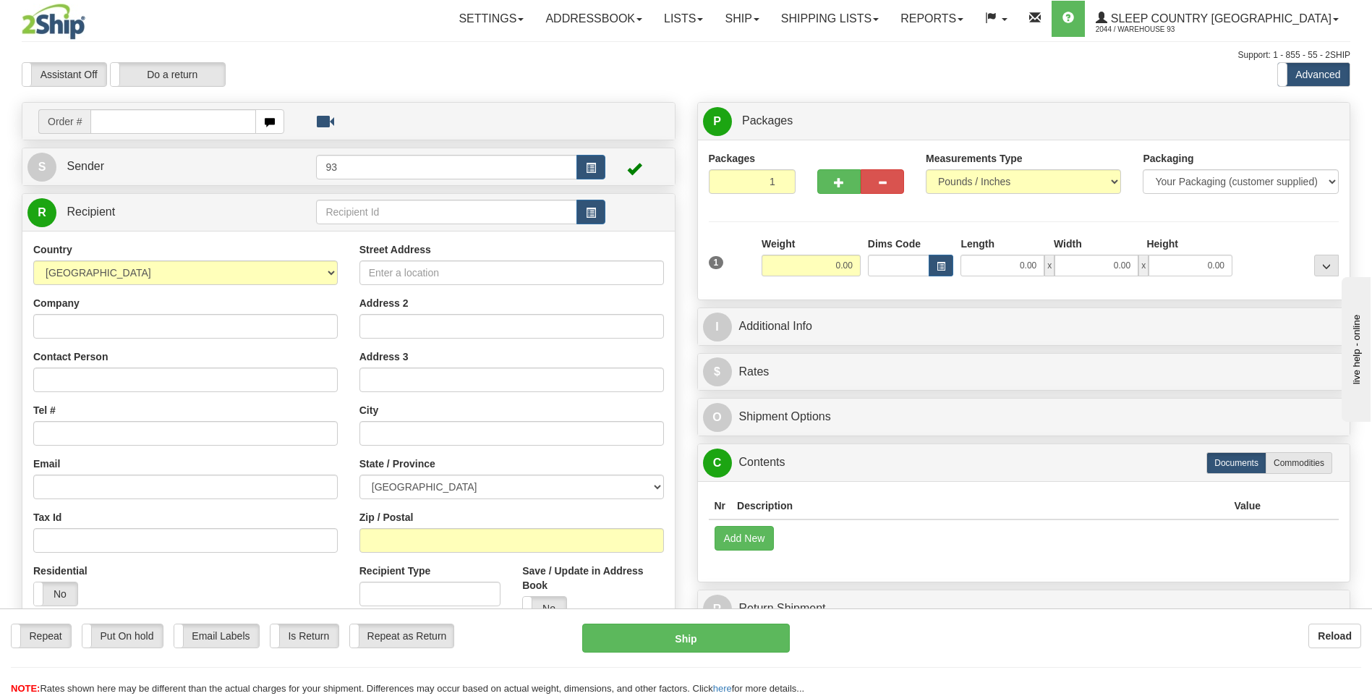
click at [143, 124] on input "text" at bounding box center [172, 121] width 165 height 25
type input "9000H984867"
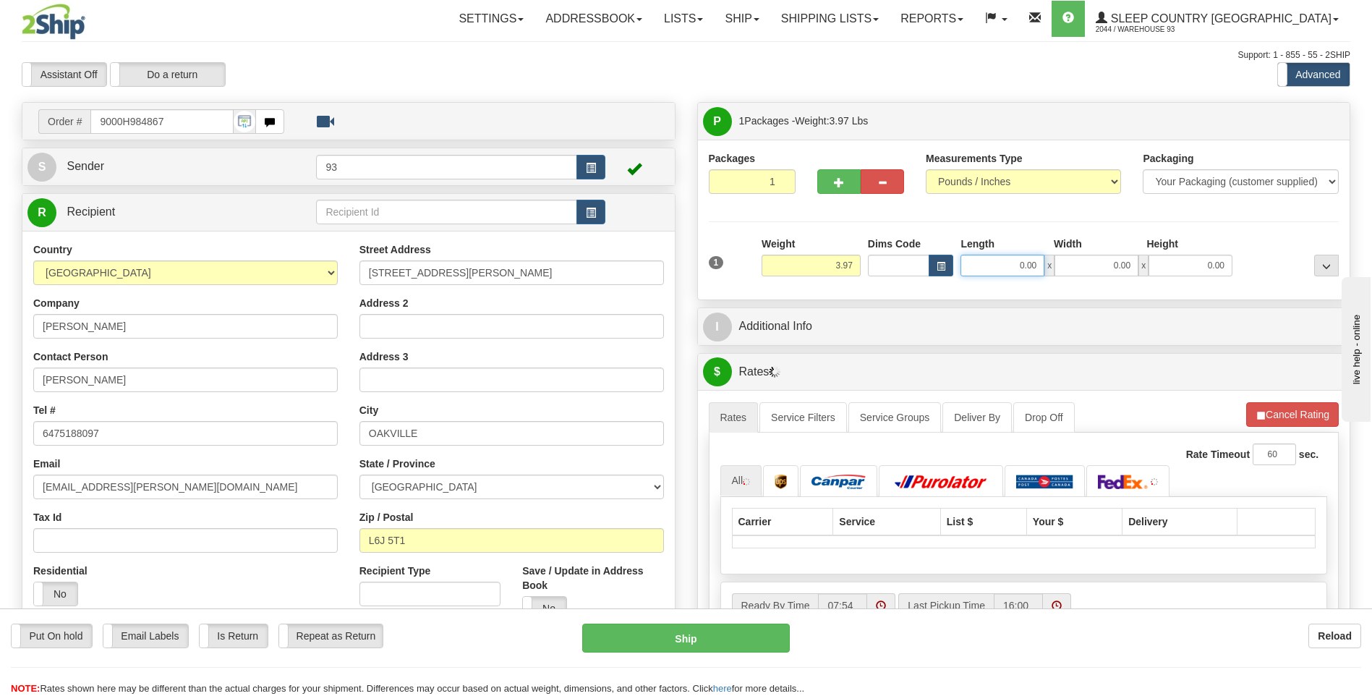
click at [1007, 269] on input "0.00" at bounding box center [1003, 266] width 84 height 22
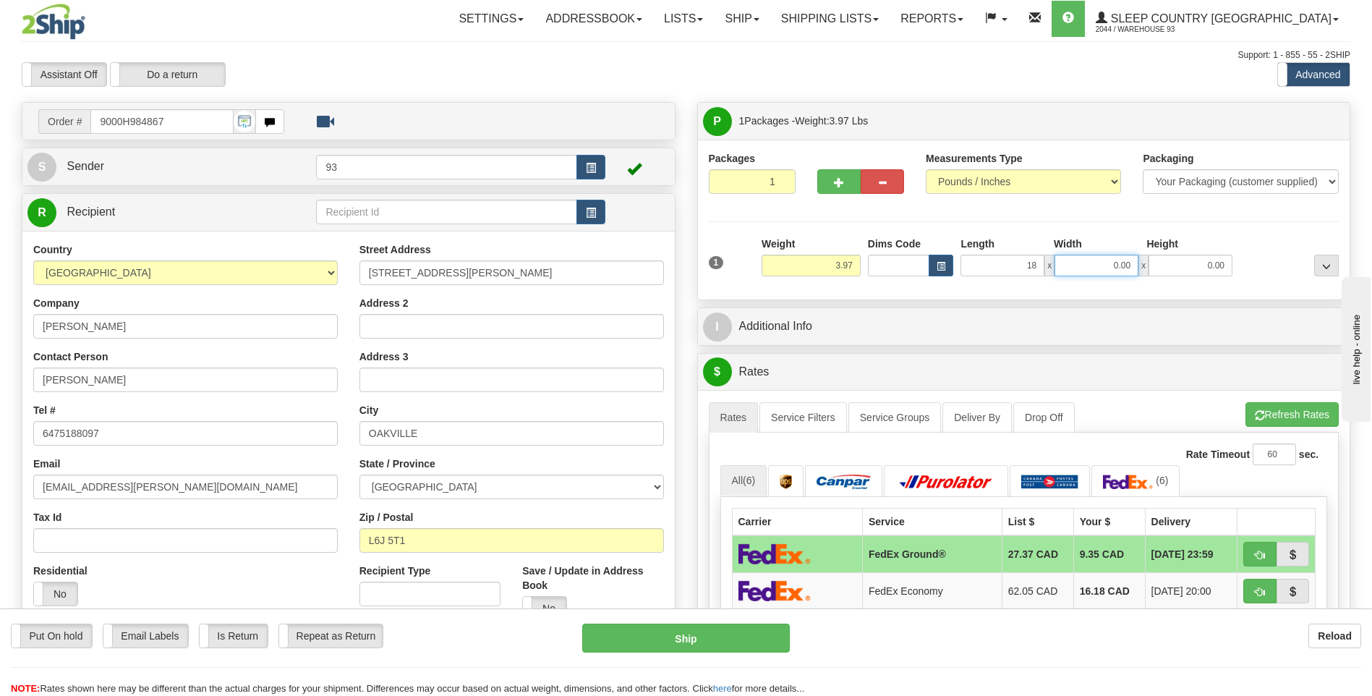
type input "18.00"
click at [1100, 270] on input "0.00" at bounding box center [1097, 266] width 84 height 22
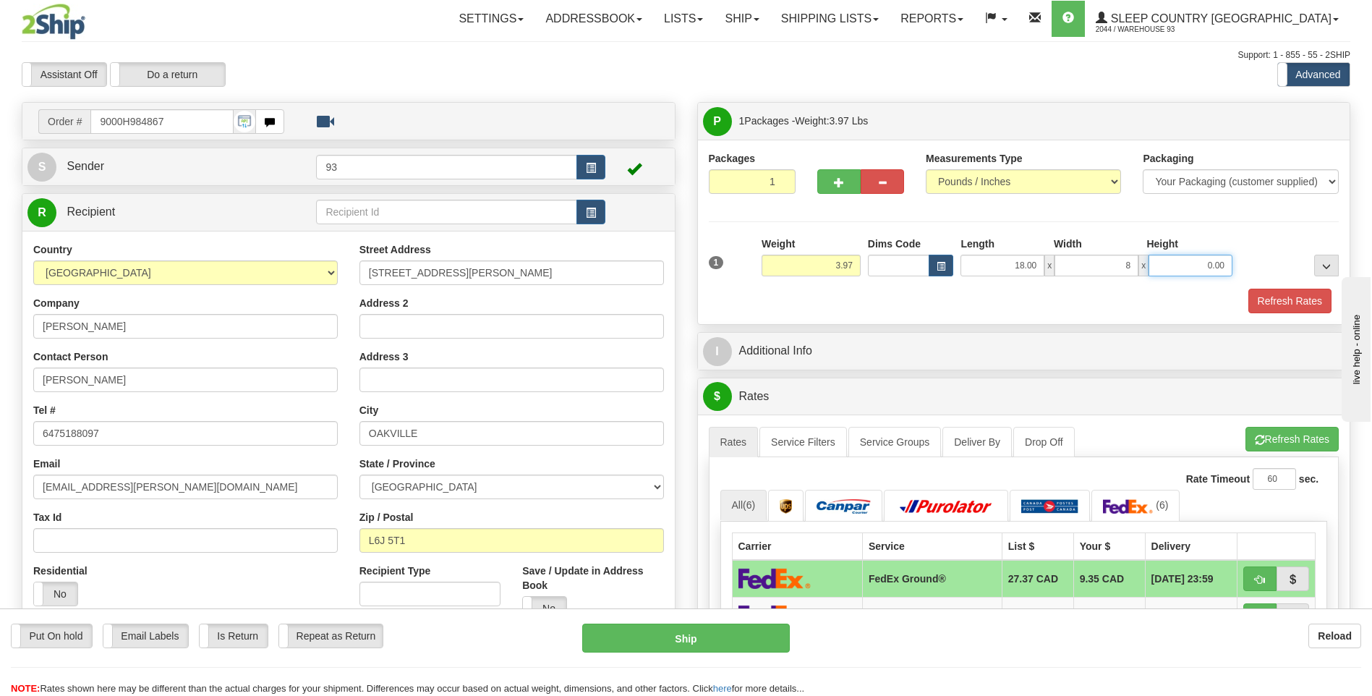
type input "8.00"
click at [1217, 265] on input "0.00" at bounding box center [1191, 266] width 84 height 22
type input "8.00"
click at [1300, 294] on button "Refresh Rates" at bounding box center [1290, 301] width 83 height 25
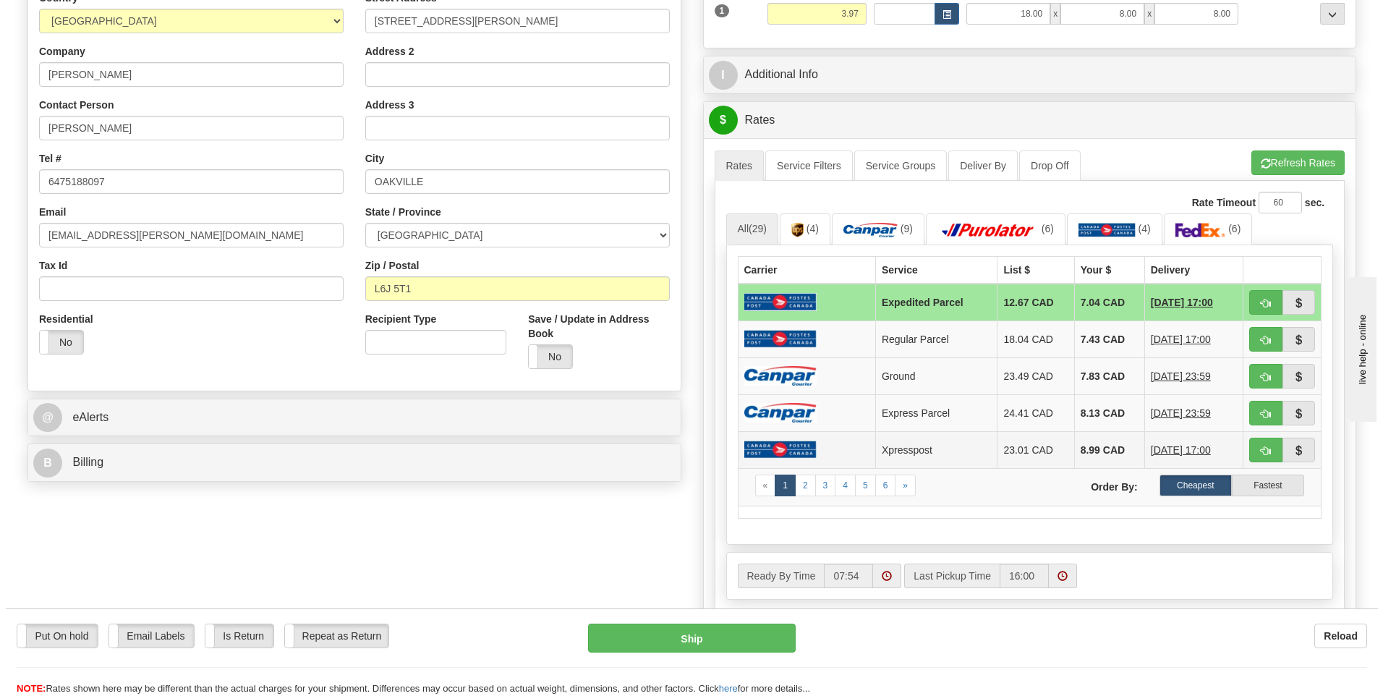
scroll to position [289, 0]
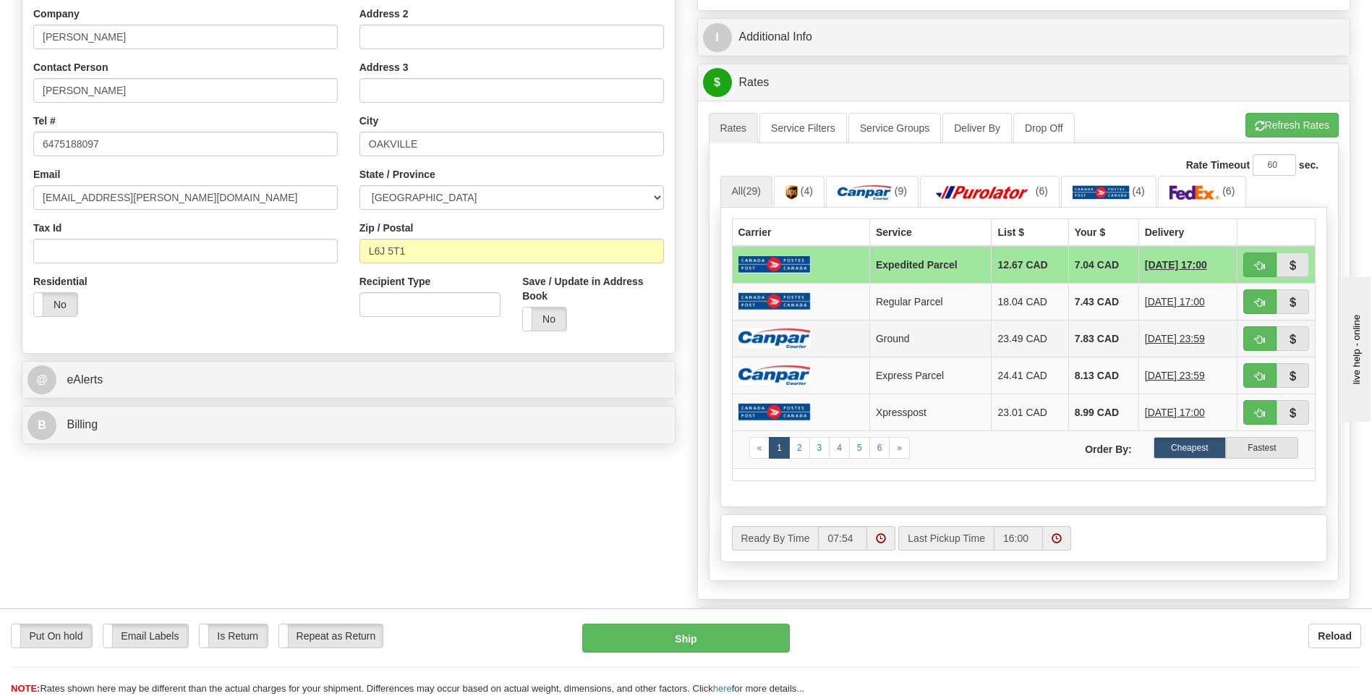
drag, startPoint x: 780, startPoint y: 335, endPoint x: 778, endPoint y: 346, distance: 11.8
click at [780, 335] on img at bounding box center [775, 338] width 72 height 20
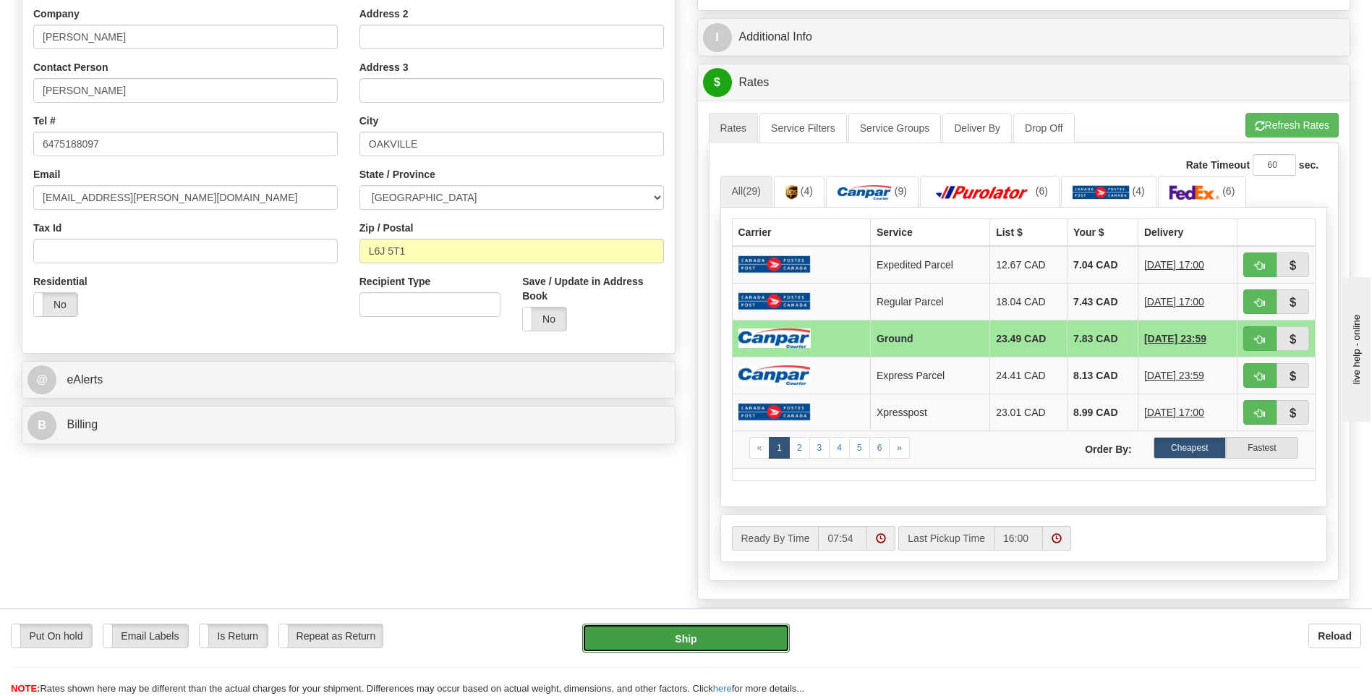
click at [747, 639] on button "Ship" at bounding box center [685, 638] width 207 height 29
type input "1"
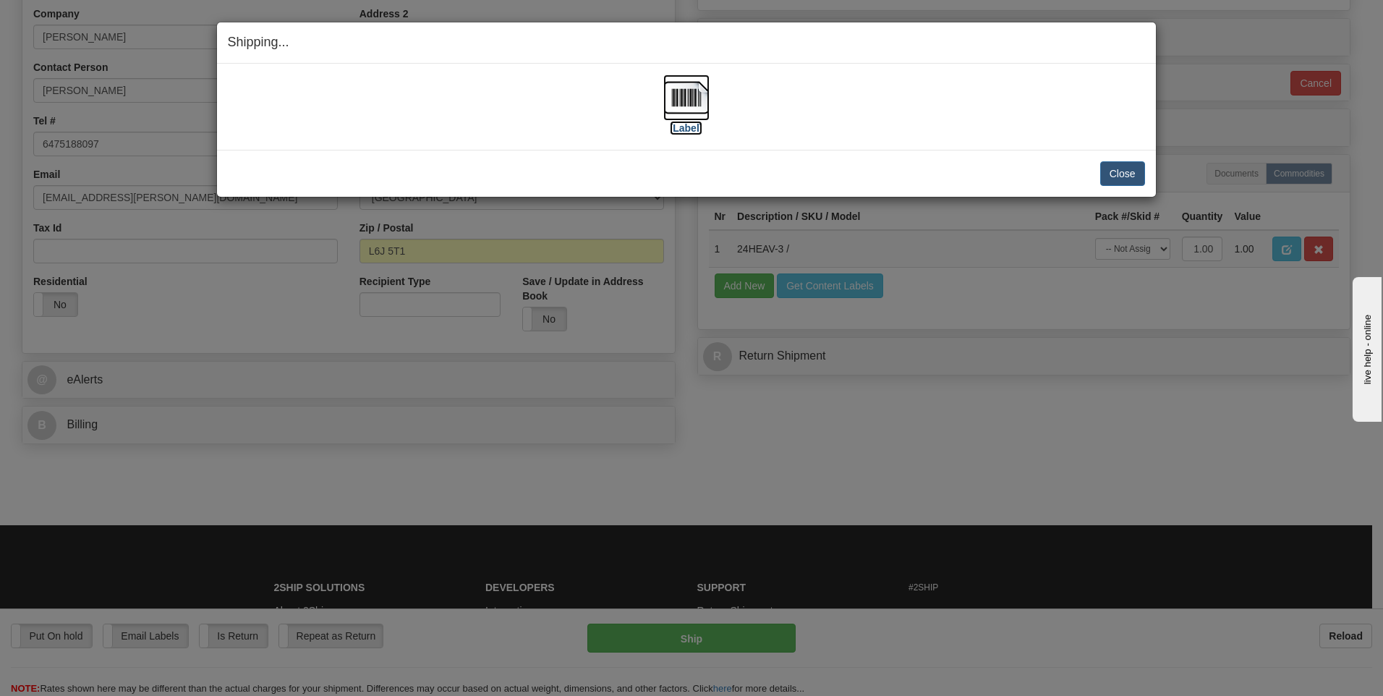
click at [686, 95] on img at bounding box center [686, 98] width 46 height 46
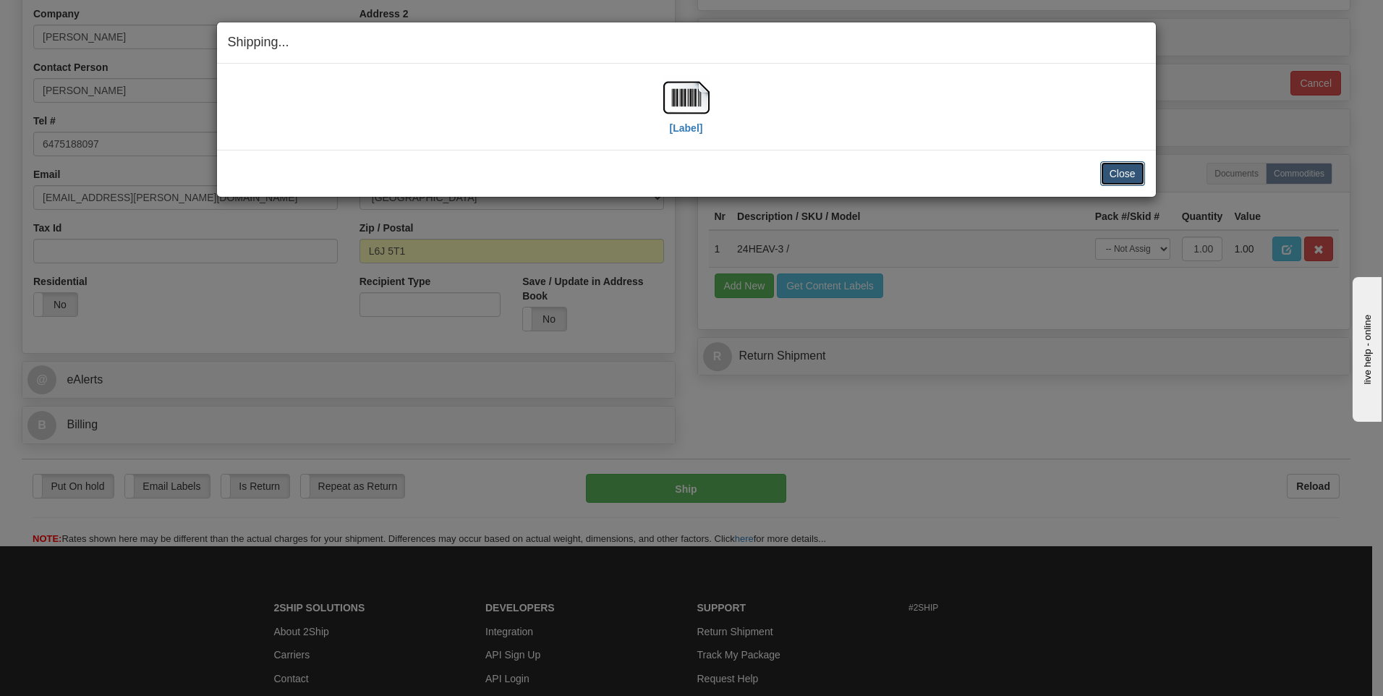
click at [1118, 169] on button "Close" at bounding box center [1122, 173] width 45 height 25
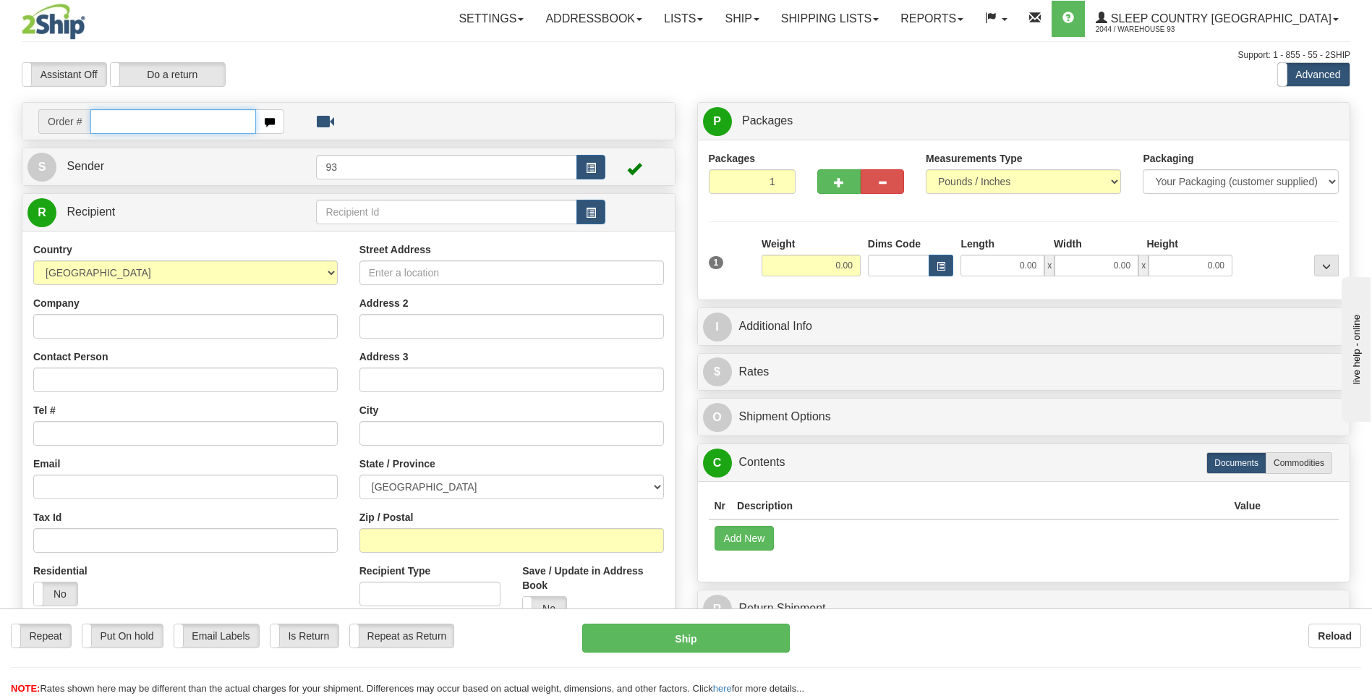
click at [131, 121] on div "Toggle navigation Settings Shipping Preferences Fields Preferences New" at bounding box center [686, 407] width 1372 height 814
type input "9000H984943"
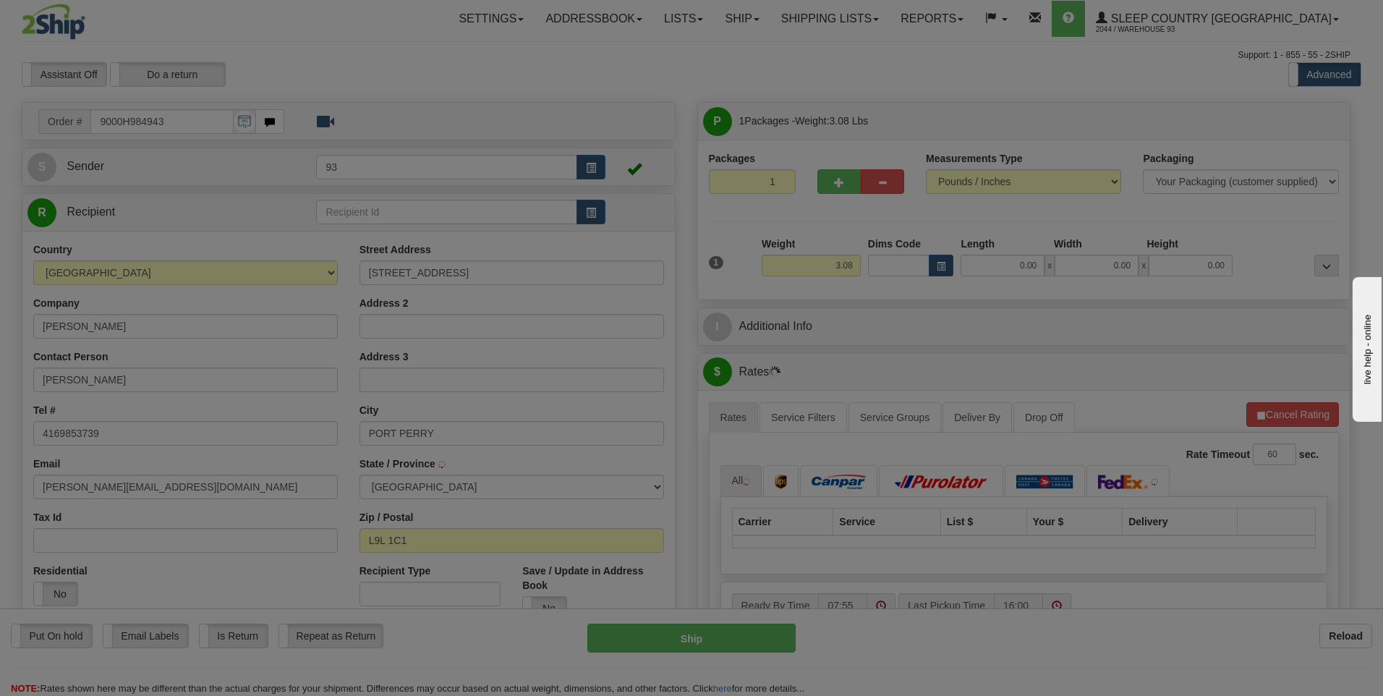
type input "PRINCE ALBERT"
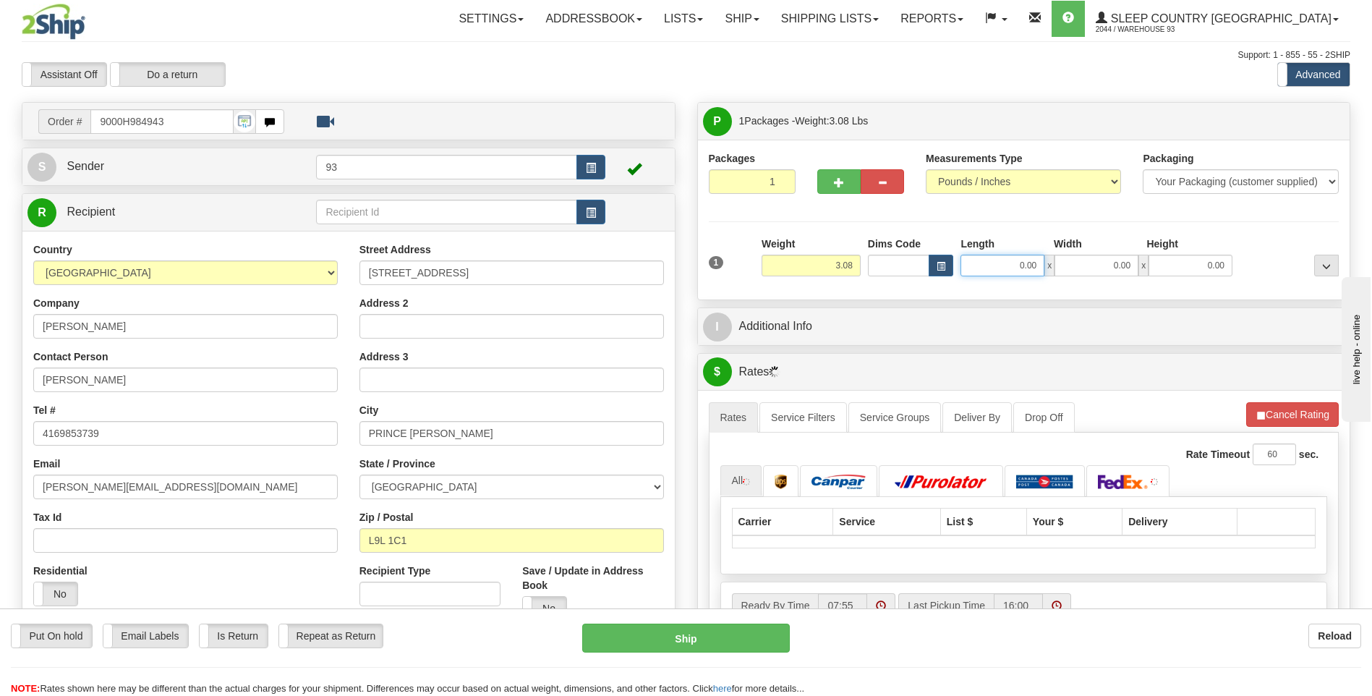
click at [994, 260] on input "0.00" at bounding box center [1003, 266] width 84 height 22
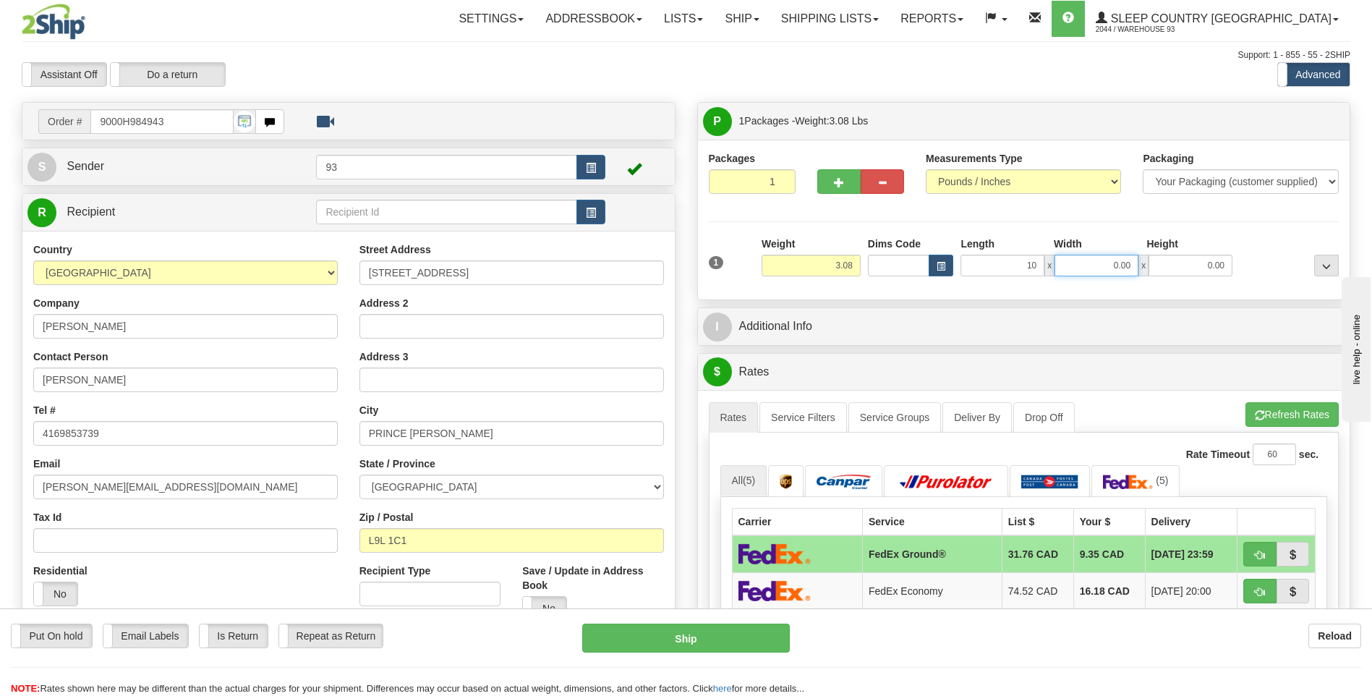
type input "10.00"
click at [1087, 265] on input "0.00" at bounding box center [1097, 266] width 84 height 22
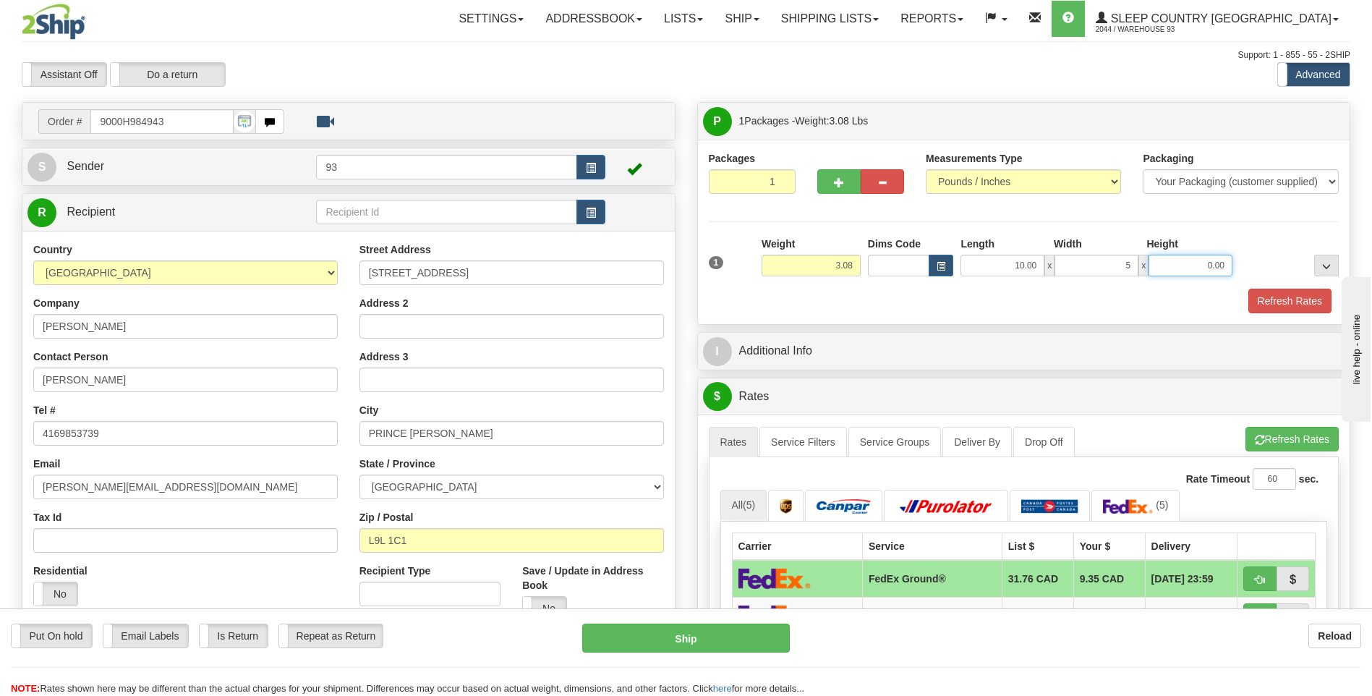
type input "5.00"
click at [1165, 270] on input "0.00" at bounding box center [1191, 266] width 84 height 22
type input "5.00"
click at [1264, 297] on button "Refresh Rates" at bounding box center [1290, 301] width 83 height 25
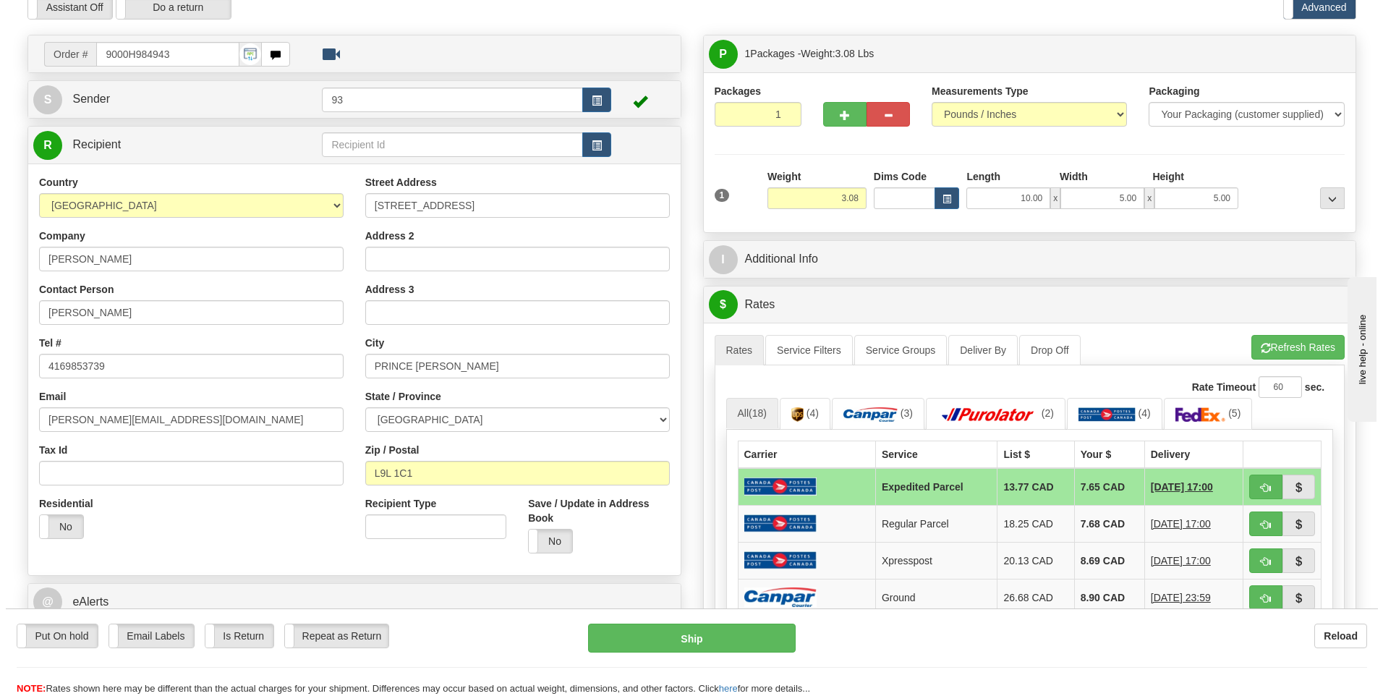
scroll to position [217, 0]
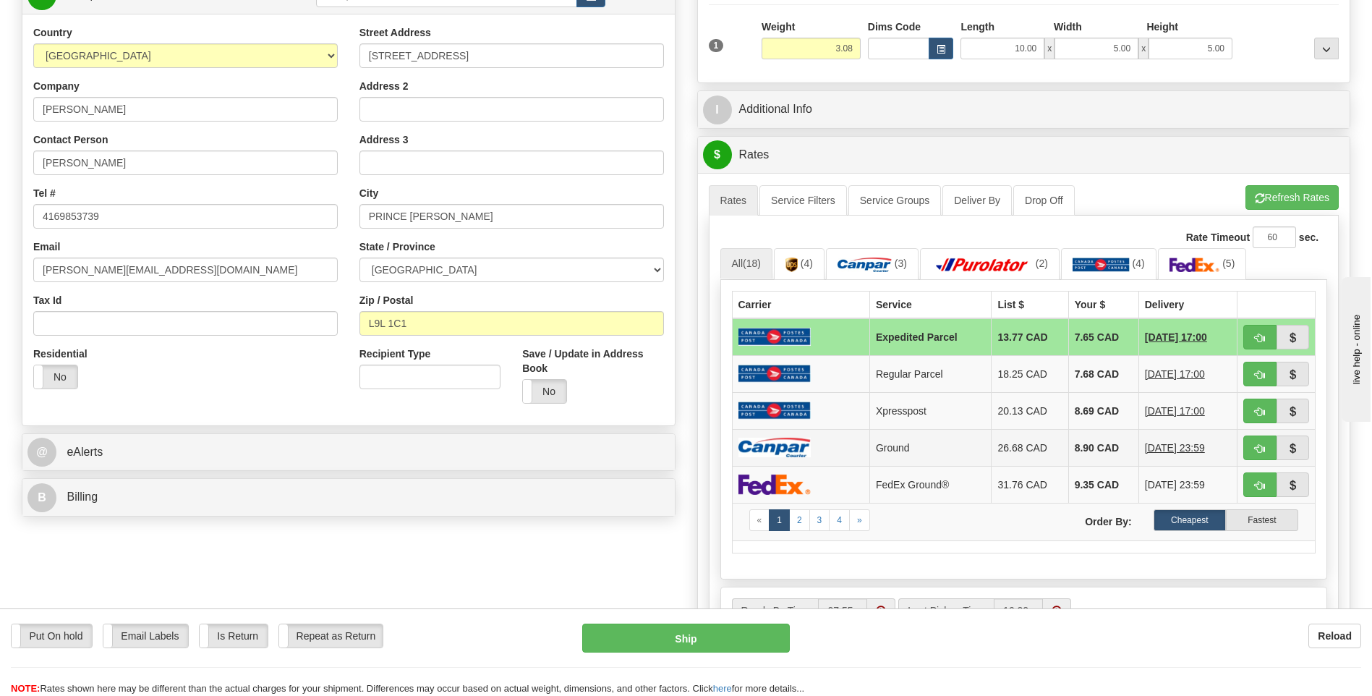
click at [782, 443] on img at bounding box center [775, 448] width 72 height 20
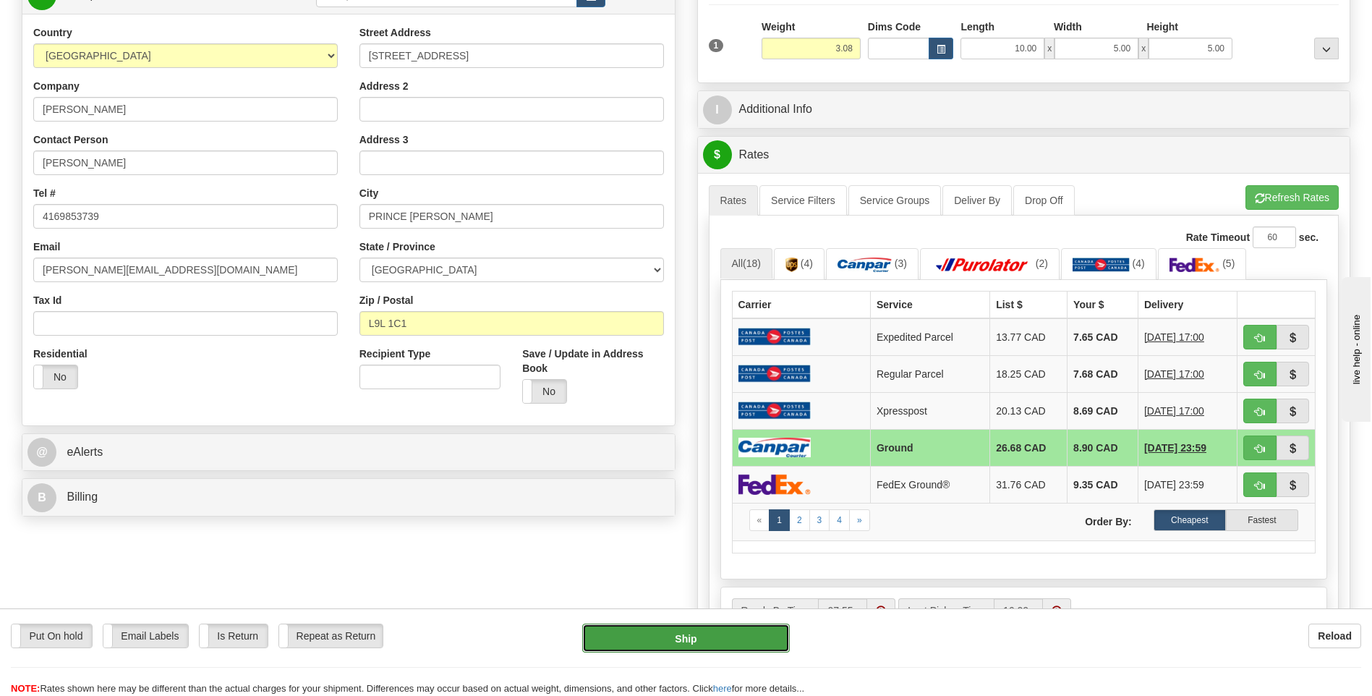
click at [741, 639] on button "Ship" at bounding box center [685, 638] width 207 height 29
type input "1"
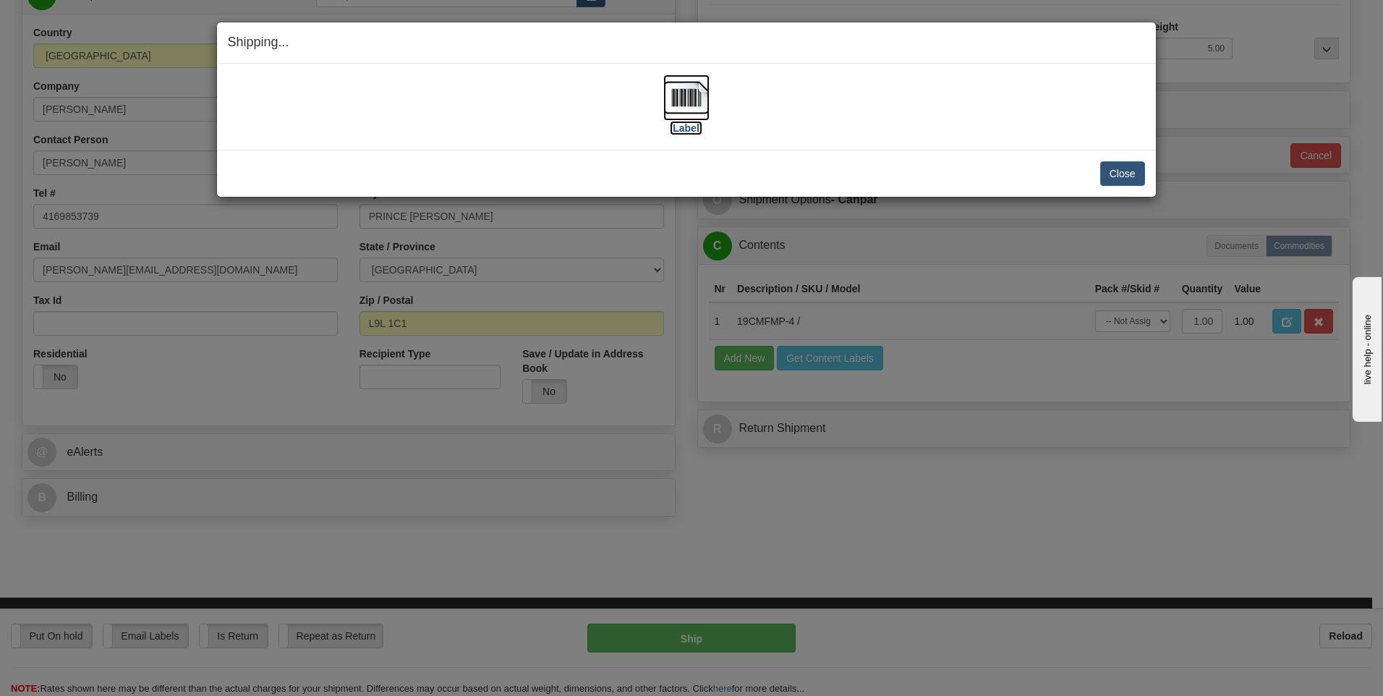
click at [696, 98] on img at bounding box center [686, 98] width 46 height 46
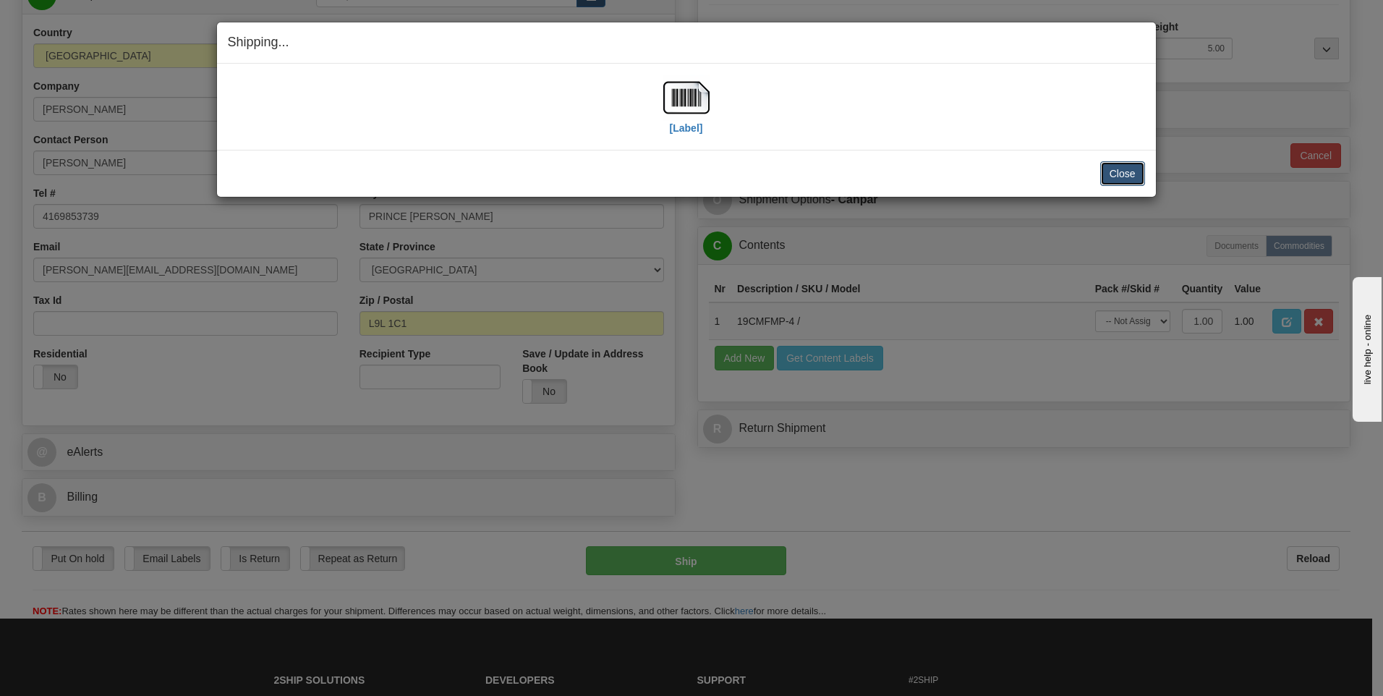
click at [1135, 169] on button "Close" at bounding box center [1122, 173] width 45 height 25
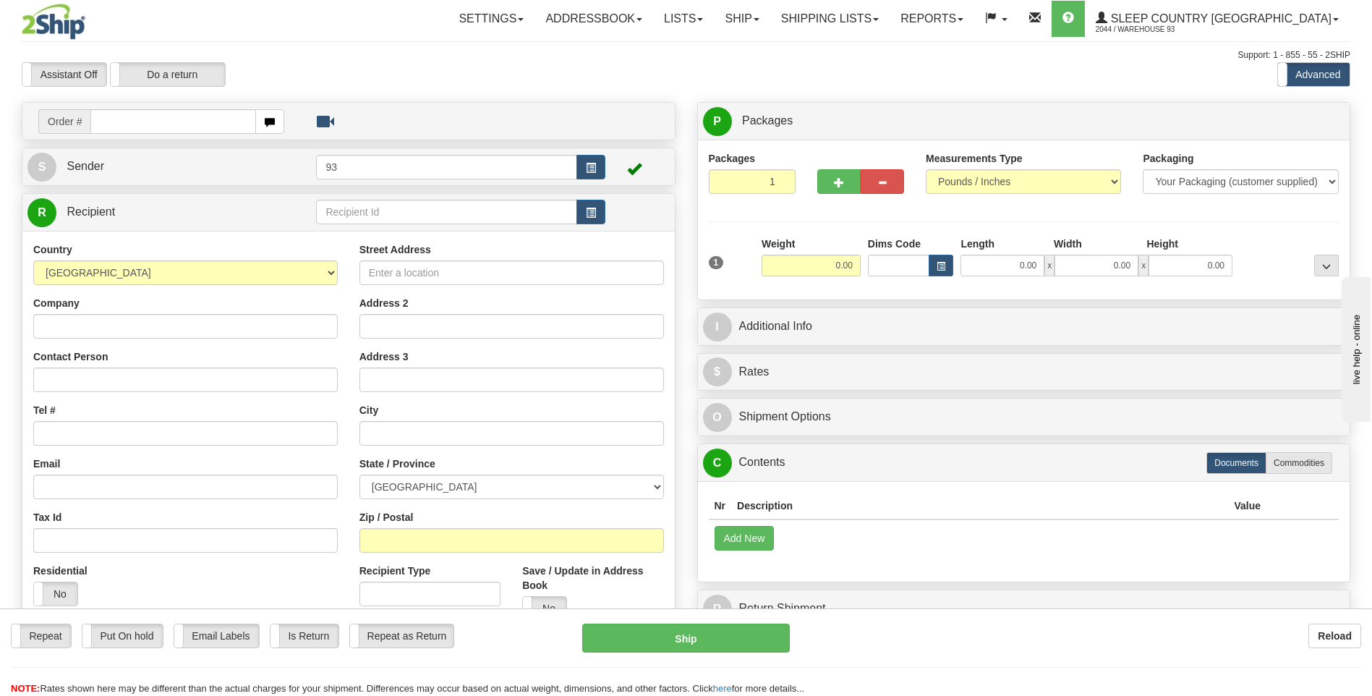
click at [119, 117] on input "text" at bounding box center [172, 121] width 165 height 25
type input "9000H985079"
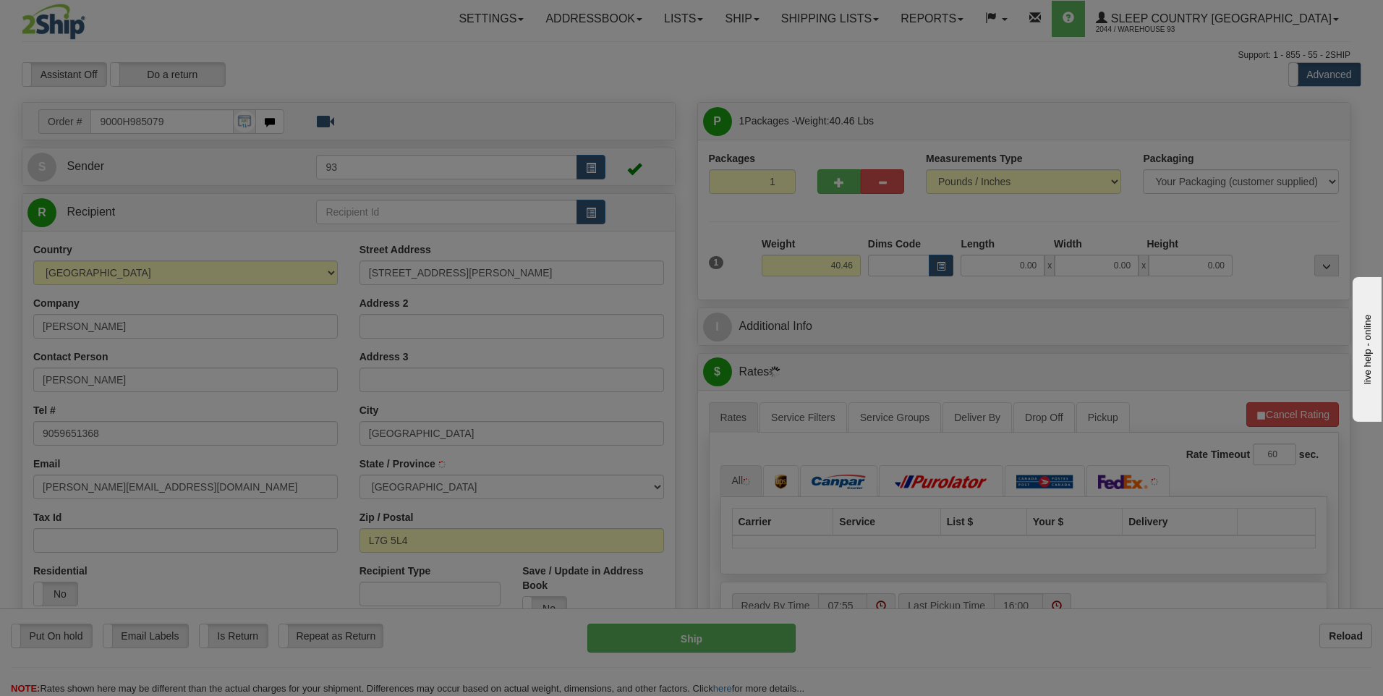
type input "[GEOGRAPHIC_DATA]"
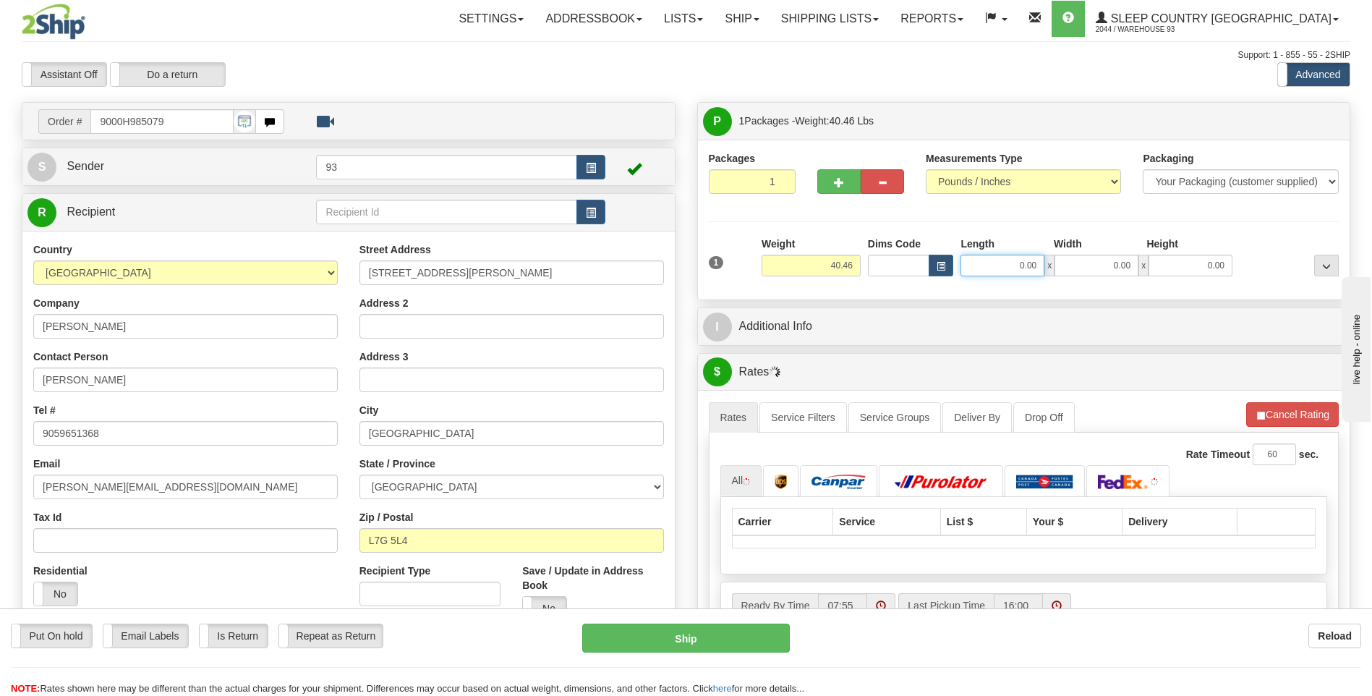
click at [1007, 263] on input "0.00" at bounding box center [1003, 266] width 84 height 22
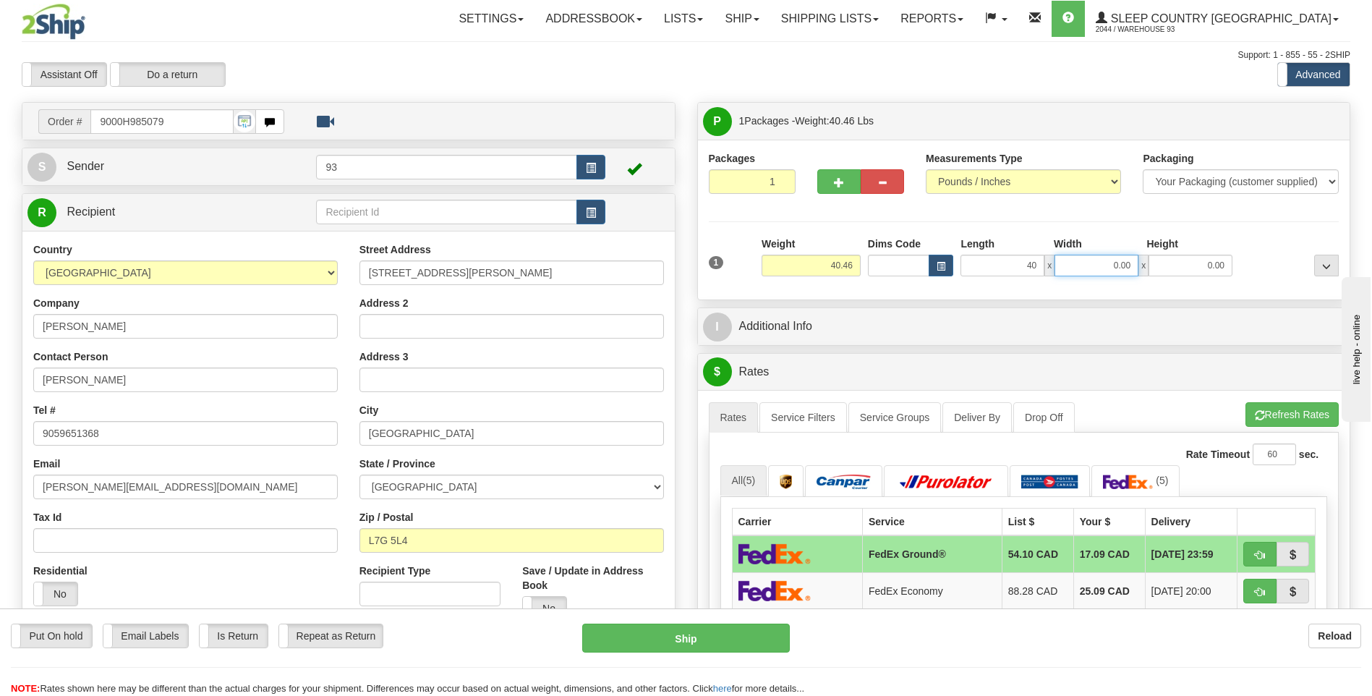
type input "40.00"
click at [1126, 264] on input "0.00" at bounding box center [1097, 266] width 84 height 22
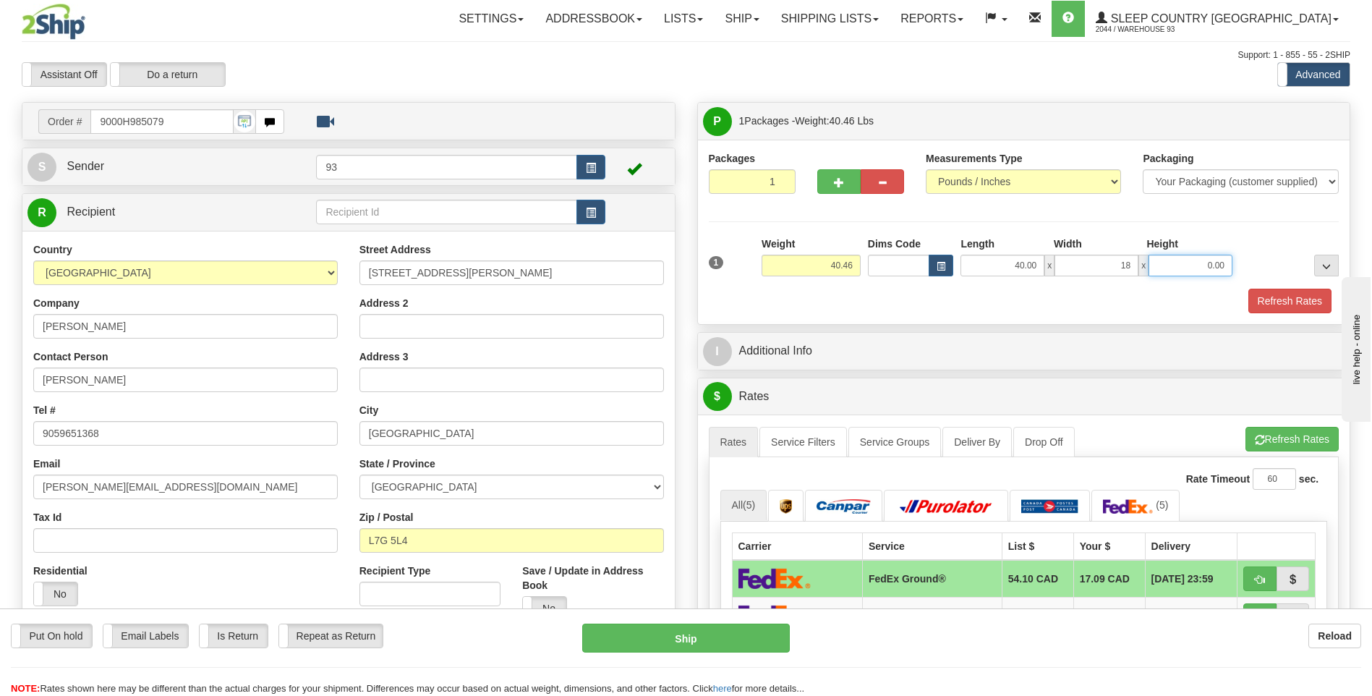
type input "18.00"
click at [1189, 269] on input "0.00" at bounding box center [1191, 266] width 84 height 22
type input "18.00"
click at [1298, 305] on button "Refresh Rates" at bounding box center [1290, 301] width 83 height 25
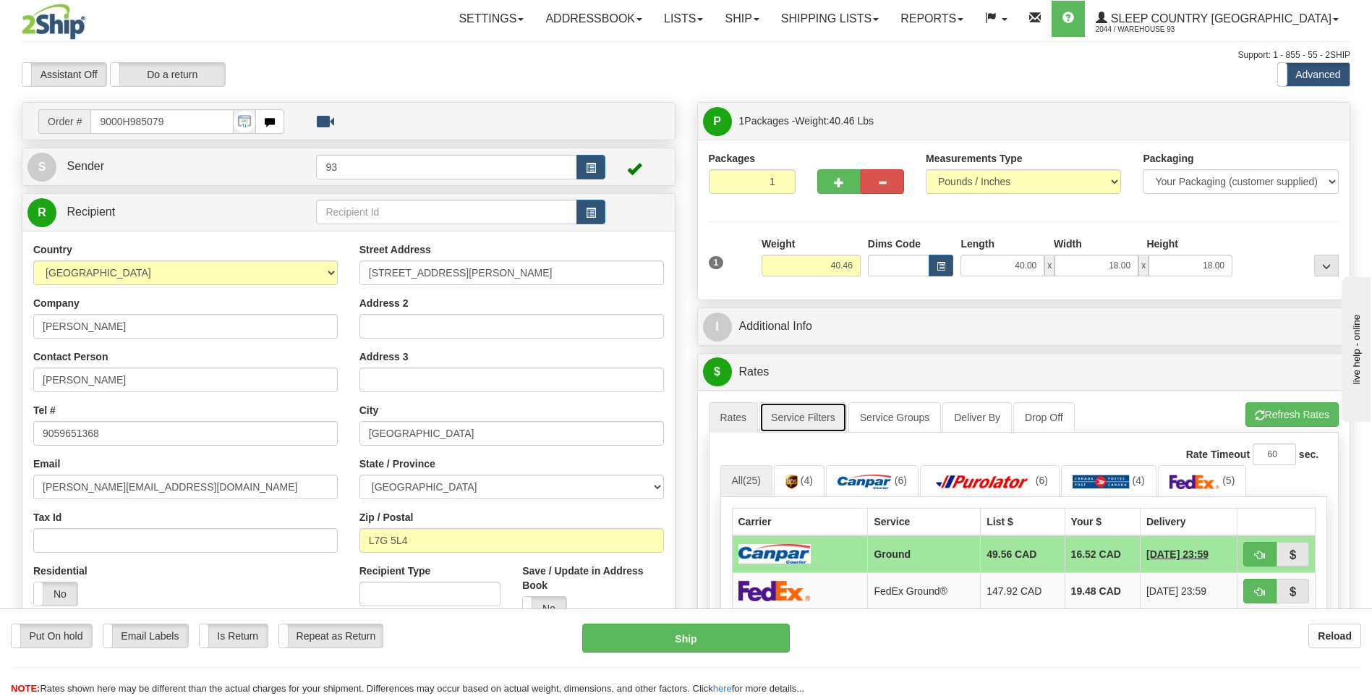
click at [809, 420] on link "Service Filters" at bounding box center [804, 417] width 88 height 30
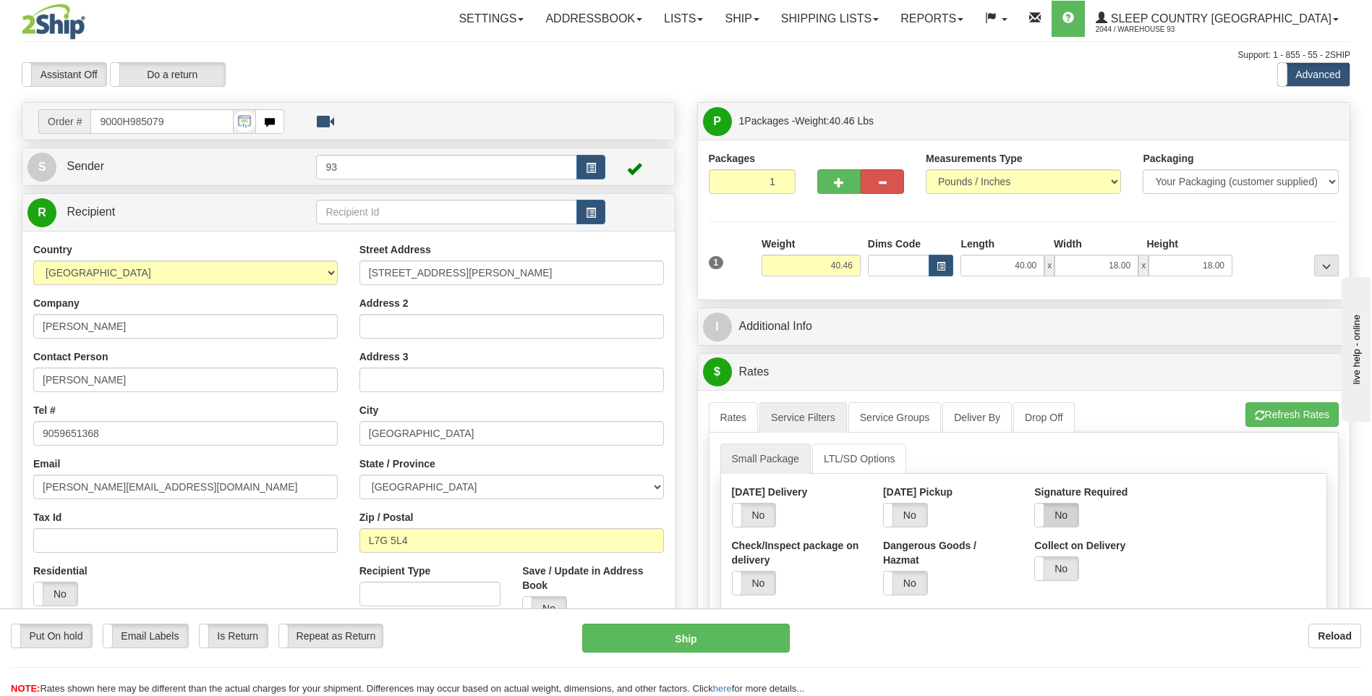
click at [1059, 519] on label "No" at bounding box center [1056, 514] width 43 height 23
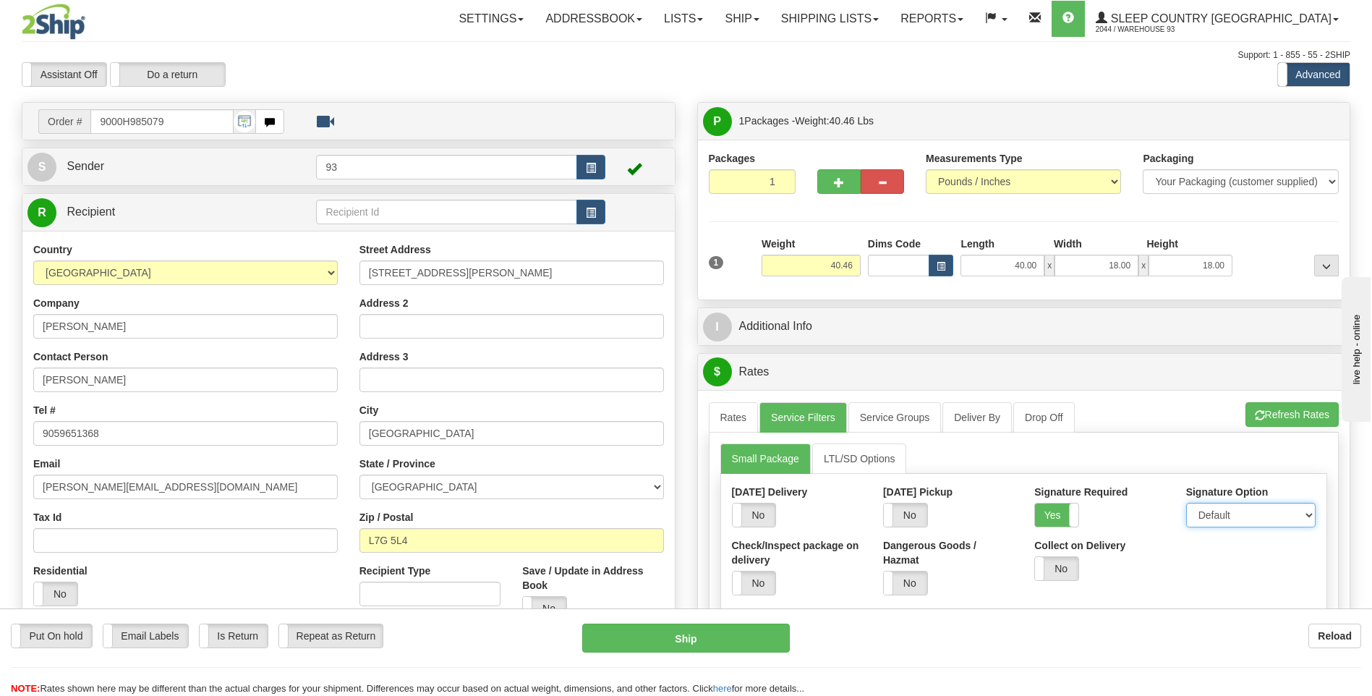
click at [1223, 518] on select "Default Adult Direct Indirect No Signature Required" at bounding box center [1250, 515] width 129 height 25
select select "1"
click at [1186, 503] on select "Default Adult Direct Indirect No Signature Required" at bounding box center [1250, 515] width 129 height 25
click at [722, 413] on link "Rates" at bounding box center [734, 417] width 50 height 30
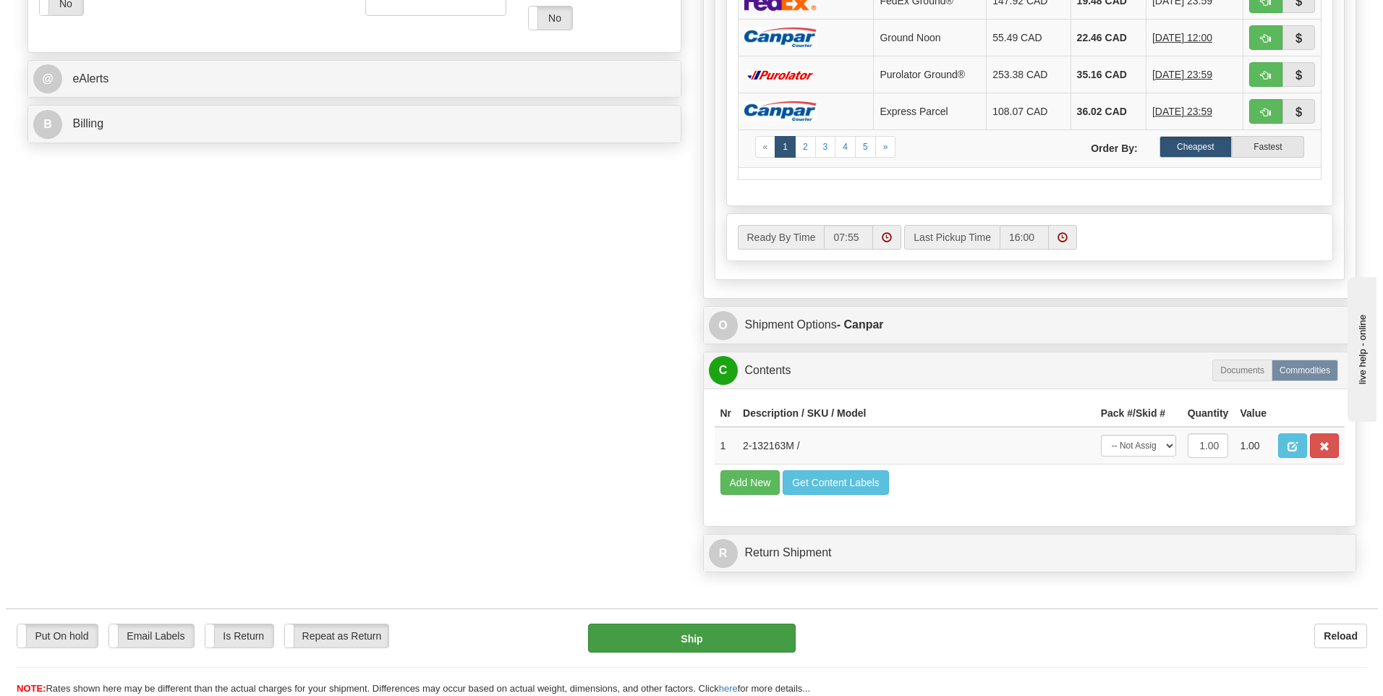
scroll to position [651, 0]
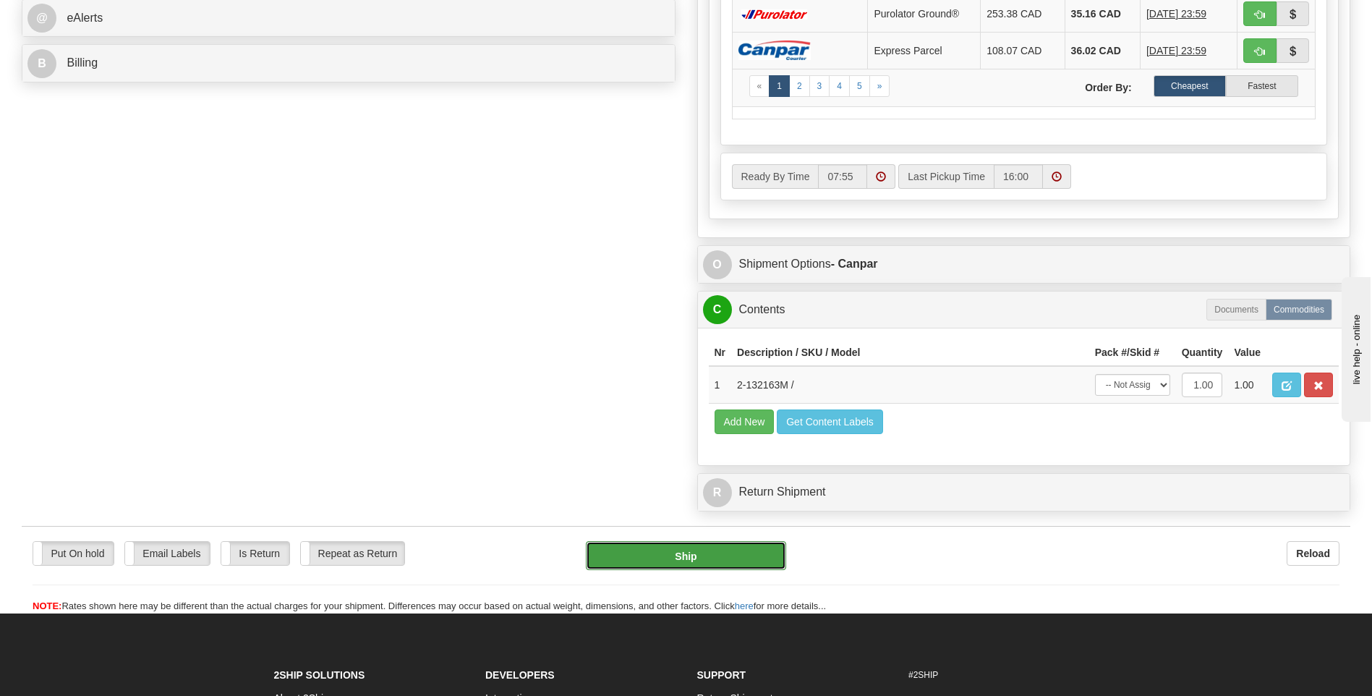
click at [733, 559] on button "Ship" at bounding box center [686, 555] width 200 height 29
type input "1"
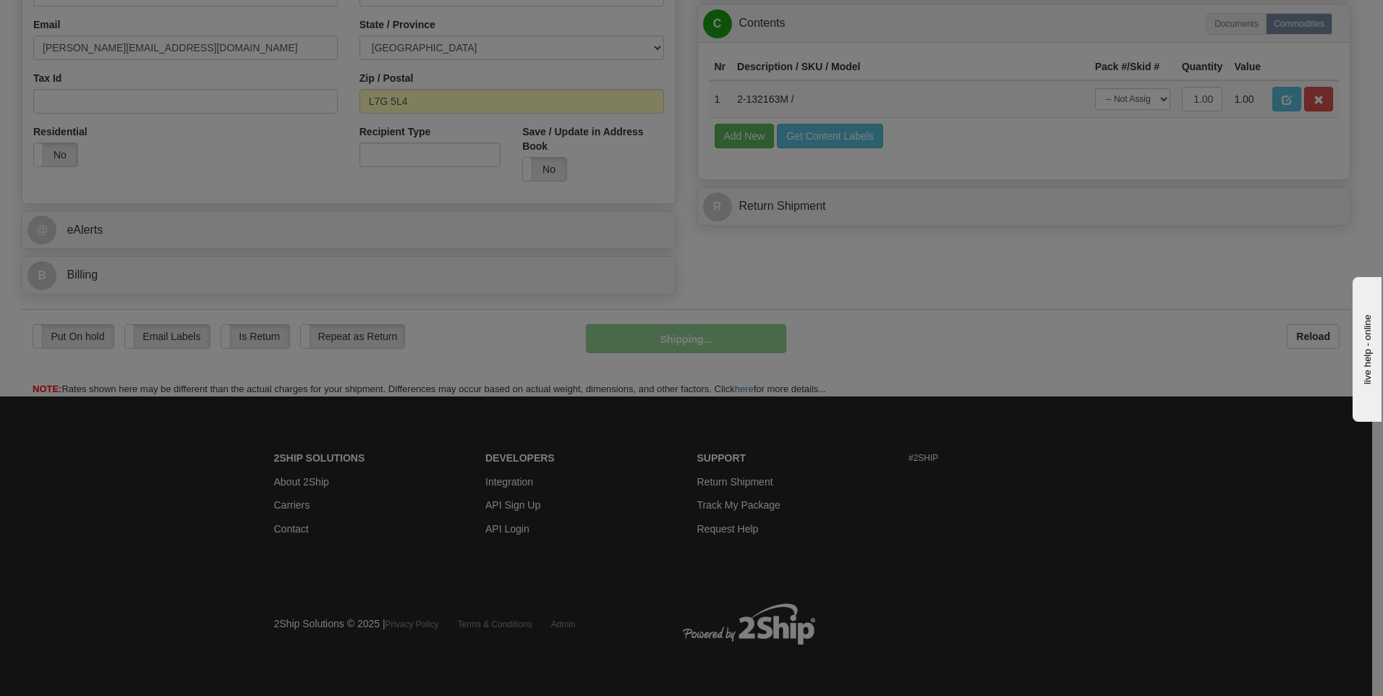
scroll to position [440, 0]
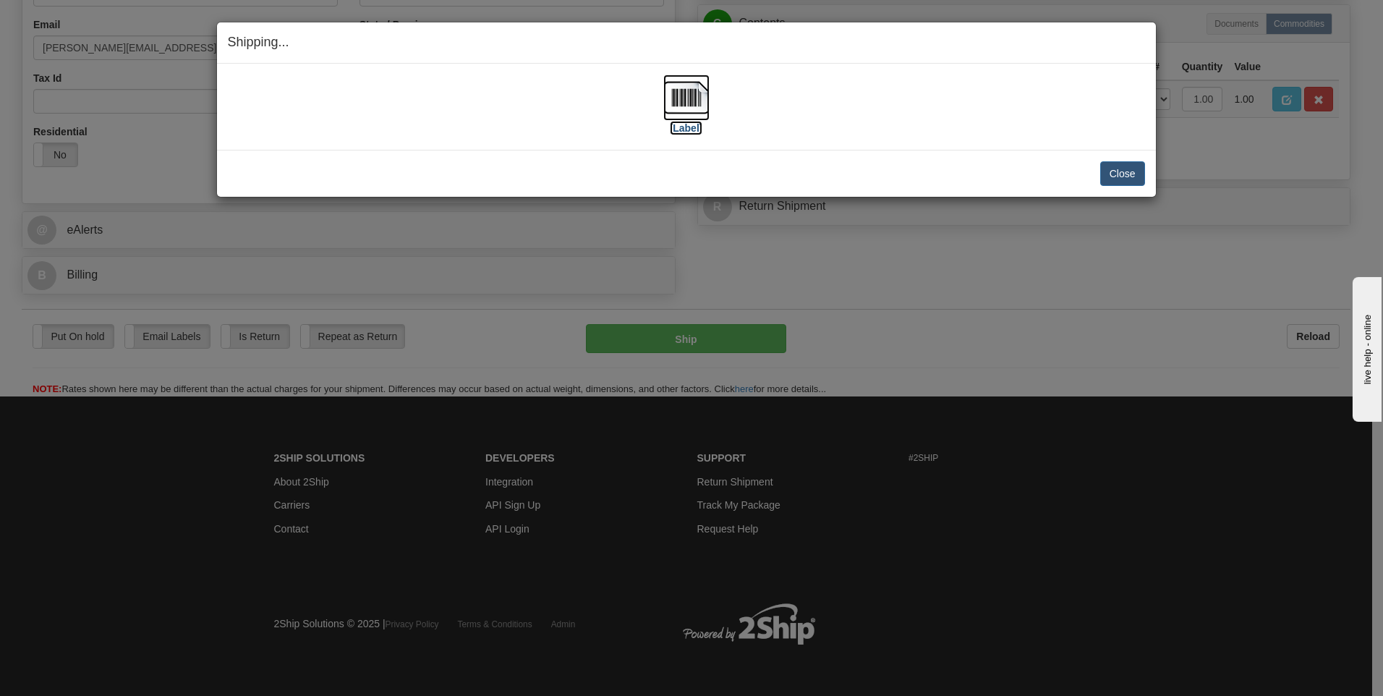
click at [684, 99] on img at bounding box center [686, 98] width 46 height 46
click at [1130, 170] on button "Close" at bounding box center [1122, 173] width 45 height 25
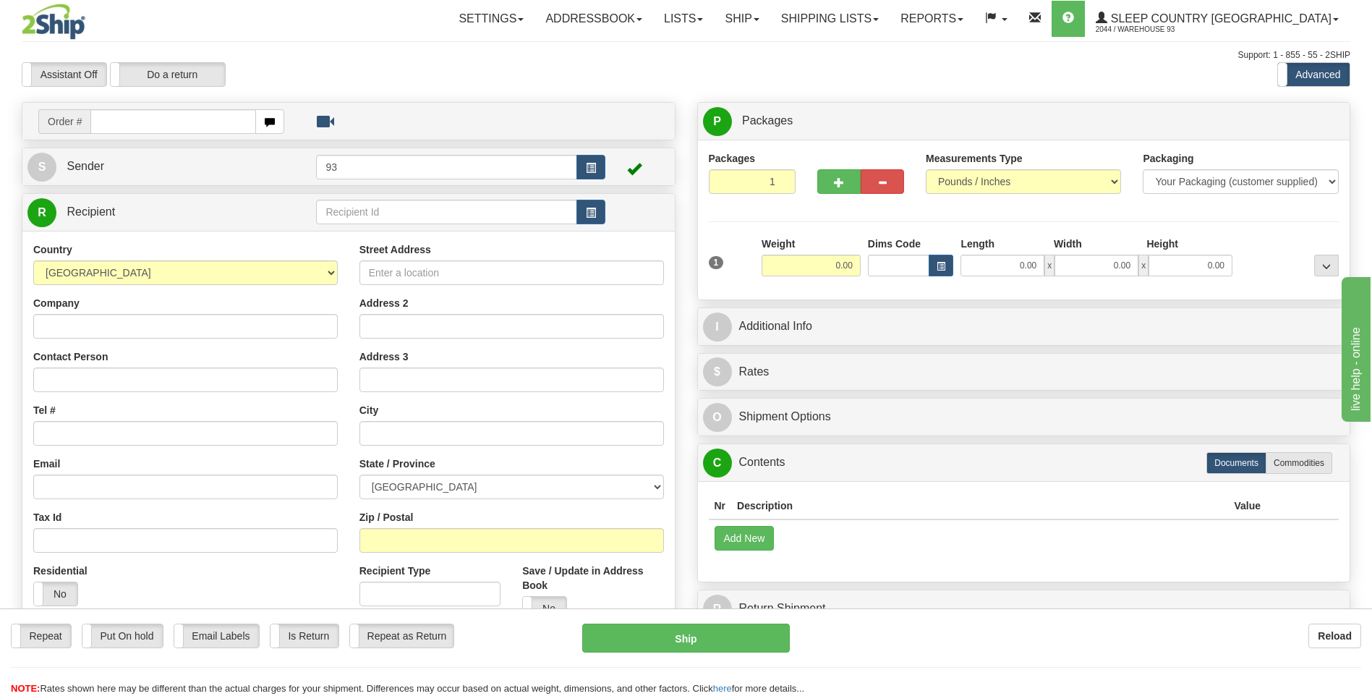
click at [196, 120] on input "text" at bounding box center [172, 121] width 165 height 25
type input "9000H985125"
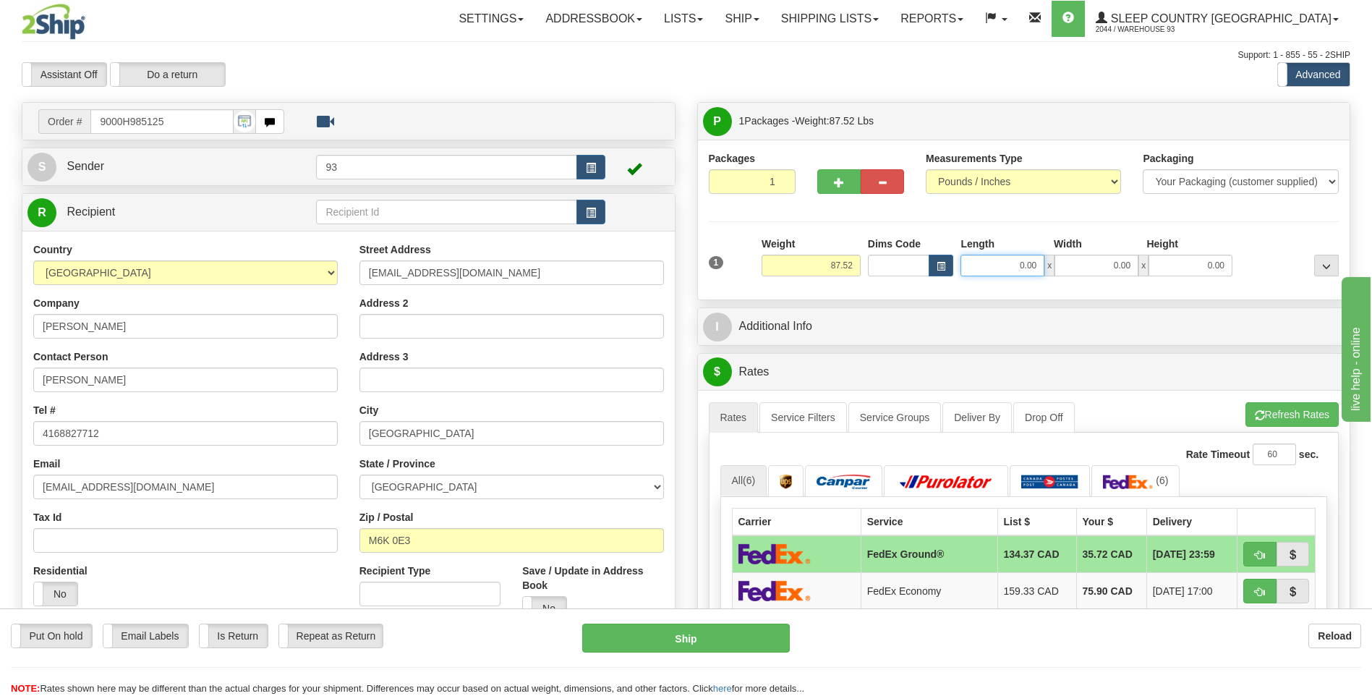
click at [1003, 270] on input "0.00" at bounding box center [1003, 266] width 84 height 22
type input "40.00"
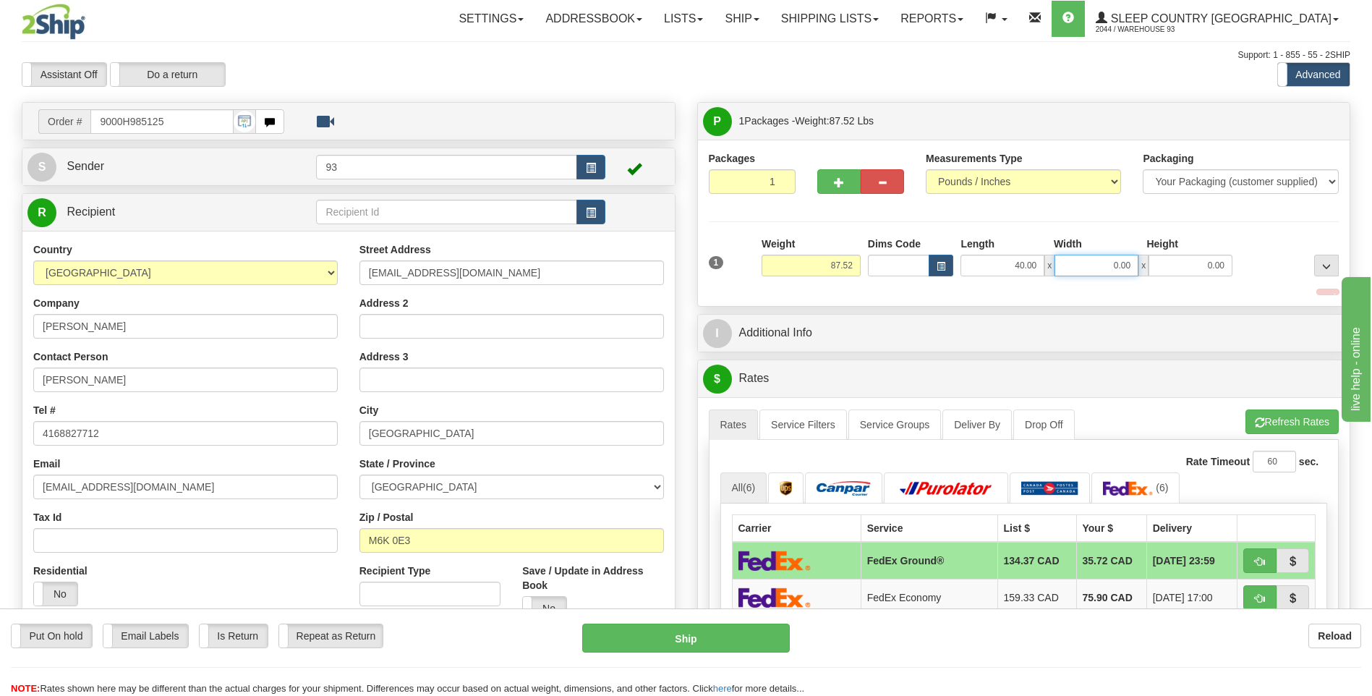
click at [1079, 273] on input "0.00" at bounding box center [1097, 266] width 84 height 22
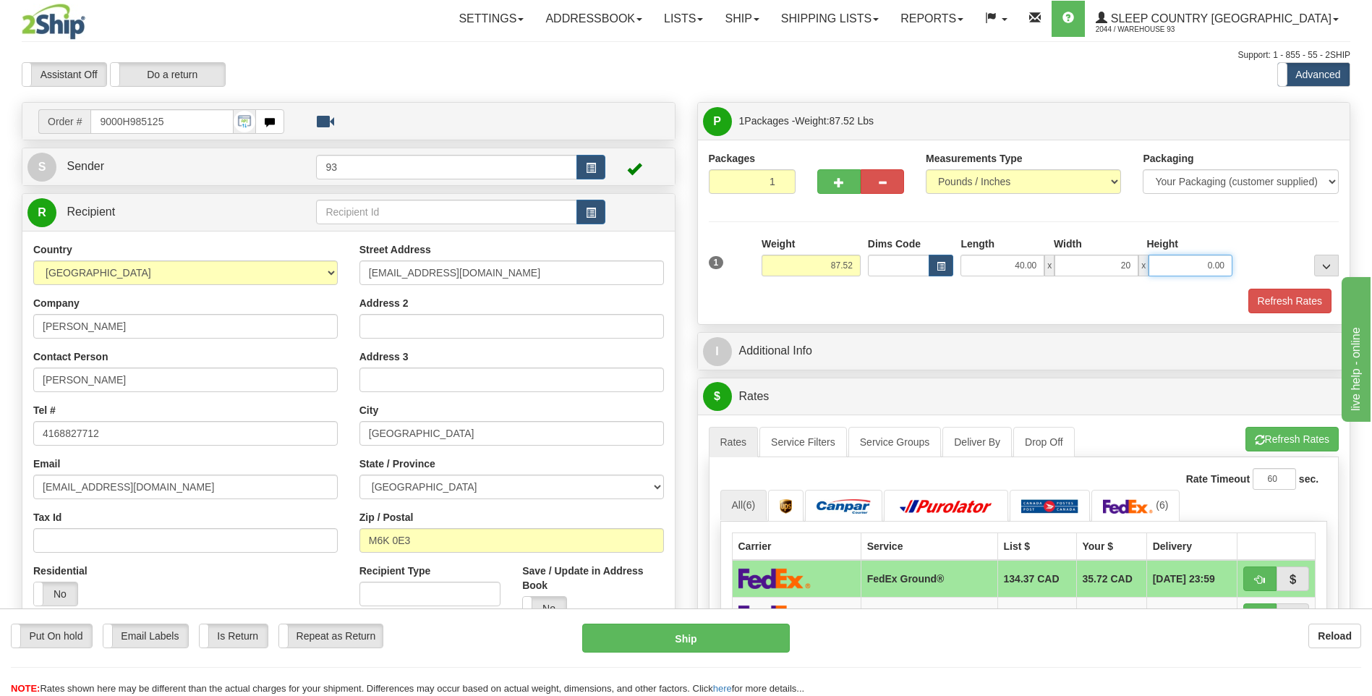
type input "20.00"
click at [1181, 261] on input "0.00" at bounding box center [1191, 266] width 84 height 22
type input "20.00"
click at [1314, 302] on button "Refresh Rates" at bounding box center [1290, 301] width 83 height 25
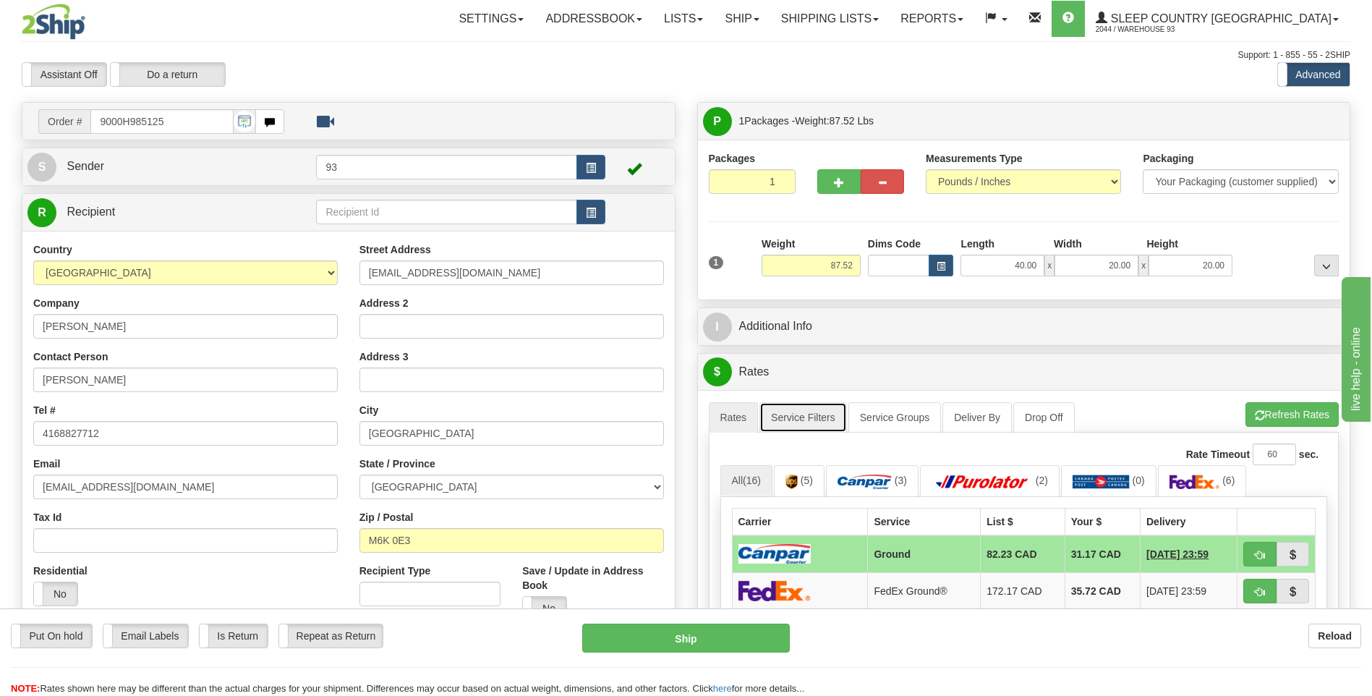
drag, startPoint x: 816, startPoint y: 409, endPoint x: 837, endPoint y: 417, distance: 22.4
click at [816, 409] on link "Service Filters" at bounding box center [804, 417] width 88 height 30
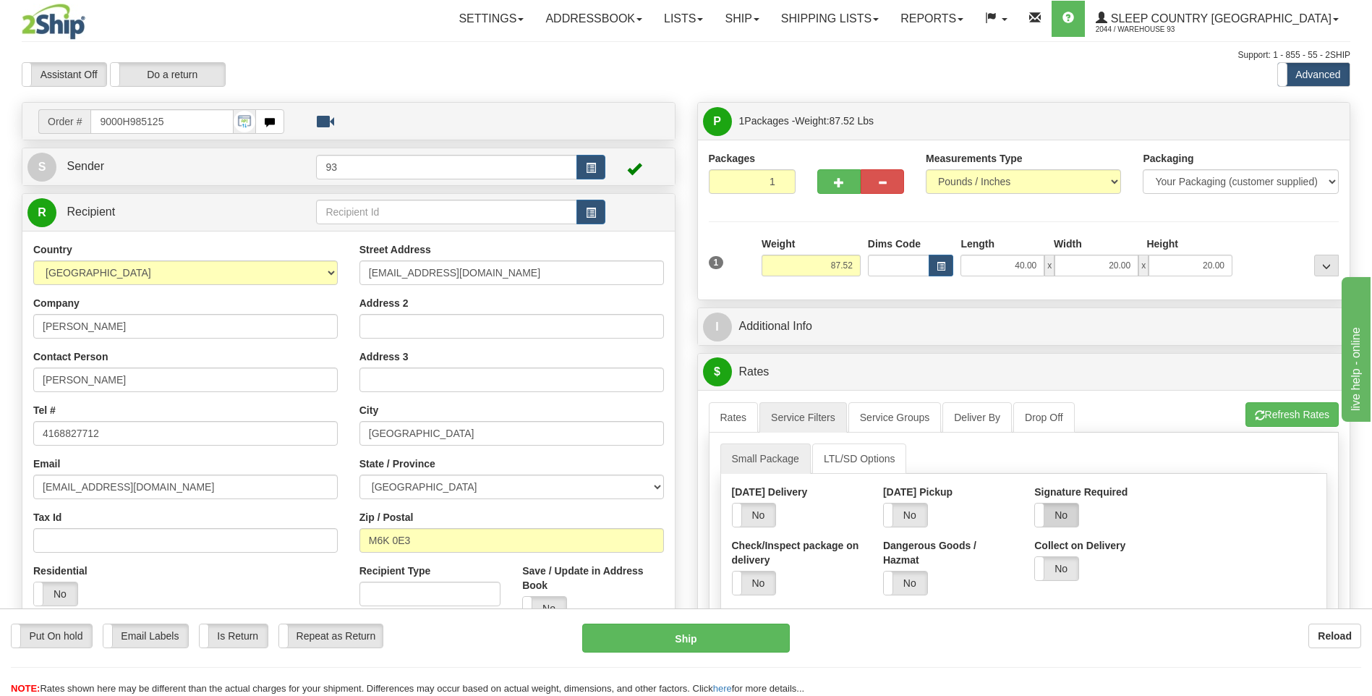
click at [1053, 505] on label "No" at bounding box center [1056, 514] width 43 height 23
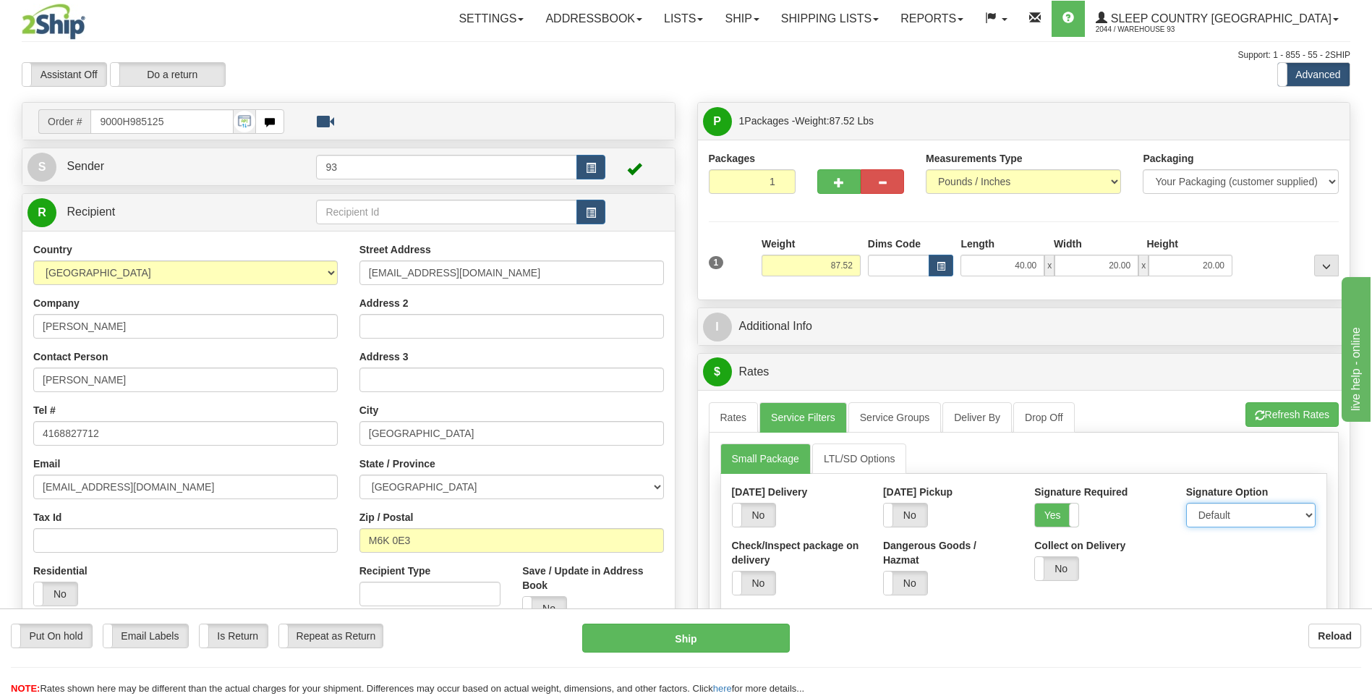
click at [1211, 514] on select "Default Adult Direct Indirect No Signature Required" at bounding box center [1250, 515] width 129 height 25
select select "1"
click at [1186, 503] on select "Default Adult Direct Indirect No Signature Required" at bounding box center [1250, 515] width 129 height 25
click at [748, 418] on link "Rates" at bounding box center [734, 417] width 50 height 30
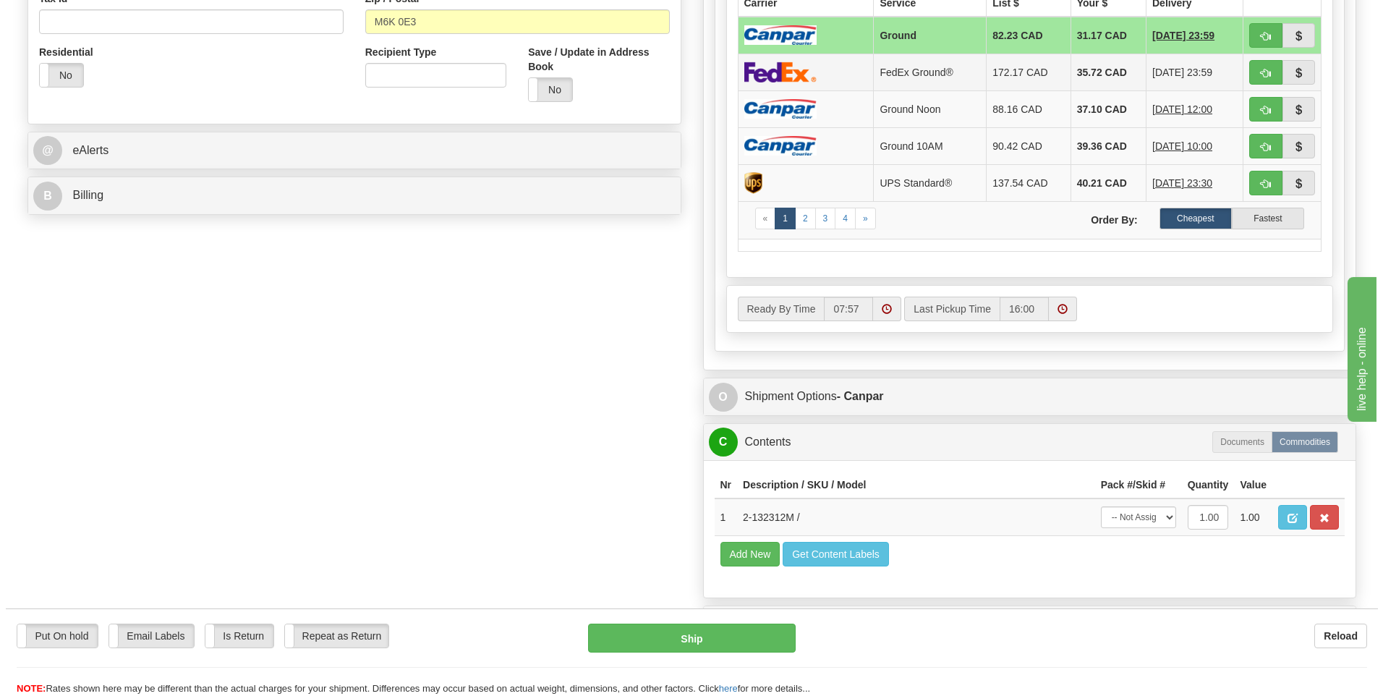
scroll to position [723, 0]
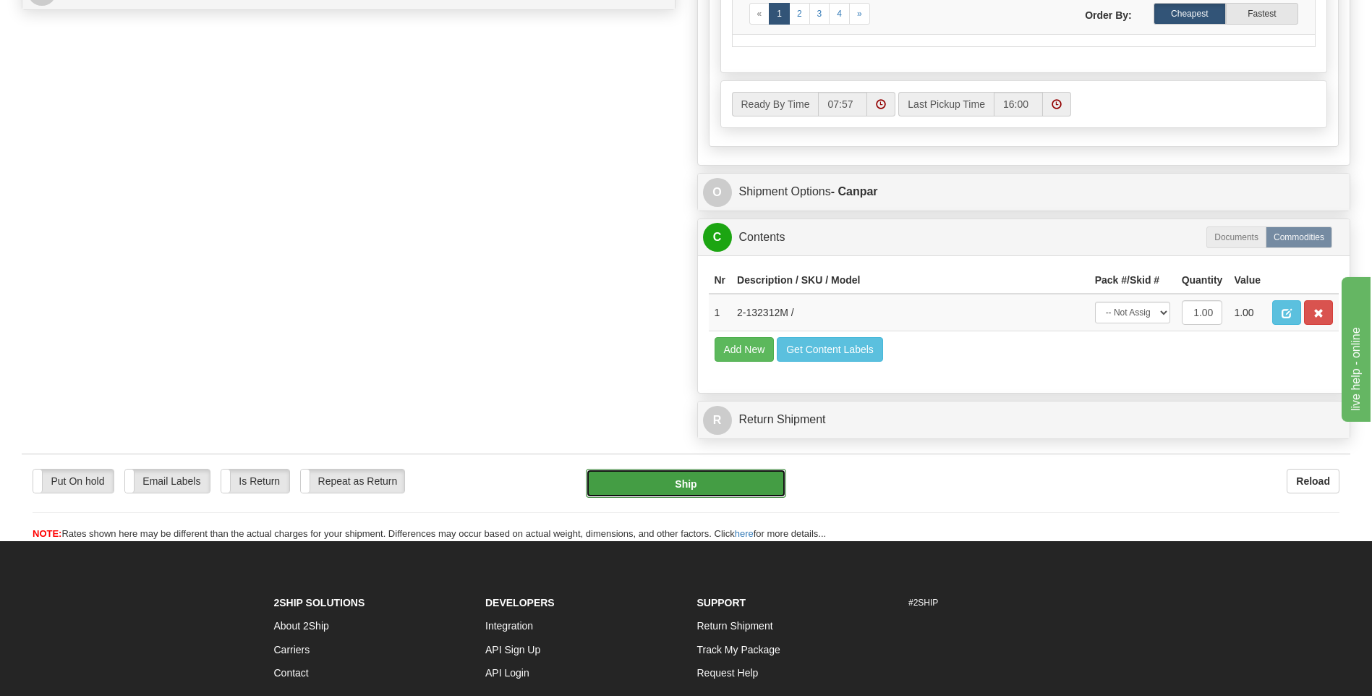
click at [733, 480] on button "Ship" at bounding box center [686, 483] width 200 height 29
type input "1"
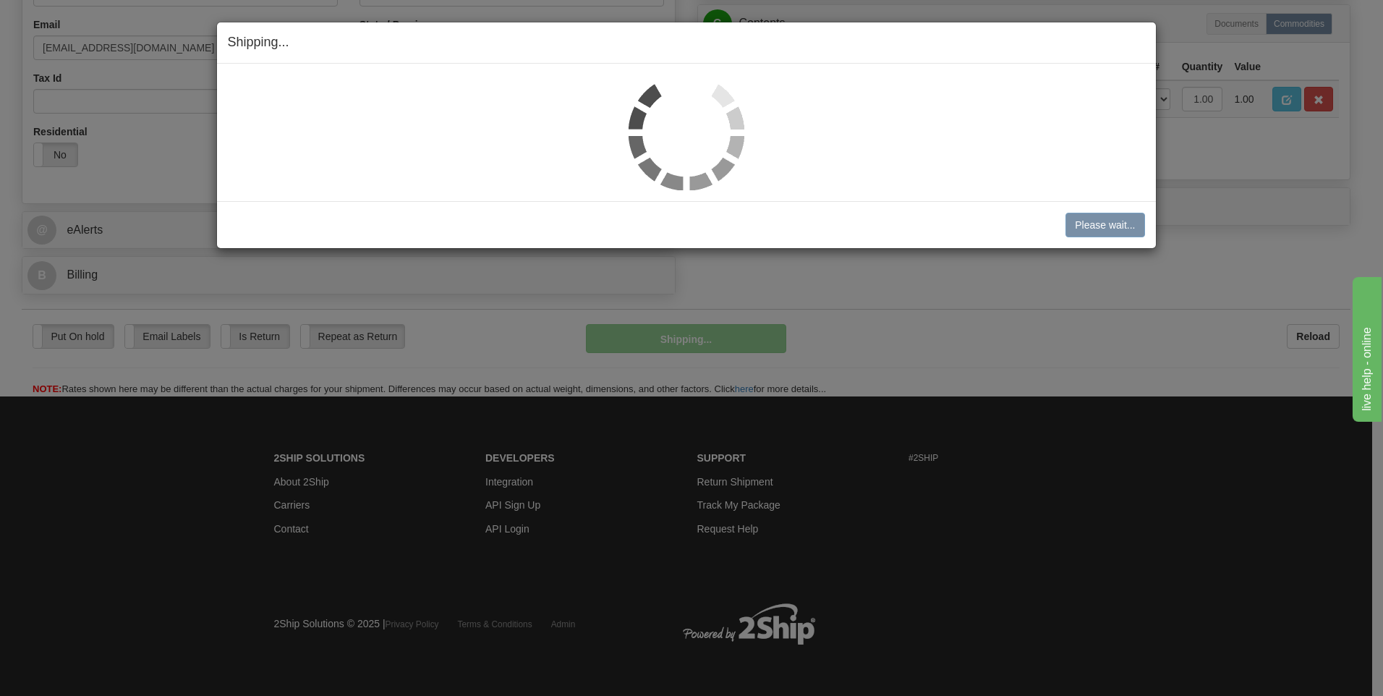
scroll to position [440, 0]
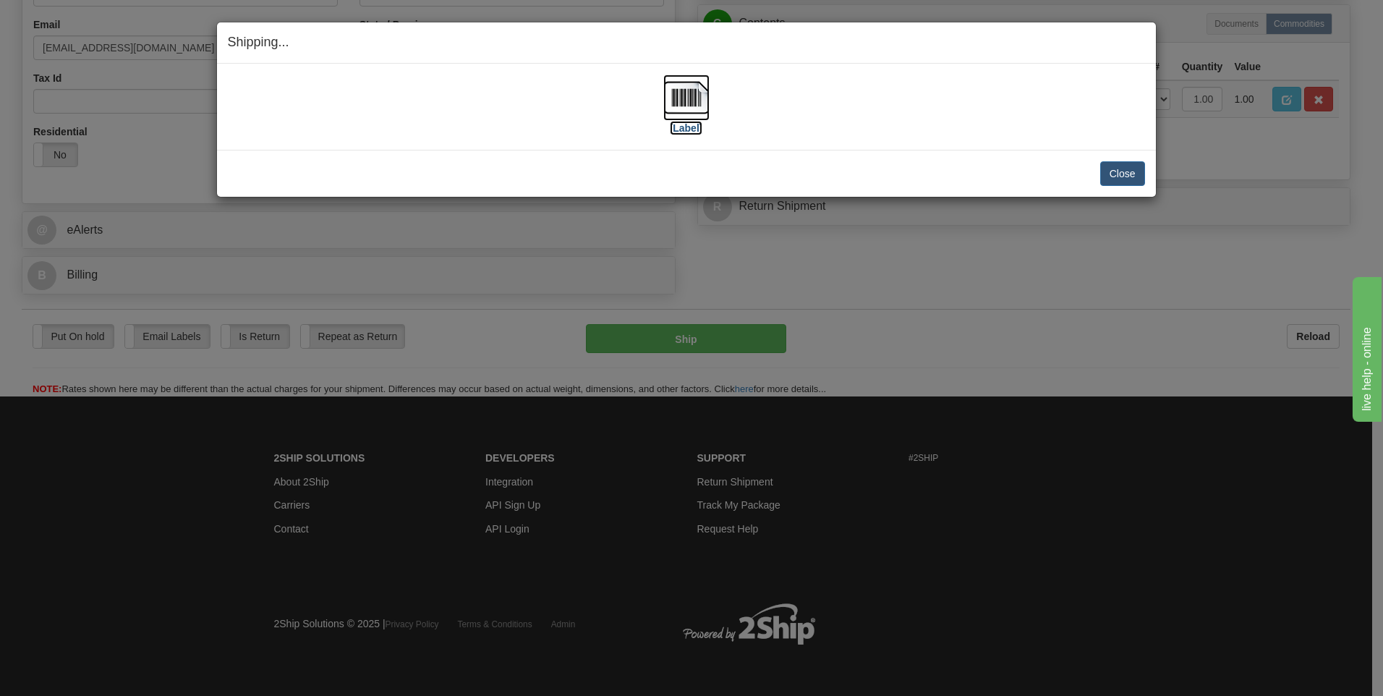
click at [684, 111] on img at bounding box center [686, 98] width 46 height 46
click at [1123, 173] on button "Close" at bounding box center [1122, 173] width 45 height 25
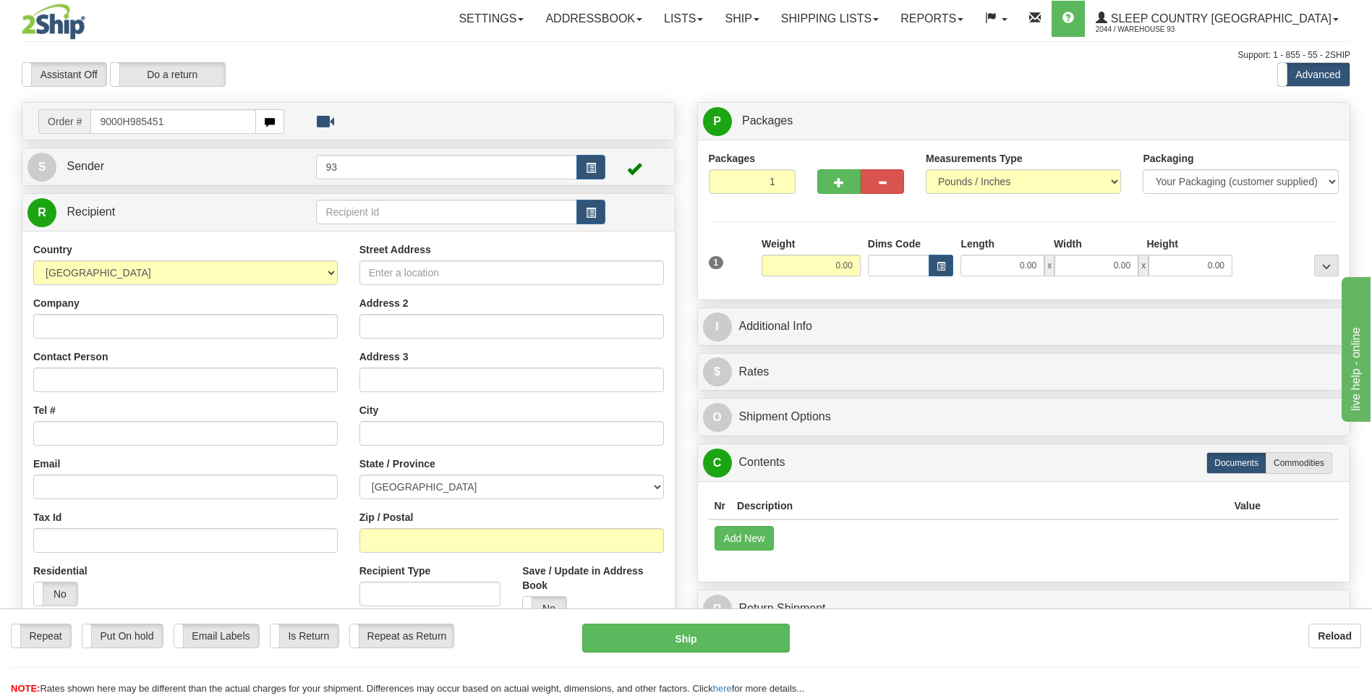
type input "9000H985451"
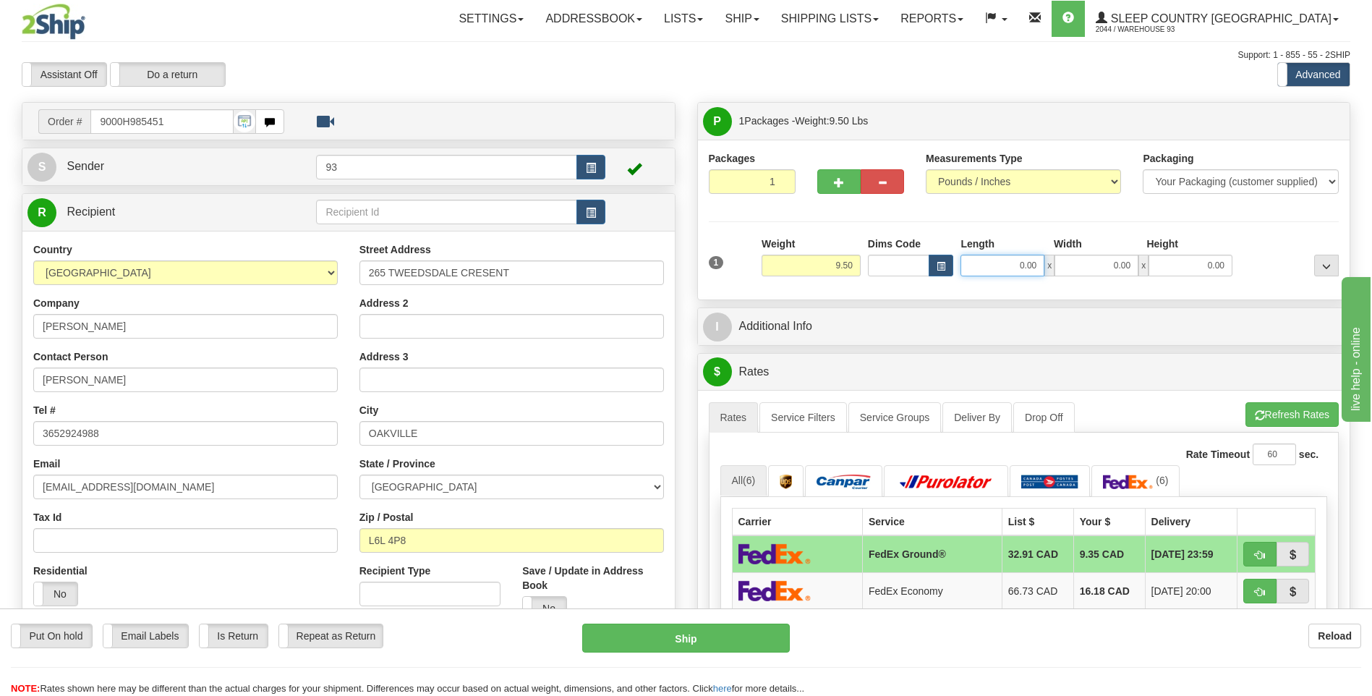
click at [1006, 269] on input "0.00" at bounding box center [1003, 266] width 84 height 22
type input "12.00"
click at [1094, 266] on input "0.00" at bounding box center [1097, 266] width 84 height 22
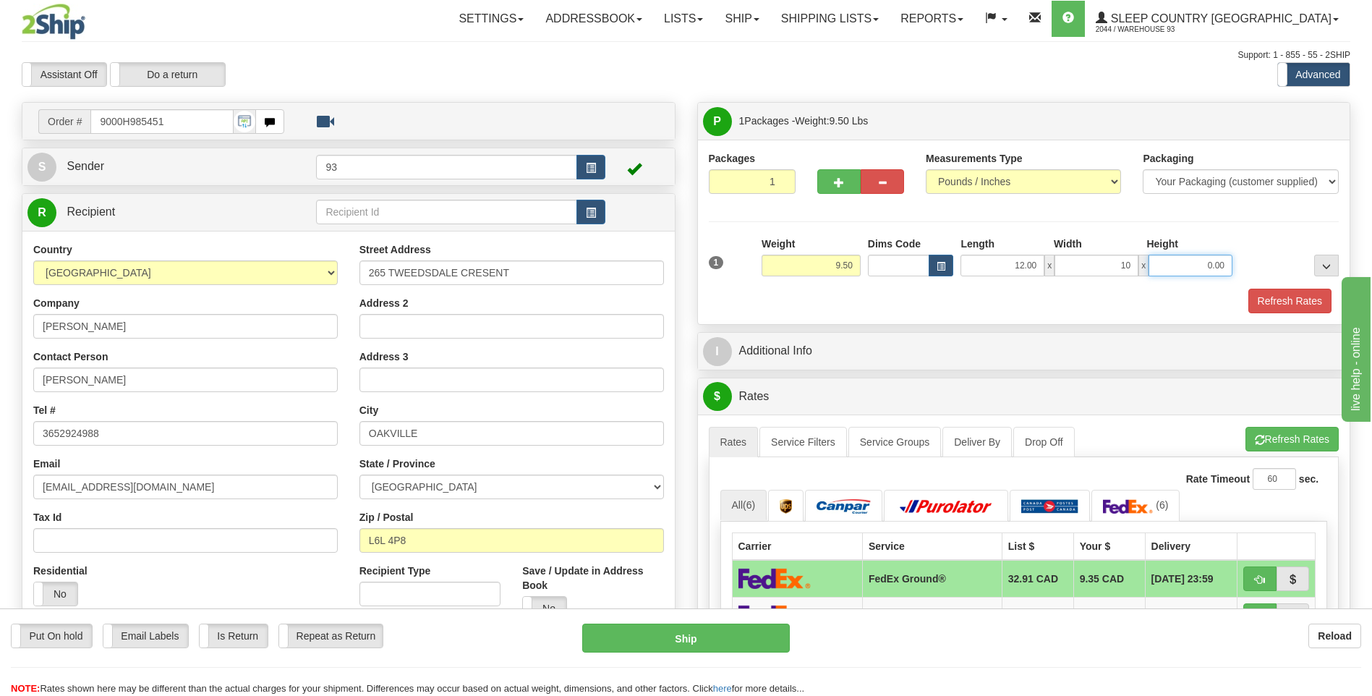
type input "10.00"
click at [1183, 267] on input "0.00" at bounding box center [1191, 266] width 84 height 22
type input "4.00"
click at [1297, 305] on button "Refresh Rates" at bounding box center [1290, 301] width 83 height 25
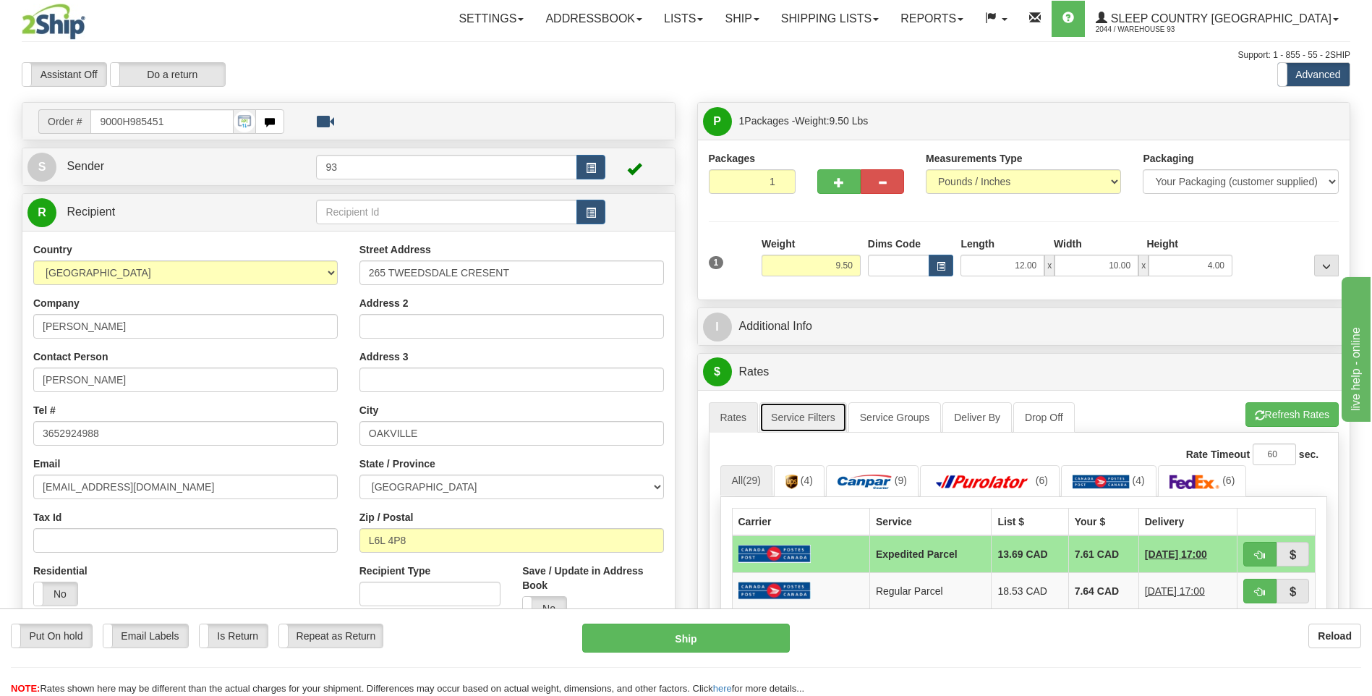
click at [813, 410] on link "Service Filters" at bounding box center [804, 417] width 88 height 30
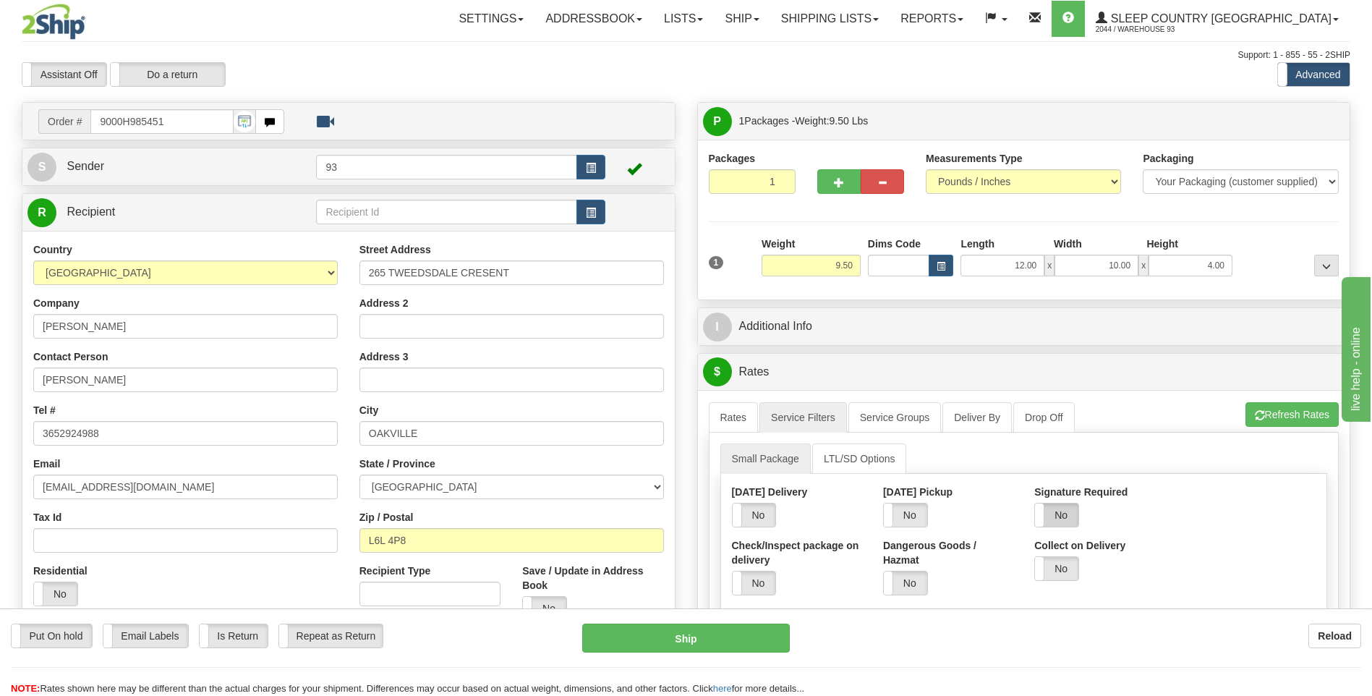
click at [1064, 515] on label "No" at bounding box center [1056, 514] width 43 height 23
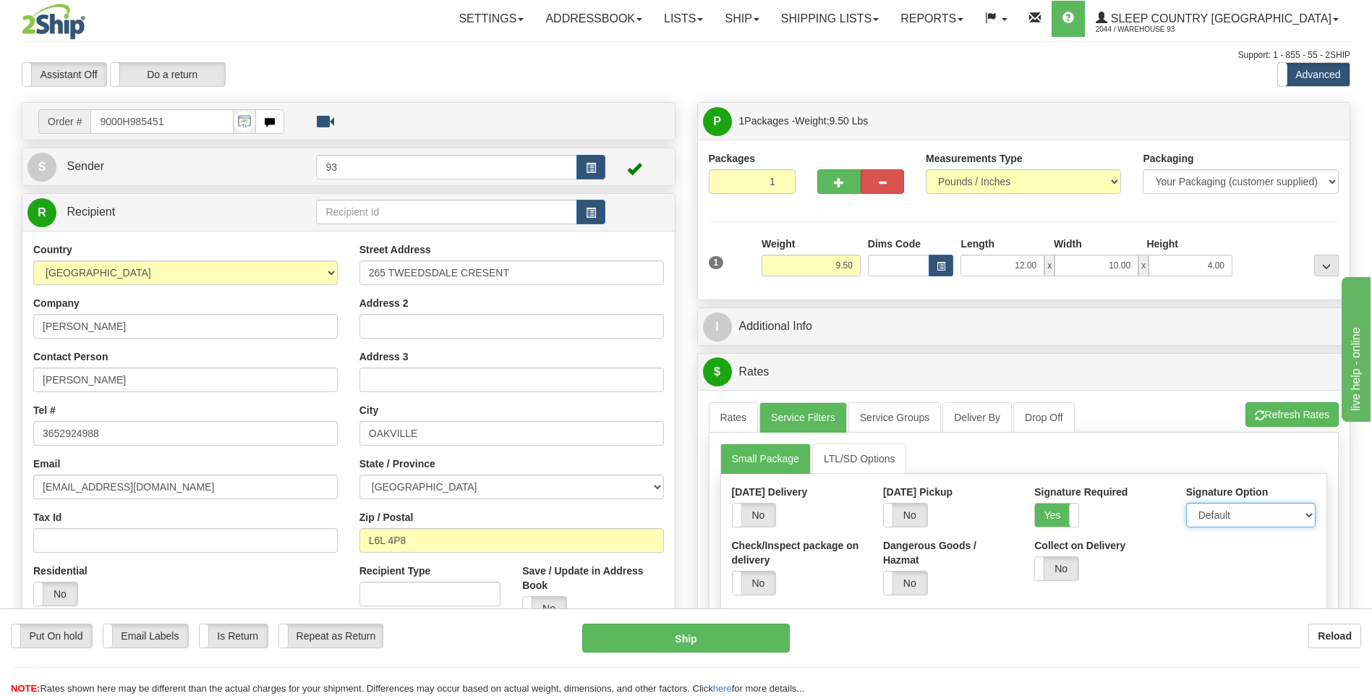
click at [1228, 522] on select "Default Adult Direct Indirect No Signature Required" at bounding box center [1250, 515] width 129 height 25
select select "1"
click at [1186, 503] on select "Default Adult Direct Indirect No Signature Required" at bounding box center [1250, 515] width 129 height 25
click at [737, 412] on link "Rates" at bounding box center [734, 417] width 50 height 30
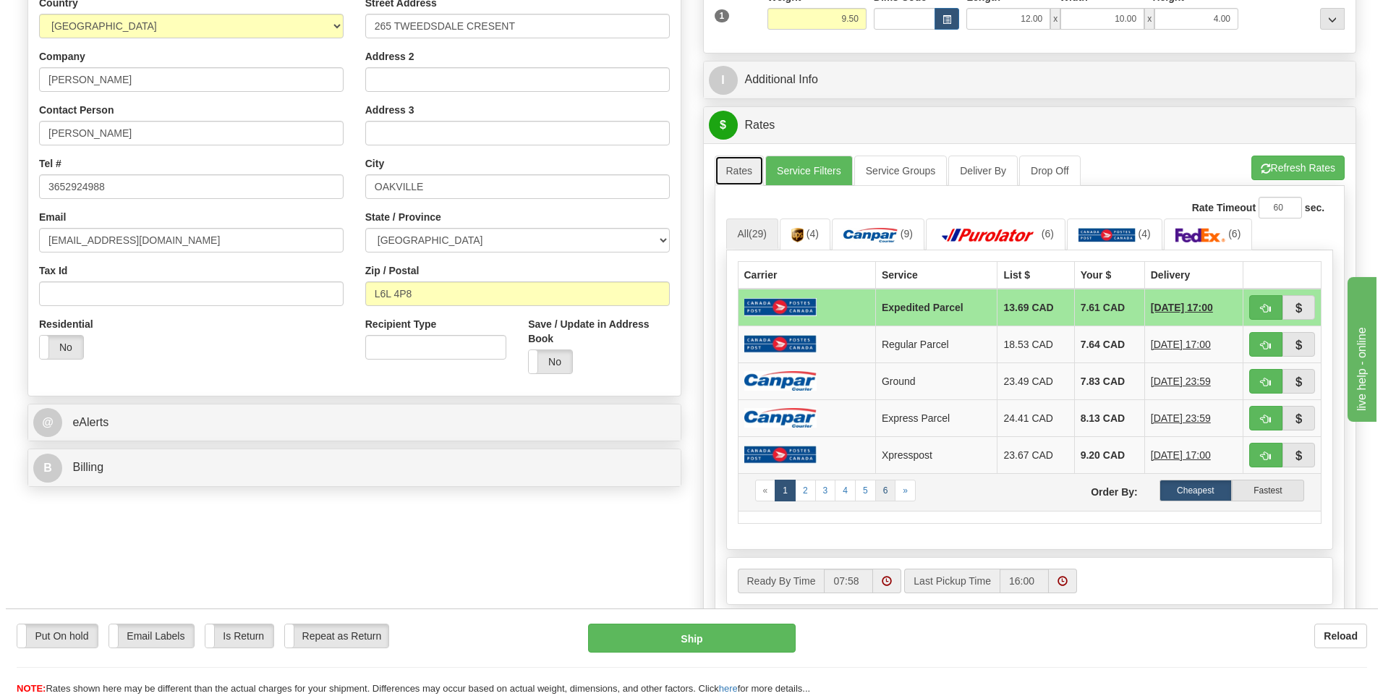
scroll to position [289, 0]
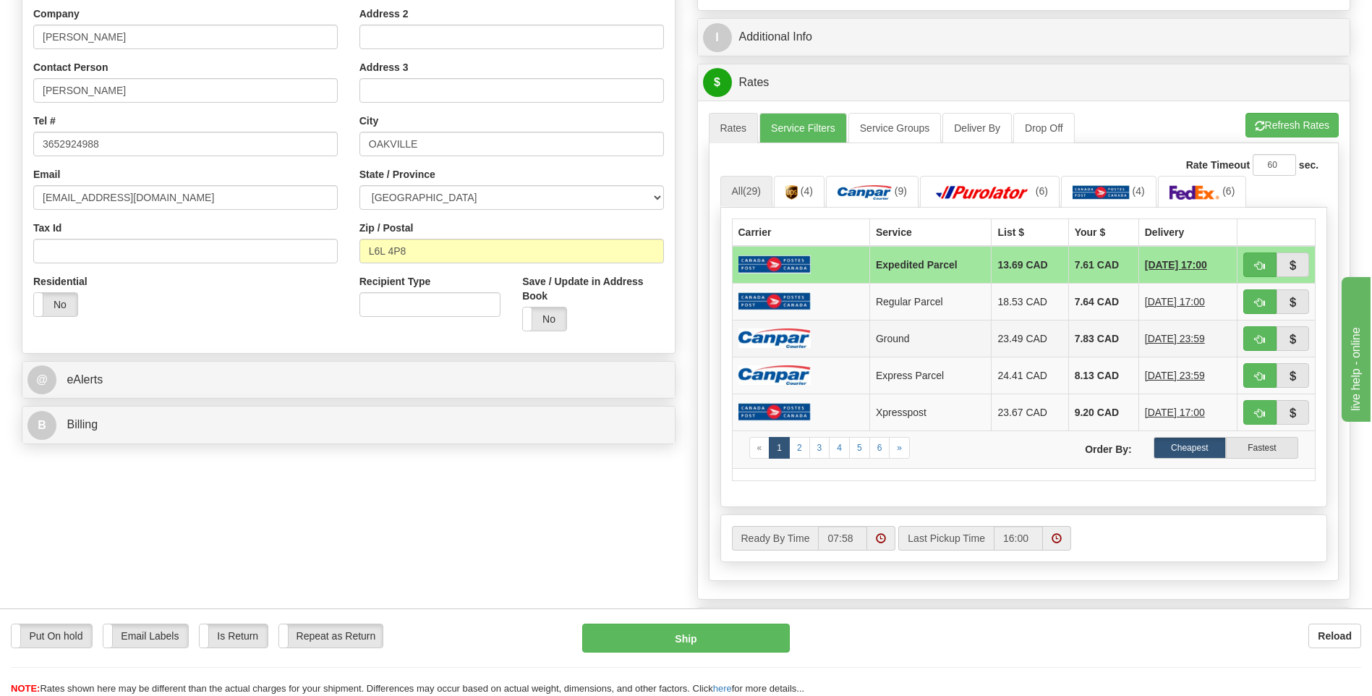
click at [1084, 342] on td "7.83 CAD" at bounding box center [1103, 338] width 70 height 37
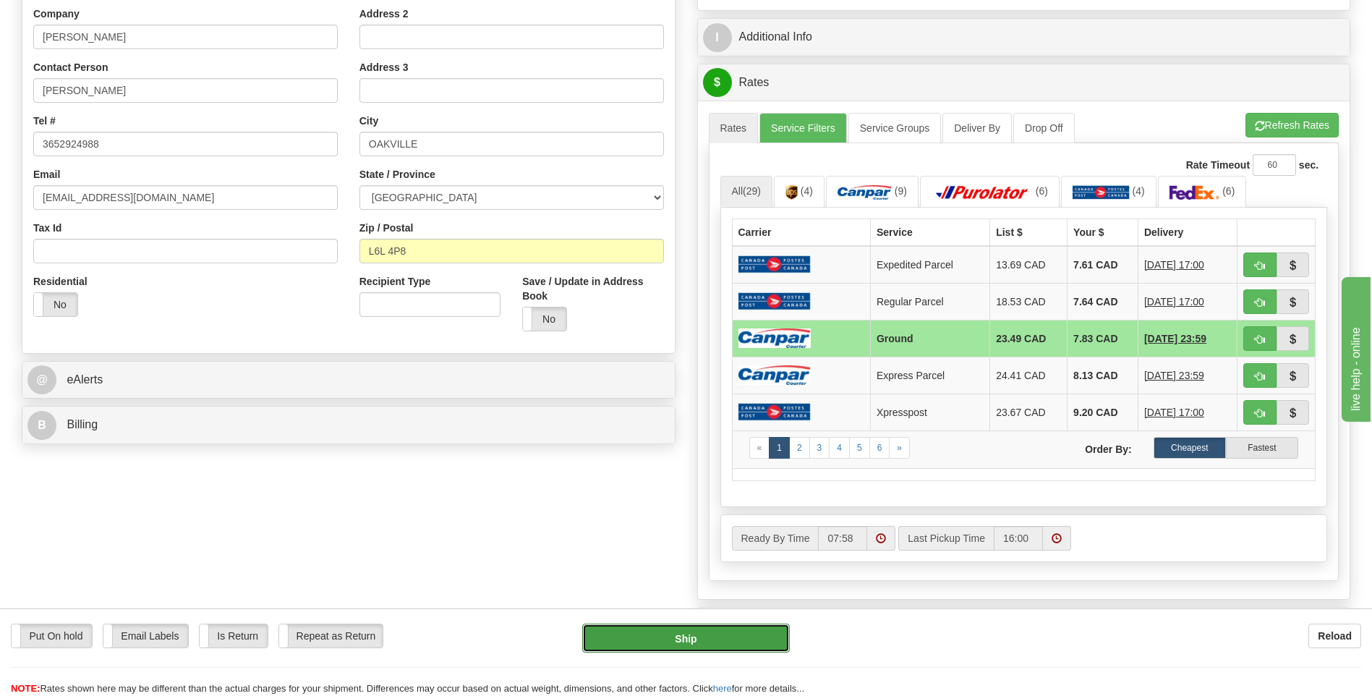
click at [752, 632] on button "Ship" at bounding box center [685, 638] width 207 height 29
type input "1"
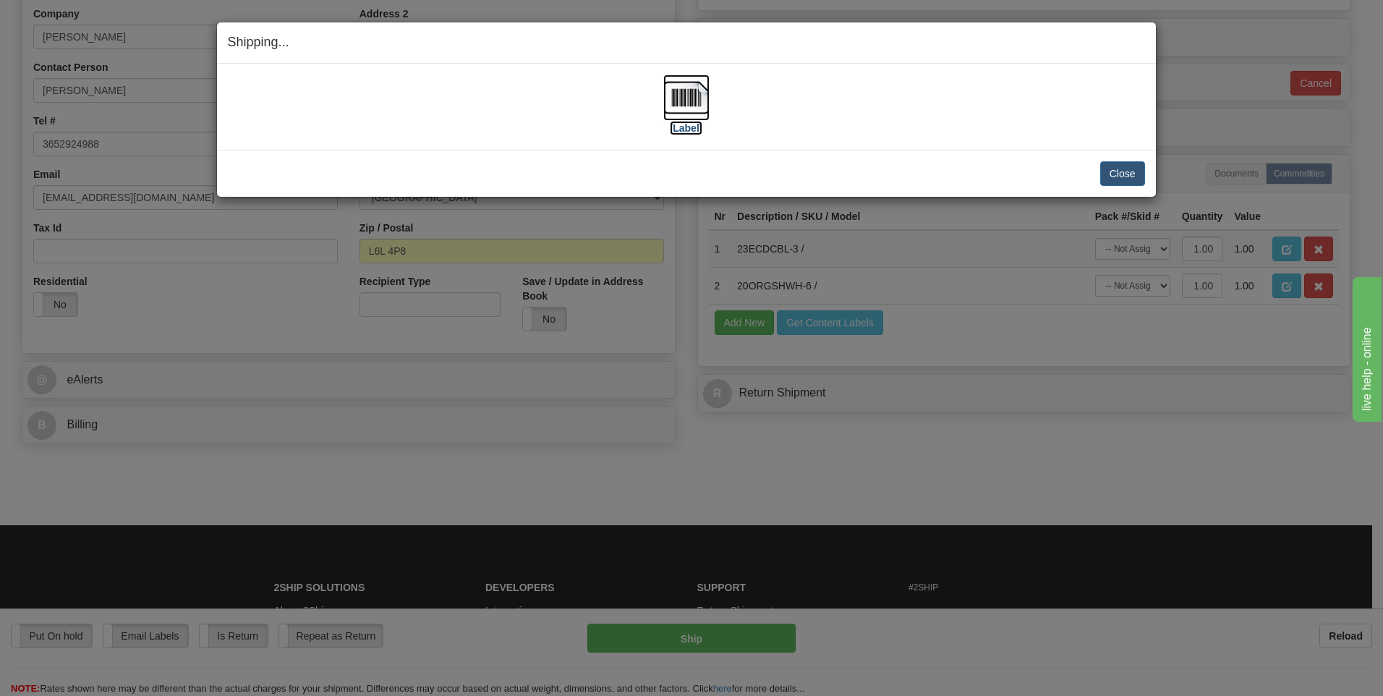
click at [691, 99] on img at bounding box center [686, 98] width 46 height 46
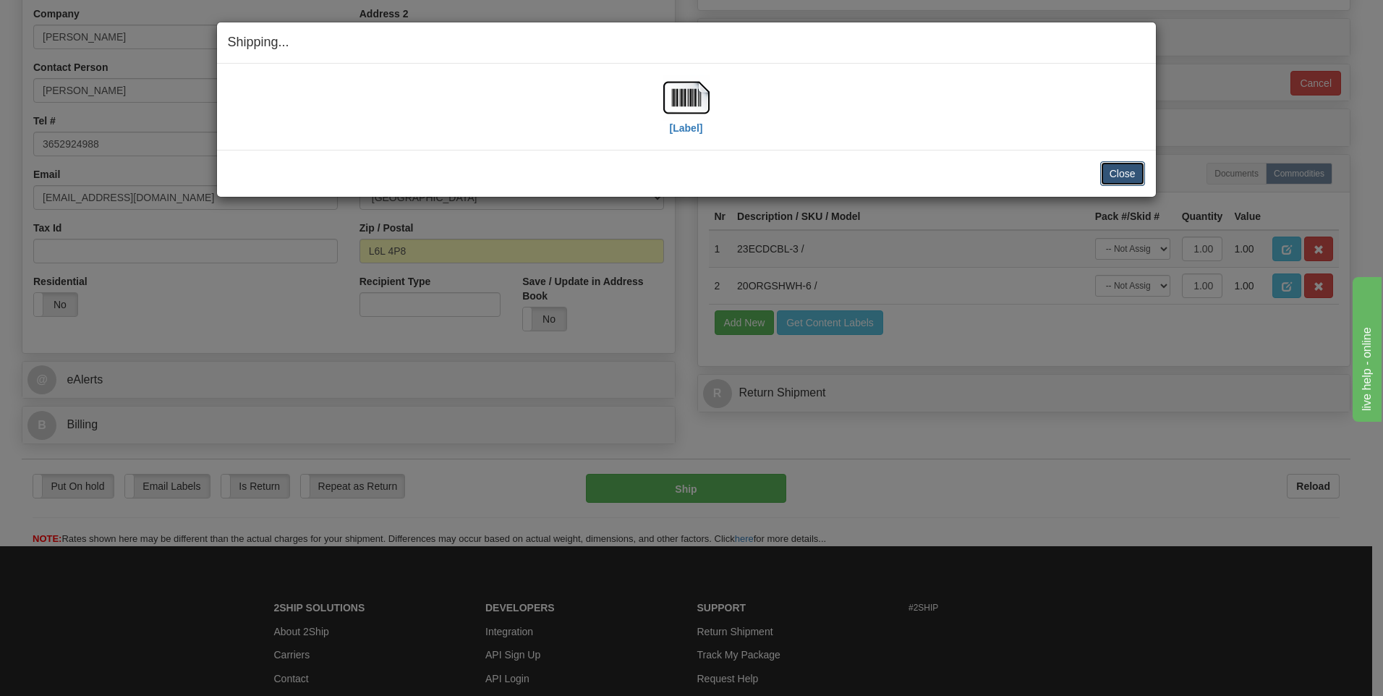
click at [1127, 168] on button "Close" at bounding box center [1122, 173] width 45 height 25
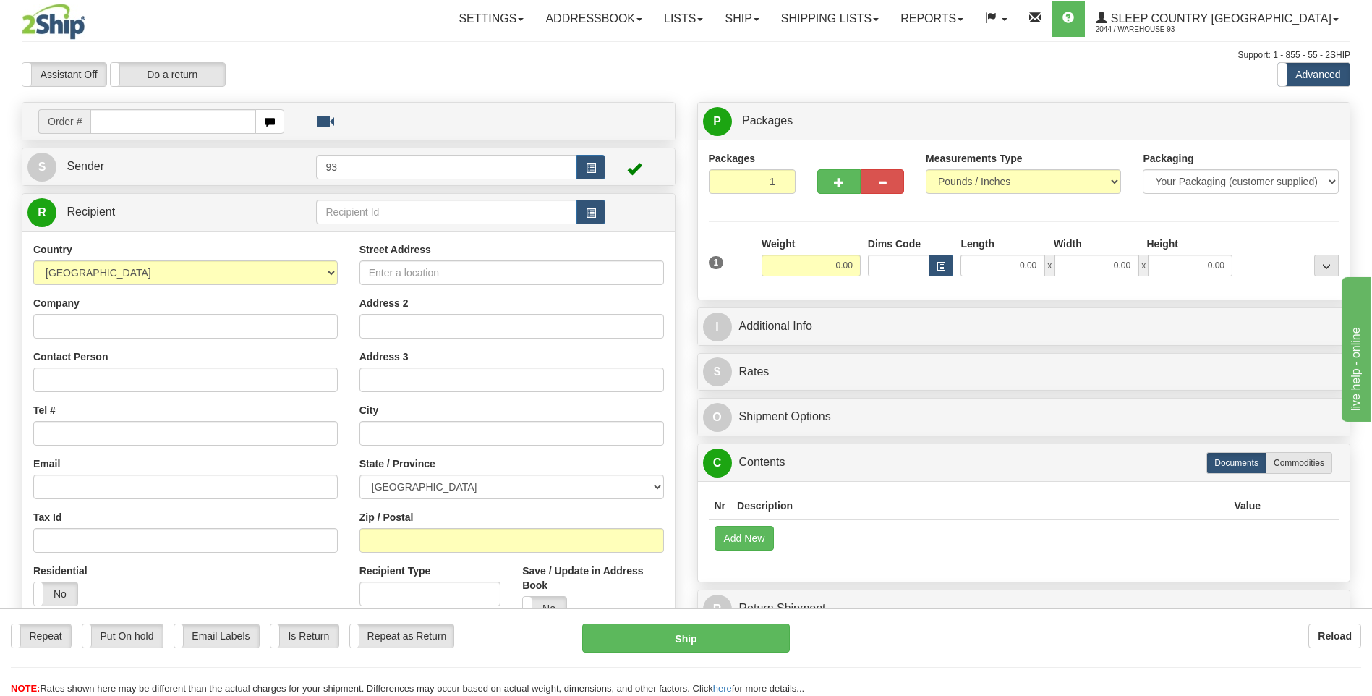
click at [161, 123] on input "text" at bounding box center [172, 121] width 165 height 25
type input "9000H985606"
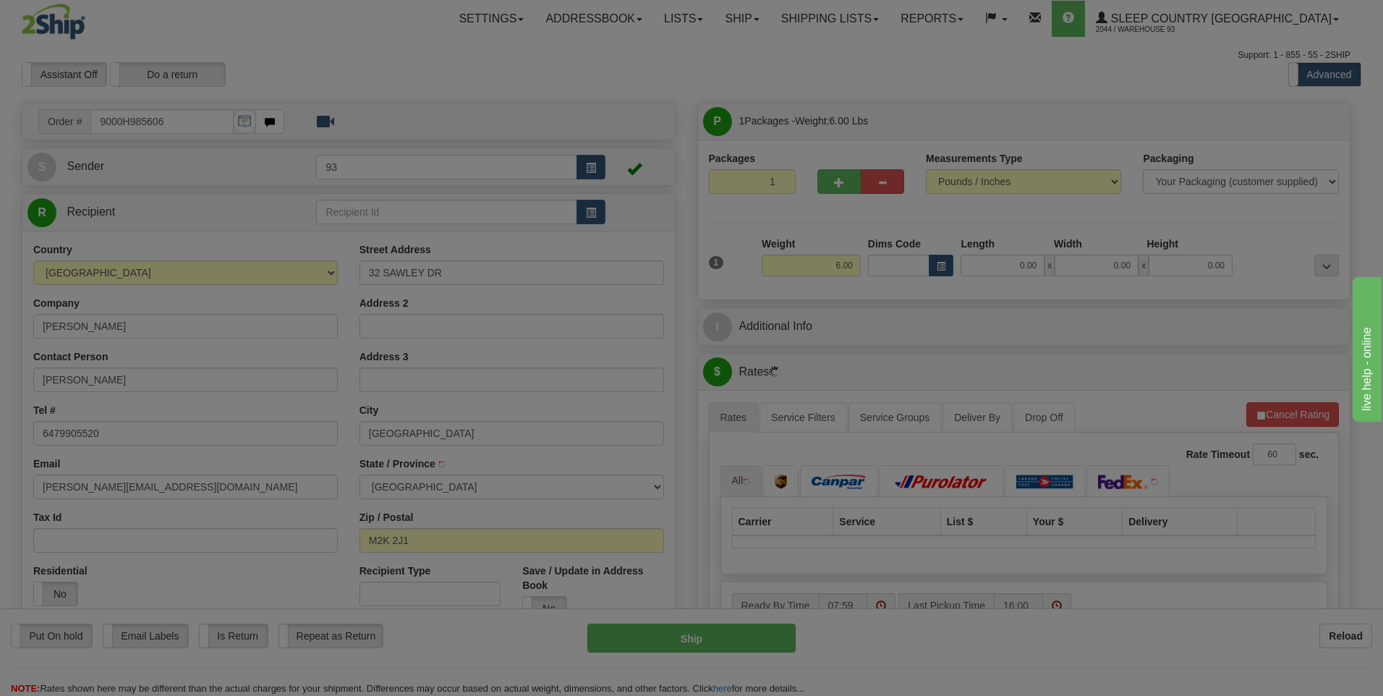
type input "[GEOGRAPHIC_DATA]"
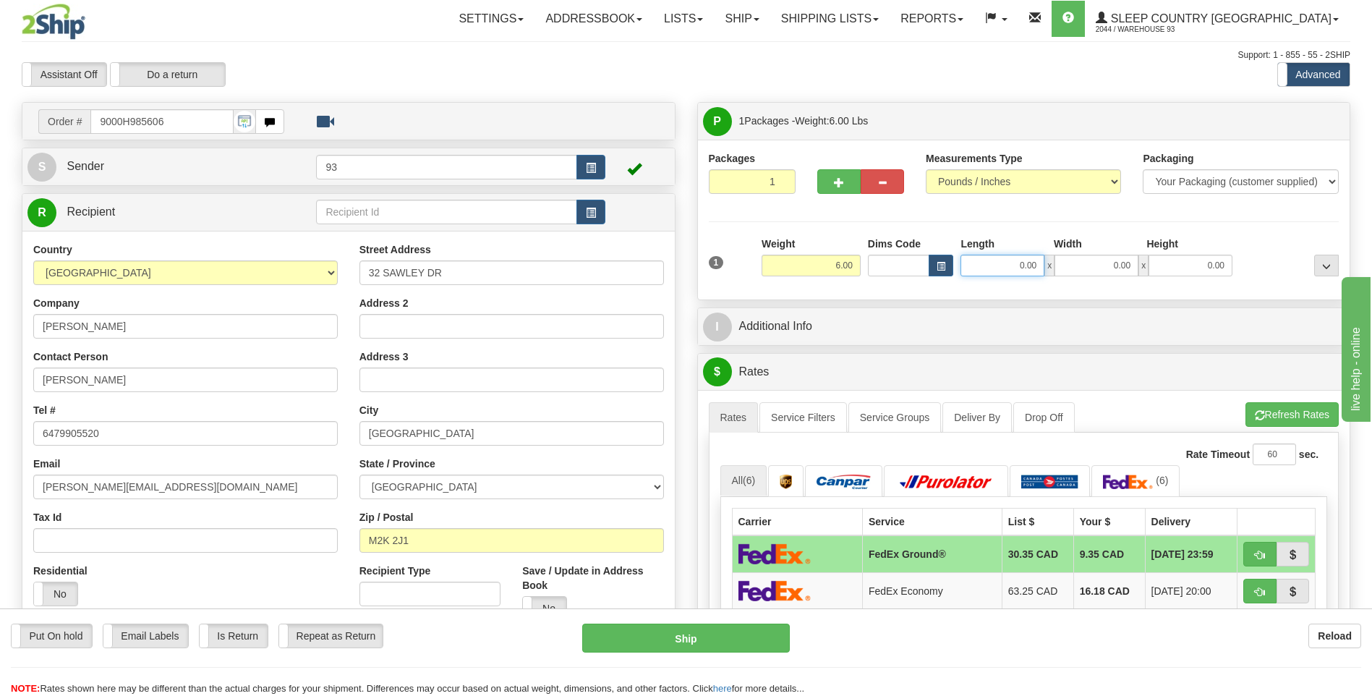
click at [988, 265] on input "0.00" at bounding box center [1003, 266] width 84 height 22
type input "14.00"
click at [1092, 265] on input "0.00" at bounding box center [1097, 266] width 84 height 22
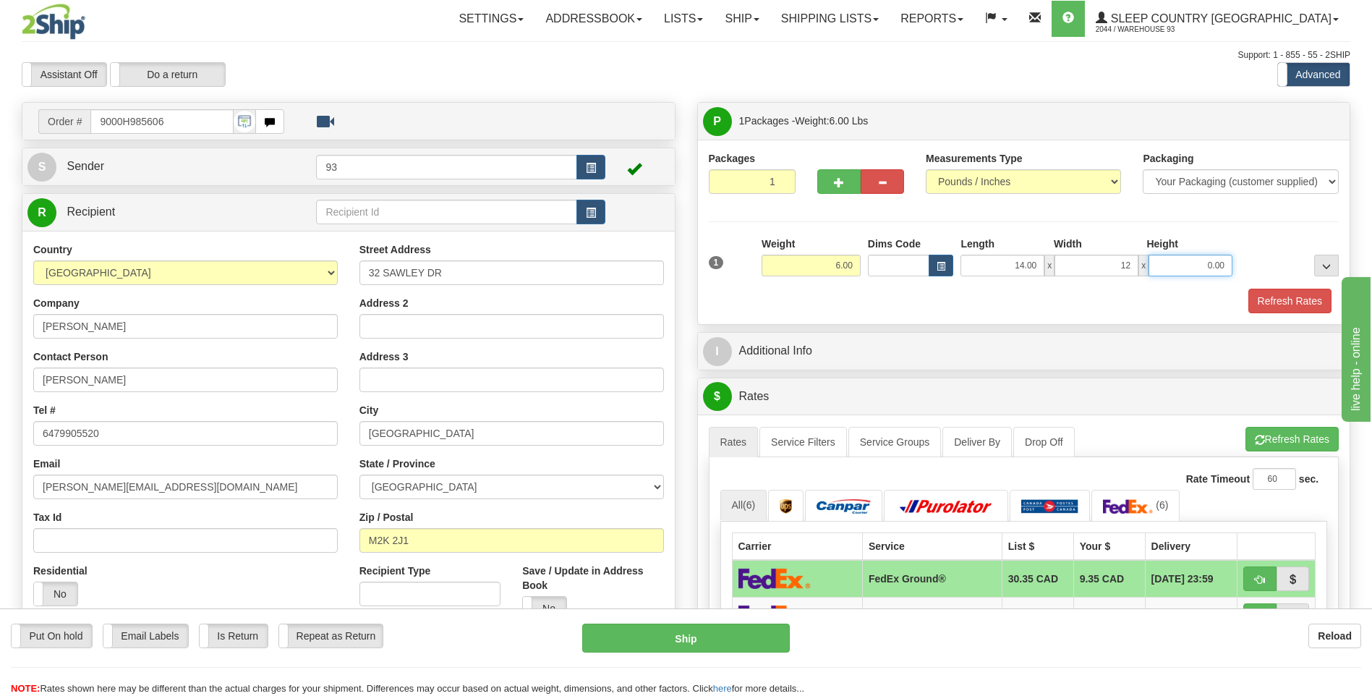
type input "12.00"
click at [1194, 267] on input "0.00" at bounding box center [1191, 266] width 84 height 22
type input "6.00"
click at [1258, 307] on button "Refresh Rates" at bounding box center [1290, 301] width 83 height 25
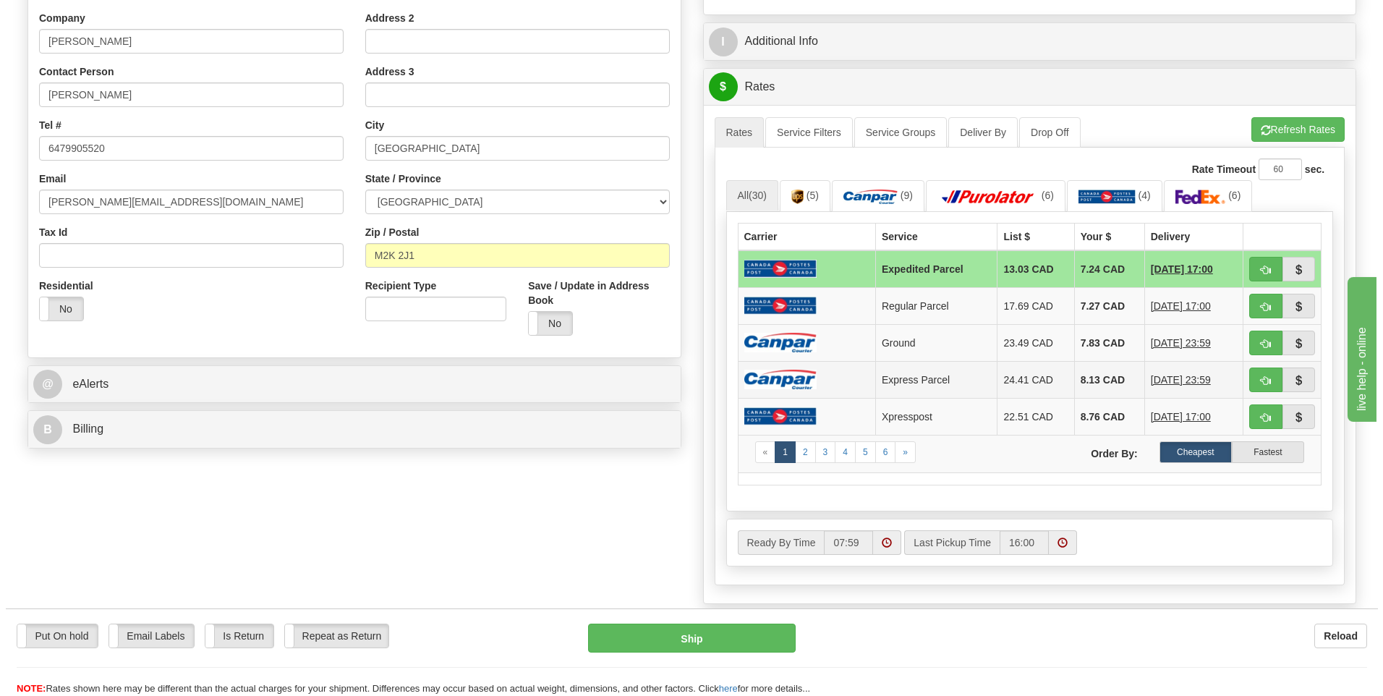
scroll to position [289, 0]
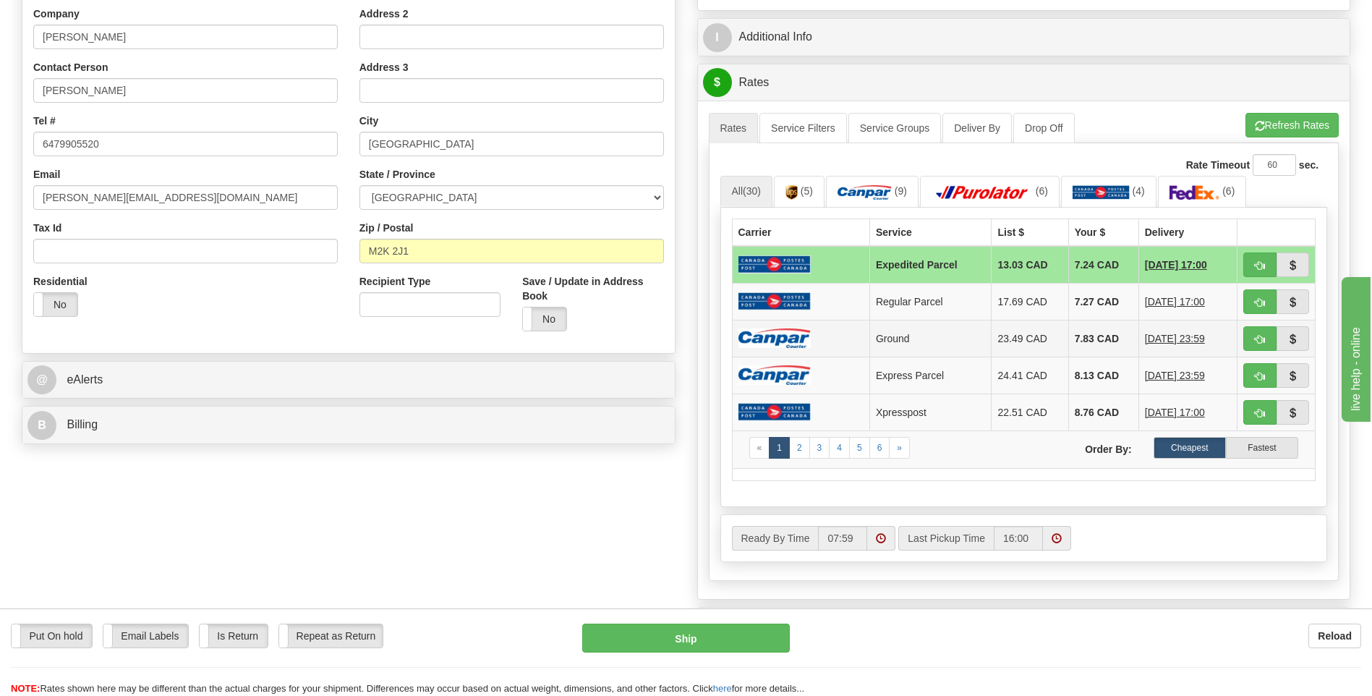
click at [1078, 330] on td "7.83 CAD" at bounding box center [1103, 338] width 70 height 37
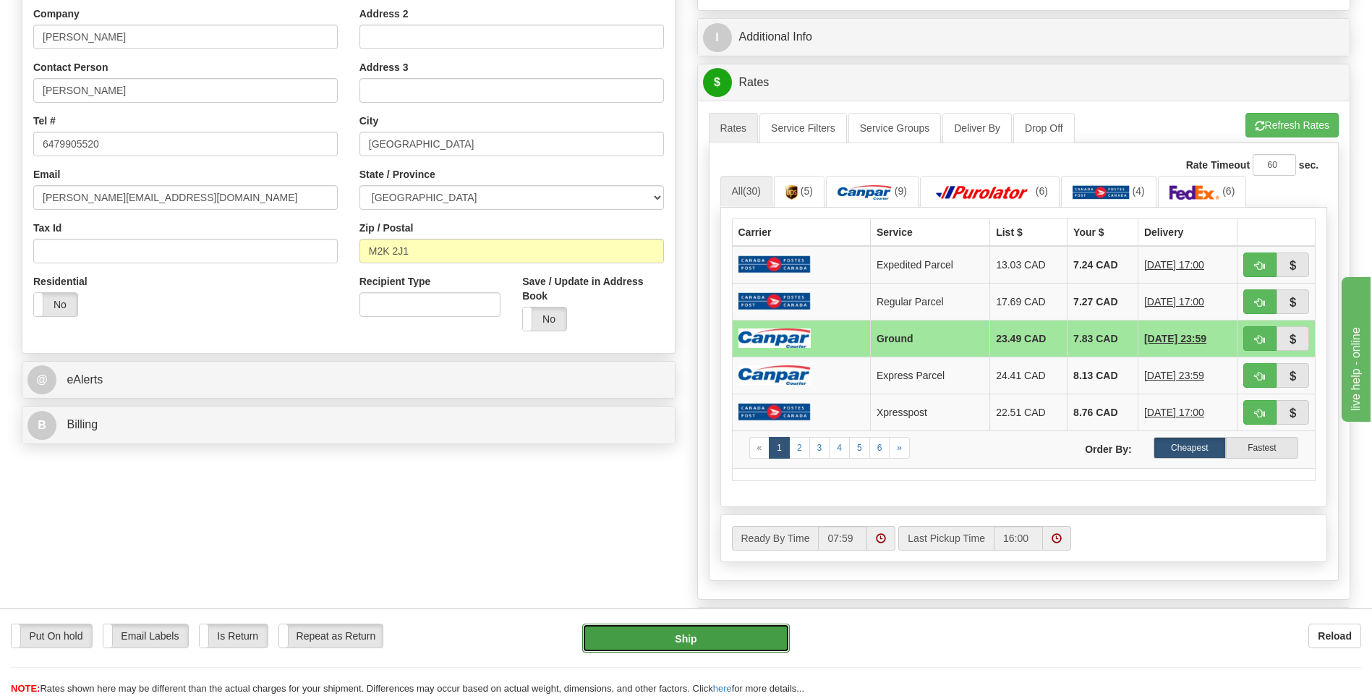
click at [771, 633] on button "Ship" at bounding box center [685, 638] width 207 height 29
type input "1"
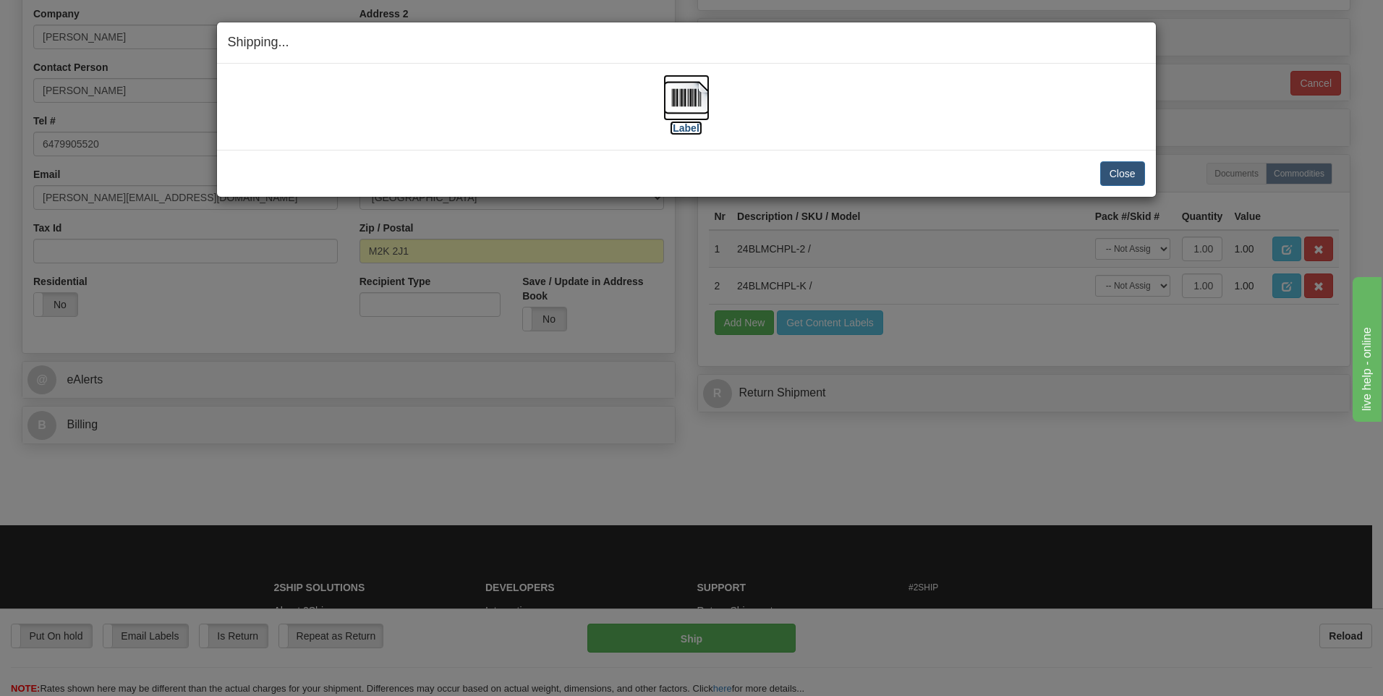
click at [686, 97] on img at bounding box center [686, 98] width 46 height 46
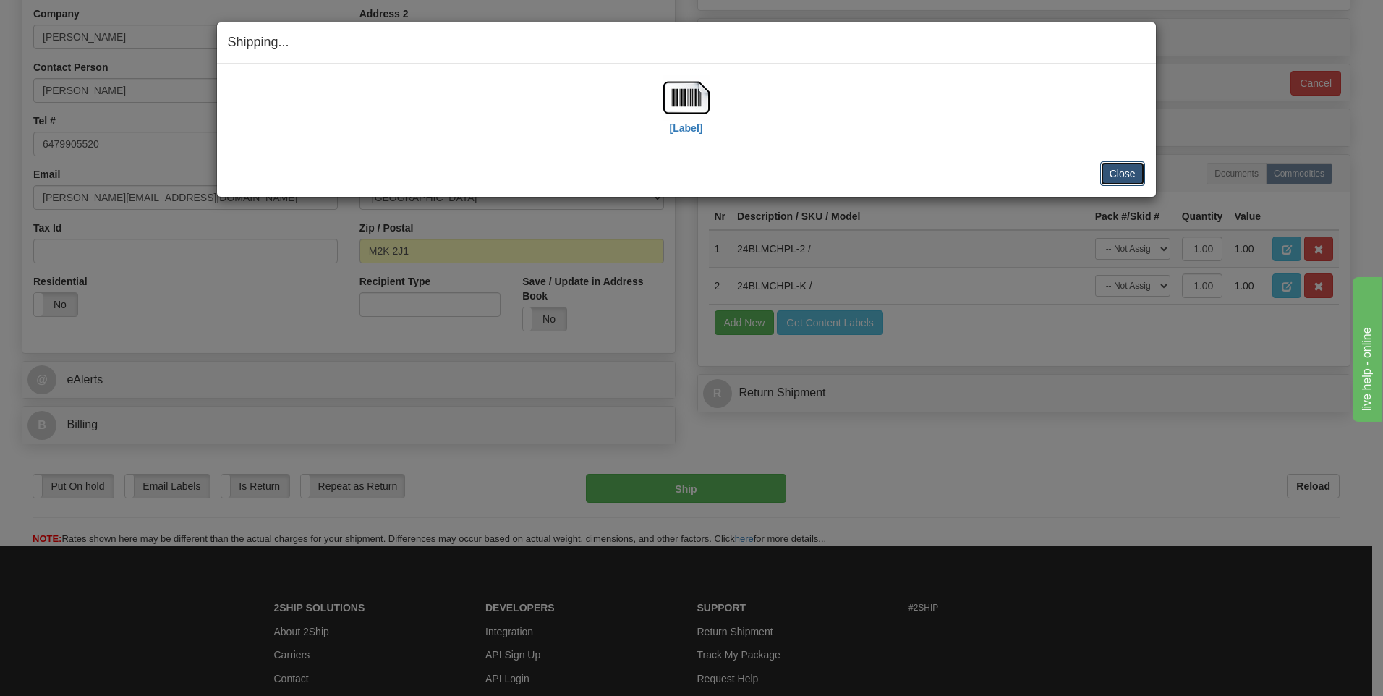
click at [1121, 168] on button "Close" at bounding box center [1122, 173] width 45 height 25
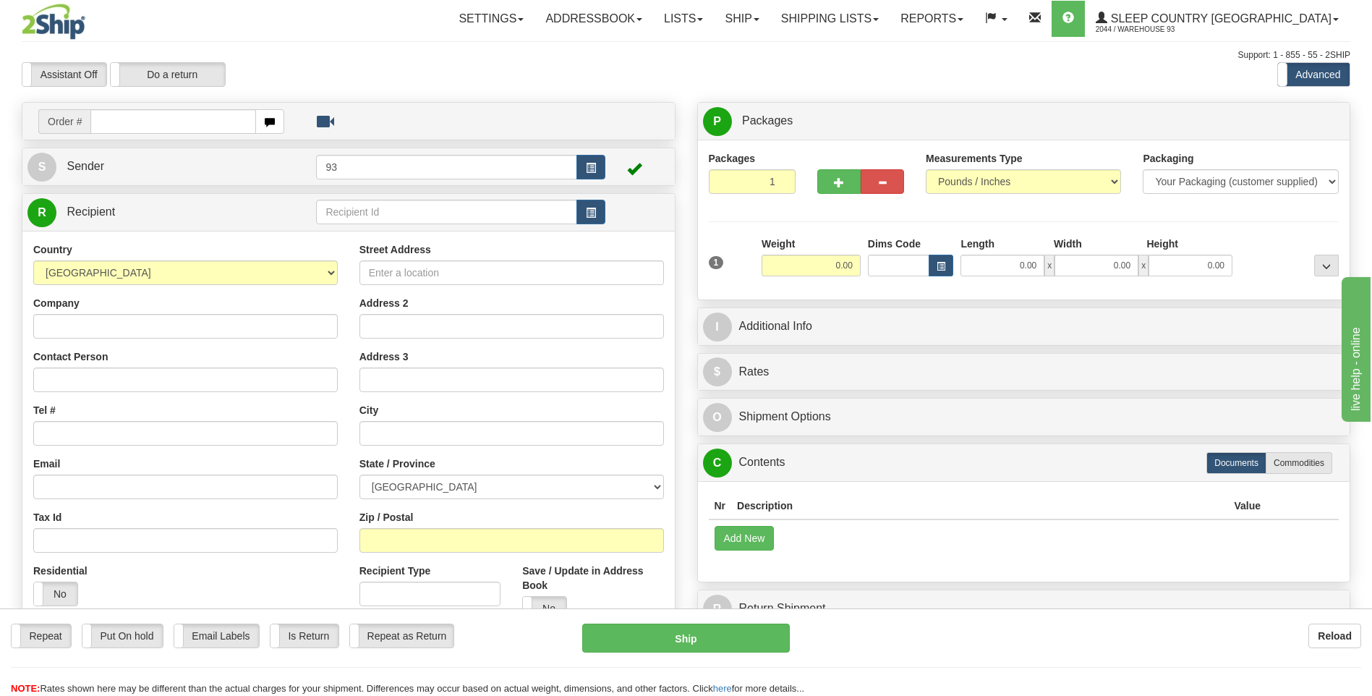
click at [134, 122] on input "text" at bounding box center [172, 121] width 165 height 25
type input "9000H985858"
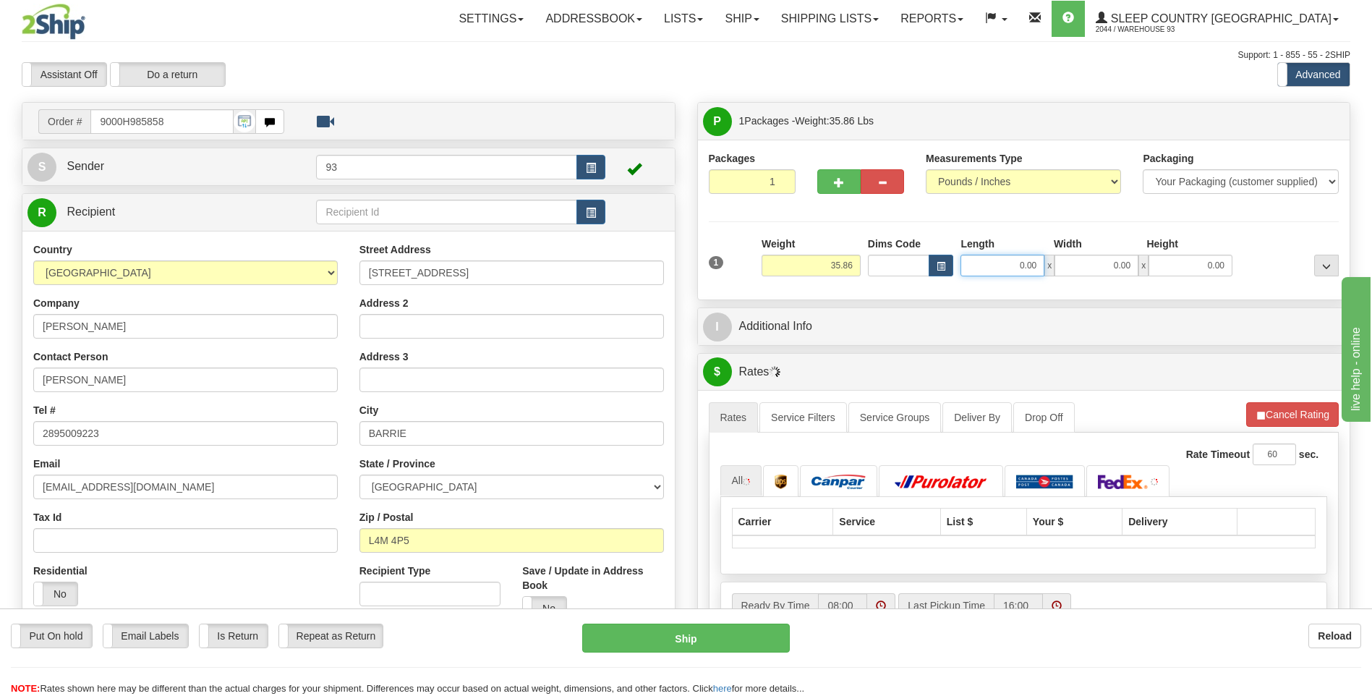
click at [984, 261] on input "0.00" at bounding box center [1003, 266] width 84 height 22
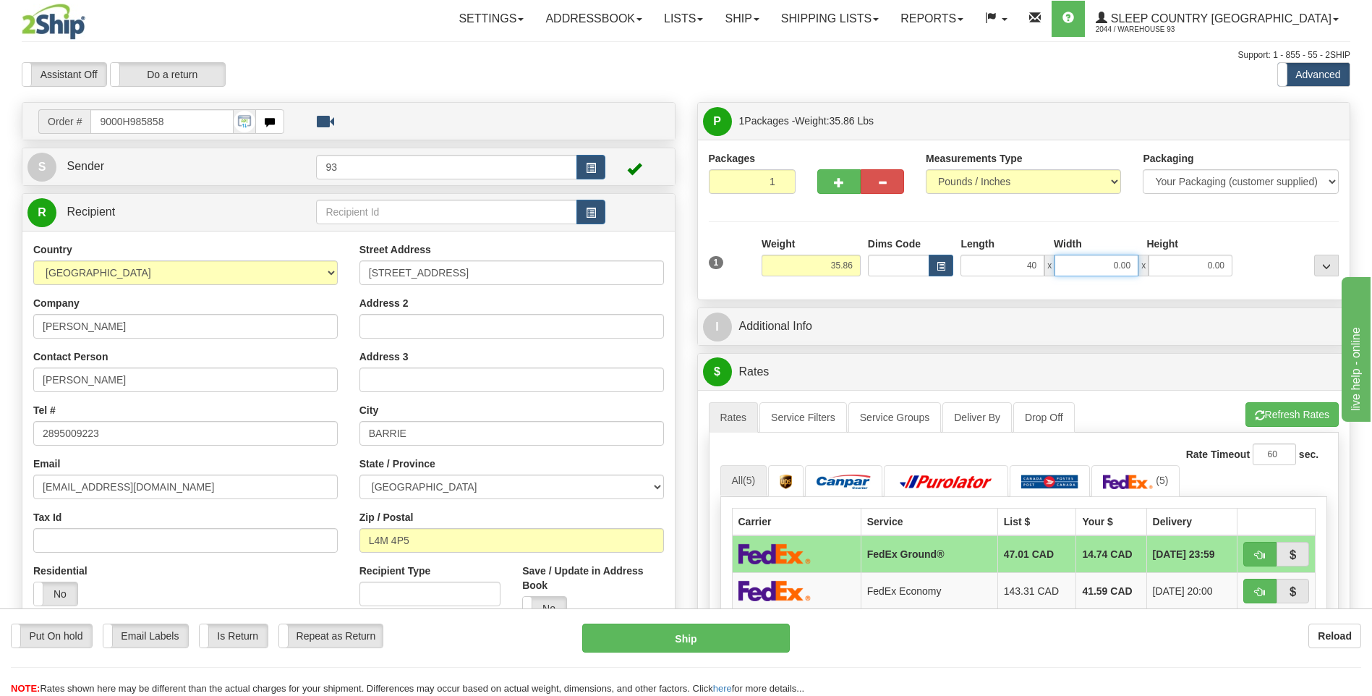
type input "40.00"
click at [1080, 268] on input "0.00" at bounding box center [1097, 266] width 84 height 22
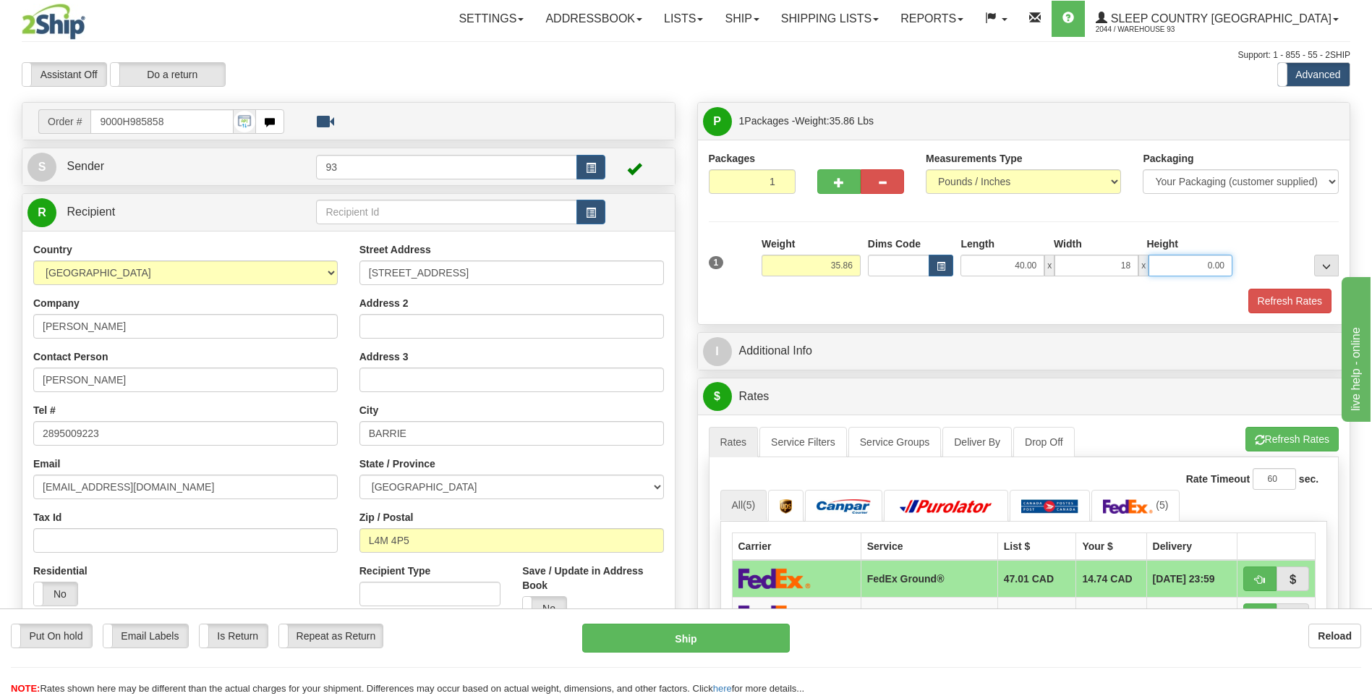
type input "18.00"
click at [1218, 269] on input "0.00" at bounding box center [1191, 266] width 84 height 22
type input "18.00"
click at [1283, 291] on button "Refresh Rates" at bounding box center [1290, 301] width 83 height 25
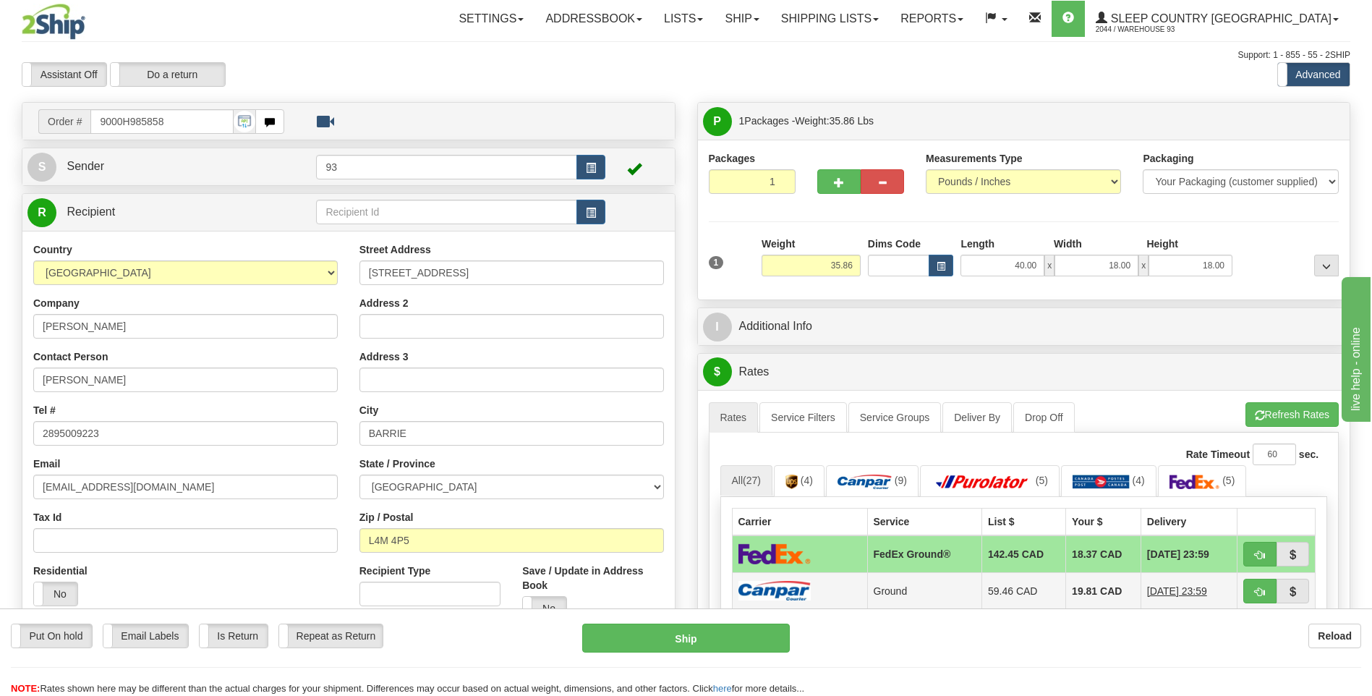
click at [795, 590] on img at bounding box center [775, 591] width 72 height 20
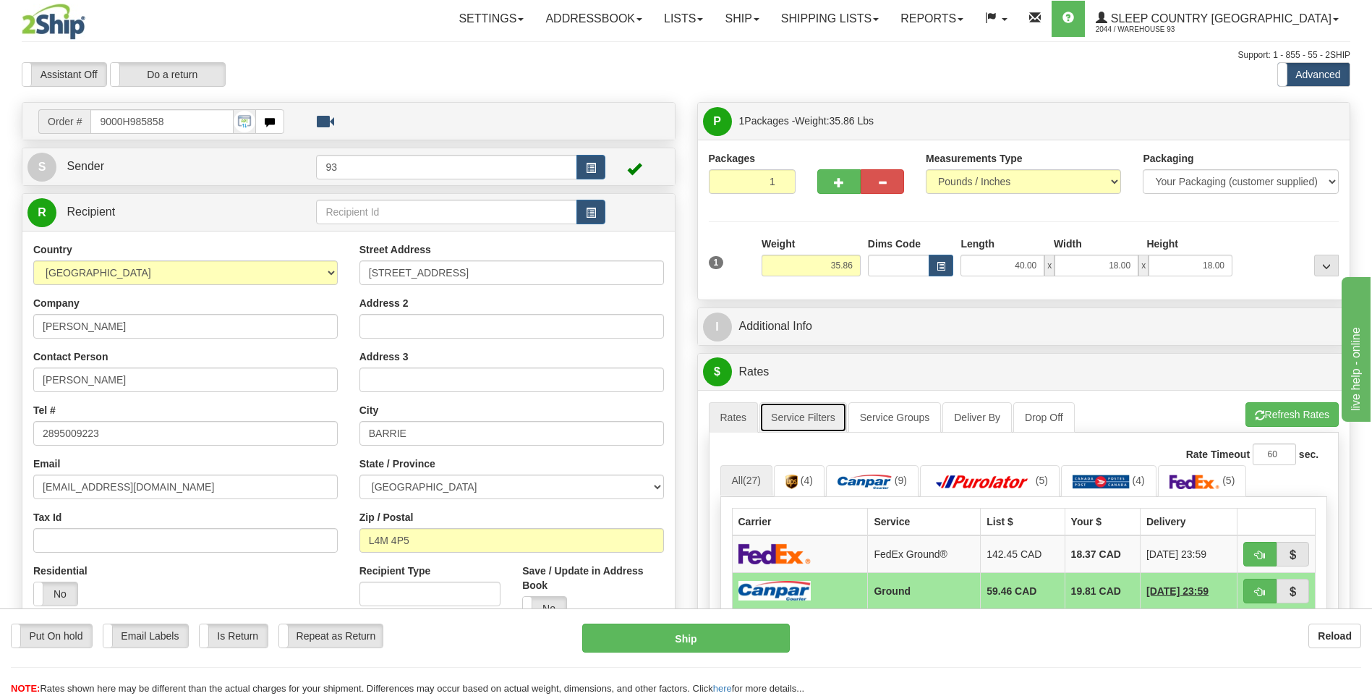
click at [815, 419] on link "Service Filters" at bounding box center [804, 417] width 88 height 30
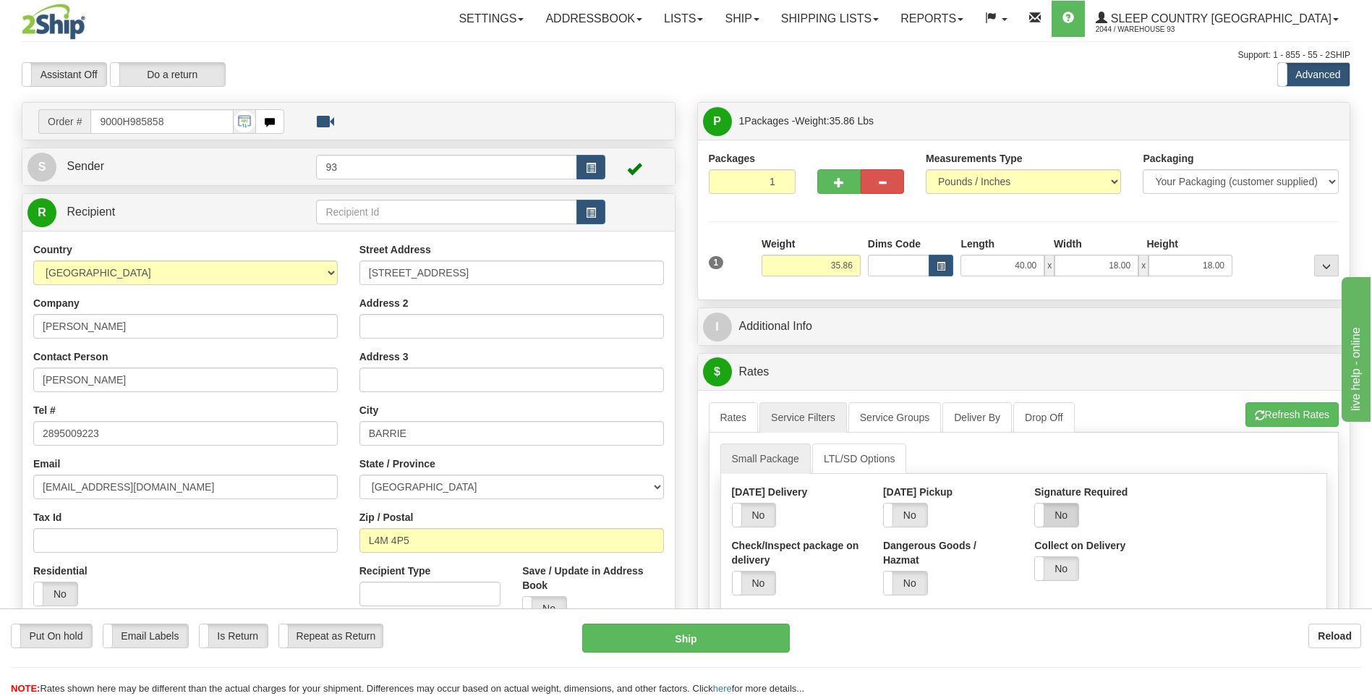
click at [1065, 513] on label "No" at bounding box center [1056, 514] width 43 height 23
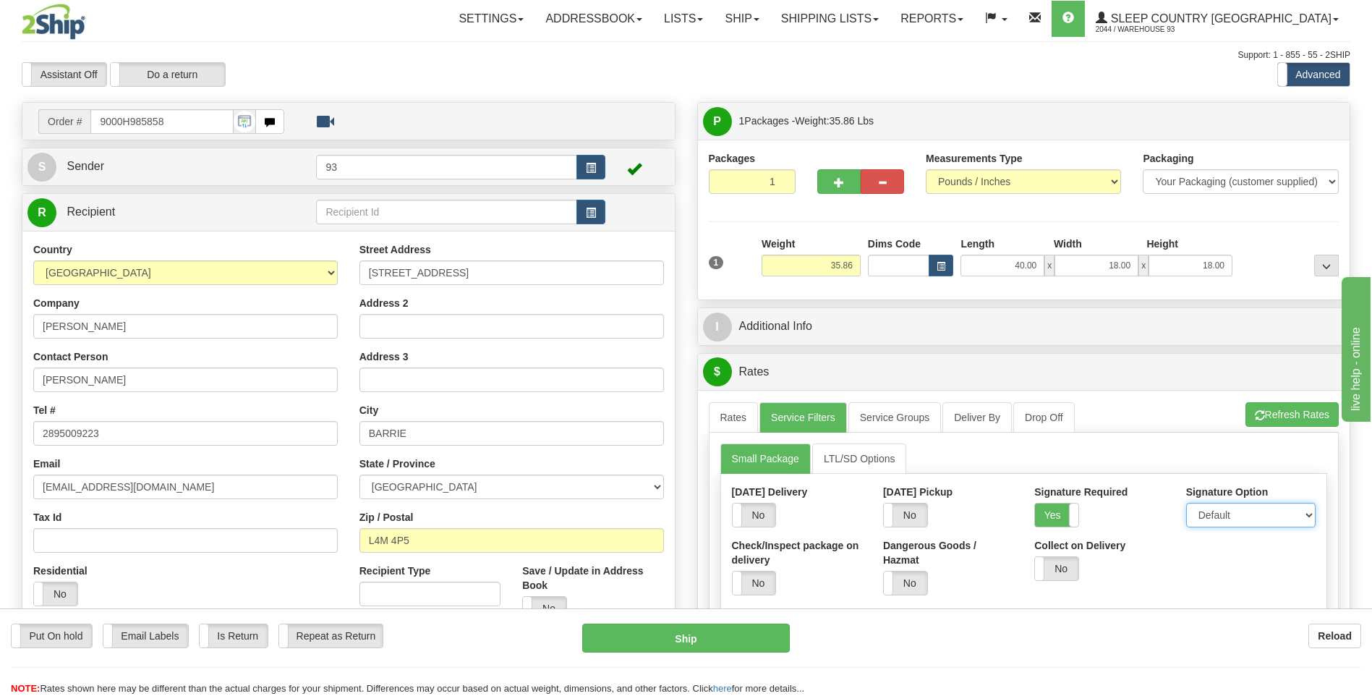
click at [1212, 511] on select "Default Adult Direct Indirect No Signature Required" at bounding box center [1250, 515] width 129 height 25
select select "1"
click at [1186, 503] on select "Default Adult Direct Indirect No Signature Required" at bounding box center [1250, 515] width 129 height 25
click at [731, 421] on link "Rates" at bounding box center [734, 417] width 50 height 30
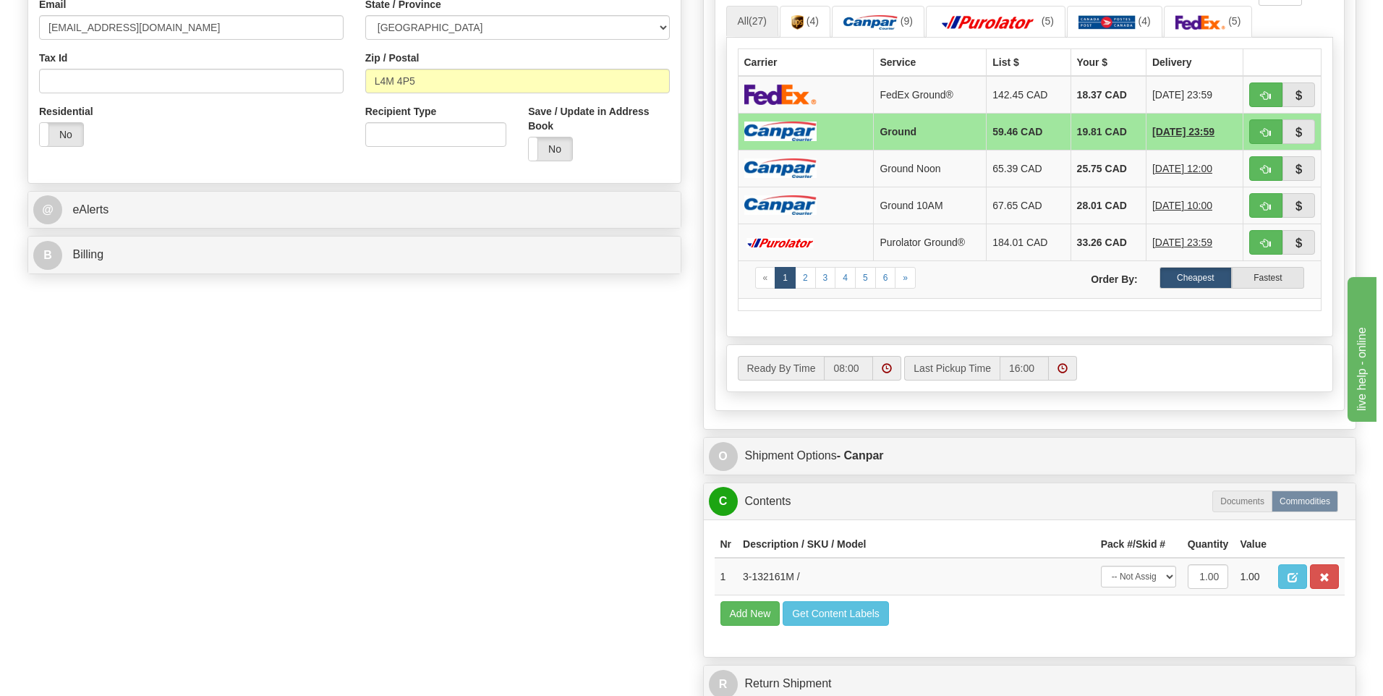
scroll to position [579, 0]
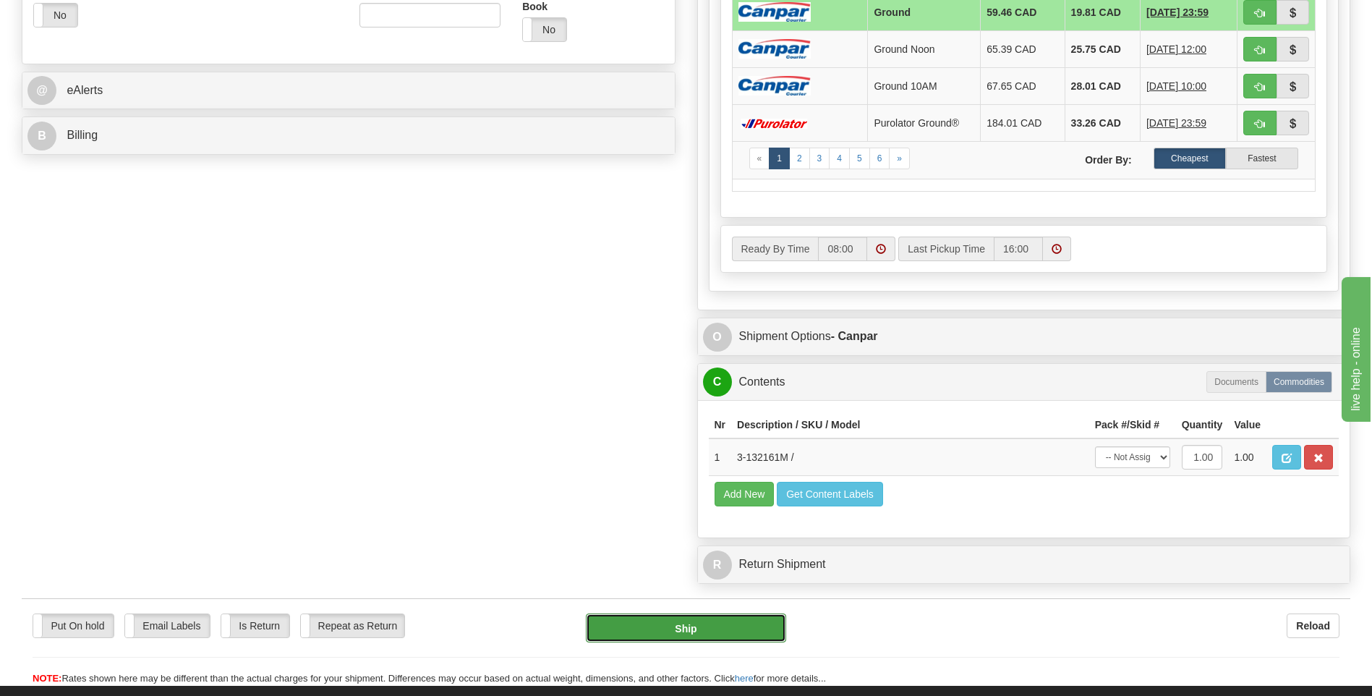
click at [747, 627] on button "Ship" at bounding box center [686, 627] width 200 height 29
type input "1"
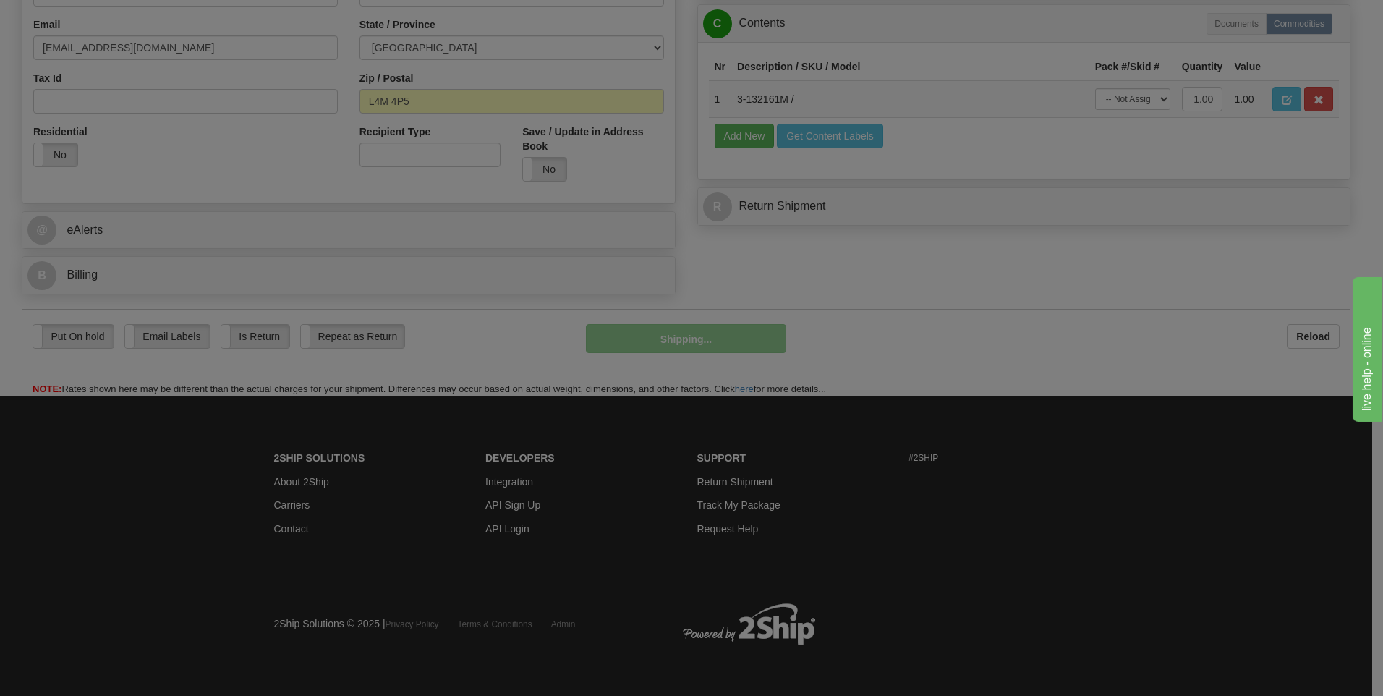
scroll to position [440, 0]
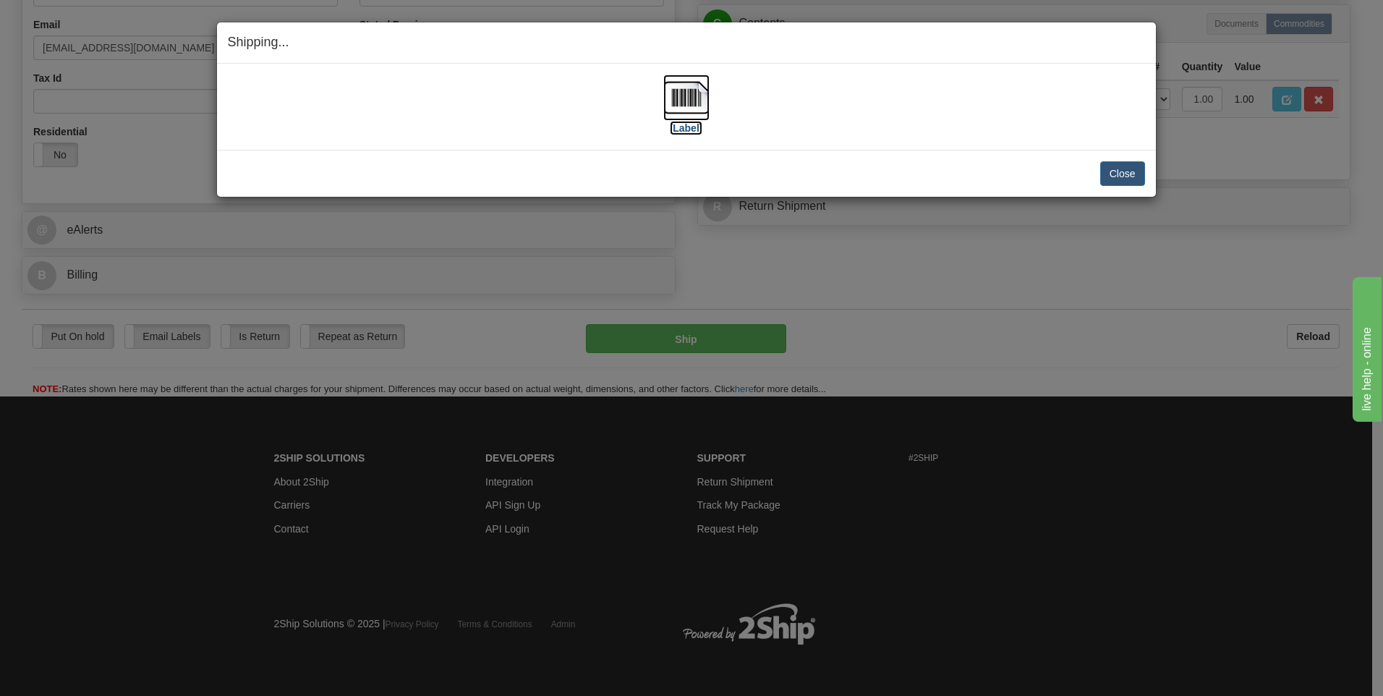
click at [691, 108] on img at bounding box center [686, 98] width 46 height 46
click at [1138, 178] on button "Close" at bounding box center [1122, 173] width 45 height 25
